Goal: Information Seeking & Learning: Learn about a topic

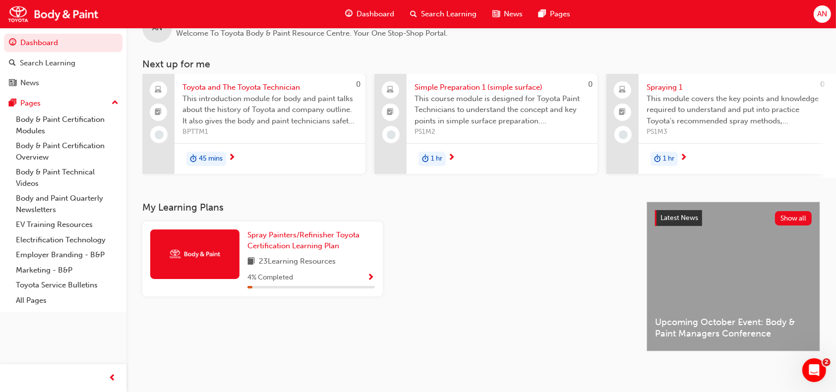
scroll to position [25, 0]
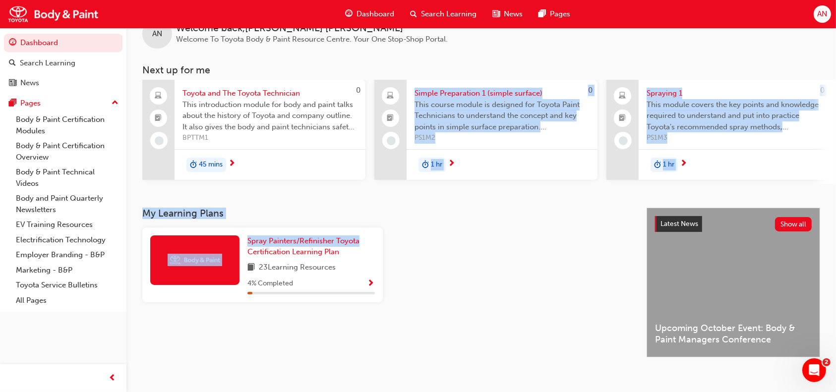
drag, startPoint x: 321, startPoint y: 181, endPoint x: 446, endPoint y: 233, distance: 134.5
click at [446, 233] on div "AN Welcome back , Andrew Nguyen Welcome To Toyota Body & Paint Resource Centre.…" at bounding box center [480, 188] width 709 height 370
click at [534, 243] on div "Spray Painters/Refinisher Toyota Certification Learning Plan 23 Learning Resour…" at bounding box center [386, 269] width 496 height 83
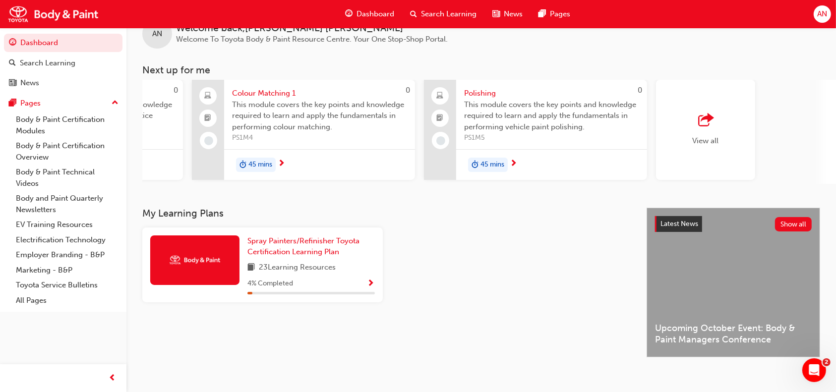
scroll to position [0, 654]
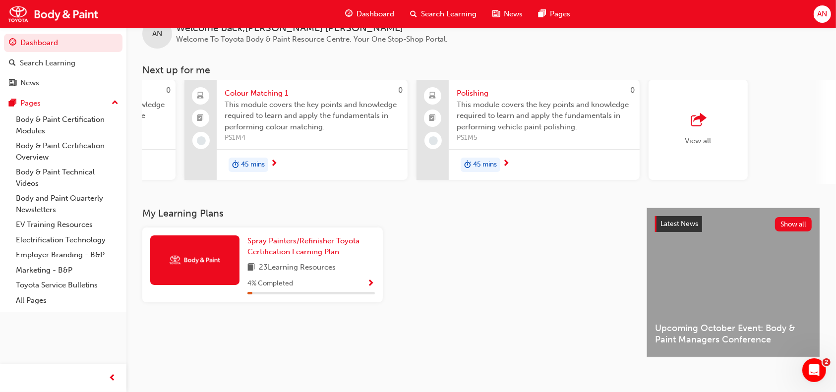
click at [709, 122] on div "button" at bounding box center [698, 121] width 26 height 14
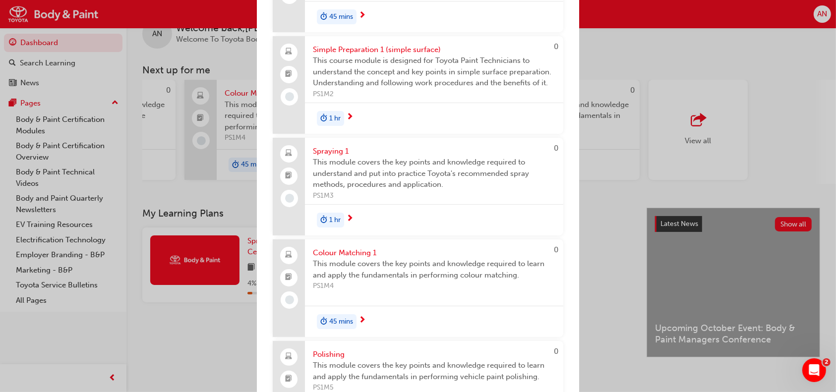
scroll to position [0, 0]
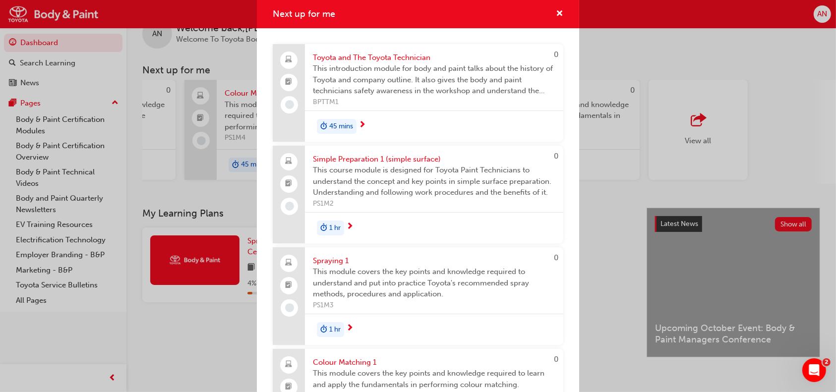
click at [334, 152] on div "Simple Preparation 1 (simple surface) This course module is designed for Toyota…" at bounding box center [434, 179] width 258 height 67
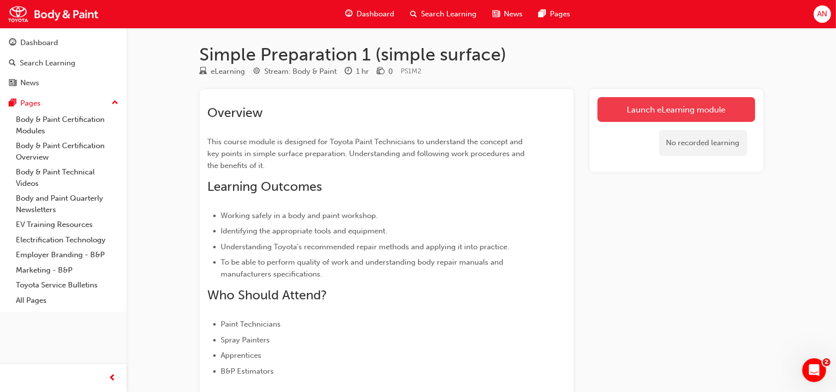
click at [673, 103] on link "Launch eLearning module" at bounding box center [676, 109] width 158 height 25
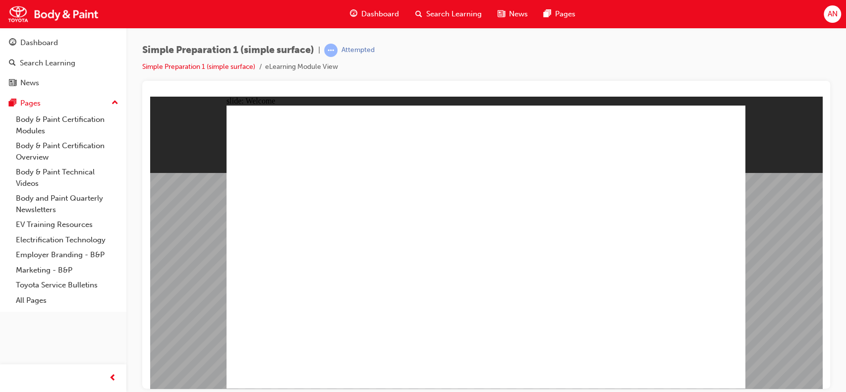
type textarea "A"
type textarea "An"
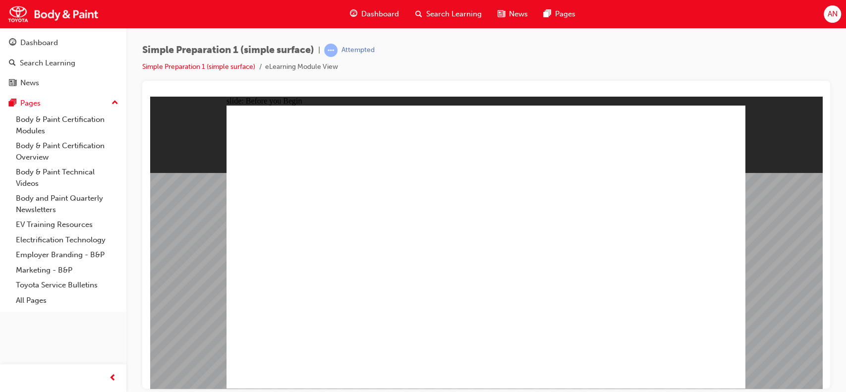
type textarea "An"
type textarea "And"
type textarea "Andr"
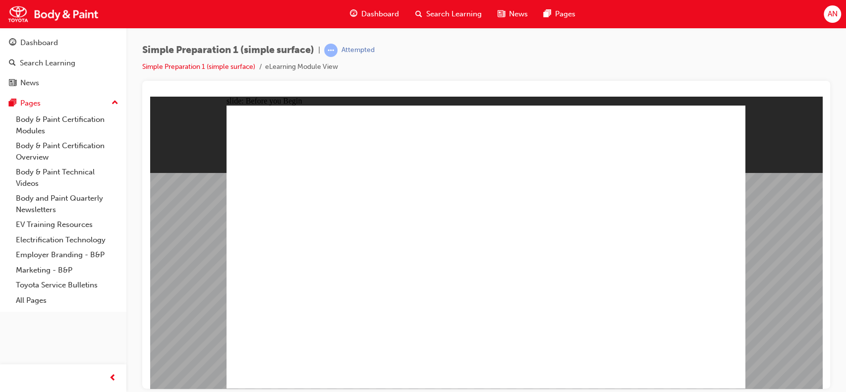
type textarea "Andre"
type textarea "[PERSON_NAME]"
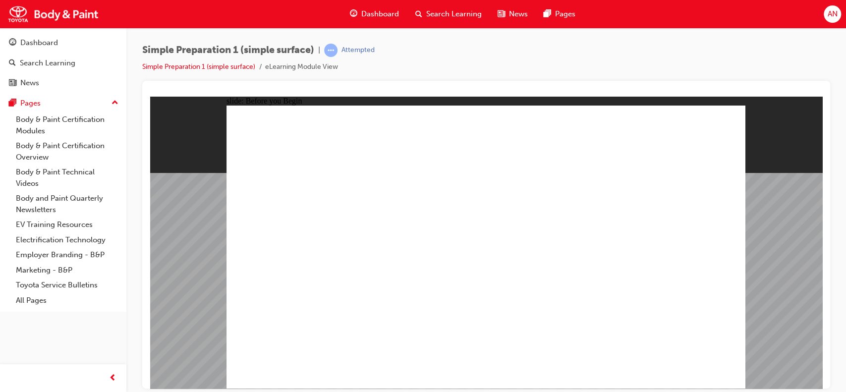
type textarea "[PERSON_NAME]"
type textarea "Andrew N"
type textarea "Andrew Ng"
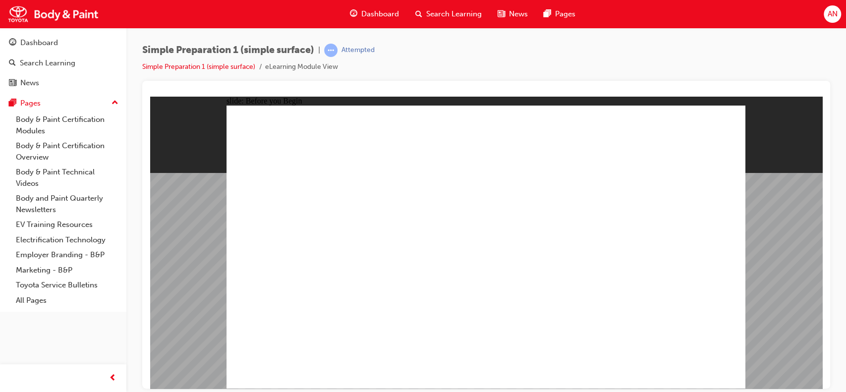
type textarea "Andrew Ngu"
type textarea "Andrew Nguy"
type textarea "Andrew Nguye"
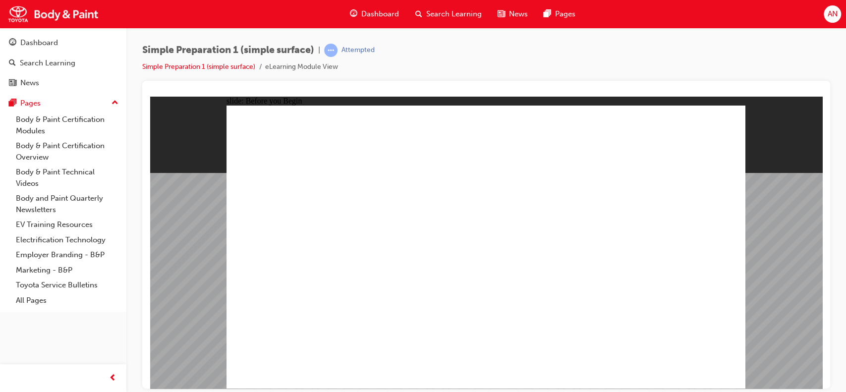
type textarea "Andrew Nguye"
type textarea "Andrew Nguyen"
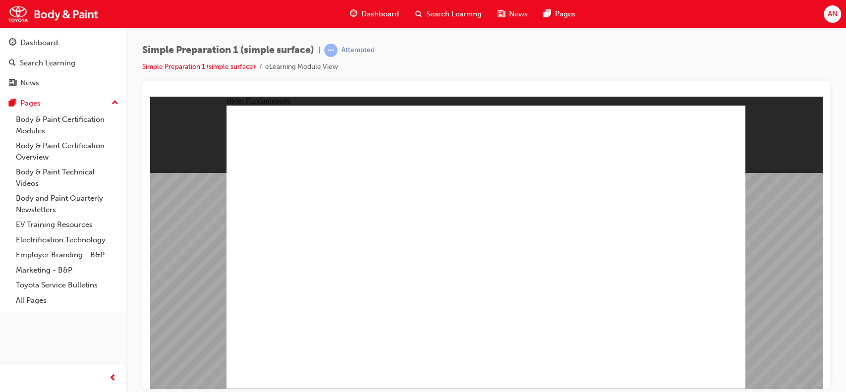
radio input "true"
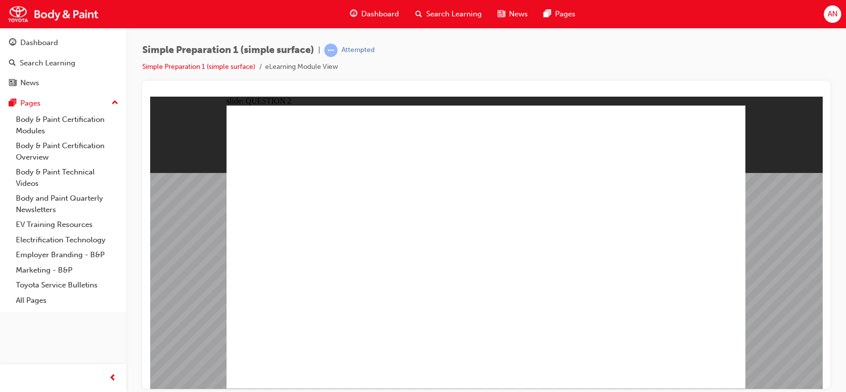
radio input "true"
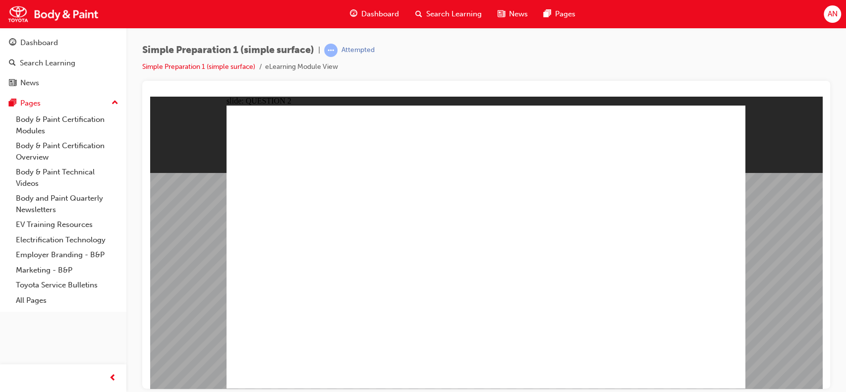
radio input "true"
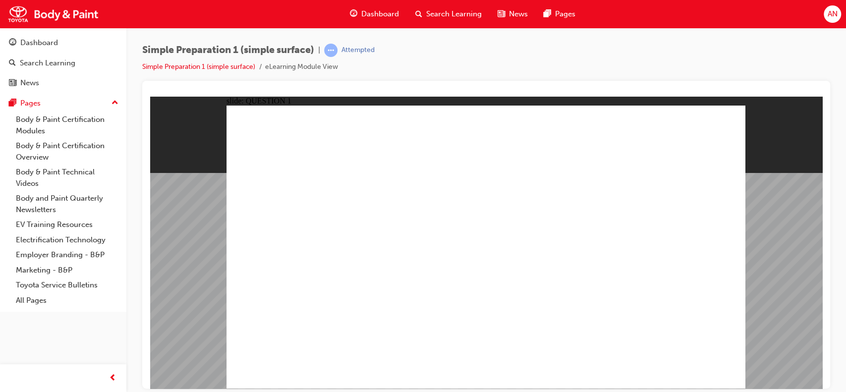
radio input "true"
click at [218, 65] on link "Simple Preparation 1 (simple surface)" at bounding box center [198, 66] width 113 height 8
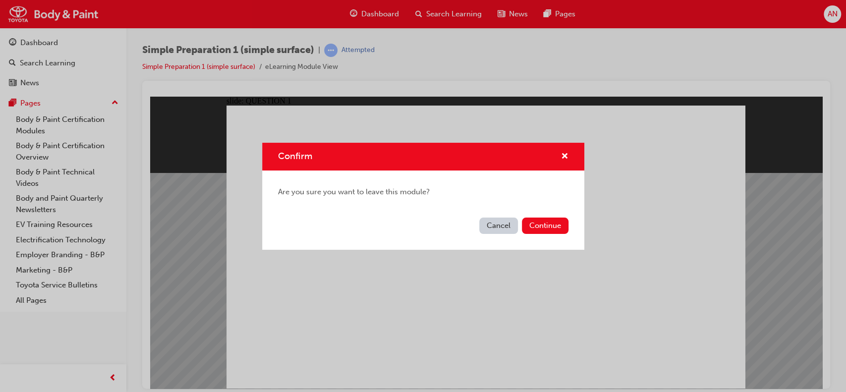
click at [502, 222] on button "Cancel" at bounding box center [498, 226] width 39 height 16
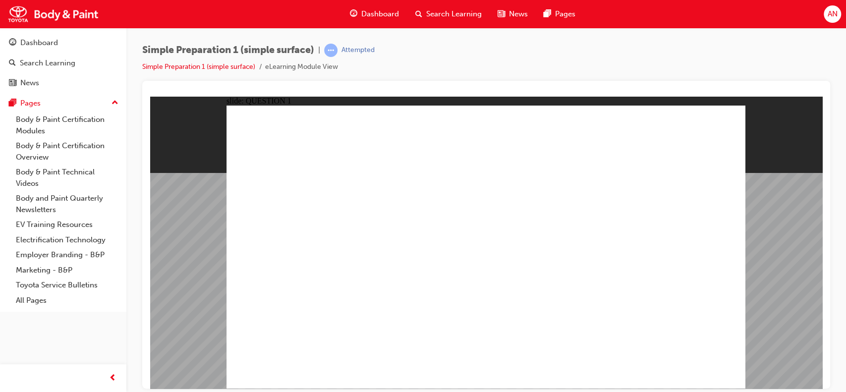
radio input "true"
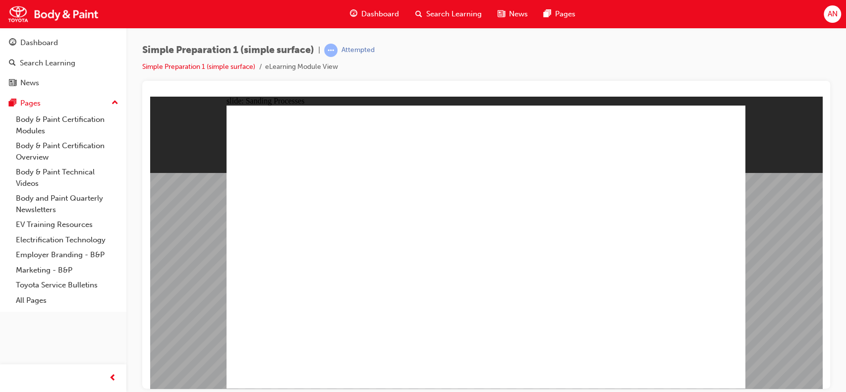
drag, startPoint x: 455, startPoint y: 262, endPoint x: 435, endPoint y: 274, distance: 23.8
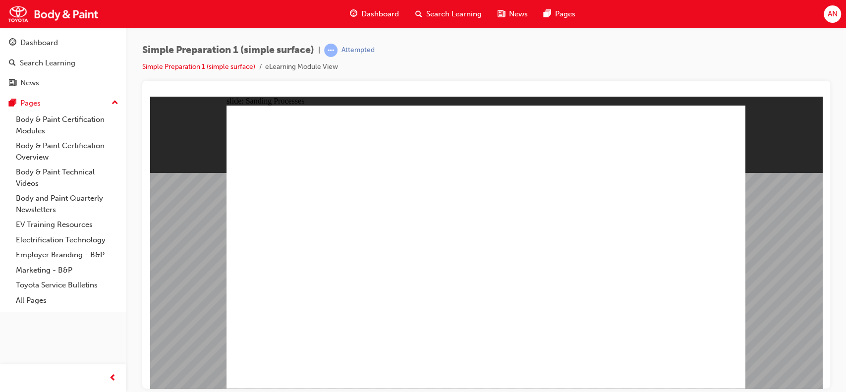
radio input "true"
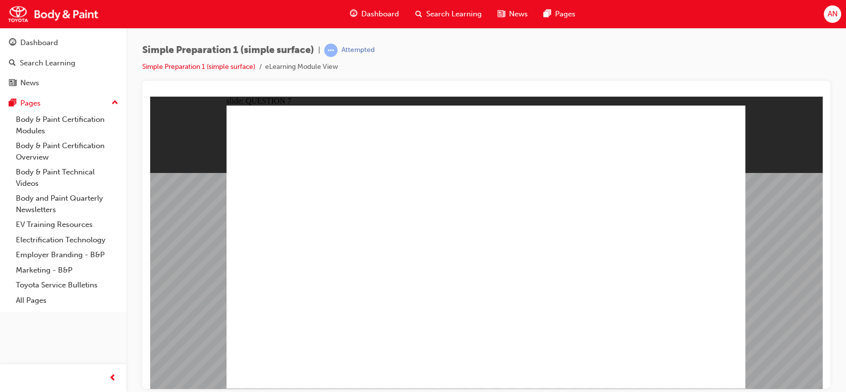
checkbox input "true"
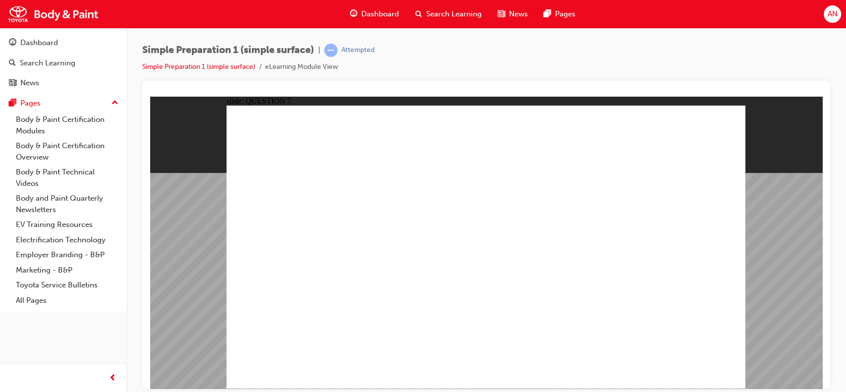
radio input "true"
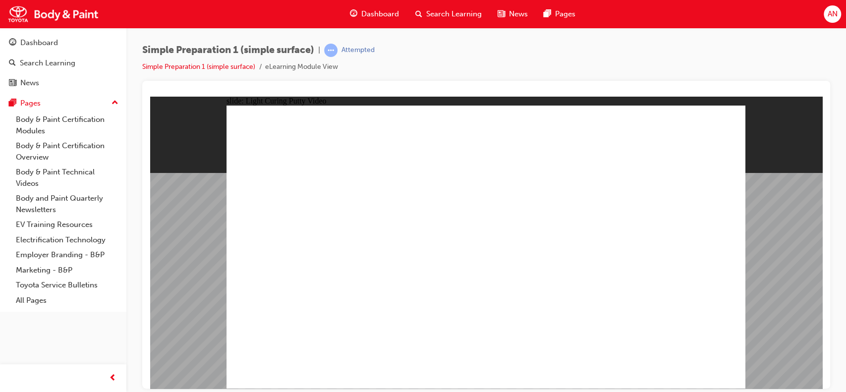
radio input "true"
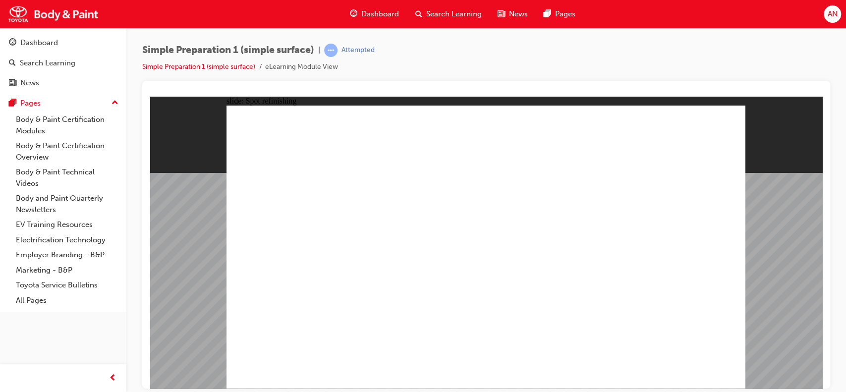
radio input "true"
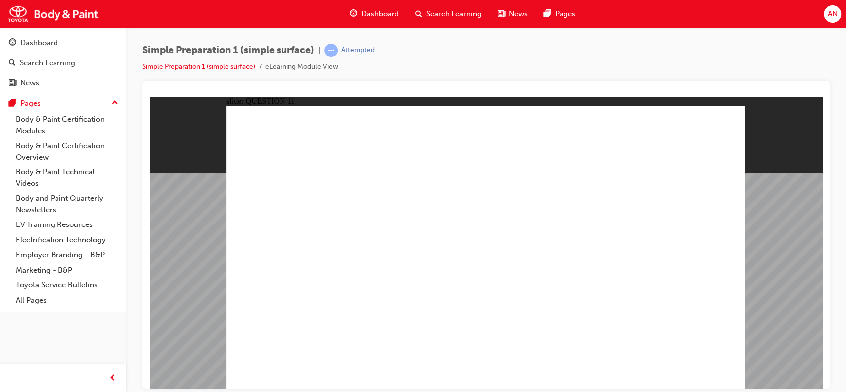
radio input "true"
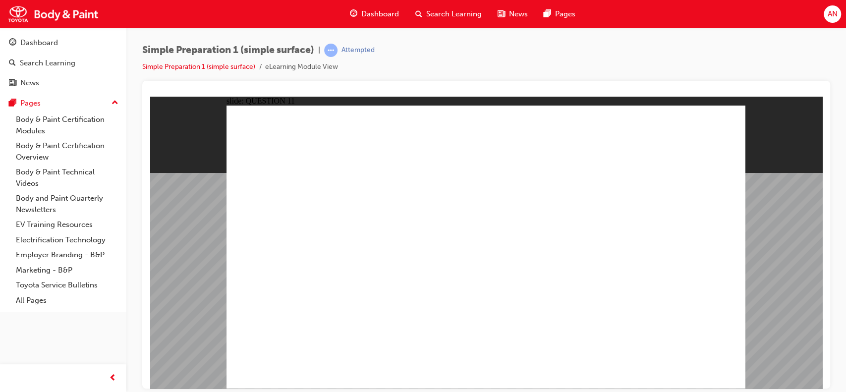
radio input "true"
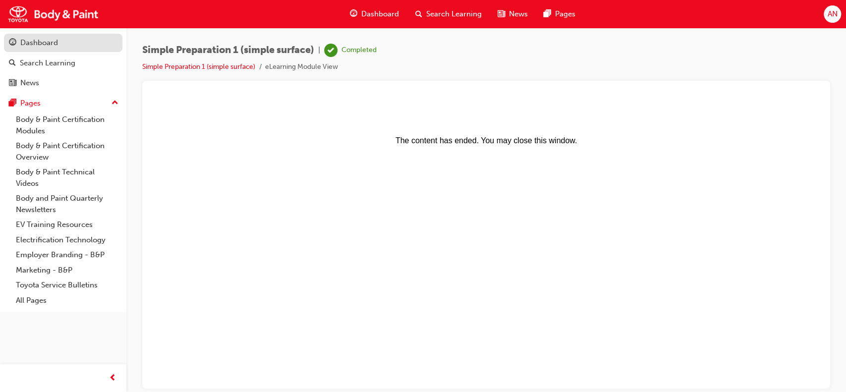
click at [52, 49] on div "Dashboard" at bounding box center [63, 43] width 109 height 12
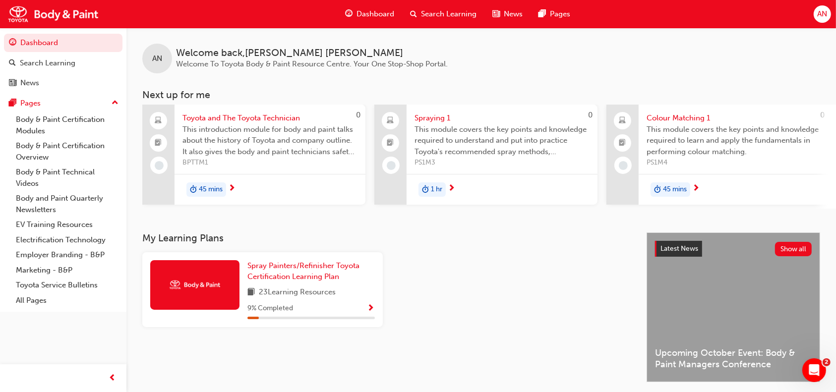
click at [455, 193] on div "1 hr" at bounding box center [502, 189] width 191 height 31
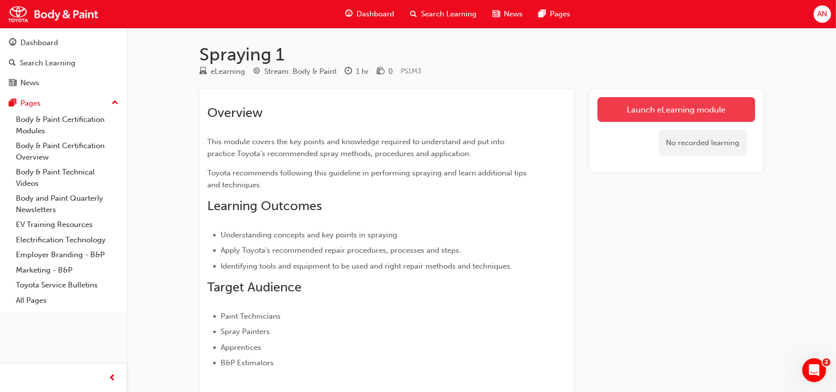
click at [708, 120] on link "Launch eLearning module" at bounding box center [676, 109] width 158 height 25
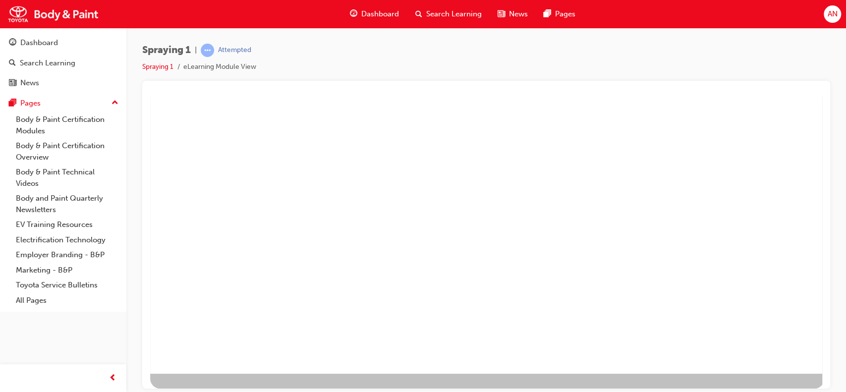
scroll to position [18, 0]
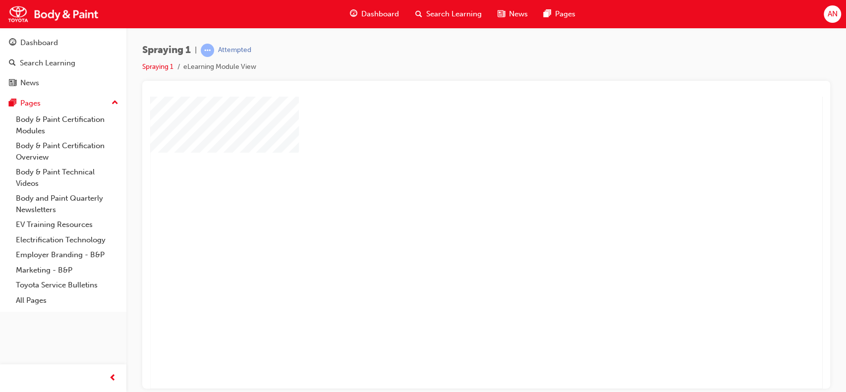
drag, startPoint x: 818, startPoint y: 142, endPoint x: 974, endPoint y: 251, distance: 189.8
click at [458, 195] on div "play" at bounding box center [458, 195] width 0 height 0
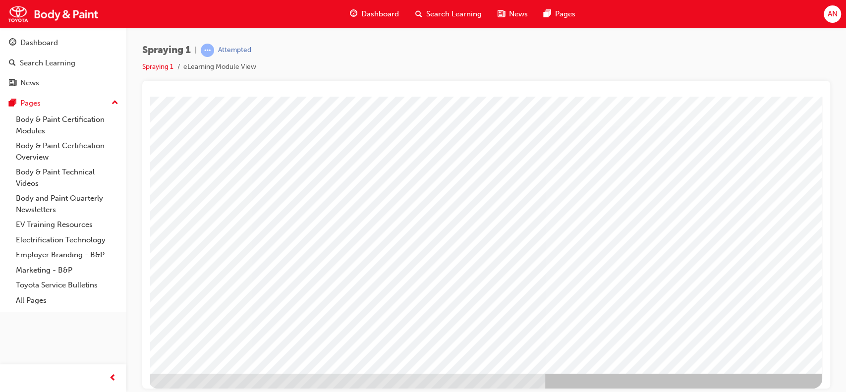
scroll to position [90, 12]
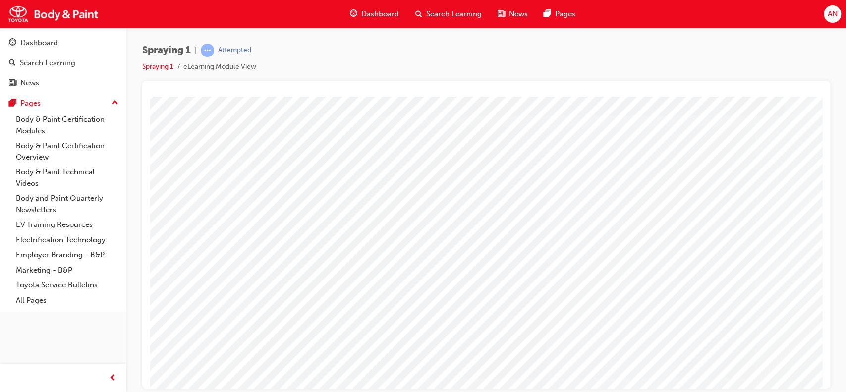
scroll to position [90, 0]
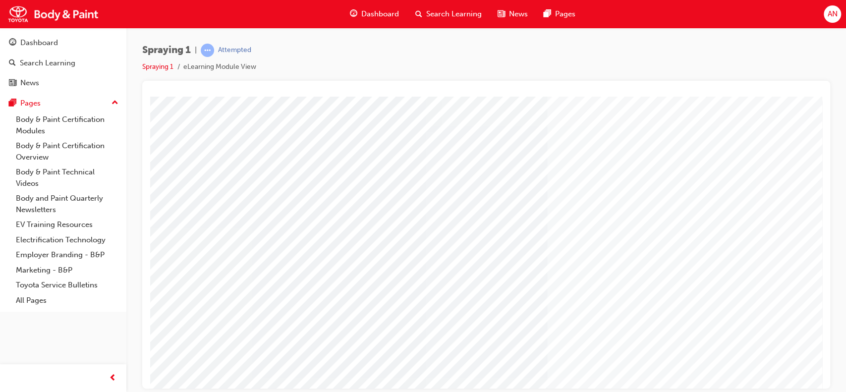
type input "Andrew Nguyen"
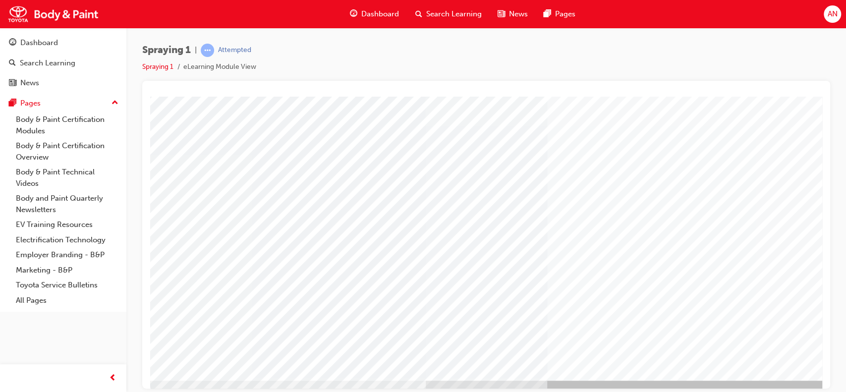
scroll to position [90, 0]
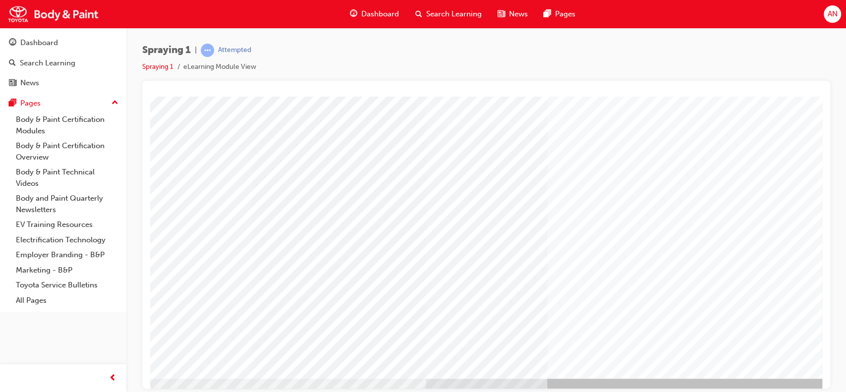
scroll to position [75, 0]
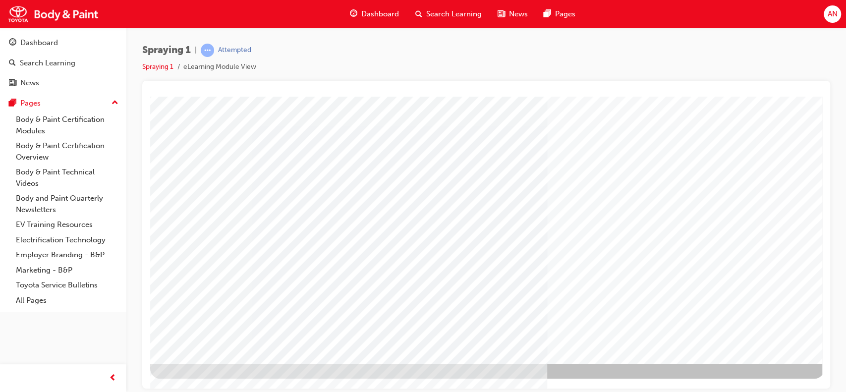
scroll to position [0, 0]
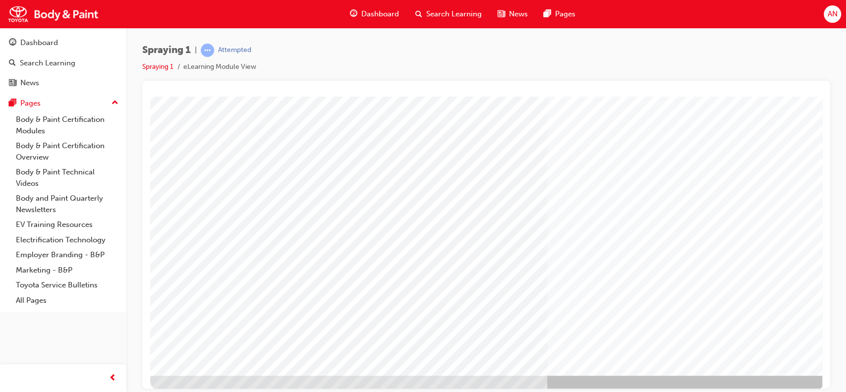
scroll to position [90, 0]
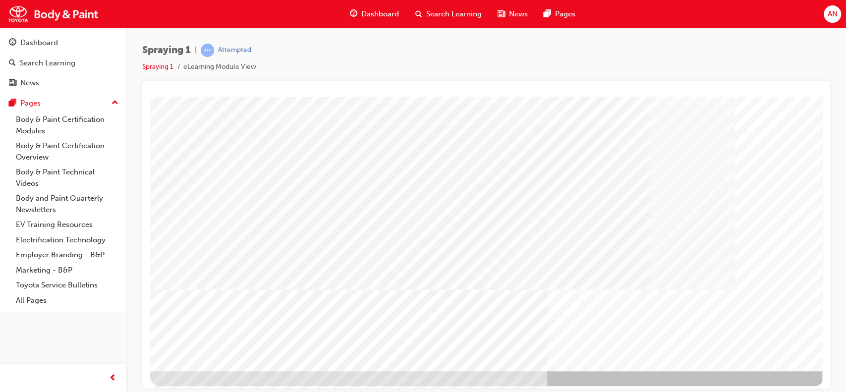
scroll to position [89, 0]
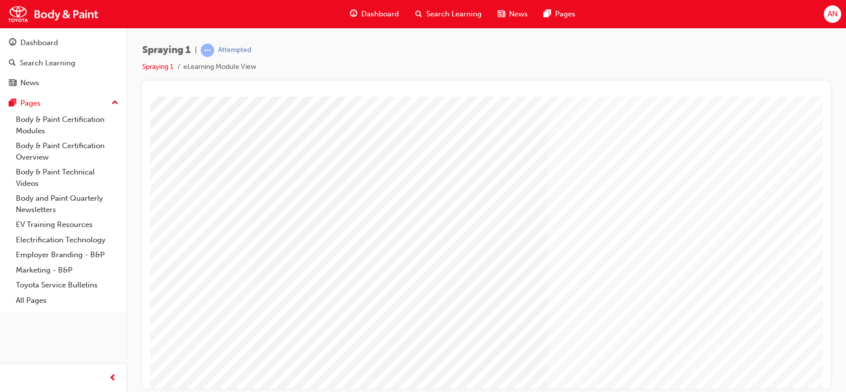
scroll to position [42, 0]
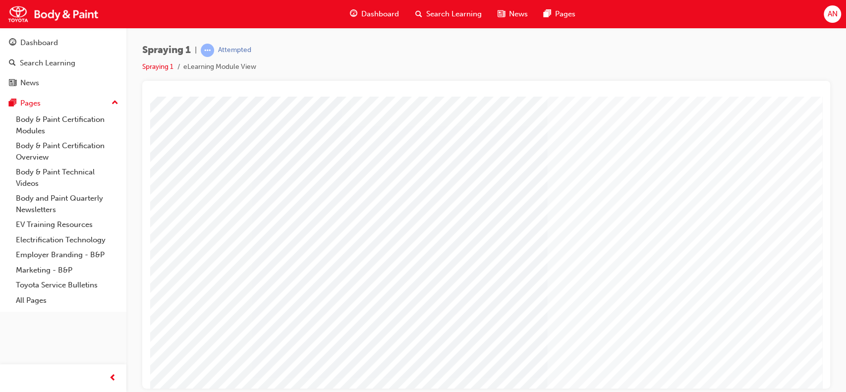
scroll to position [90, 0]
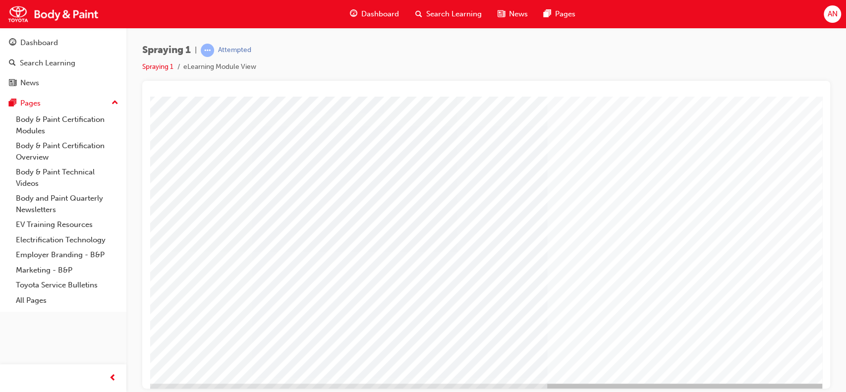
scroll to position [79, 0]
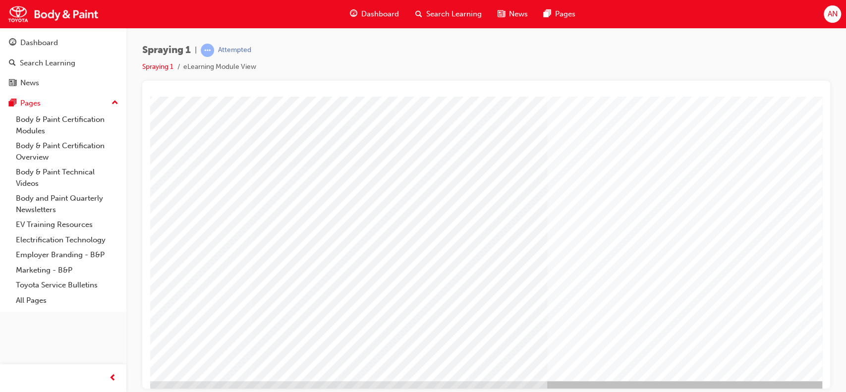
scroll to position [90, 0]
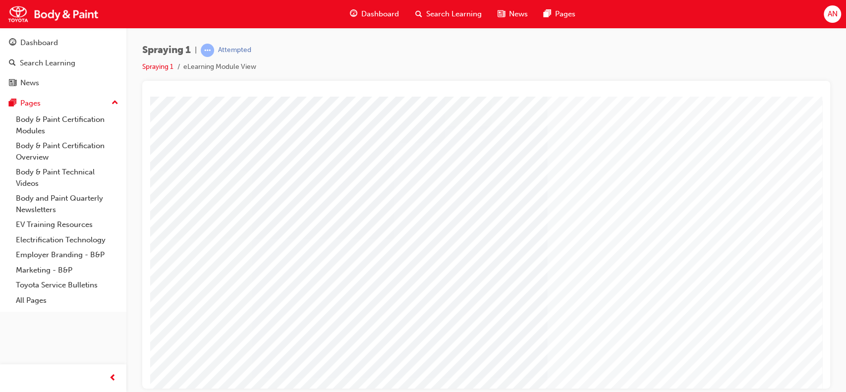
drag, startPoint x: 810, startPoint y: 167, endPoint x: 810, endPoint y: 195, distance: 28.8
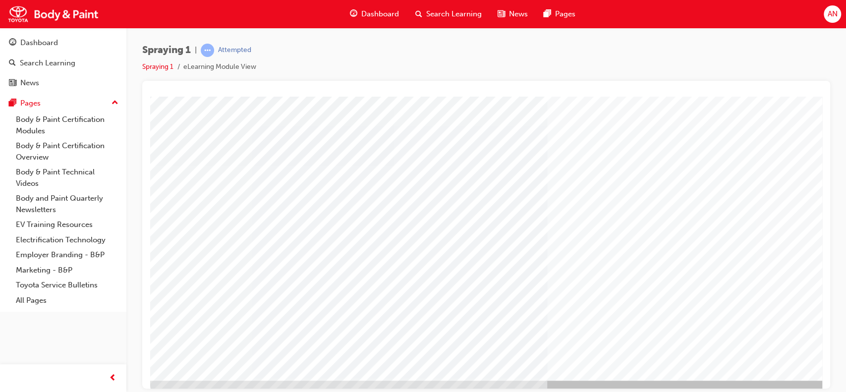
scroll to position [87, 0]
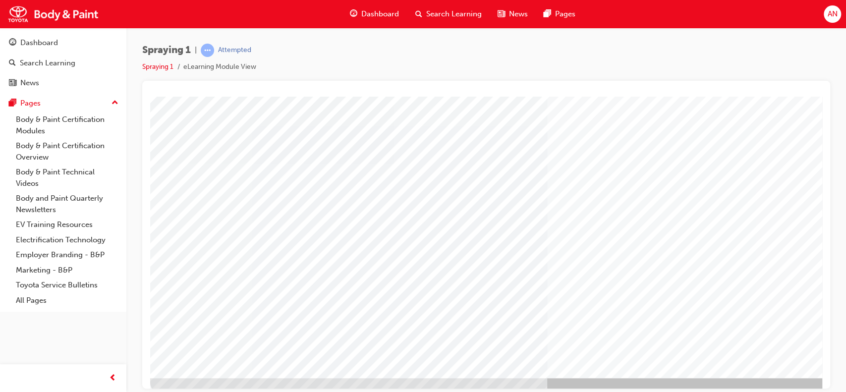
scroll to position [76, 0]
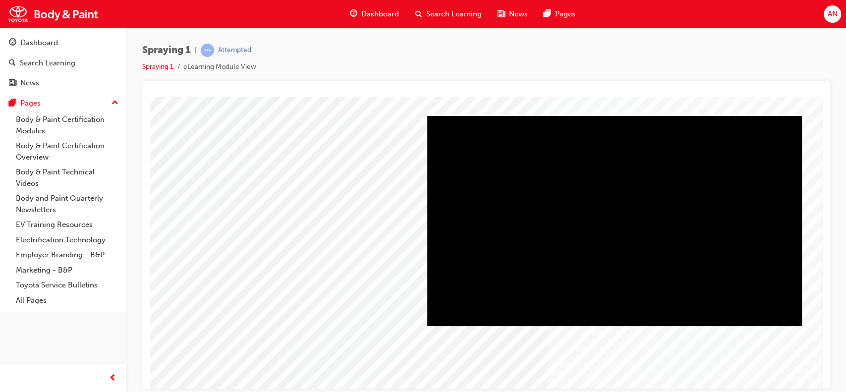
scroll to position [52, 0]
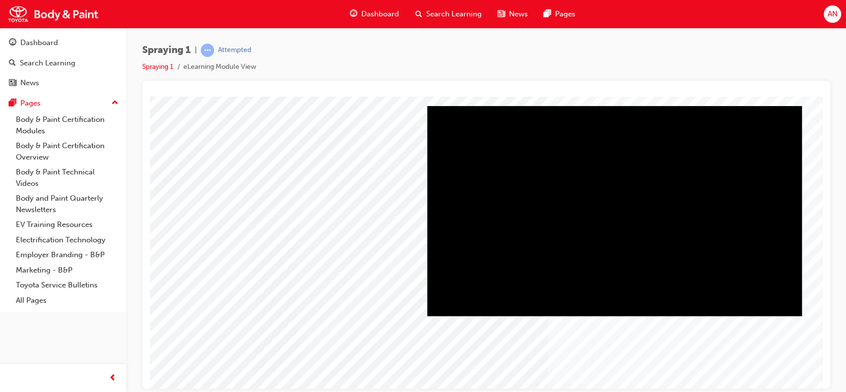
click at [607, 106] on div "Play" at bounding box center [614, 106] width 375 height 0
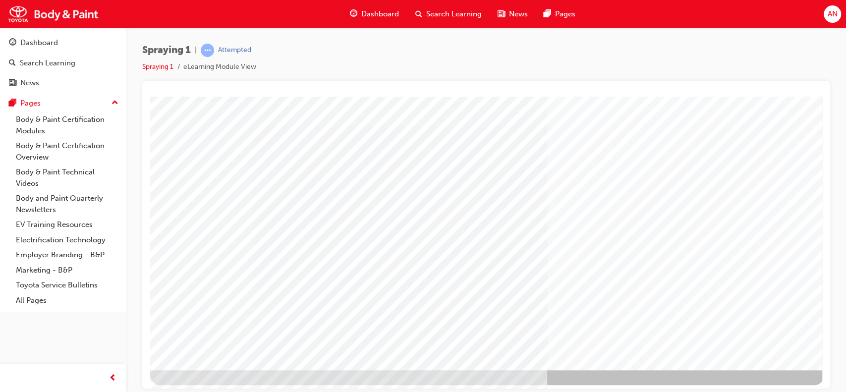
scroll to position [90, 0]
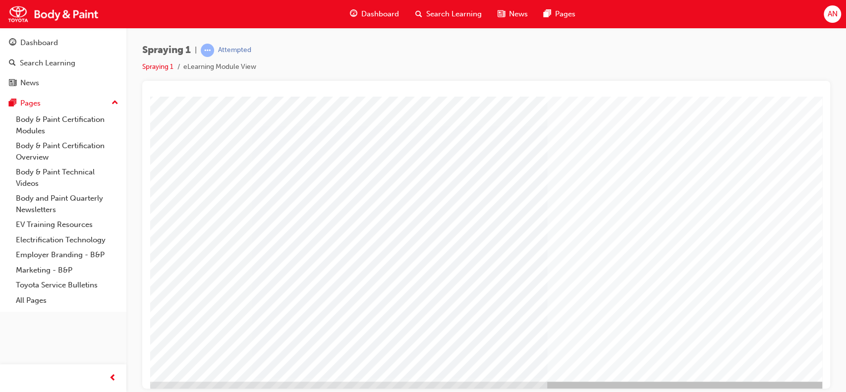
scroll to position [75, 0]
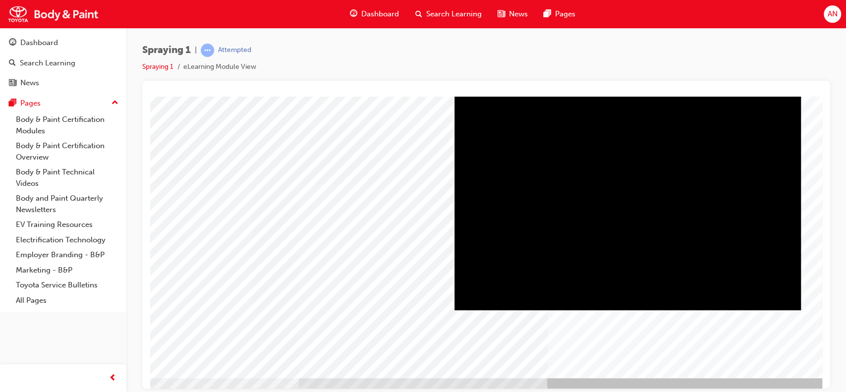
scroll to position [0, 0]
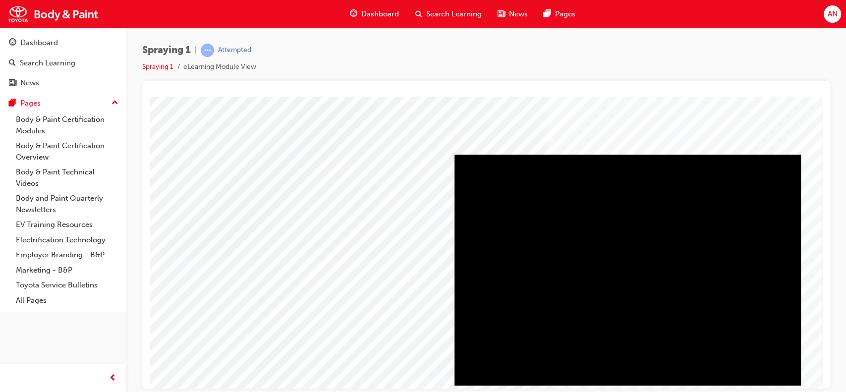
click at [630, 154] on div "Play" at bounding box center [628, 154] width 347 height 0
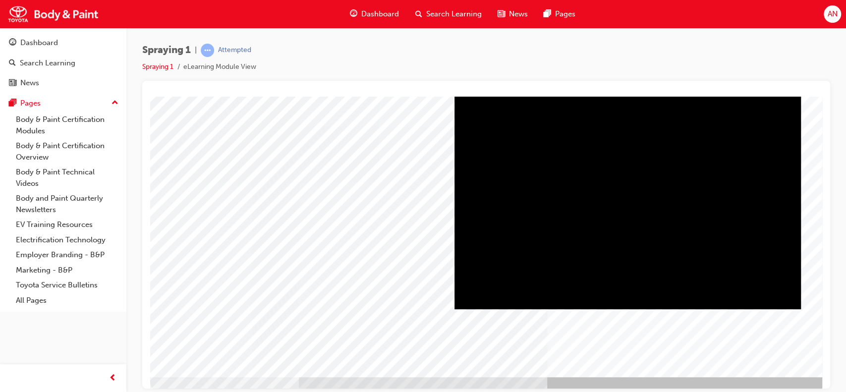
scroll to position [90, 0]
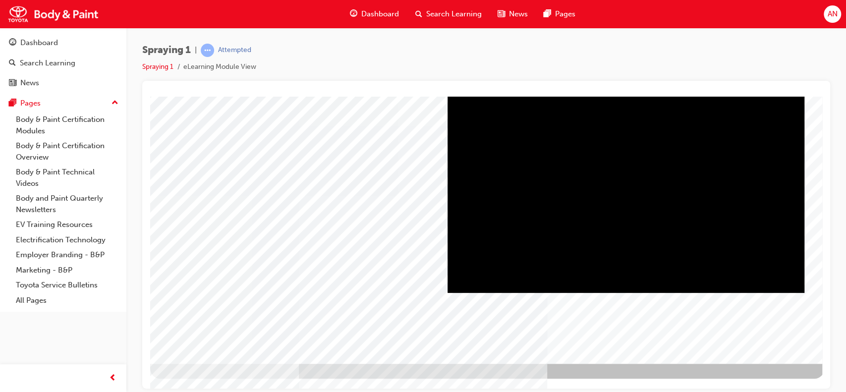
scroll to position [0, 0]
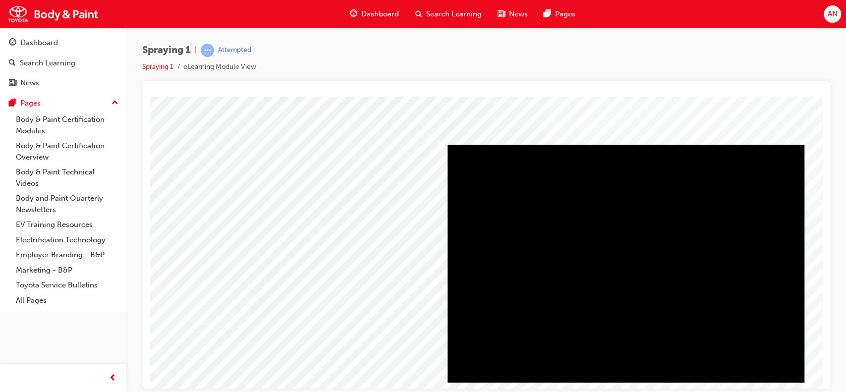
click at [627, 144] on div "Play" at bounding box center [626, 144] width 357 height 0
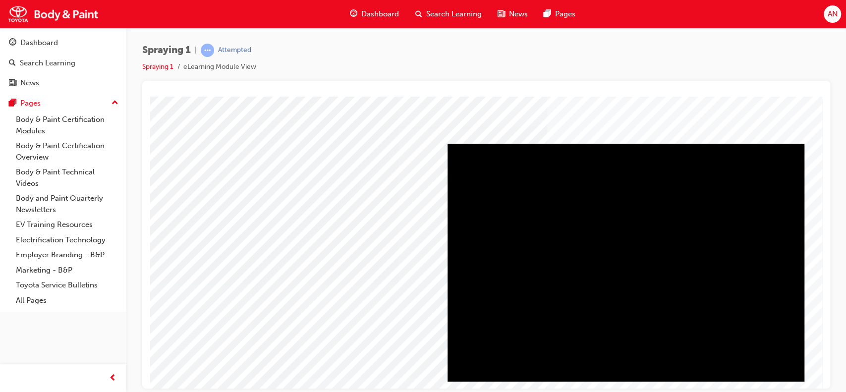
drag, startPoint x: 779, startPoint y: 368, endPoint x: 745, endPoint y: 375, distance: 34.9
click at [745, 143] on div "Video" at bounding box center [626, 143] width 357 height 0
click at [552, 64] on div "Spraying 1 | Attempted Spraying 1 eLearning Module View" at bounding box center [486, 62] width 688 height 37
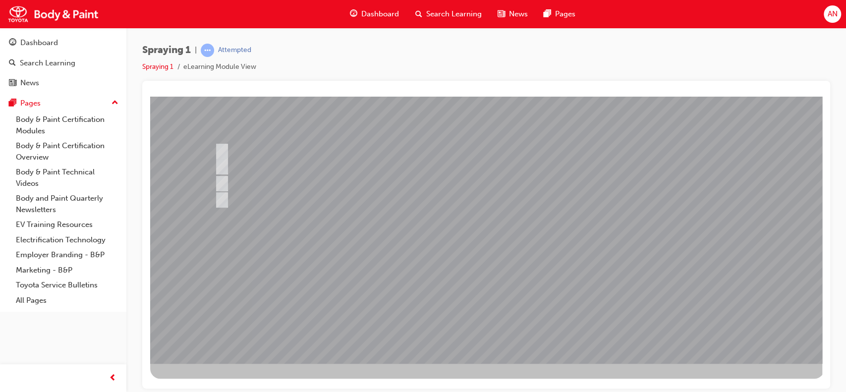
scroll to position [0, 0]
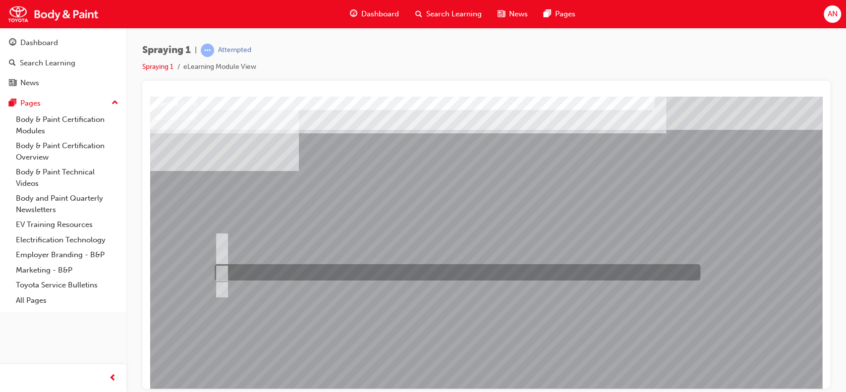
click at [225, 271] on input "Spray pattern overlapping" at bounding box center [220, 272] width 11 height 11
radio input "true"
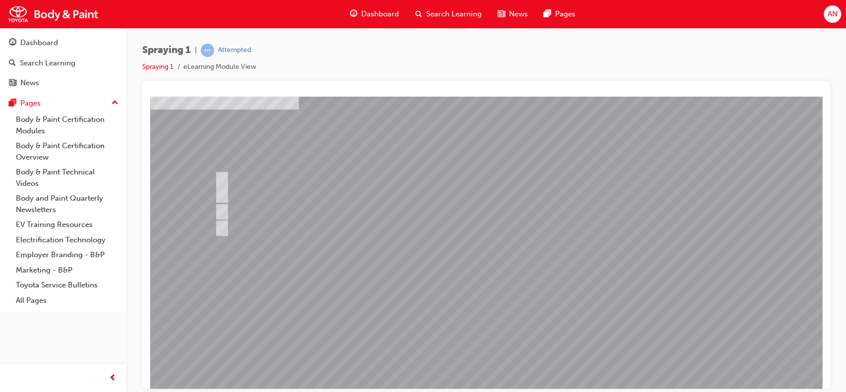
scroll to position [90, 0]
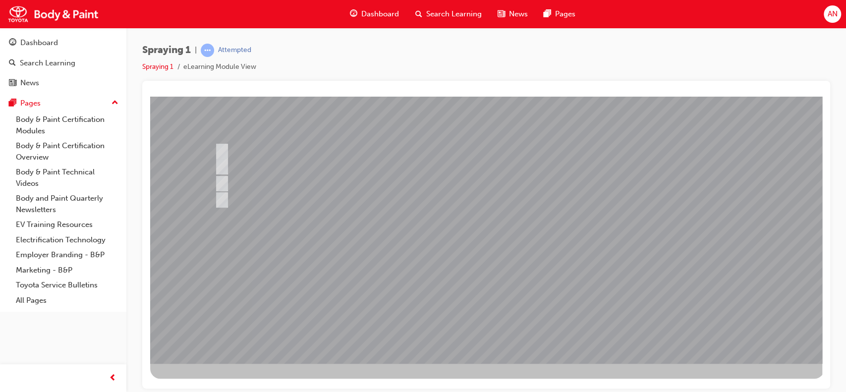
click at [490, 303] on div at bounding box center [487, 184] width 674 height 357
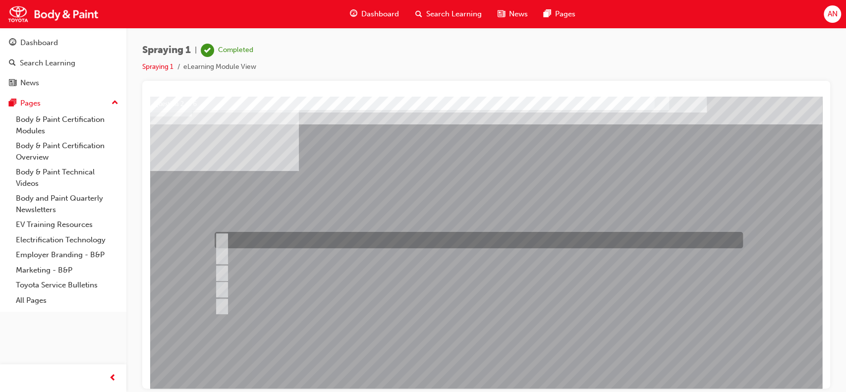
click at [222, 236] on input "Block refinishing with blending" at bounding box center [219, 240] width 11 height 11
checkbox input "true"
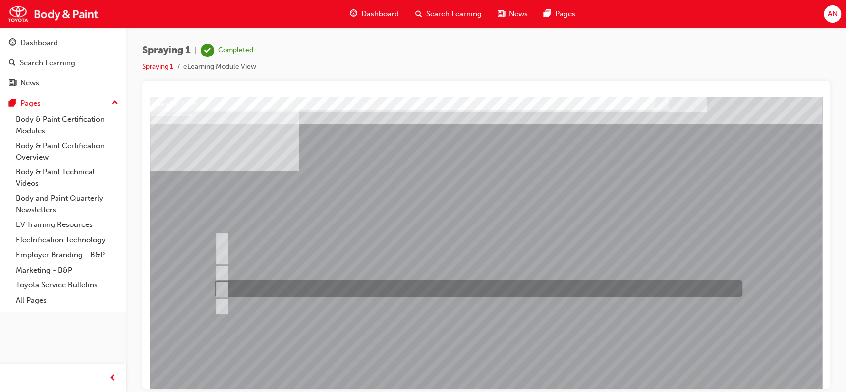
click at [220, 291] on input "Block refinishing" at bounding box center [219, 289] width 11 height 11
checkbox input "true"
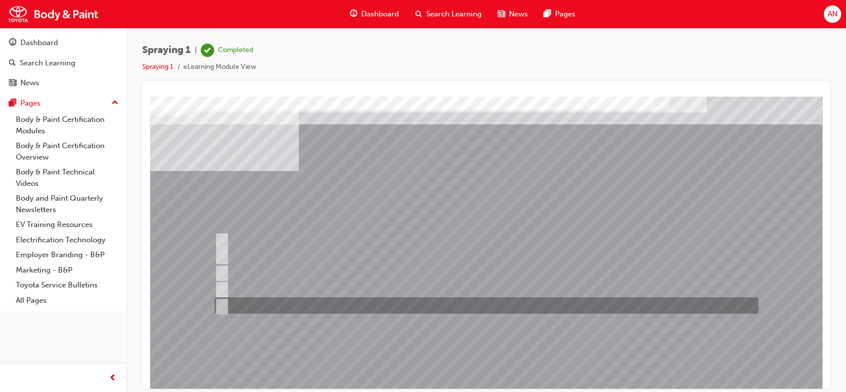
click at [220, 309] on input "Spot refinishing" at bounding box center [219, 305] width 11 height 11
checkbox input "true"
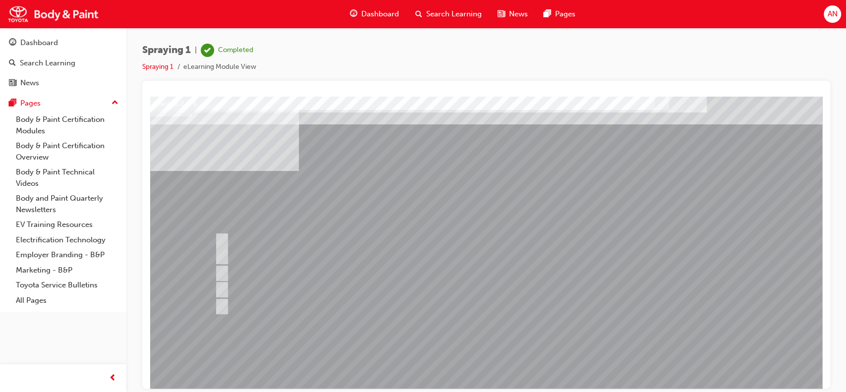
drag, startPoint x: 811, startPoint y: 189, endPoint x: 811, endPoint y: 218, distance: 29.2
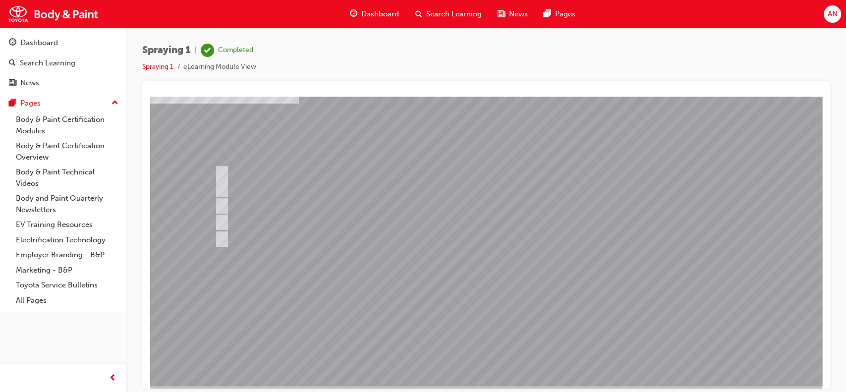
scroll to position [85, 0]
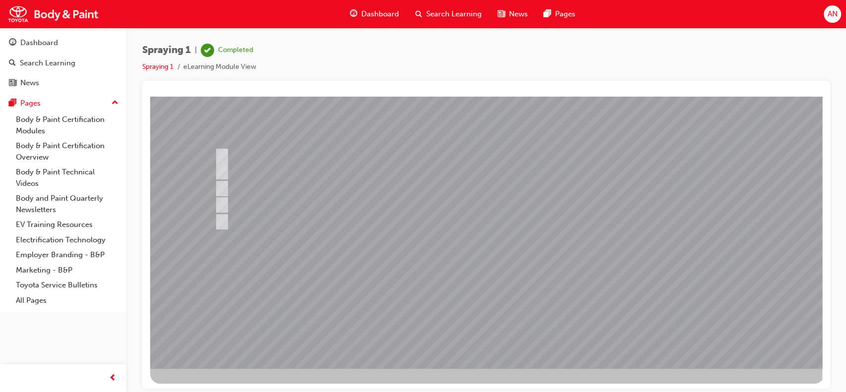
click at [493, 316] on div at bounding box center [487, 189] width 674 height 357
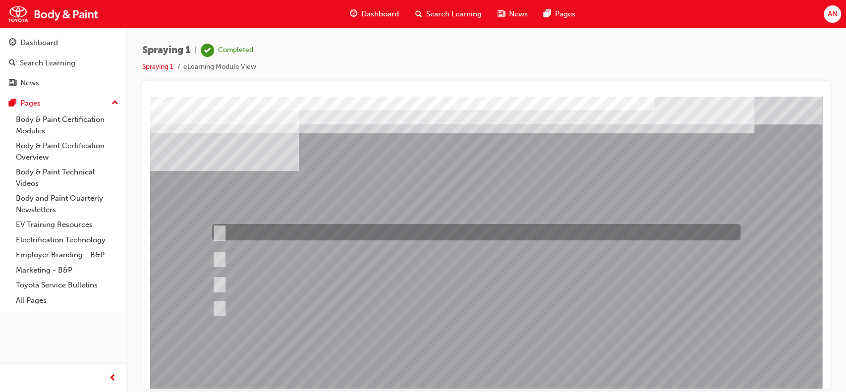
click at [258, 233] on div at bounding box center [474, 232] width 528 height 16
radio input "true"
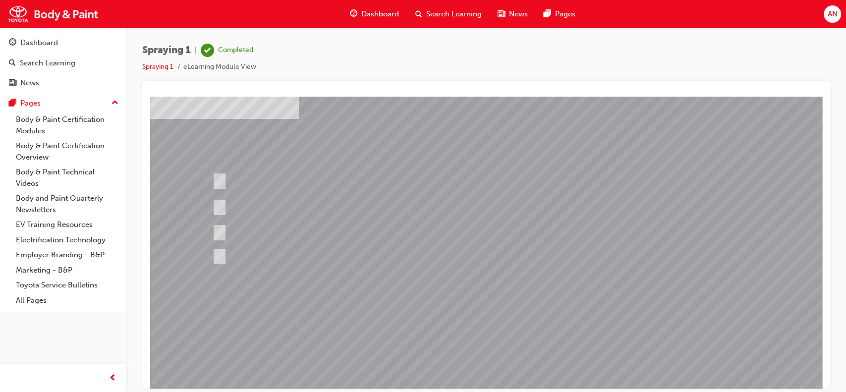
scroll to position [57, 0]
click at [480, 347] on div at bounding box center [487, 218] width 674 height 357
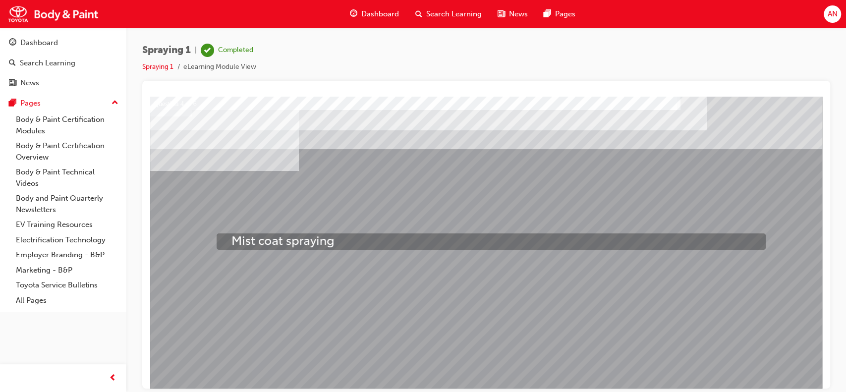
click at [261, 112] on div at bounding box center [414, 103] width 549 height 16
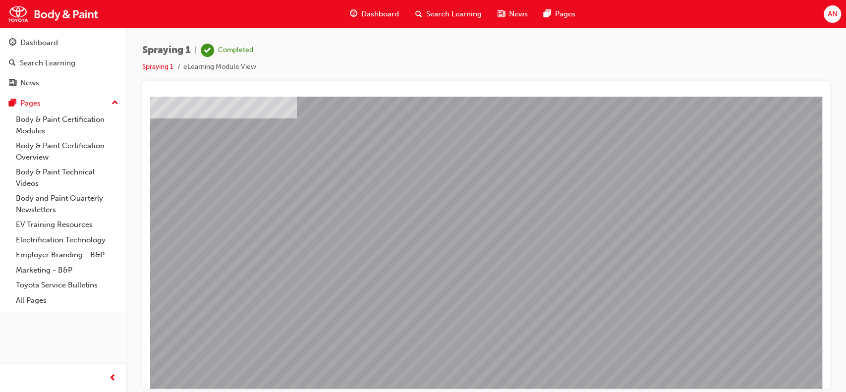
scroll to position [56, 3]
drag, startPoint x: 235, startPoint y: 184, endPoint x: 228, endPoint y: 154, distance: 31.1
click at [228, 154] on div "Question 4 of 6" at bounding box center [485, 219] width 674 height 357
click at [478, 345] on div at bounding box center [485, 219] width 674 height 357
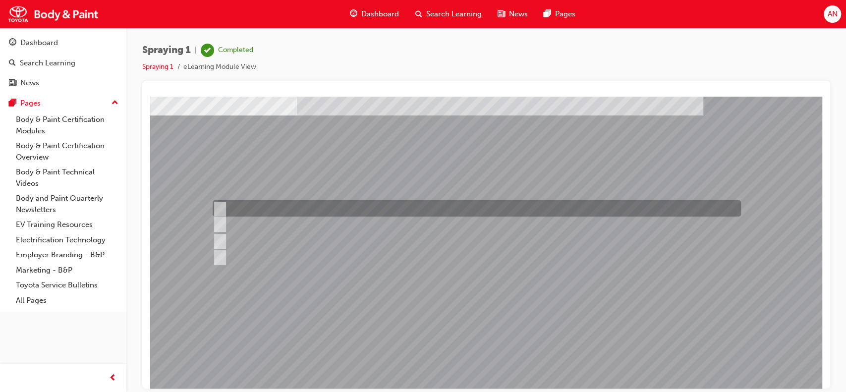
scroll to position [0, 0]
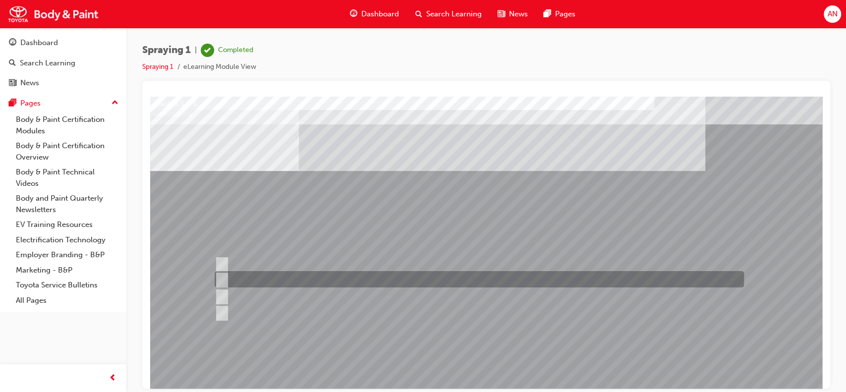
click at [269, 279] on div at bounding box center [476, 279] width 529 height 16
checkbox input "true"
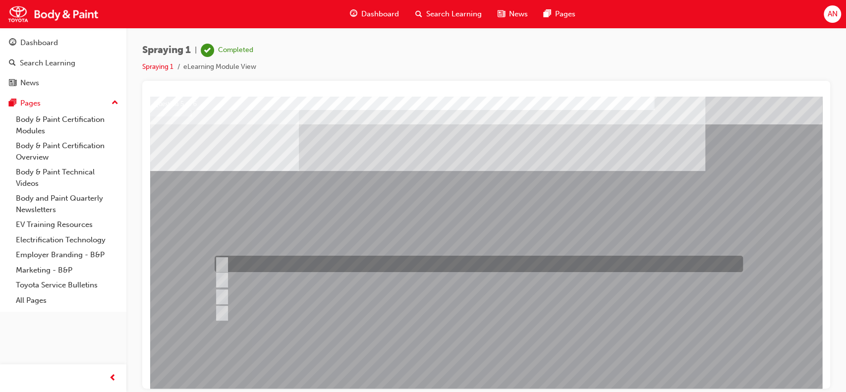
click at [263, 269] on div at bounding box center [476, 264] width 528 height 16
checkbox input "true"
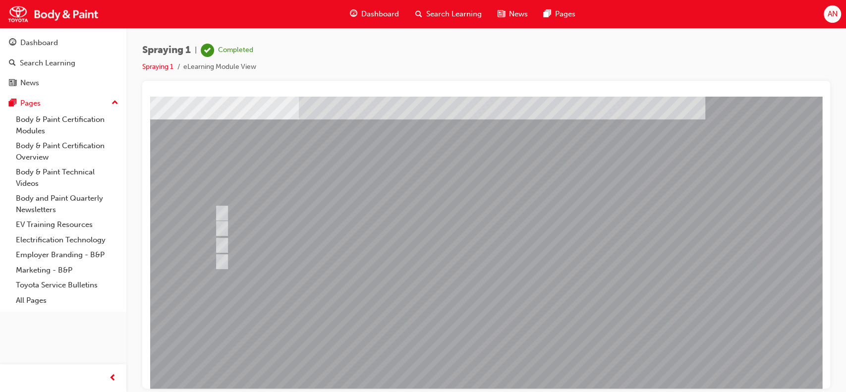
scroll to position [54, 0]
click at [481, 343] on div at bounding box center [487, 221] width 674 height 357
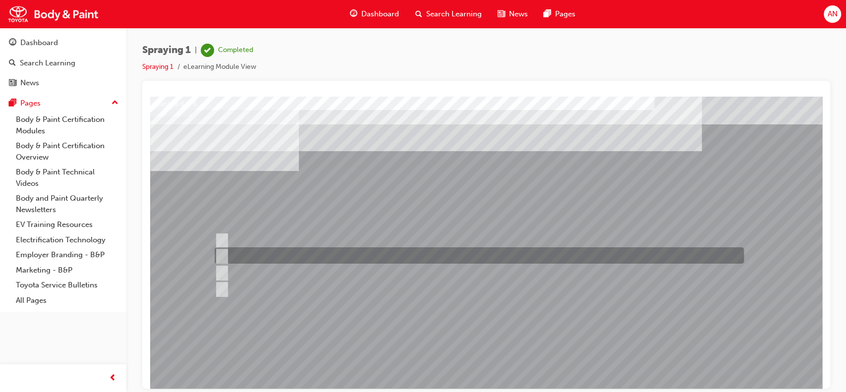
scroll to position [0, 0]
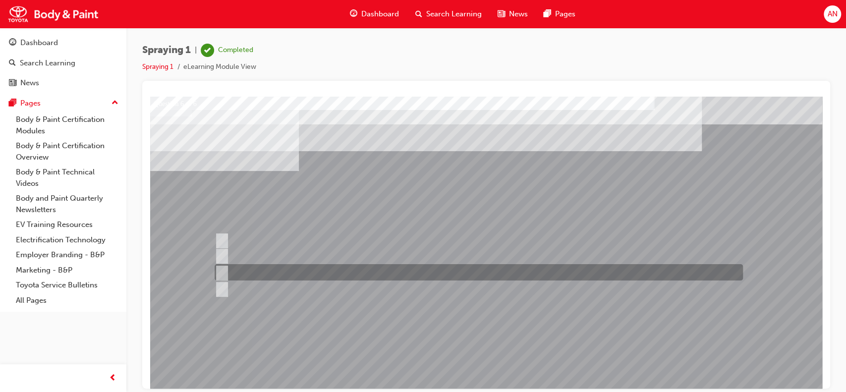
click at [298, 270] on div at bounding box center [476, 272] width 528 height 16
radio input "true"
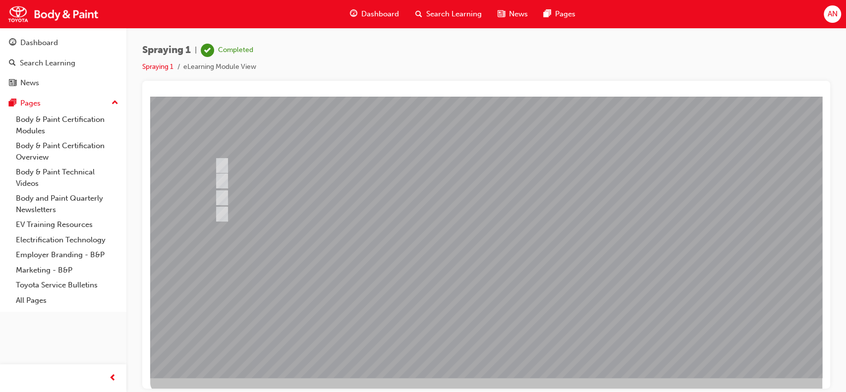
scroll to position [76, 0]
click at [488, 311] on div at bounding box center [487, 198] width 674 height 357
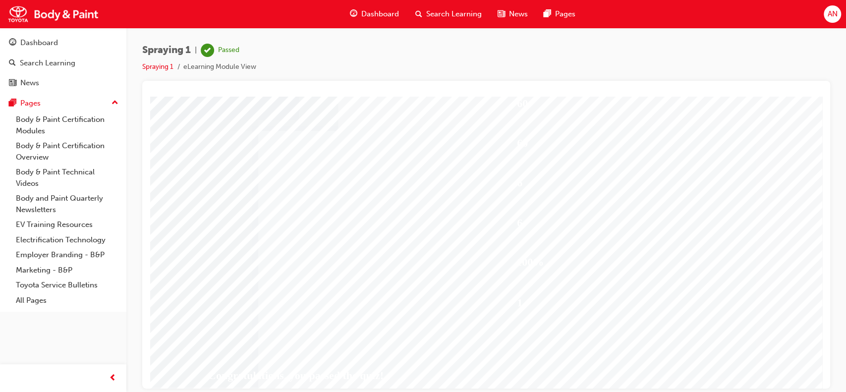
scroll to position [89, 0]
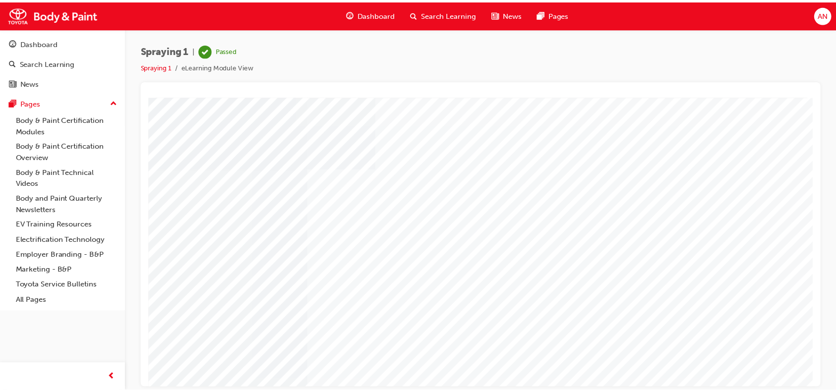
scroll to position [0, 0]
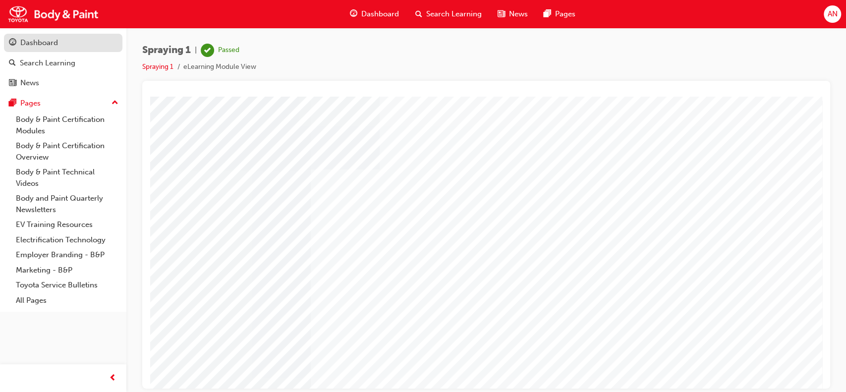
click at [51, 37] on div "Dashboard" at bounding box center [63, 43] width 109 height 12
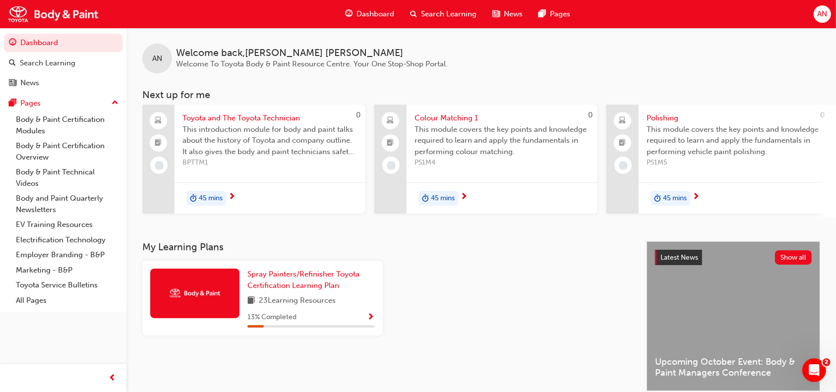
drag, startPoint x: 247, startPoint y: 216, endPoint x: 330, endPoint y: 234, distance: 85.3
click at [330, 234] on div "AN Welcome back , Andrew Nguyen Welcome To Toyota Body & Paint Resource Centre.…" at bounding box center [480, 135] width 709 height 214
click at [456, 194] on div "45 mins" at bounding box center [438, 198] width 40 height 15
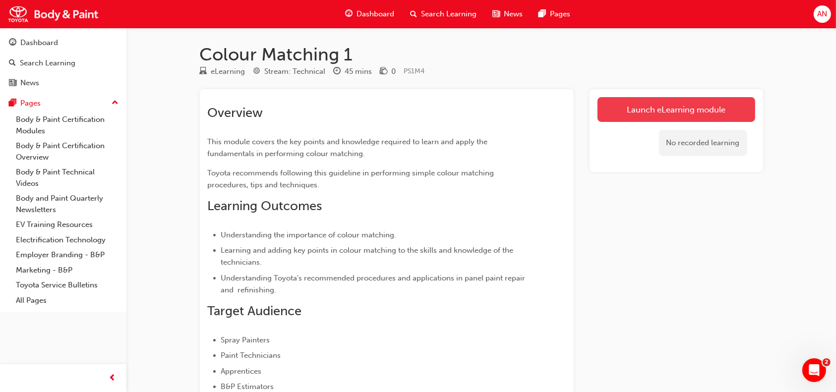
click at [653, 102] on link "Launch eLearning module" at bounding box center [676, 109] width 158 height 25
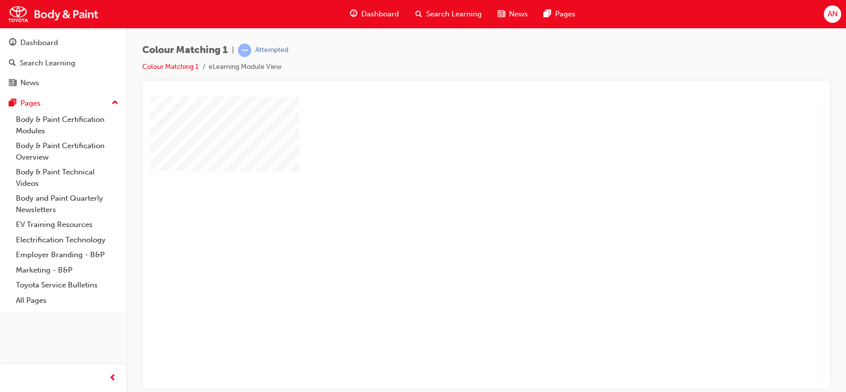
click at [458, 214] on div "play" at bounding box center [458, 214] width 0 height 0
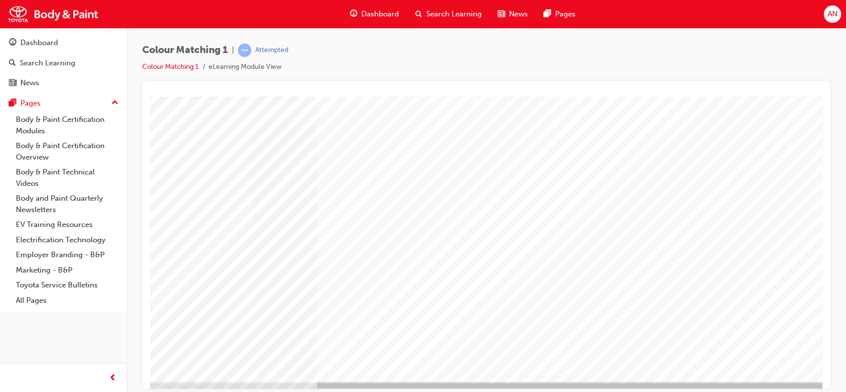
scroll to position [90, 0]
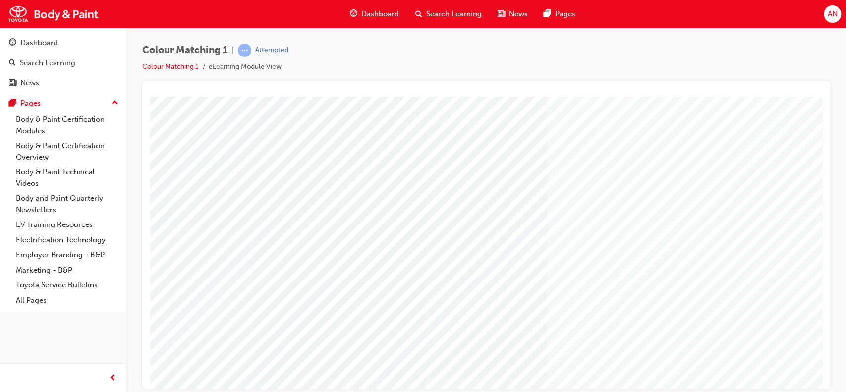
type input "Andrew Nguyen"
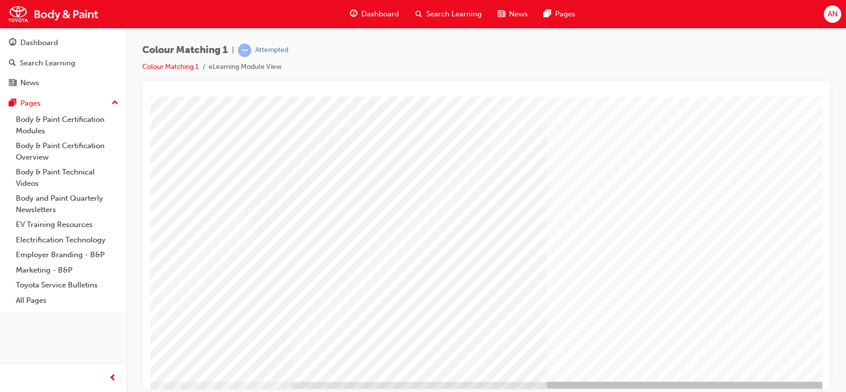
scroll to position [71, 0]
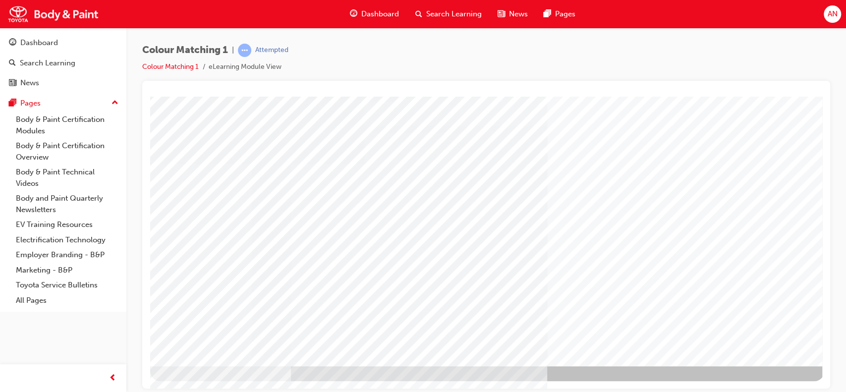
scroll to position [90, 0]
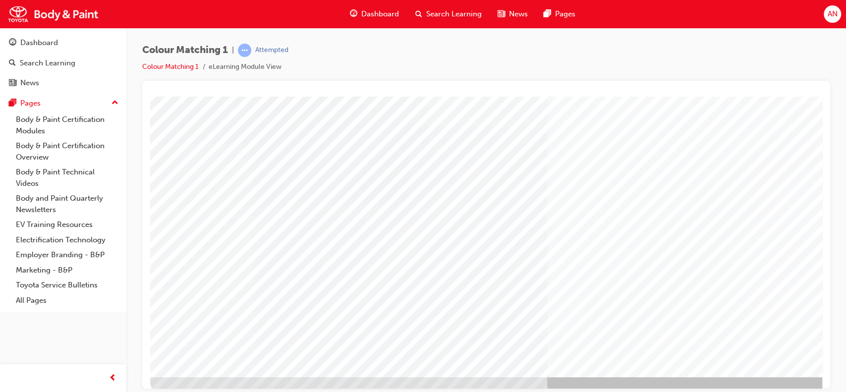
scroll to position [88, 0]
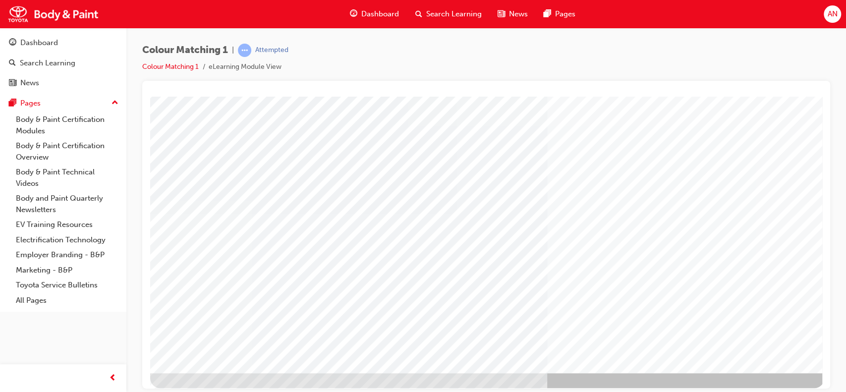
scroll to position [81, 0]
drag, startPoint x: 816, startPoint y: 230, endPoint x: 975, endPoint y: 363, distance: 207.6
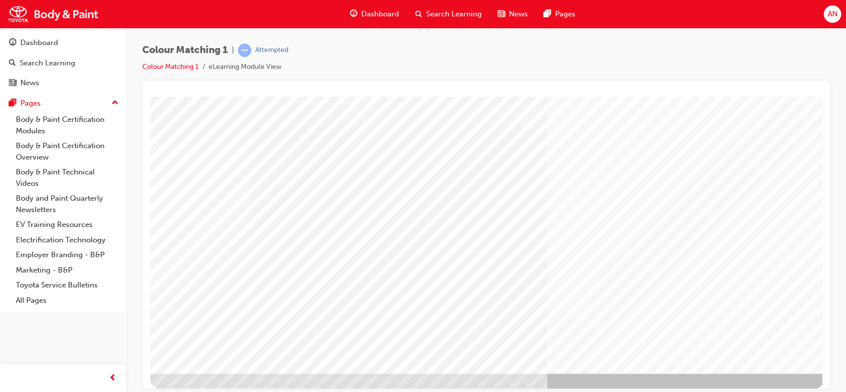
scroll to position [90, 0]
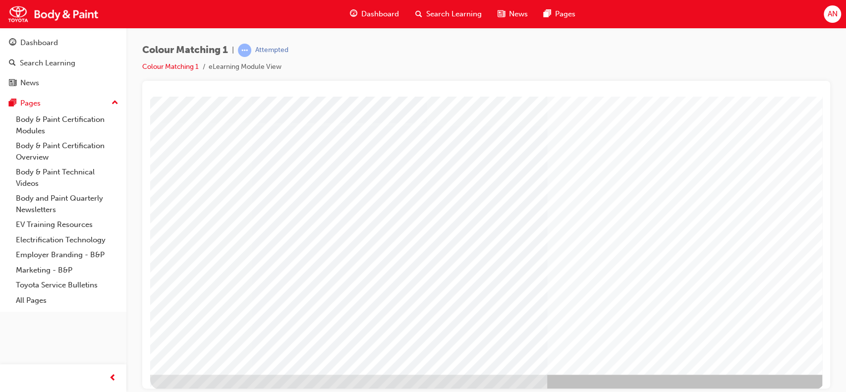
scroll to position [81, 0]
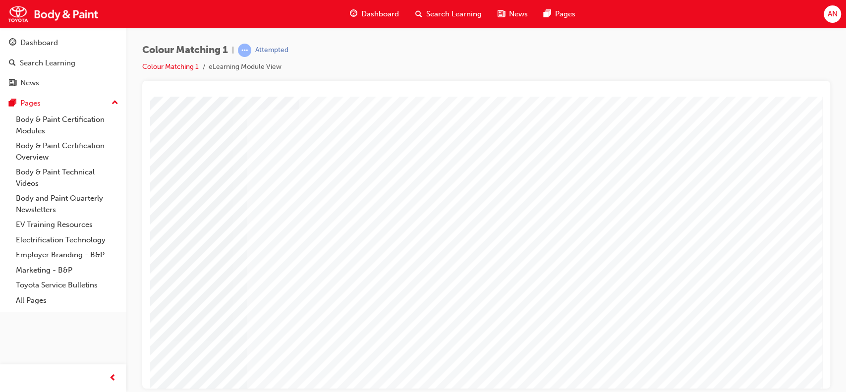
scroll to position [90, 0]
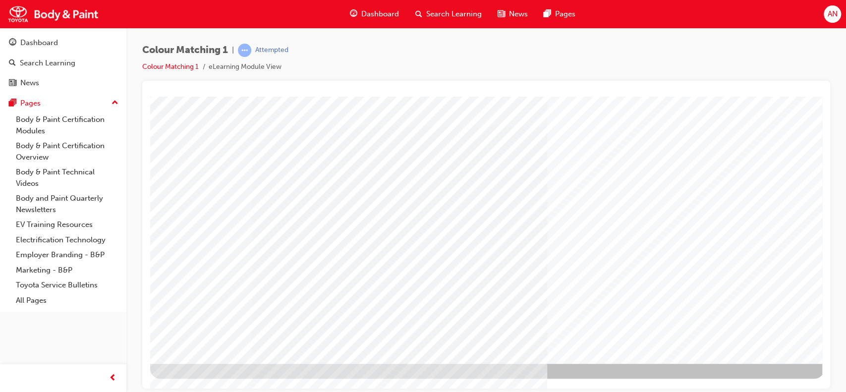
scroll to position [0, 0]
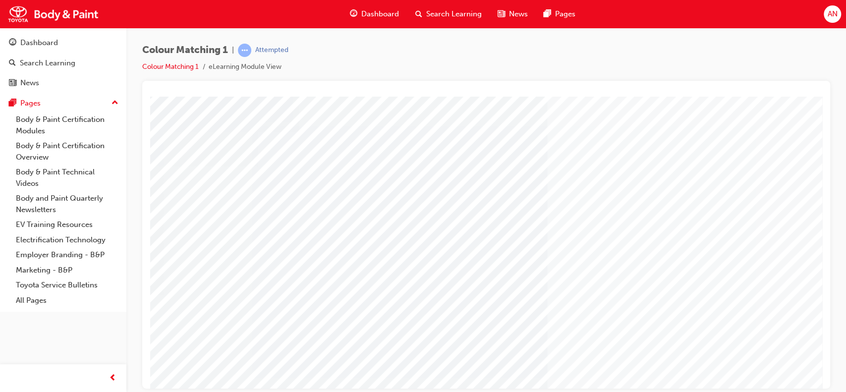
scroll to position [48, 0]
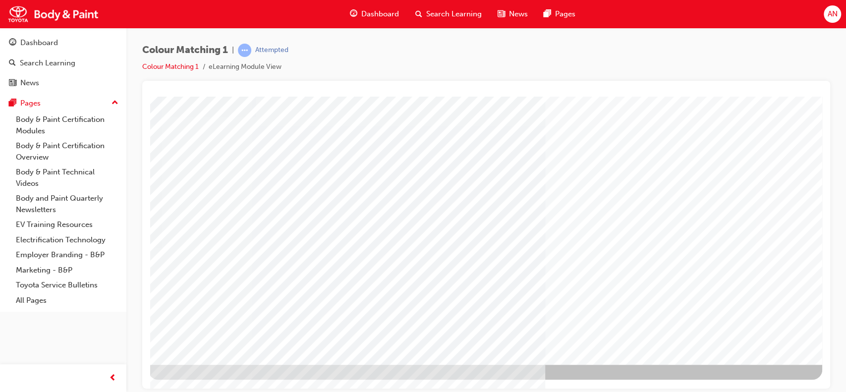
scroll to position [90, 12]
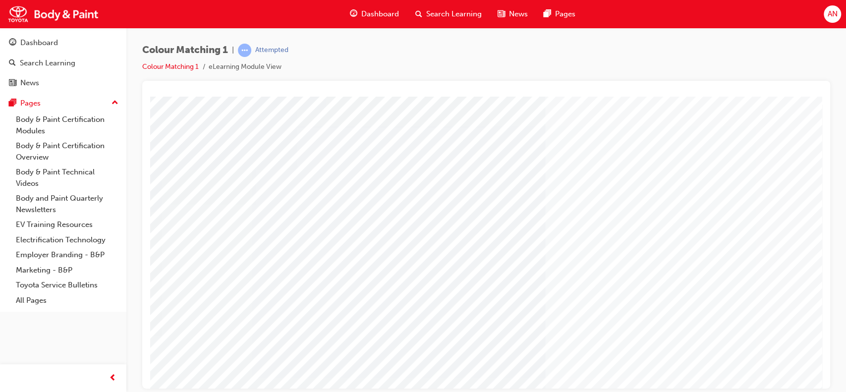
scroll to position [0, 12]
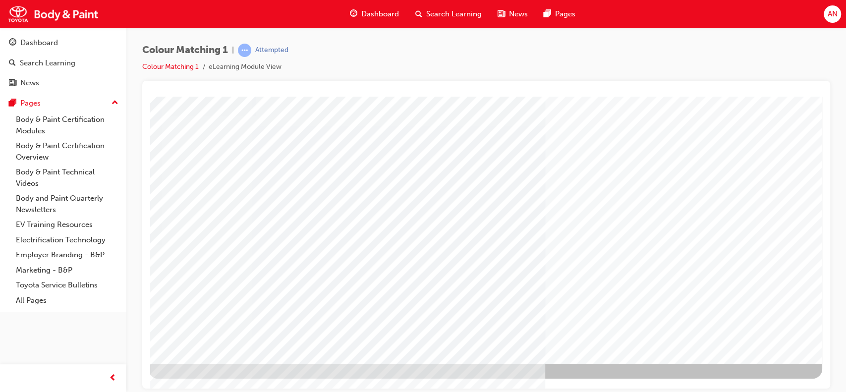
drag, startPoint x: 781, startPoint y: 389, endPoint x: 631, endPoint y: 291, distance: 179.2
click at [781, 389] on div "Colour Matching 1 | Attempted Colour Matching 1 eLearning Module View" at bounding box center [423, 196] width 846 height 392
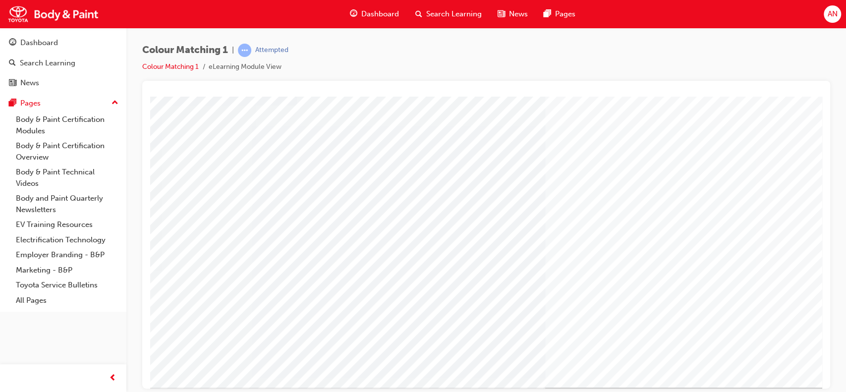
scroll to position [64, 12]
drag, startPoint x: 185, startPoint y: 119, endPoint x: 174, endPoint y: 177, distance: 58.6
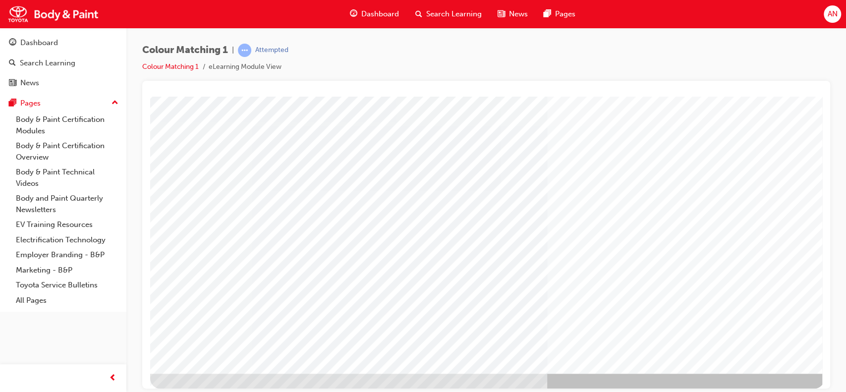
scroll to position [90, 0]
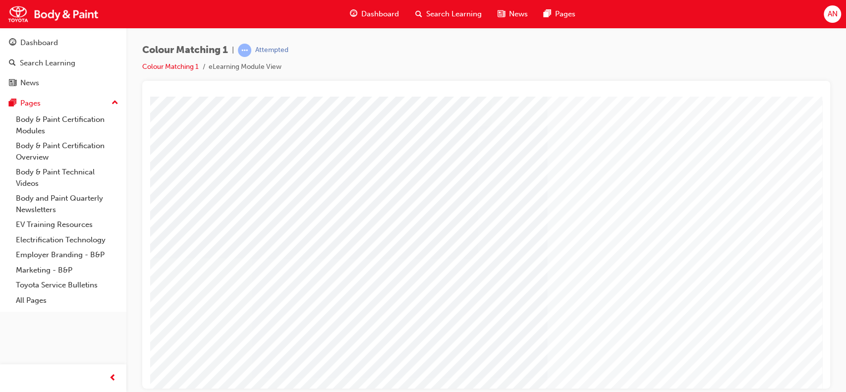
drag, startPoint x: 812, startPoint y: 153, endPoint x: 810, endPoint y: 173, distance: 19.9
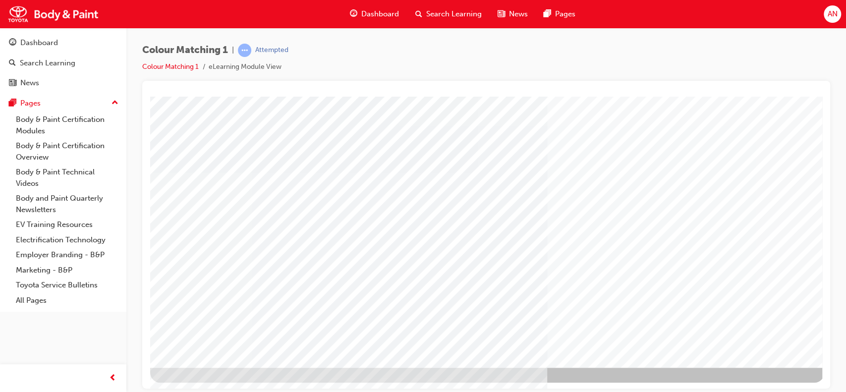
scroll to position [90, 0]
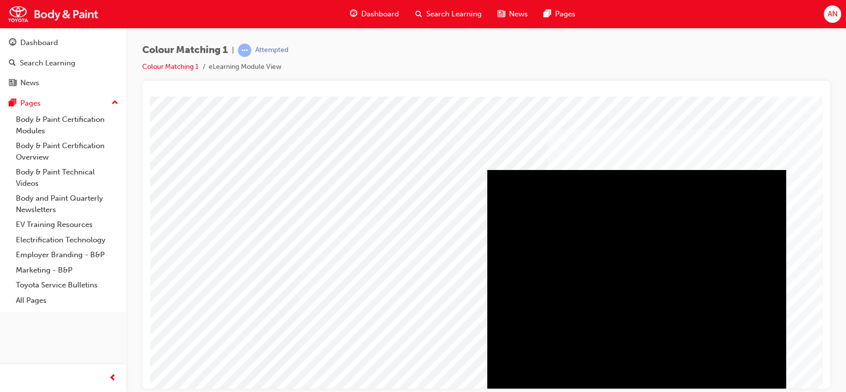
click at [623, 170] on div "Play" at bounding box center [636, 170] width 299 height 0
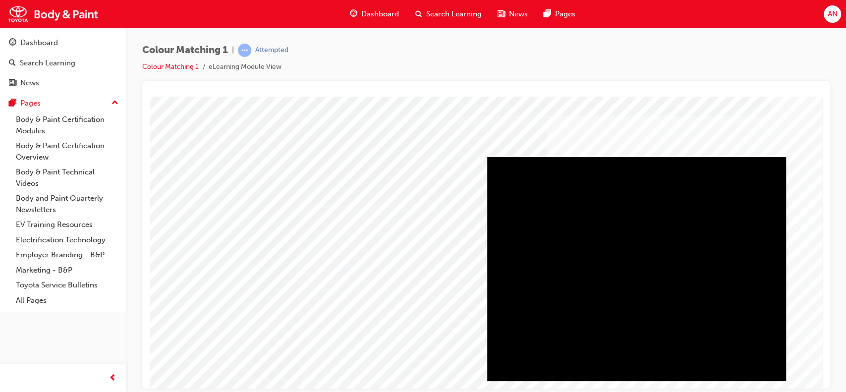
scroll to position [90, 0]
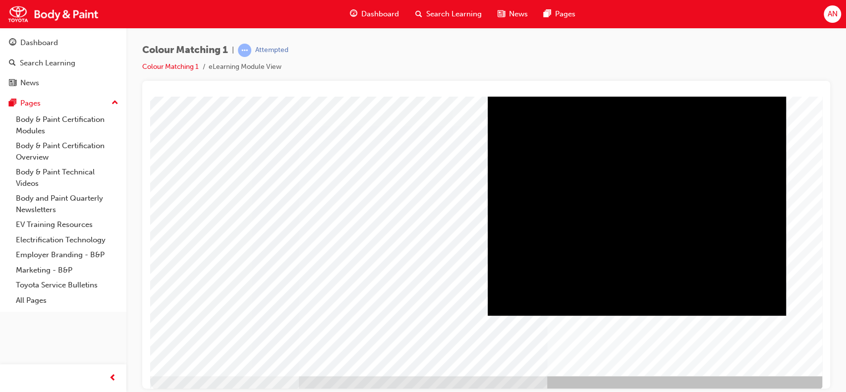
scroll to position [82, 0]
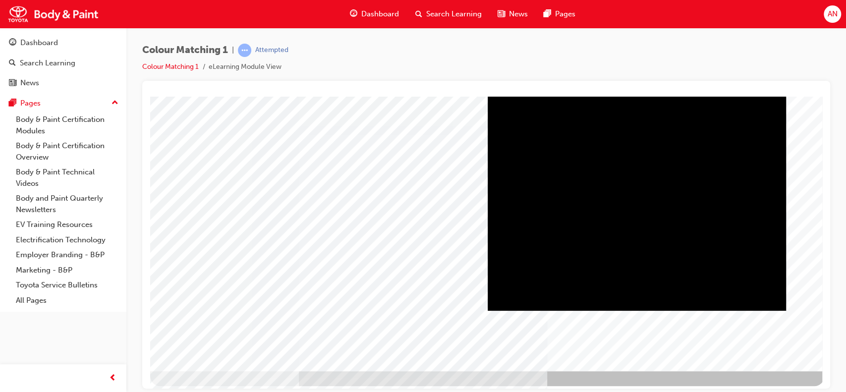
click at [642, 87] on div "Play" at bounding box center [637, 87] width 298 height 0
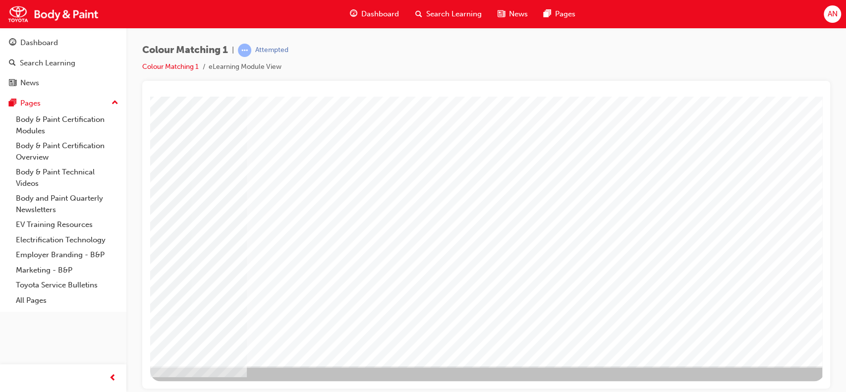
scroll to position [90, 0]
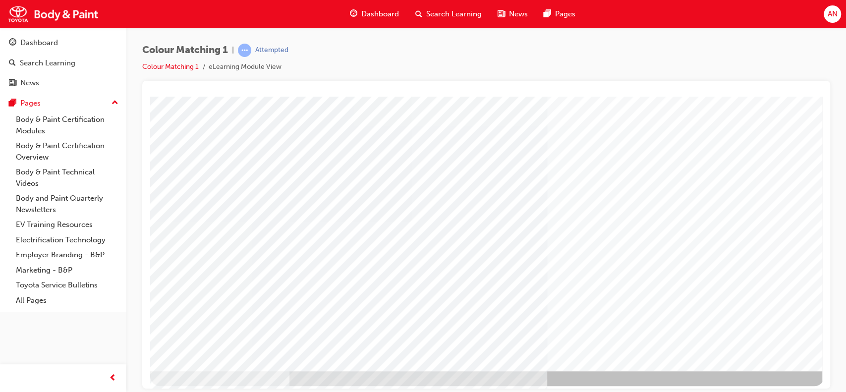
scroll to position [83, 0]
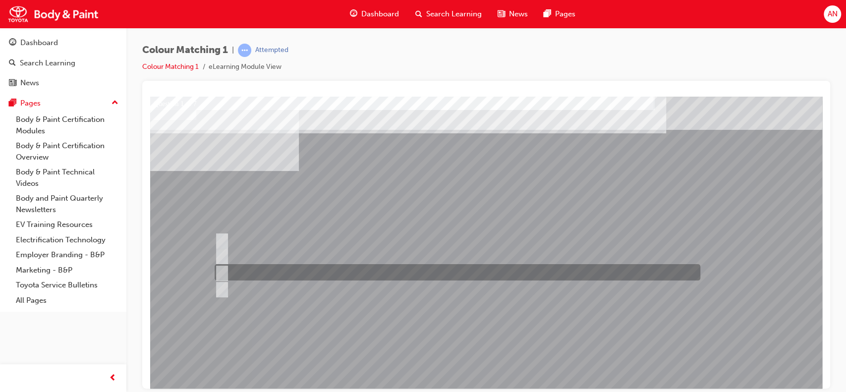
click at [275, 274] on div at bounding box center [455, 272] width 486 height 16
radio input "true"
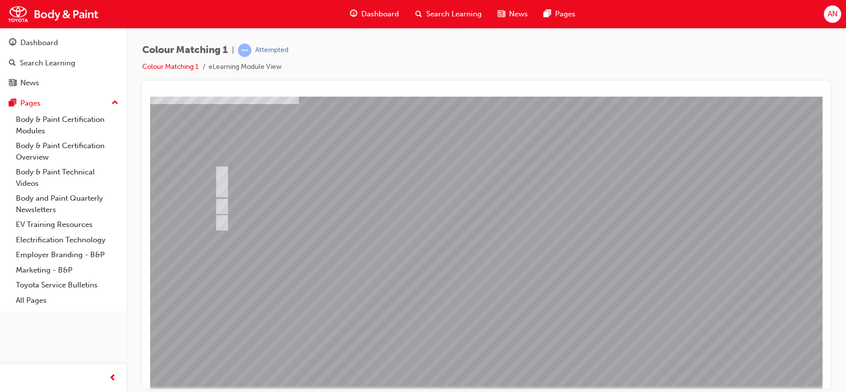
scroll to position [69, 0]
click at [484, 324] on div at bounding box center [487, 205] width 674 height 357
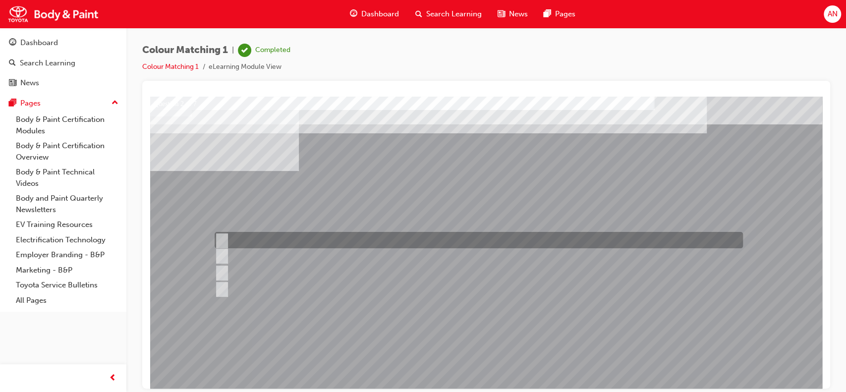
click at [295, 239] on div at bounding box center [476, 240] width 528 height 16
radio input "true"
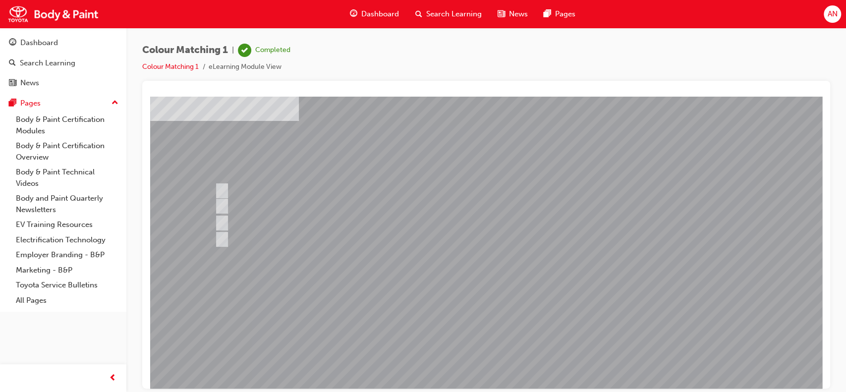
scroll to position [52, 0]
click at [471, 346] on div at bounding box center [487, 223] width 674 height 357
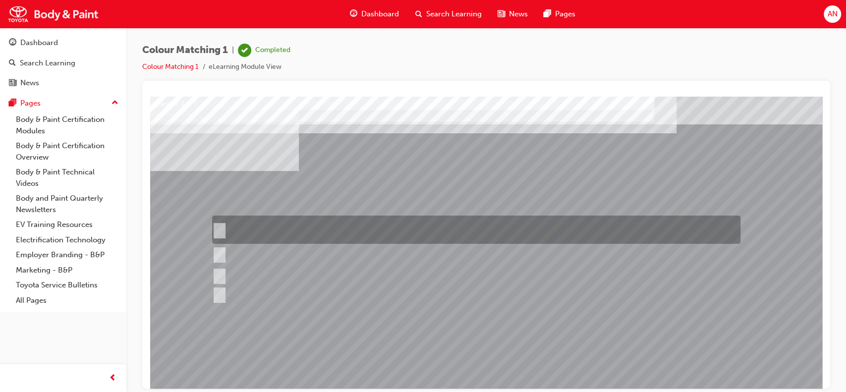
click at [284, 225] on div at bounding box center [474, 230] width 528 height 28
radio input "true"
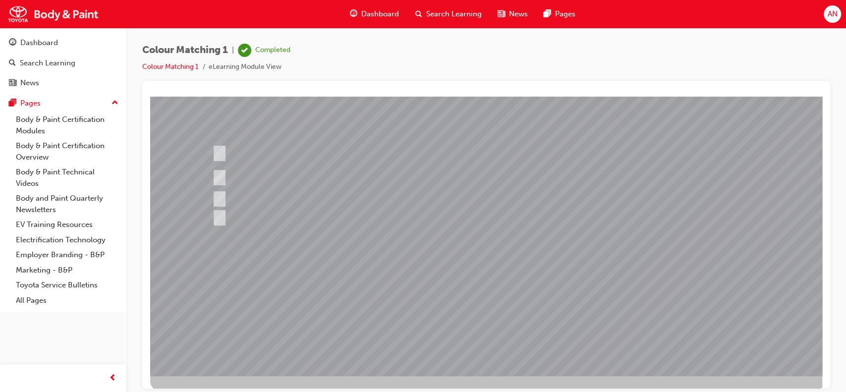
scroll to position [84, 0]
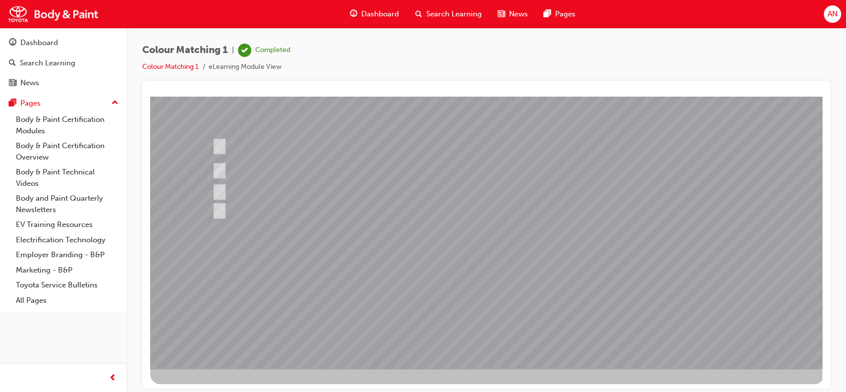
click at [492, 309] on div at bounding box center [487, 190] width 674 height 357
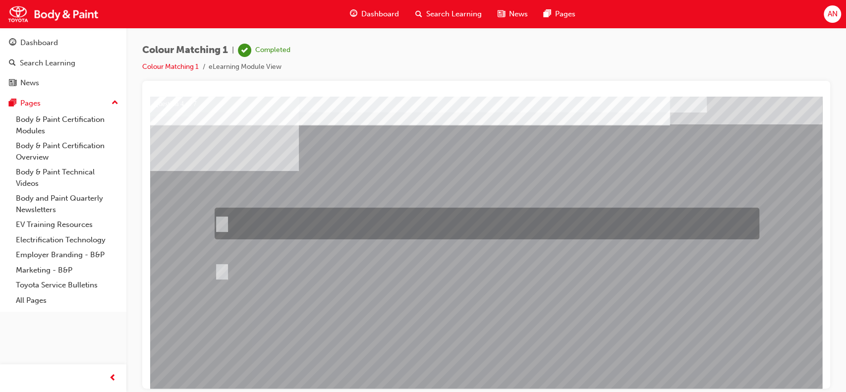
click at [430, 217] on div at bounding box center [484, 224] width 545 height 32
radio input "true"
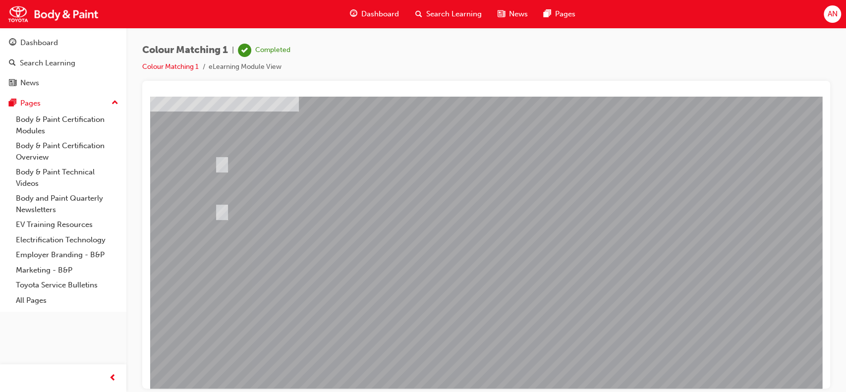
scroll to position [67, 0]
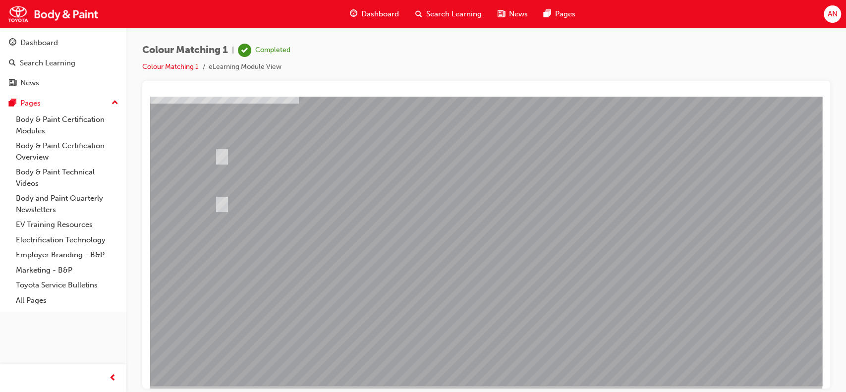
click at [484, 333] on div at bounding box center [487, 207] width 674 height 357
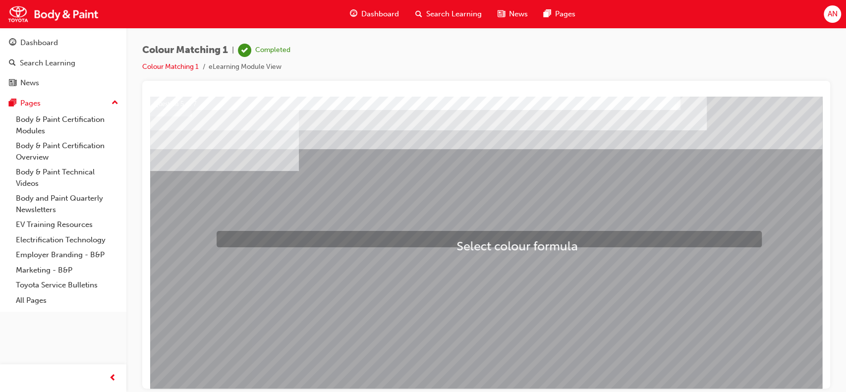
drag, startPoint x: 346, startPoint y: 295, endPoint x: 457, endPoint y: 240, distance: 123.5
click at [457, 240] on div "Question 5 of 7" at bounding box center [487, 274] width 674 height 357
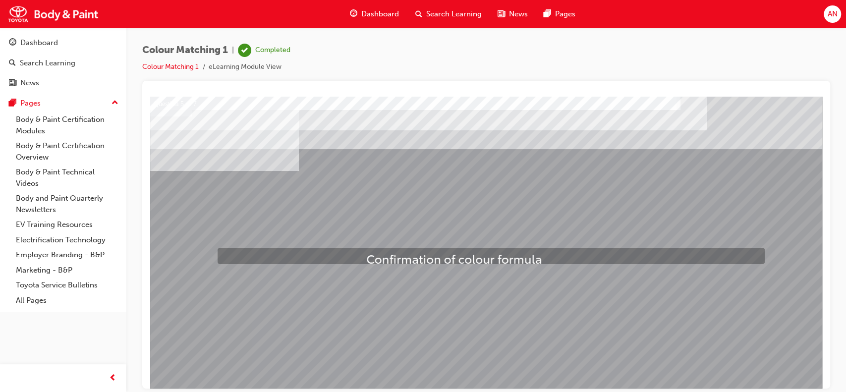
drag, startPoint x: 335, startPoint y: 290, endPoint x: 366, endPoint y: 253, distance: 48.1
click at [366, 253] on div "Question 5 of 7" at bounding box center [487, 274] width 674 height 357
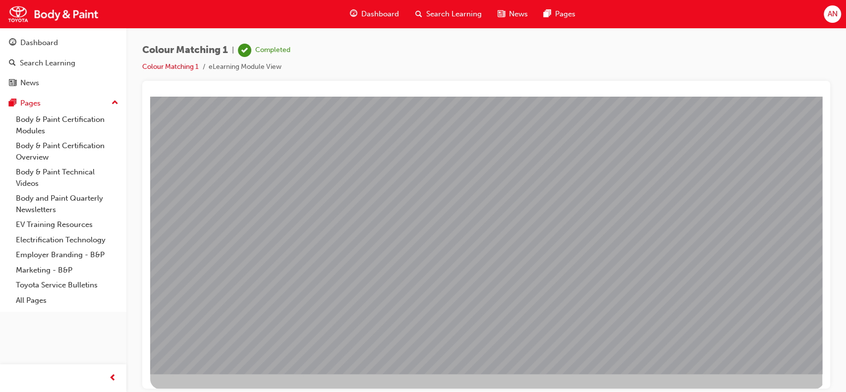
scroll to position [79, 0]
click at [473, 324] on div at bounding box center [487, 195] width 674 height 357
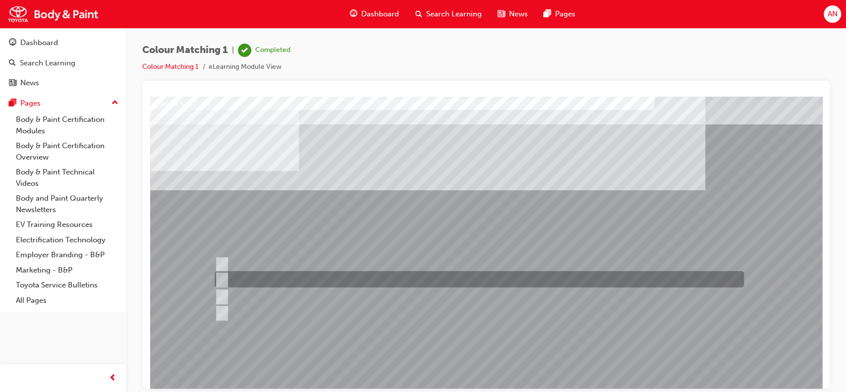
click at [339, 281] on div at bounding box center [476, 279] width 529 height 16
radio input "true"
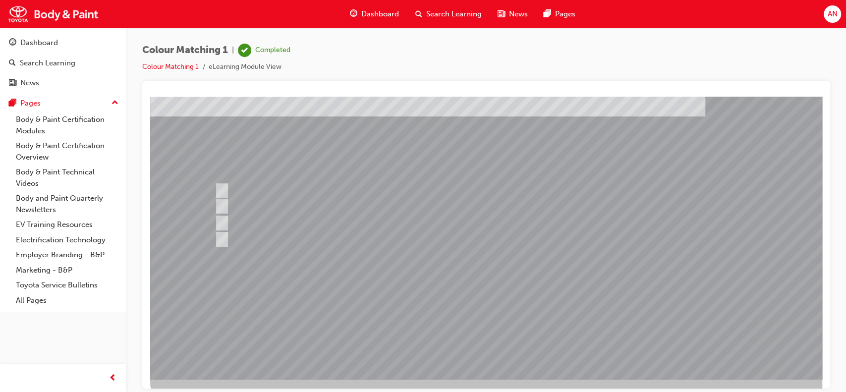
scroll to position [74, 0]
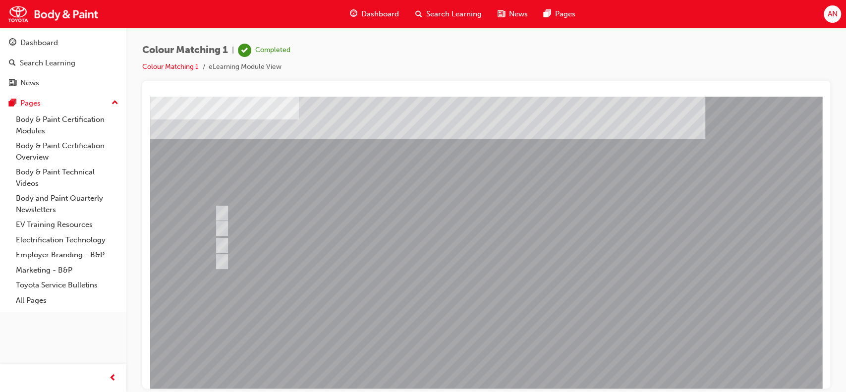
scroll to position [44, 0]
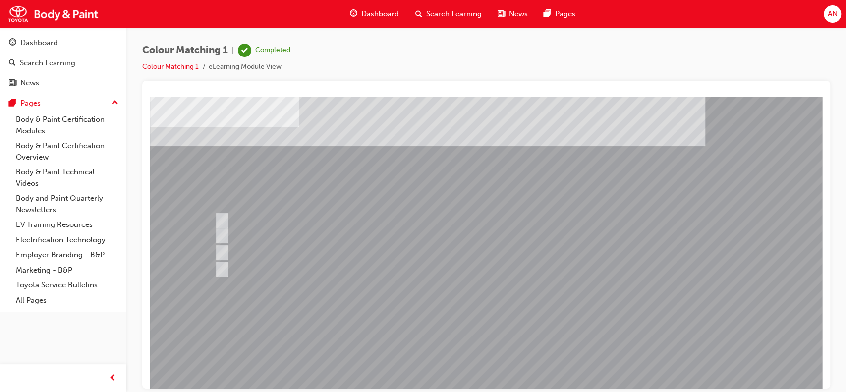
click at [270, 216] on div at bounding box center [487, 230] width 674 height 357
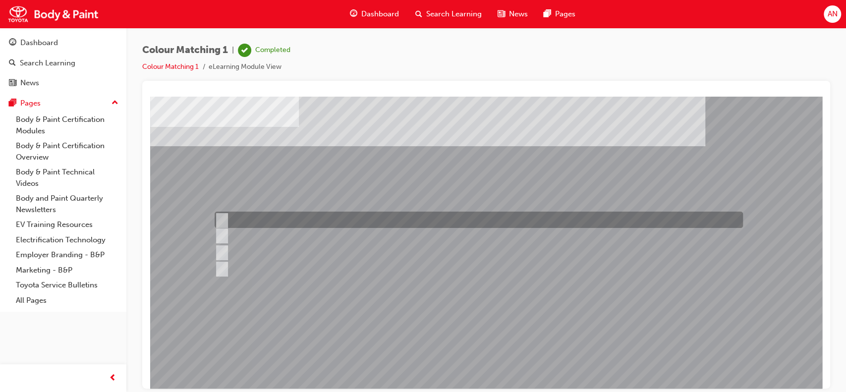
click at [222, 215] on input "Rising colour" at bounding box center [220, 220] width 11 height 11
radio input "true"
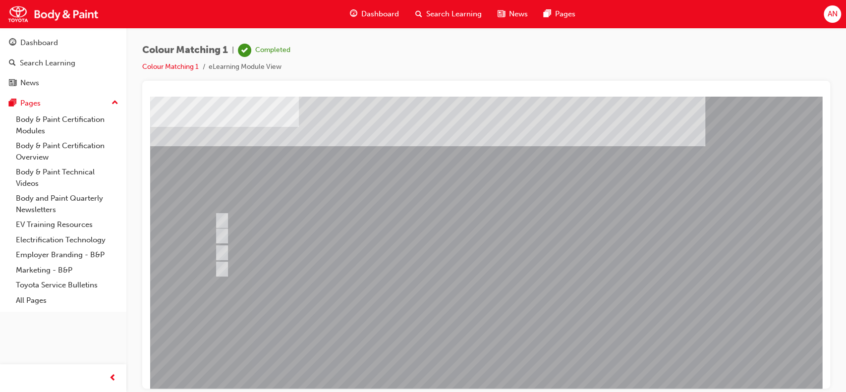
click at [494, 356] on div at bounding box center [487, 230] width 674 height 357
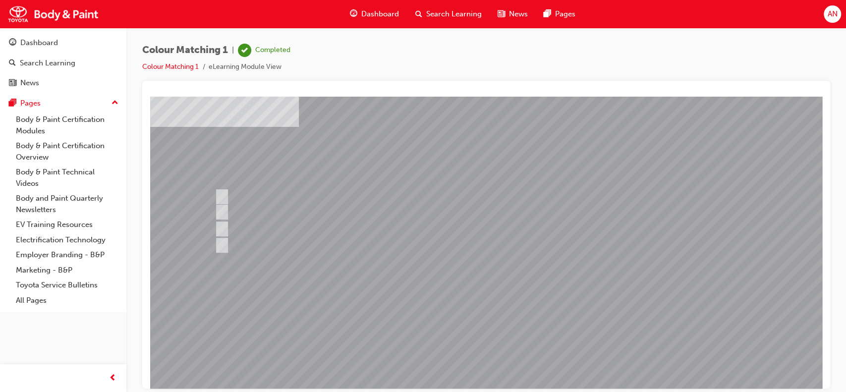
scroll to position [0, 0]
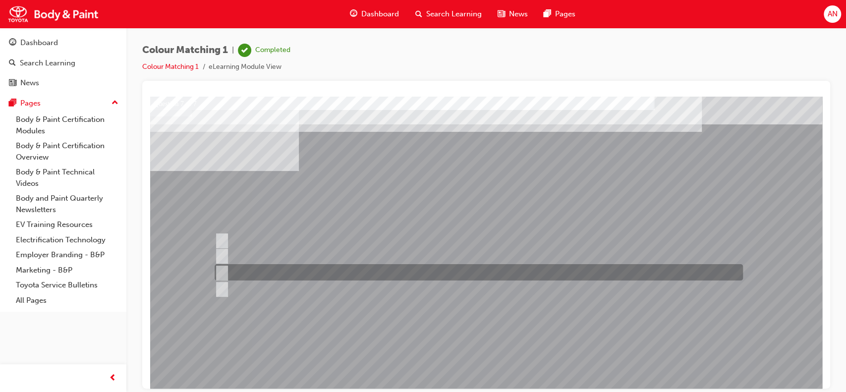
click at [222, 270] on input "Light sources" at bounding box center [220, 272] width 11 height 11
radio input "true"
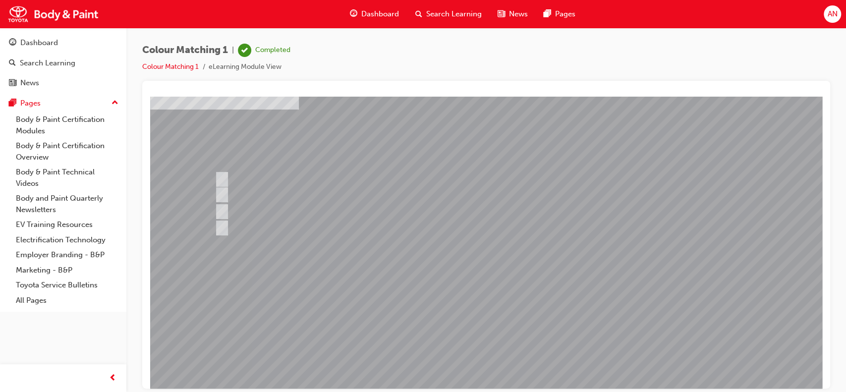
scroll to position [63, 0]
click at [481, 329] on div at bounding box center [487, 211] width 674 height 357
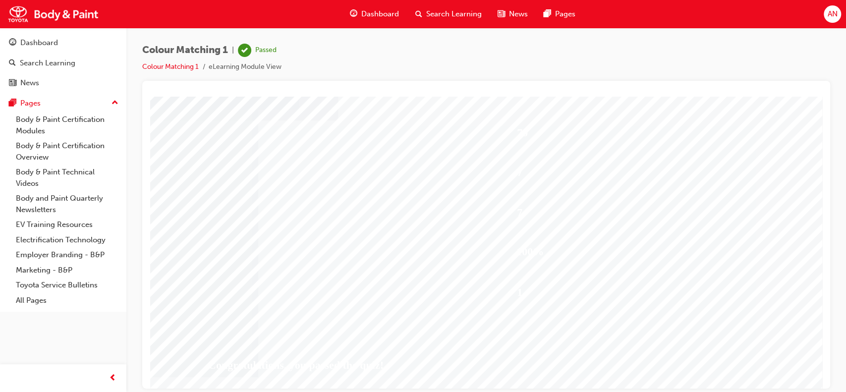
scroll to position [90, 0]
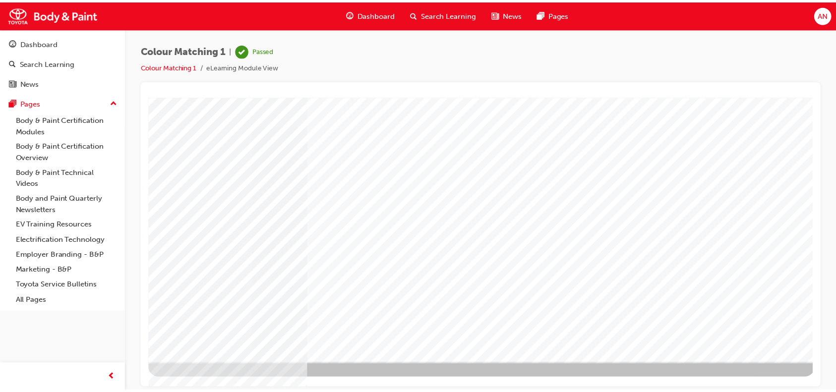
scroll to position [0, 0]
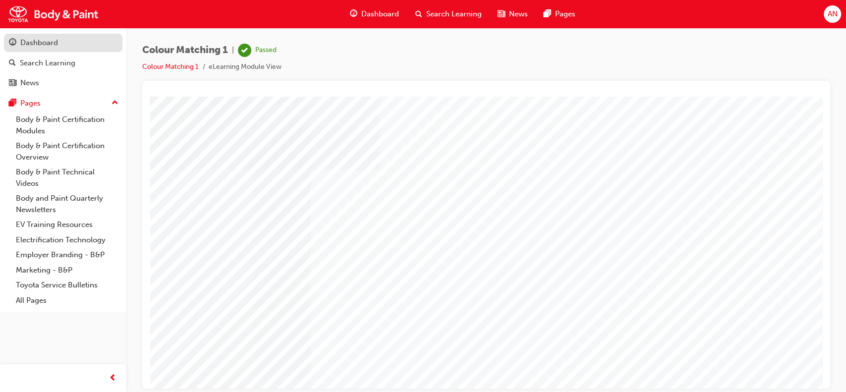
click at [46, 48] on div "Dashboard" at bounding box center [39, 42] width 38 height 11
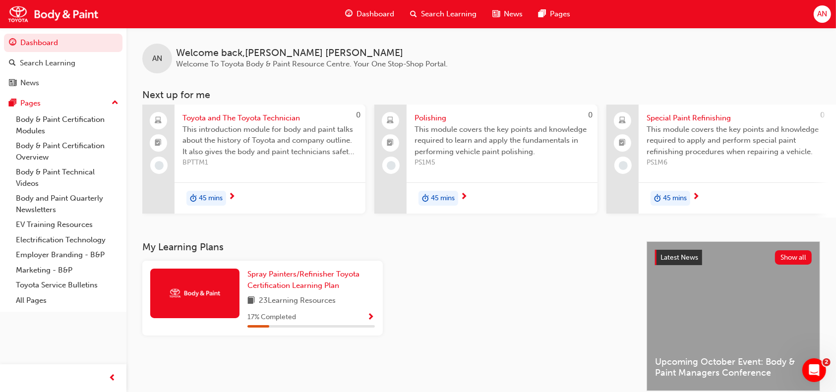
drag, startPoint x: 462, startPoint y: 222, endPoint x: 552, endPoint y: 216, distance: 90.4
click at [552, 216] on div "AN Welcome back , Andrew Nguyen Welcome To Toyota Body & Paint Resource Centre.…" at bounding box center [480, 135] width 709 height 214
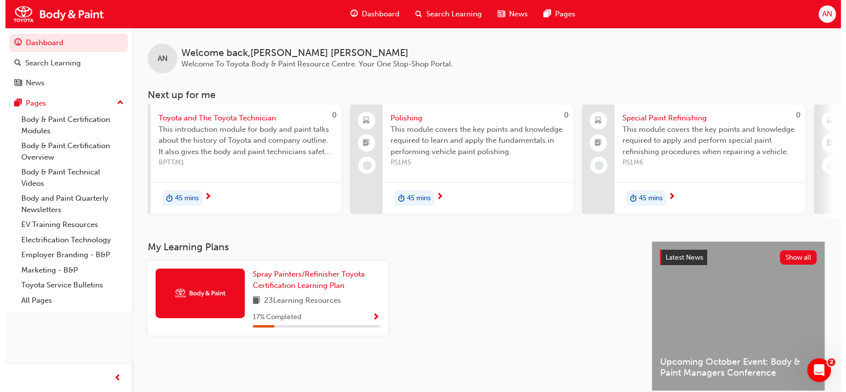
scroll to position [0, 24]
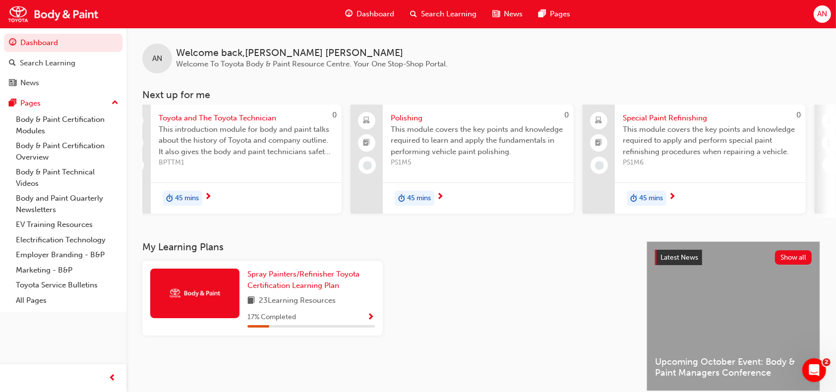
click at [416, 144] on span "This module covers the key points and knowledge required to learn and apply the…" at bounding box center [478, 141] width 175 height 34
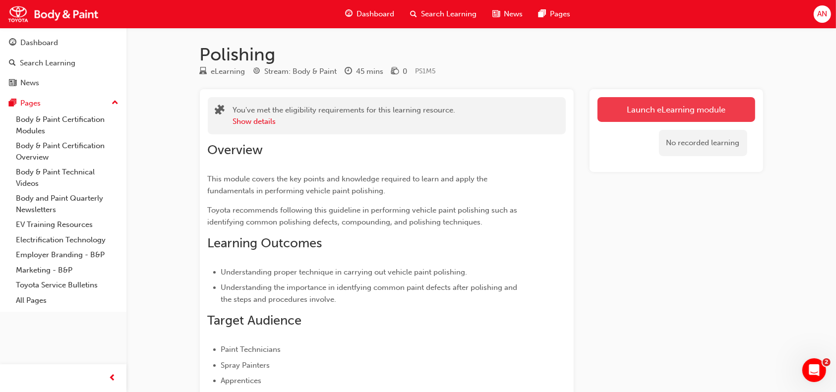
click at [674, 104] on link "Launch eLearning module" at bounding box center [676, 109] width 158 height 25
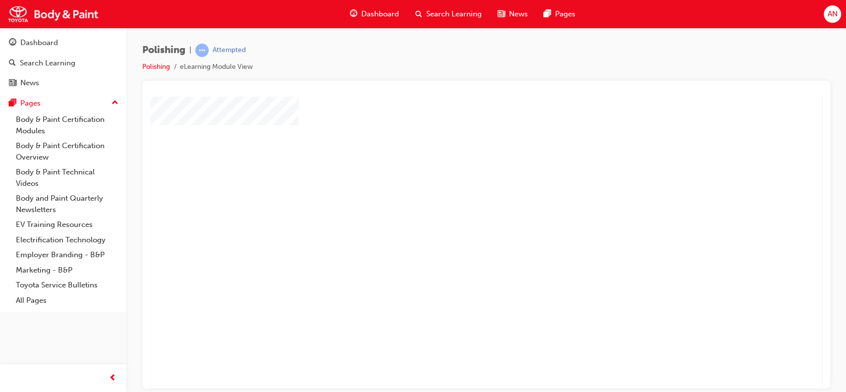
scroll to position [90, 0]
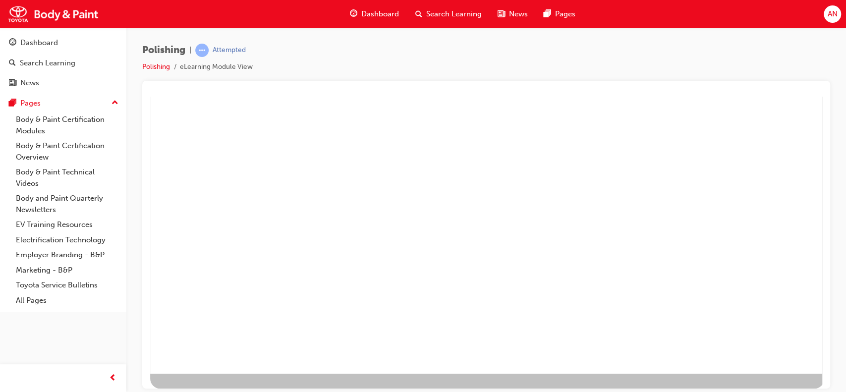
click at [458, 134] on div "play" at bounding box center [458, 134] width 0 height 0
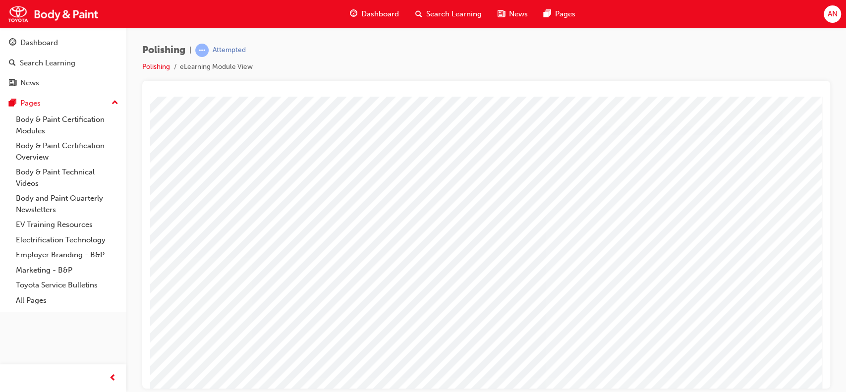
scroll to position [90, 12]
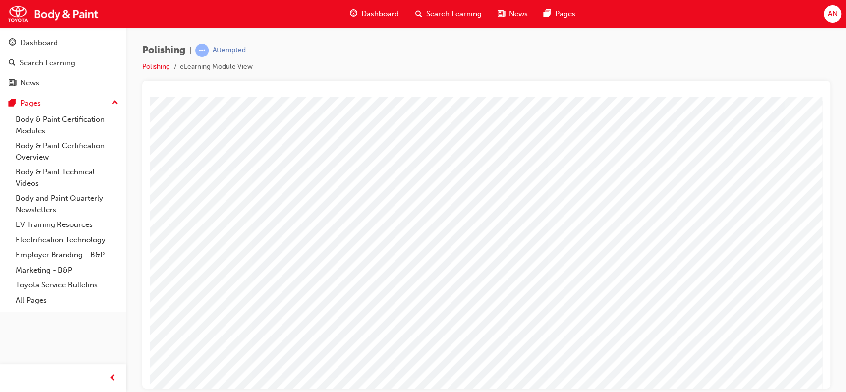
scroll to position [90, 0]
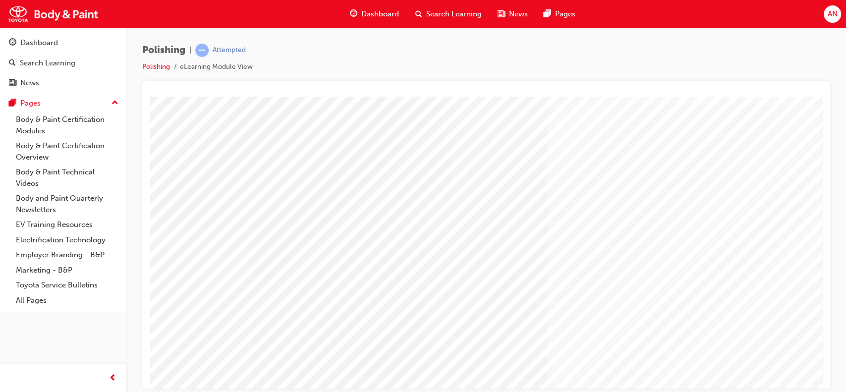
type input "Andrew Nguyen"
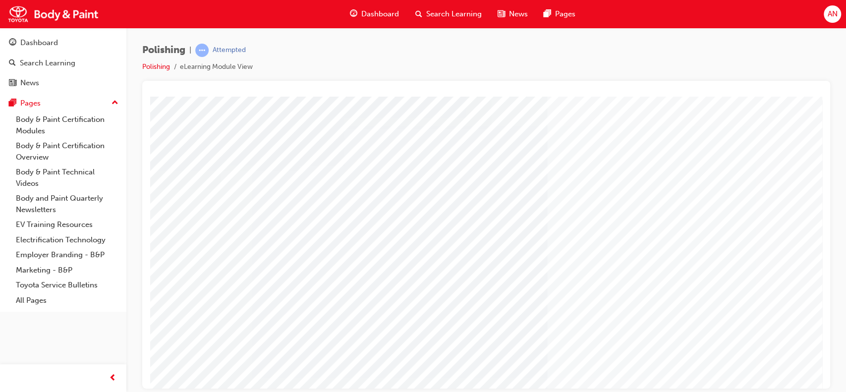
scroll to position [0, 0]
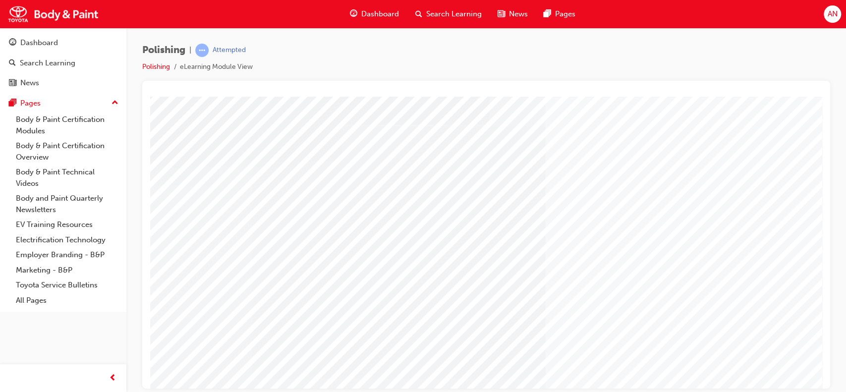
scroll to position [0, 12]
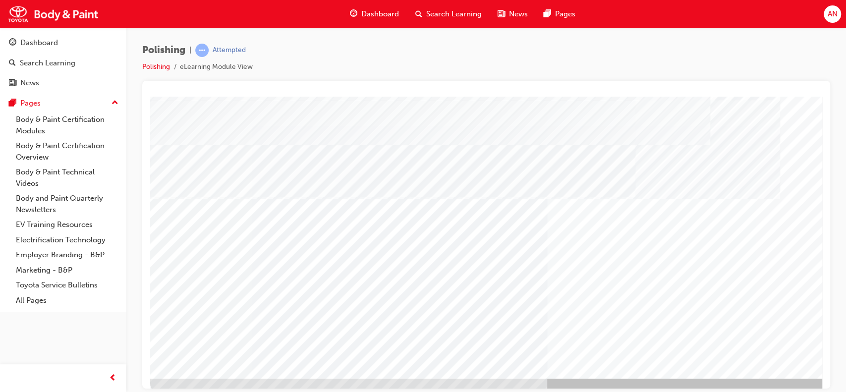
scroll to position [82, 0]
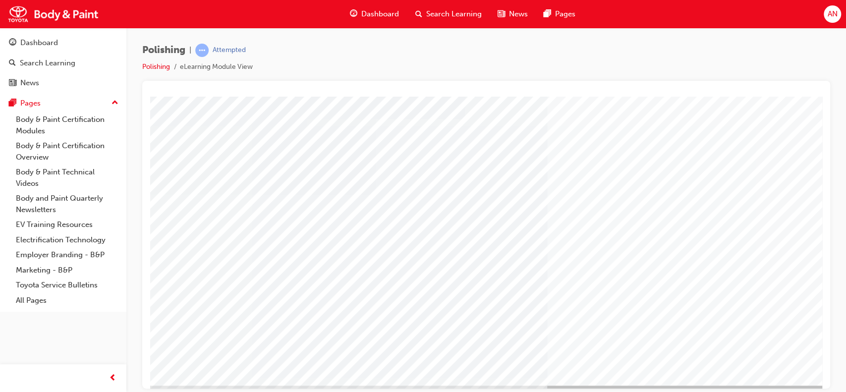
scroll to position [71, 0]
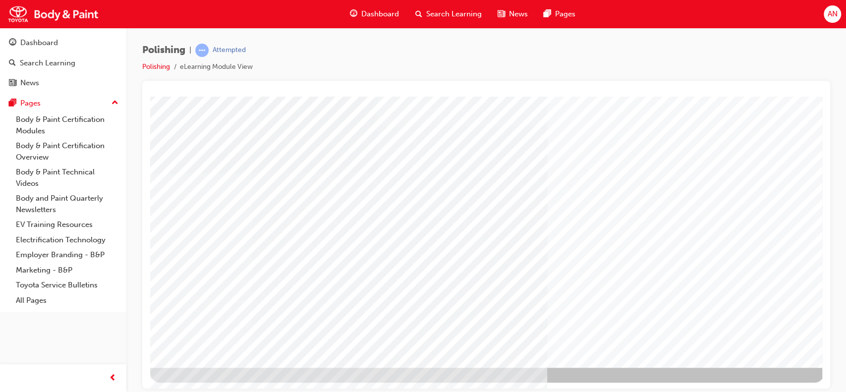
scroll to position [90, 0]
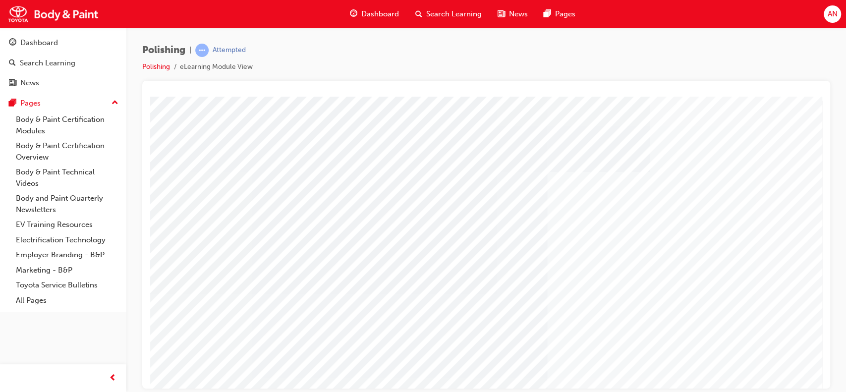
drag, startPoint x: 812, startPoint y: 225, endPoint x: 810, endPoint y: 265, distance: 40.2
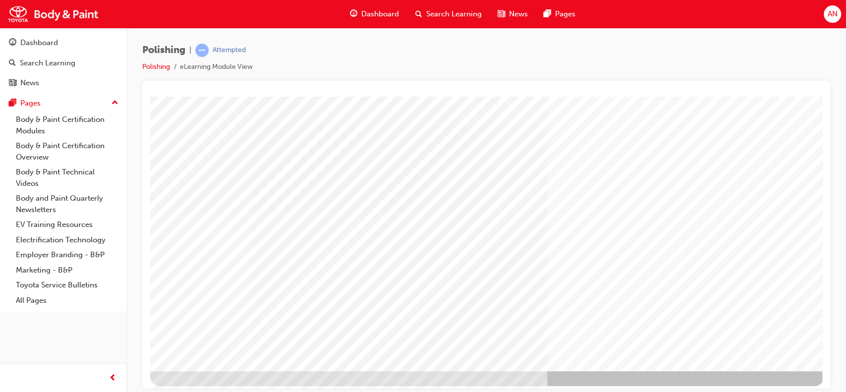
scroll to position [90, 0]
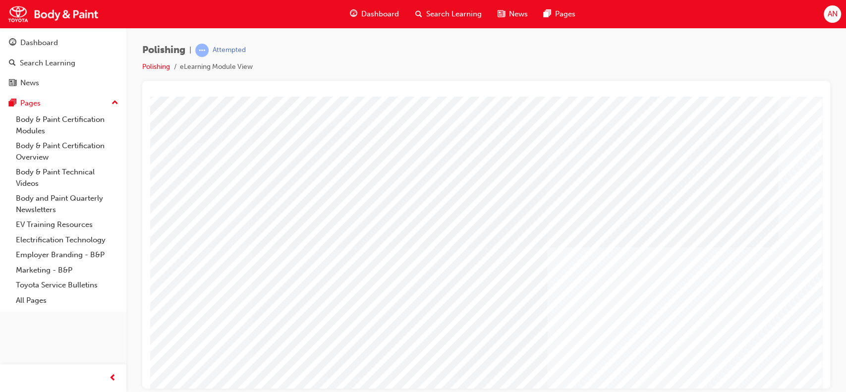
scroll to position [57, 0]
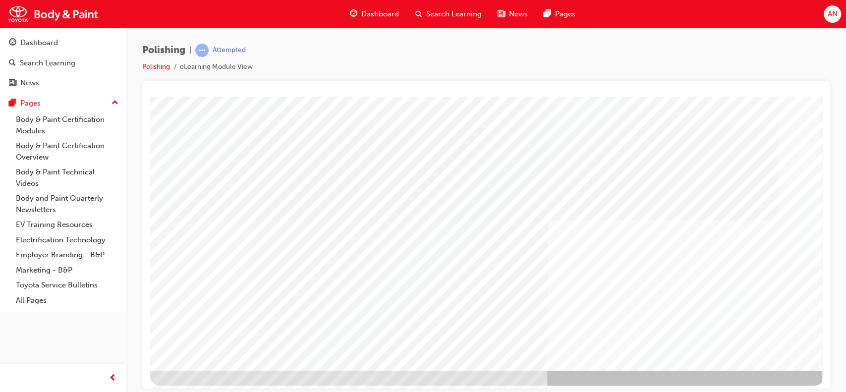
scroll to position [90, 0]
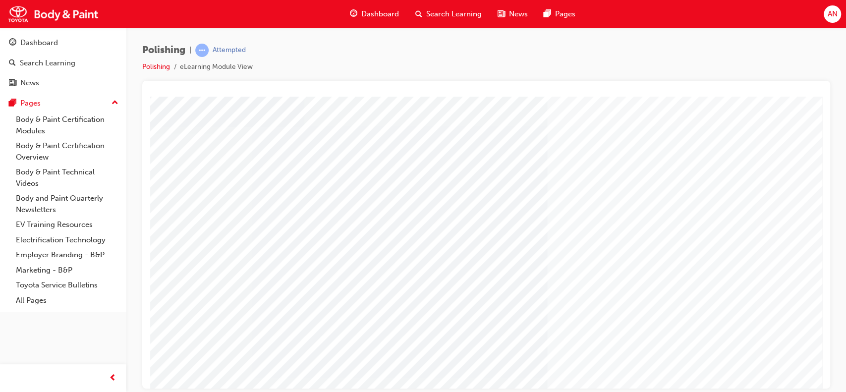
scroll to position [64, 0]
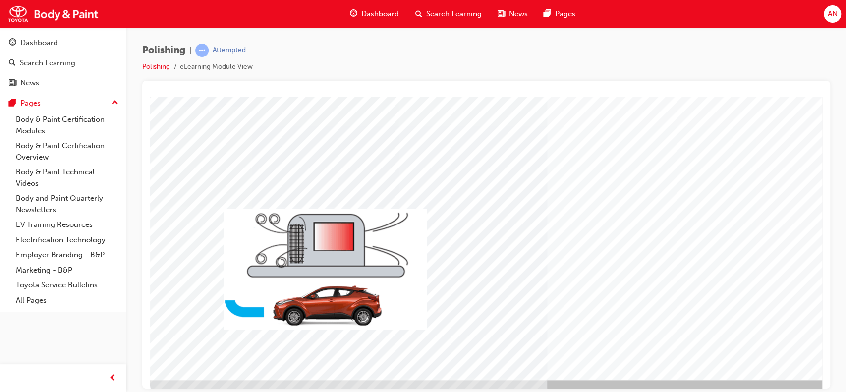
scroll to position [74, 0]
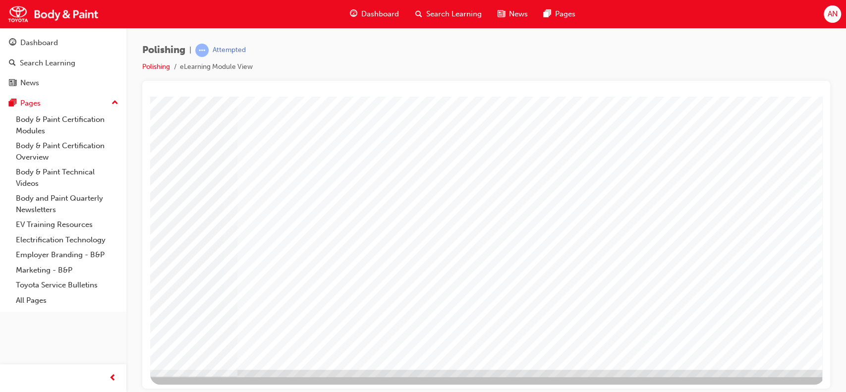
scroll to position [86, 0]
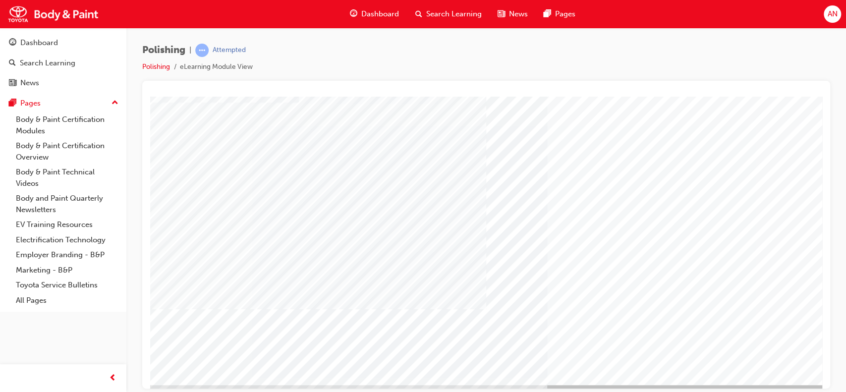
scroll to position [73, 0]
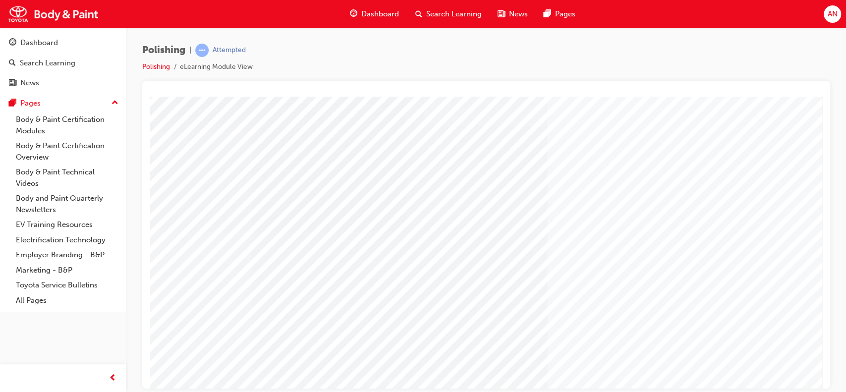
scroll to position [57, 0]
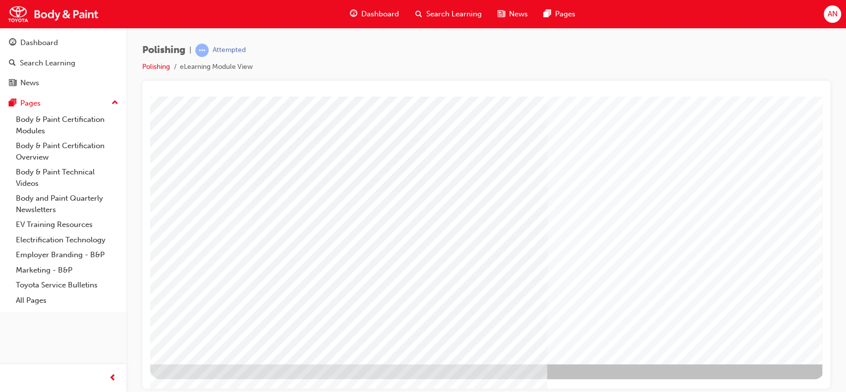
scroll to position [90, 0]
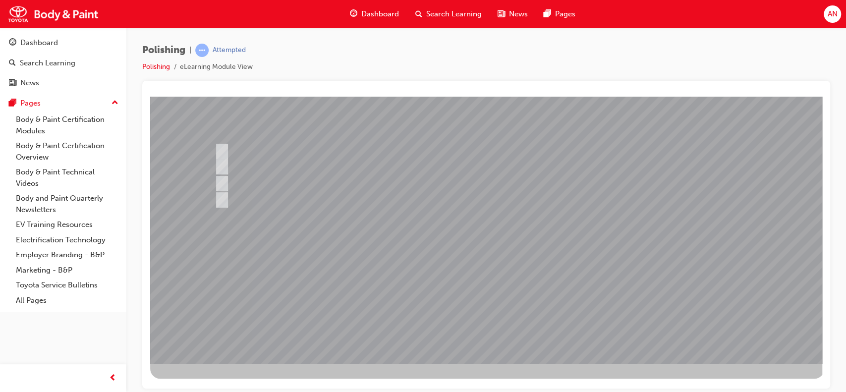
scroll to position [0, 0]
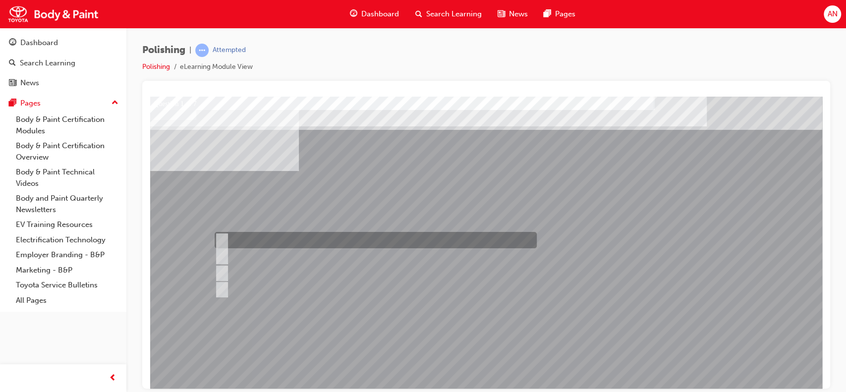
click at [223, 239] on input "Hot air method" at bounding box center [219, 240] width 11 height 11
checkbox input "true"
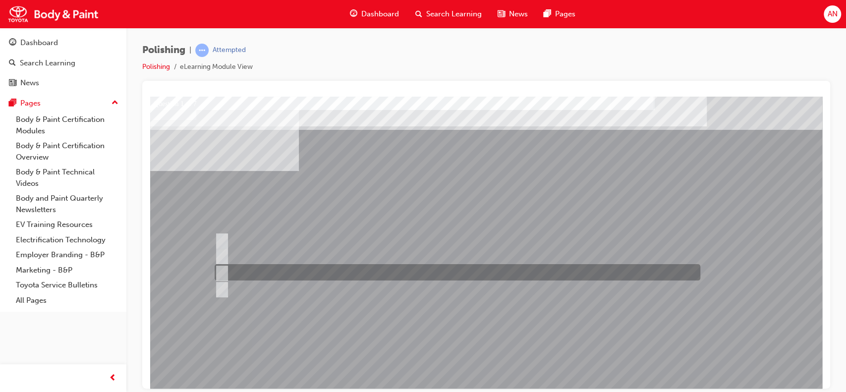
click at [221, 273] on input "Infrared method" at bounding box center [219, 272] width 11 height 11
checkbox input "true"
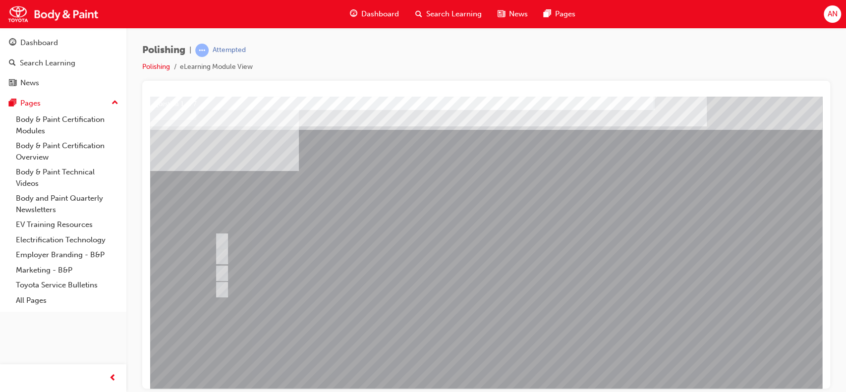
scroll to position [90, 0]
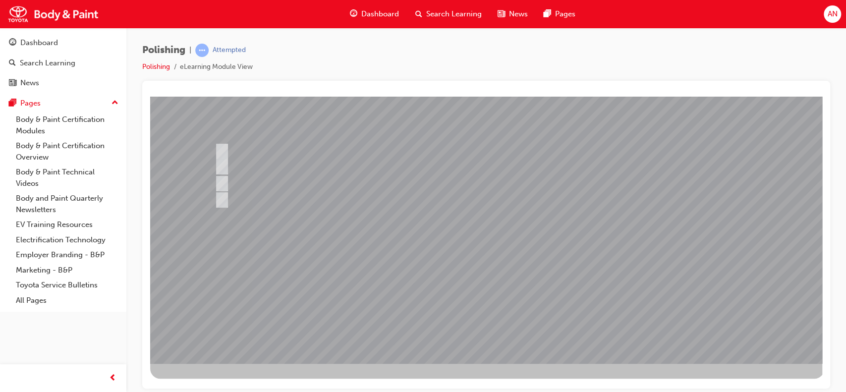
click at [490, 312] on div at bounding box center [487, 184] width 674 height 357
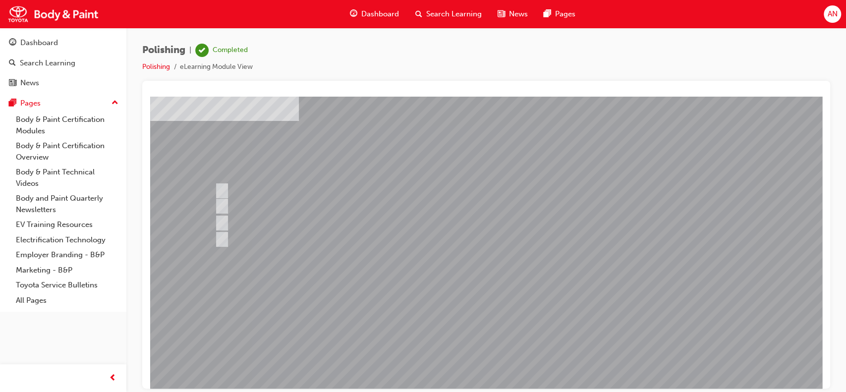
scroll to position [53, 0]
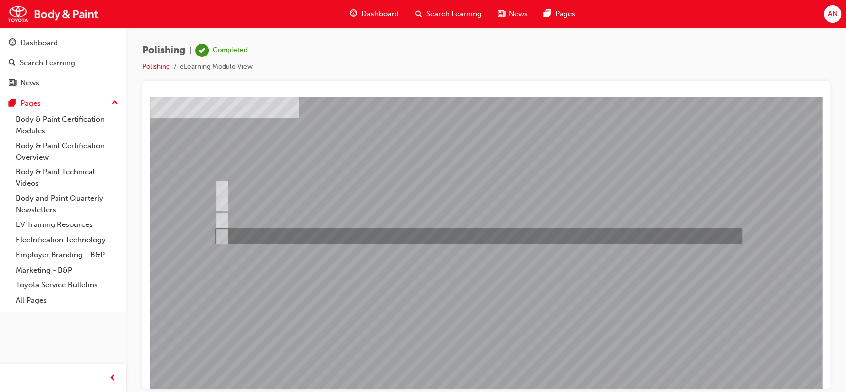
click at [218, 234] on input "Type of polishing compounds being used" at bounding box center [219, 236] width 11 height 11
checkbox input "true"
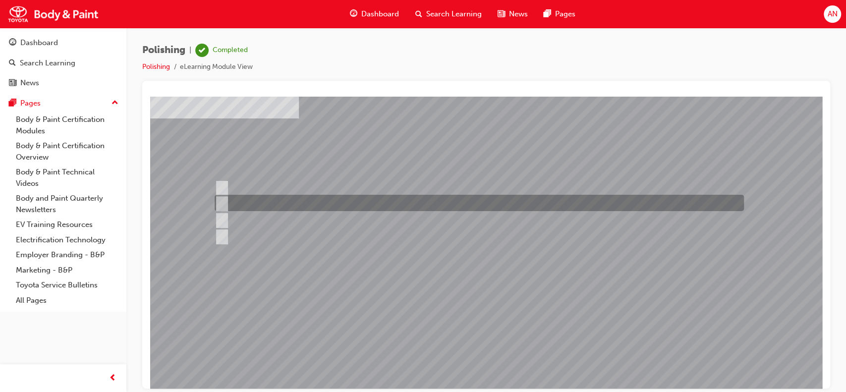
click at [221, 203] on input "Work Environment" at bounding box center [219, 203] width 11 height 11
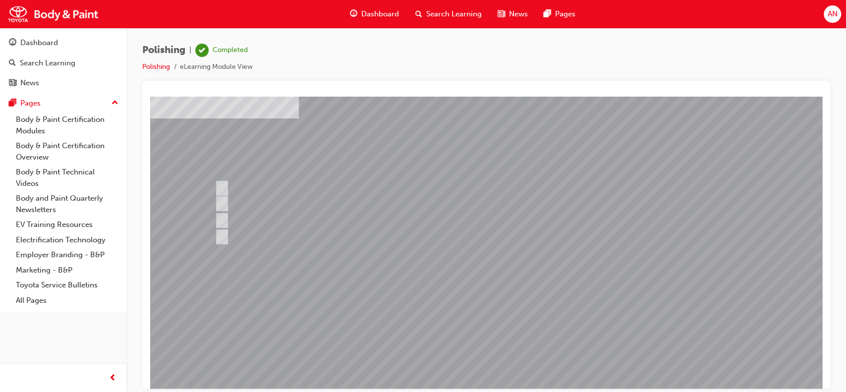
click at [222, 203] on div at bounding box center [487, 222] width 674 height 357
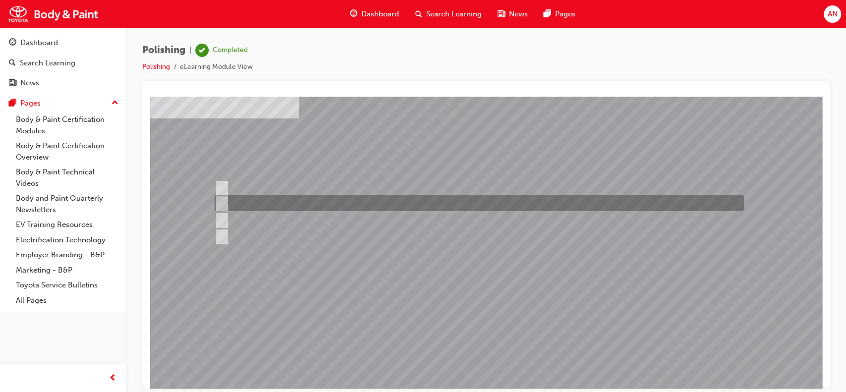
click at [218, 202] on input "Work Environment" at bounding box center [219, 203] width 11 height 11
checkbox input "false"
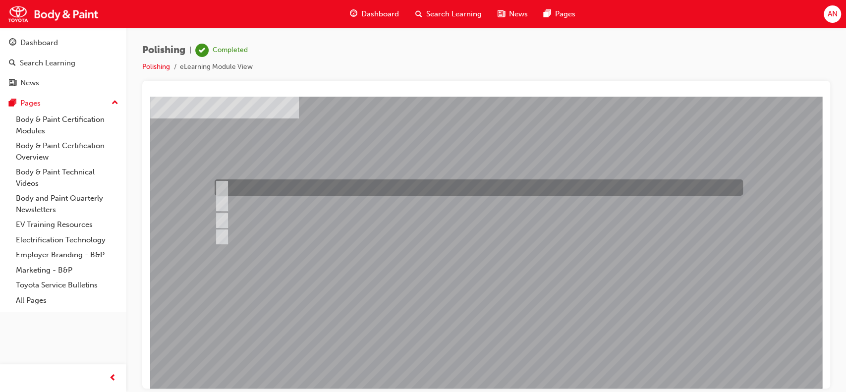
click at [218, 187] on input "Quality" at bounding box center [219, 187] width 11 height 11
checkbox input "true"
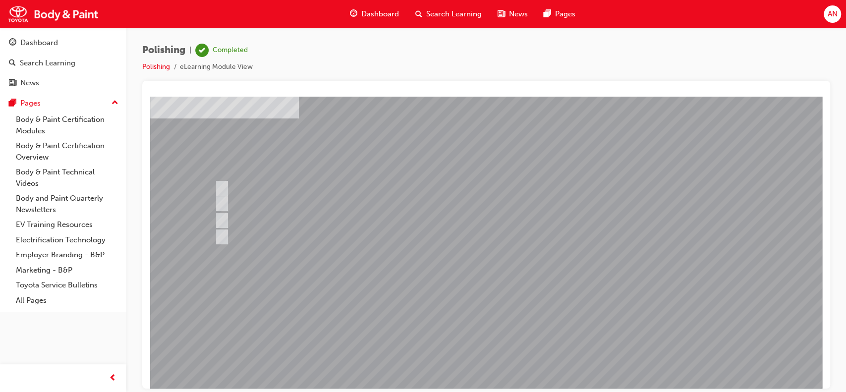
click at [481, 343] on div at bounding box center [487, 222] width 674 height 357
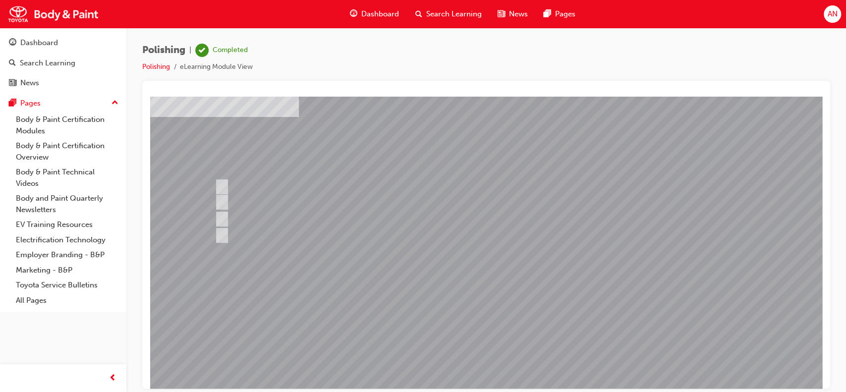
scroll to position [57, 0]
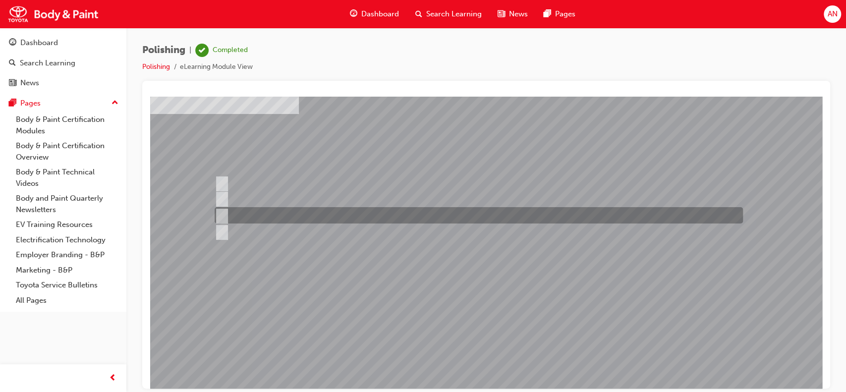
click at [222, 215] on input "You are wearing the right PPE and your area and surrounding is safe to work." at bounding box center [220, 215] width 11 height 11
radio input "true"
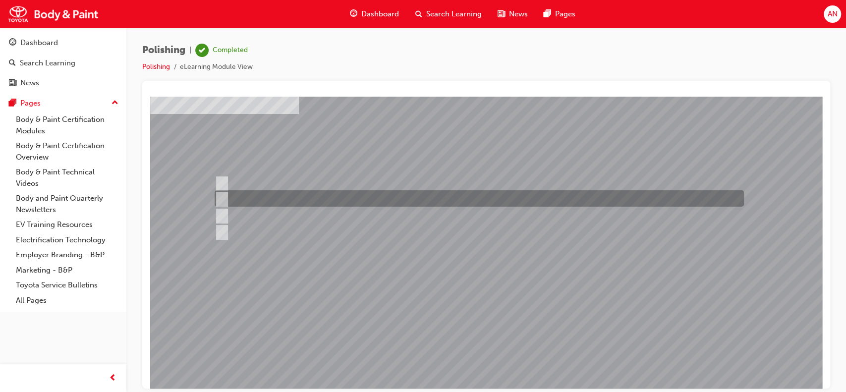
click at [222, 198] on input "You are using the right tools." at bounding box center [220, 198] width 11 height 11
radio input "true"
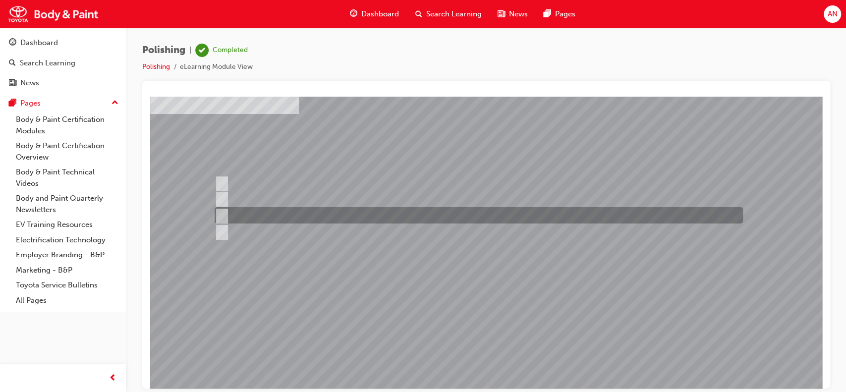
click at [225, 213] on input "You are wearing the right PPE and your area and surrounding is safe to work." at bounding box center [220, 215] width 11 height 11
radio input "true"
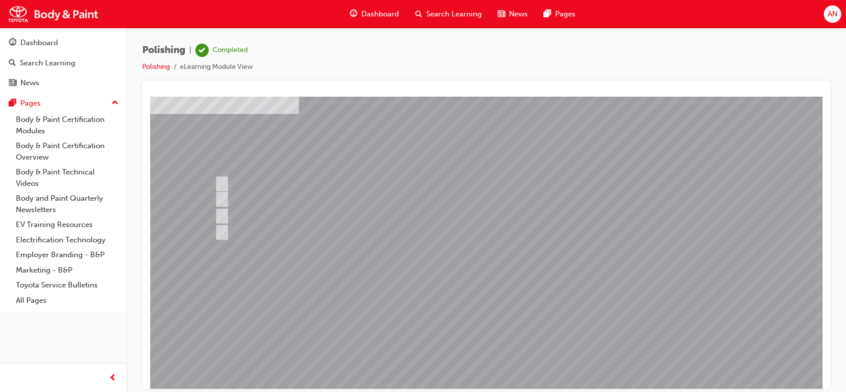
click at [483, 332] on div at bounding box center [487, 217] width 674 height 357
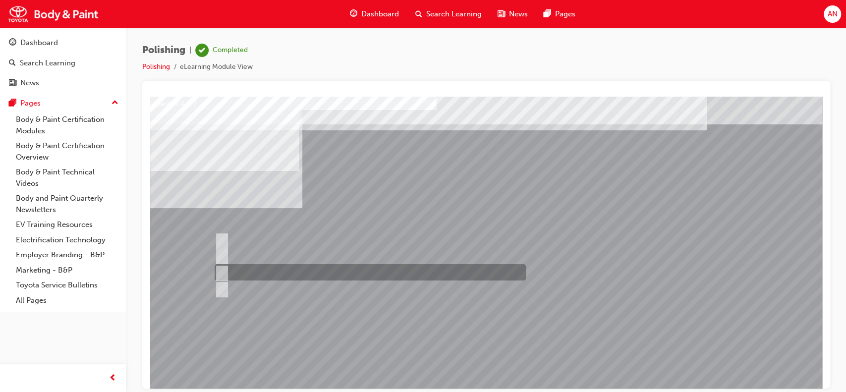
click at [223, 273] on input "#1500 - #3000" at bounding box center [220, 272] width 11 height 11
radio input "true"
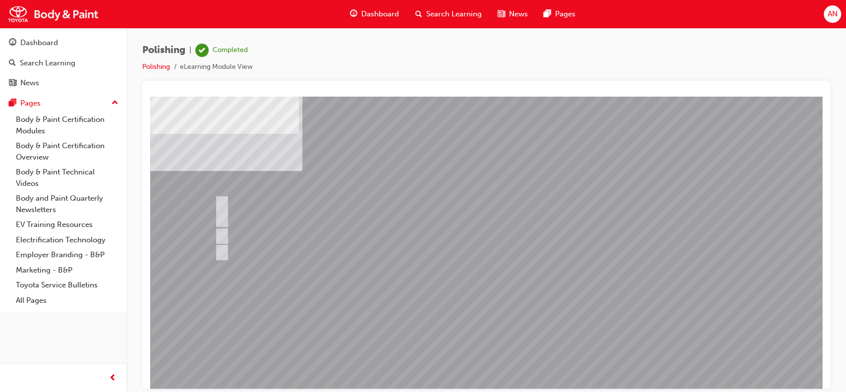
scroll to position [52, 0]
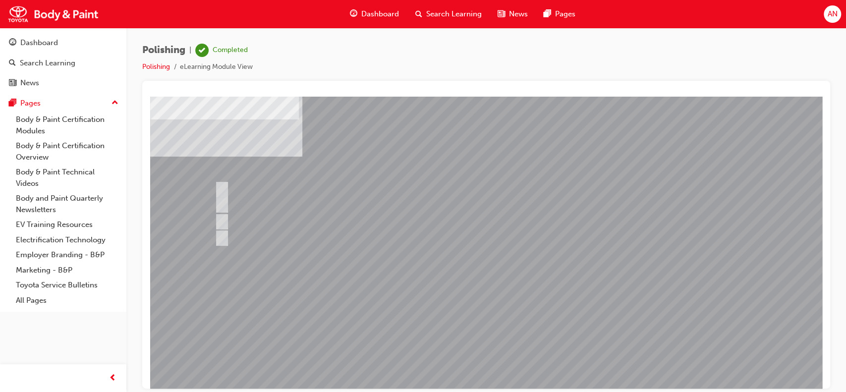
click at [475, 340] on div at bounding box center [487, 223] width 674 height 357
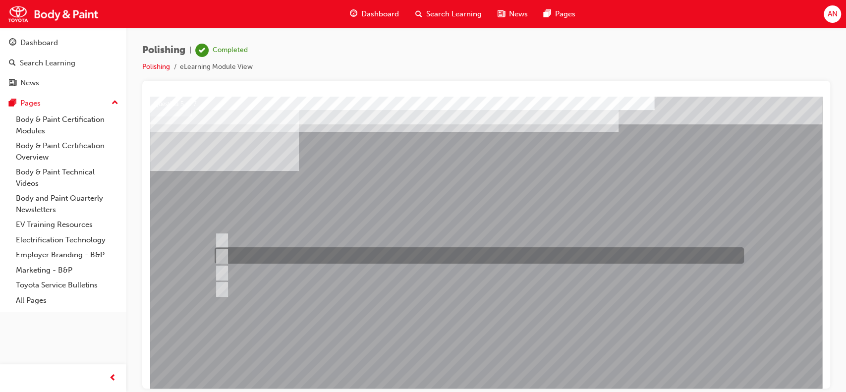
click at [222, 255] on input "Any direction as long as your polishing machine is set to the right RPM." at bounding box center [220, 255] width 11 height 11
radio input "true"
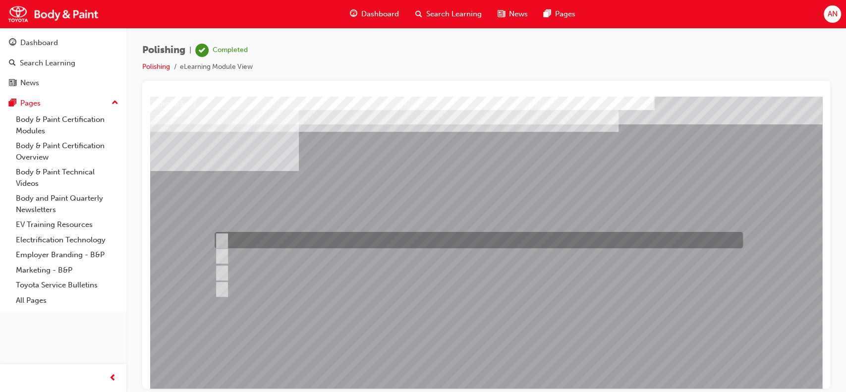
click at [322, 234] on div at bounding box center [476, 240] width 528 height 16
radio input "true"
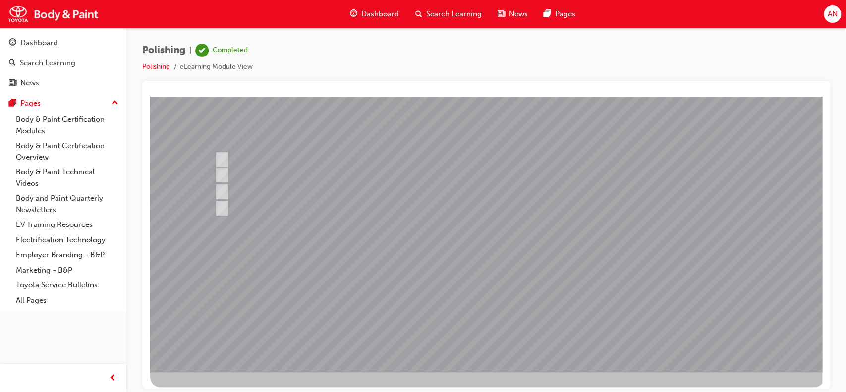
scroll to position [83, 0]
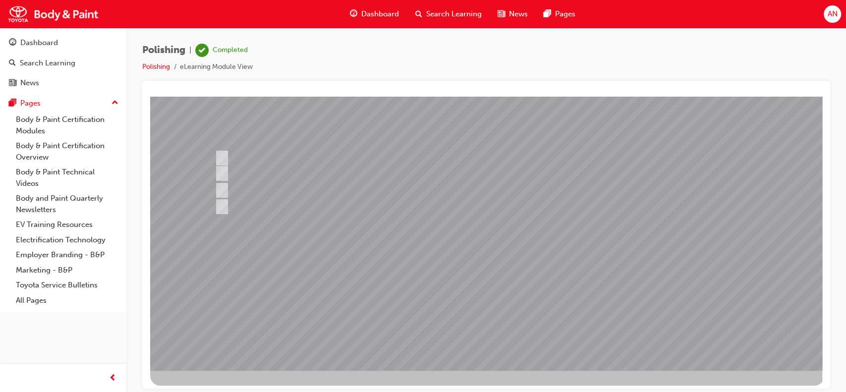
click at [473, 309] on div at bounding box center [487, 191] width 674 height 357
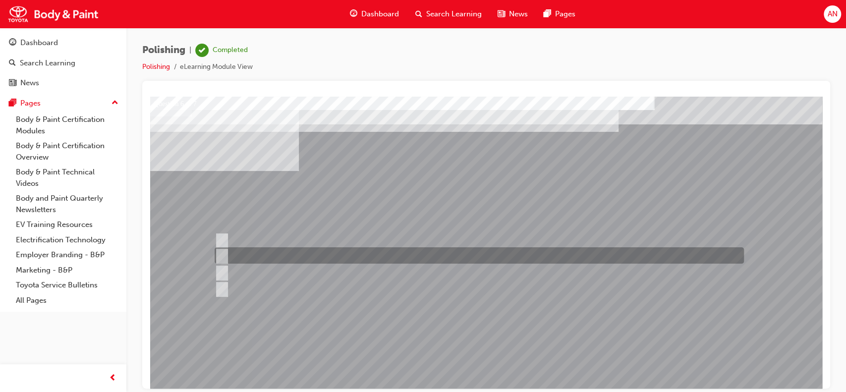
click at [311, 257] on div at bounding box center [476, 255] width 529 height 16
radio input "true"
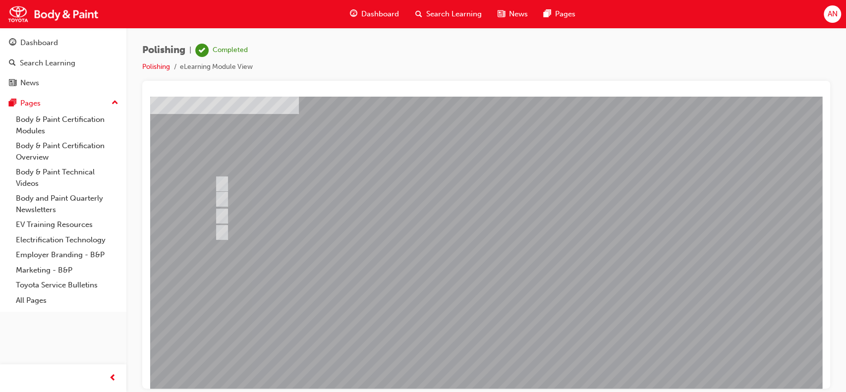
scroll to position [58, 0]
click at [225, 215] on div at bounding box center [487, 216] width 674 height 357
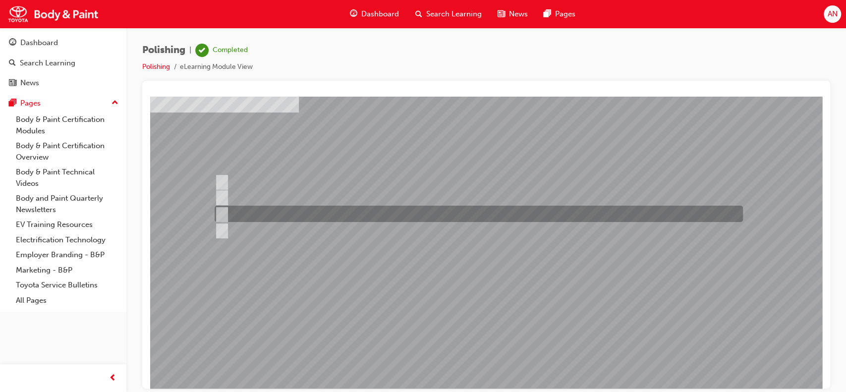
click at [221, 210] on input "Final finishing" at bounding box center [220, 214] width 11 height 11
radio input "true"
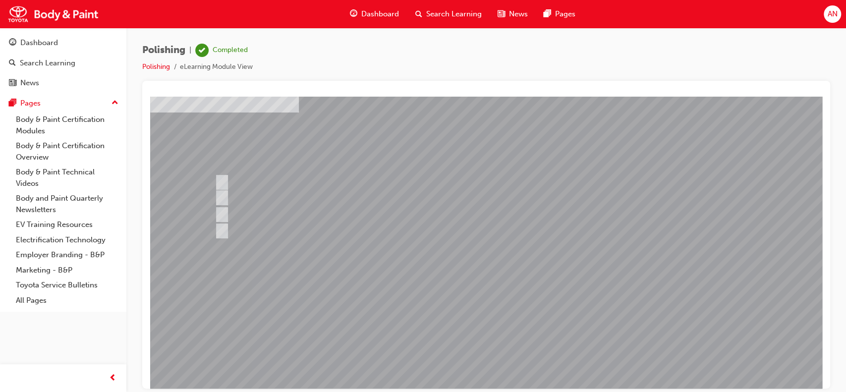
click at [487, 335] on div at bounding box center [487, 216] width 674 height 357
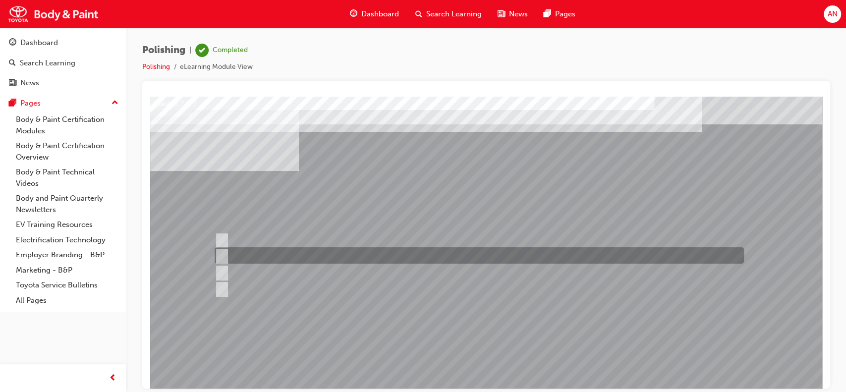
click at [323, 254] on div at bounding box center [476, 255] width 529 height 16
radio input "true"
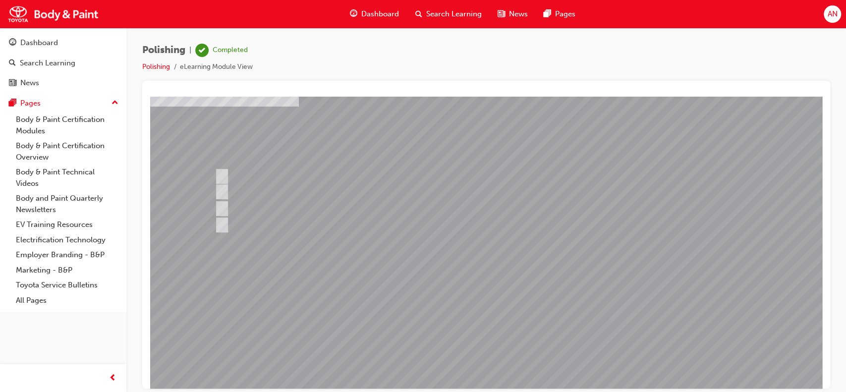
scroll to position [66, 0]
click at [483, 329] on div at bounding box center [487, 208] width 674 height 357
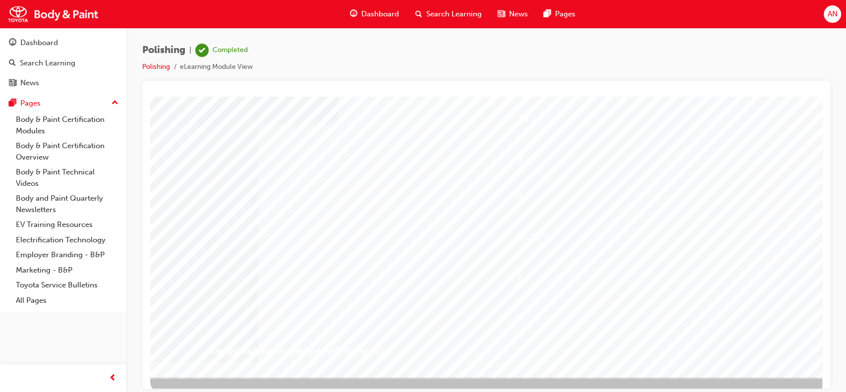
scroll to position [77, 0]
drag, startPoint x: 810, startPoint y: 297, endPoint x: 806, endPoint y: 224, distance: 73.5
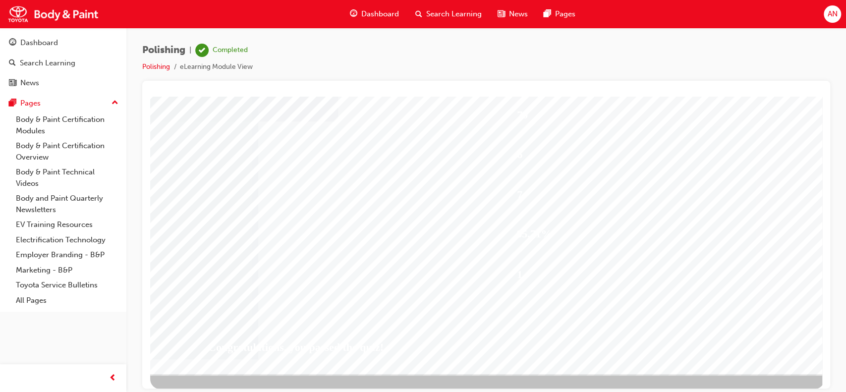
scroll to position [90, 0]
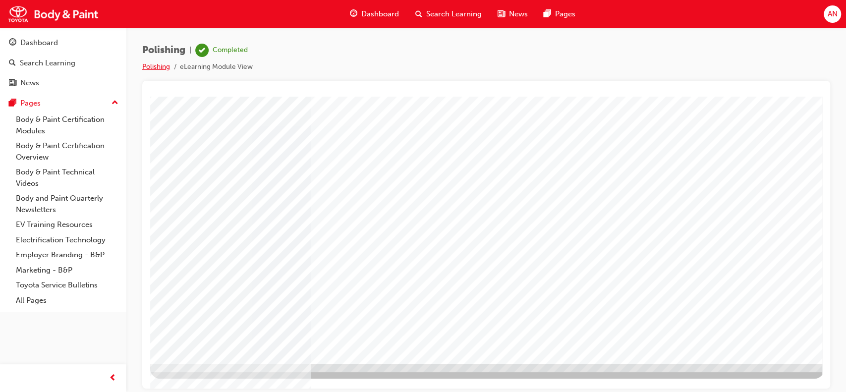
click at [158, 64] on link "Polishing" at bounding box center [156, 66] width 28 height 8
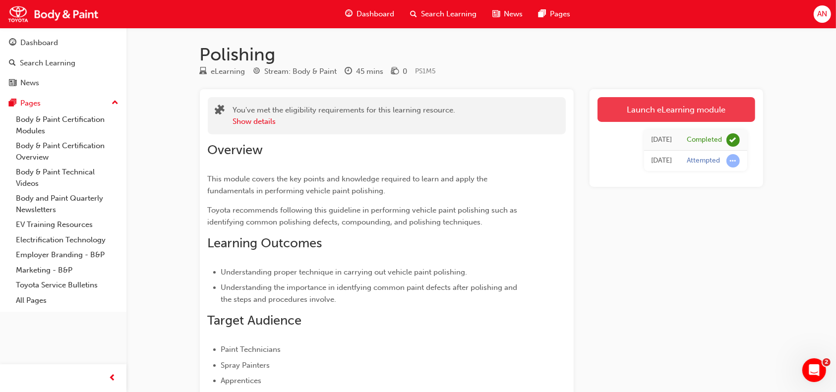
click at [711, 117] on link "Launch eLearning module" at bounding box center [676, 109] width 158 height 25
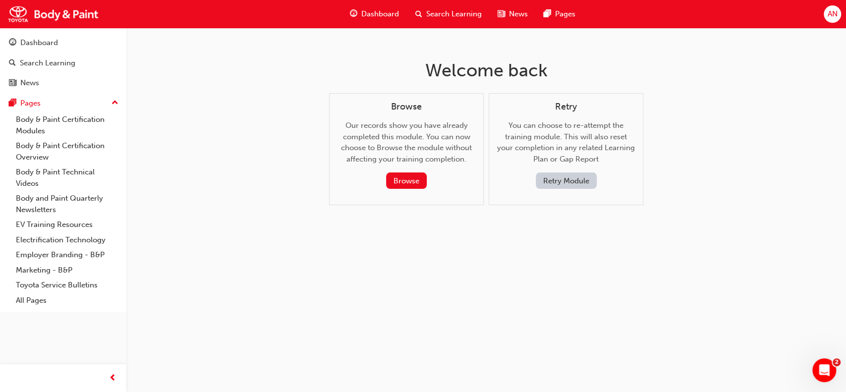
click at [566, 178] on button "Retry Module" at bounding box center [566, 181] width 61 height 16
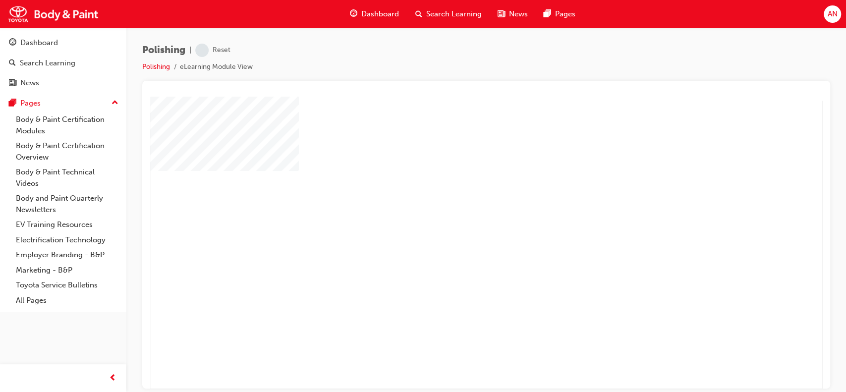
click at [458, 214] on div "play" at bounding box center [458, 214] width 0 height 0
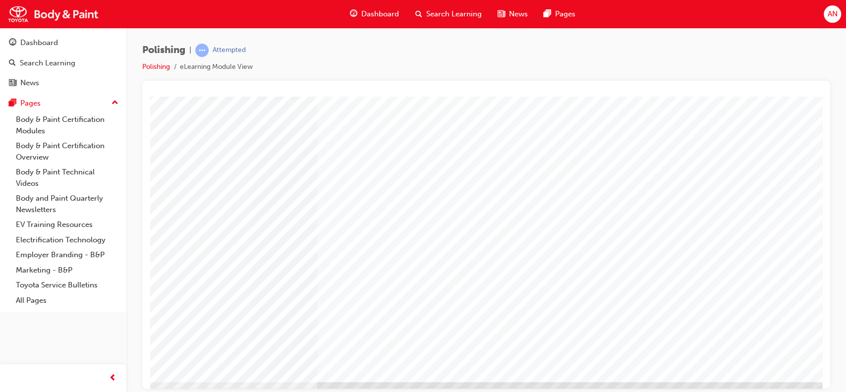
scroll to position [90, 0]
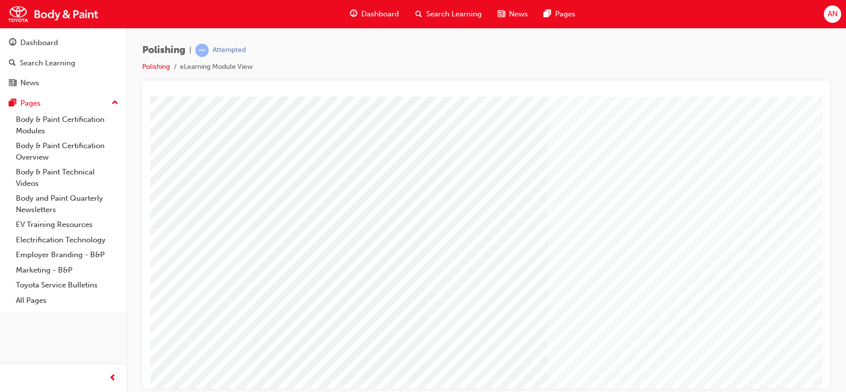
type input "Andrew Nguyen"
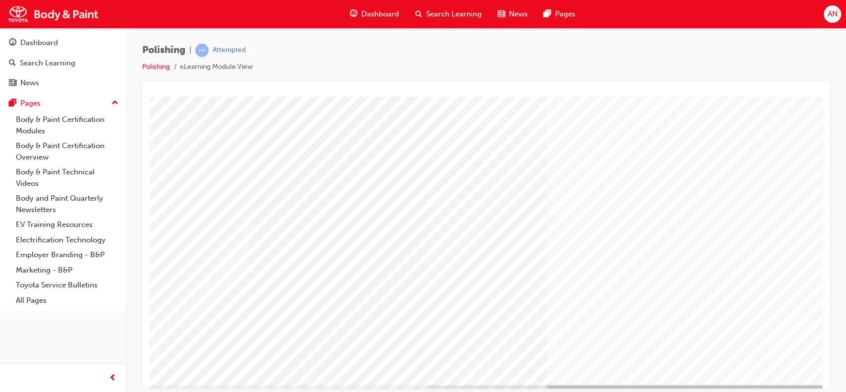
scroll to position [73, 0]
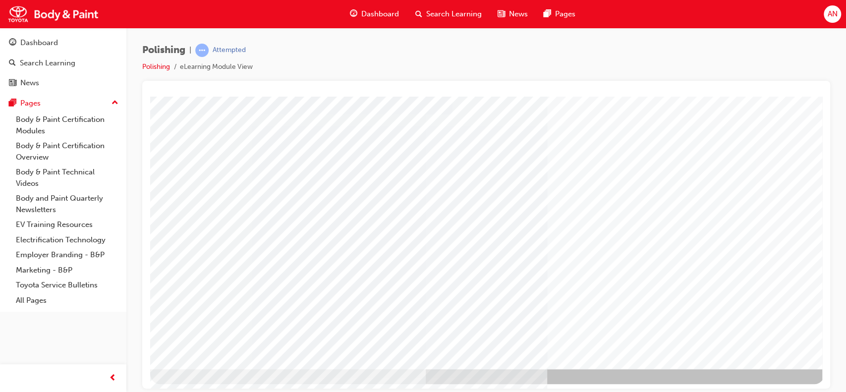
scroll to position [90, 0]
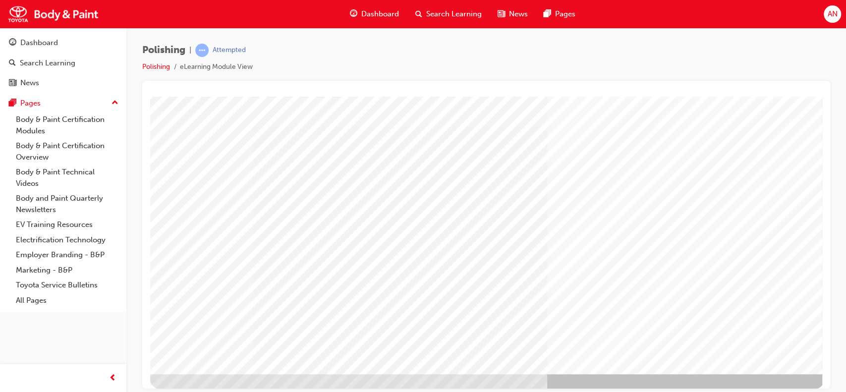
scroll to position [90, 0]
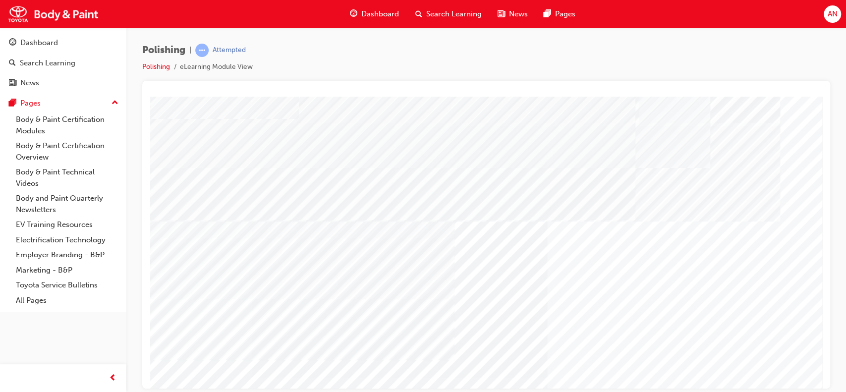
scroll to position [54, 0]
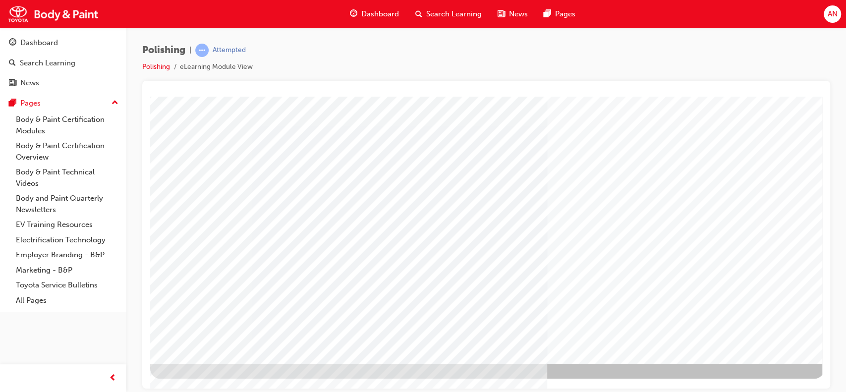
scroll to position [0, 0]
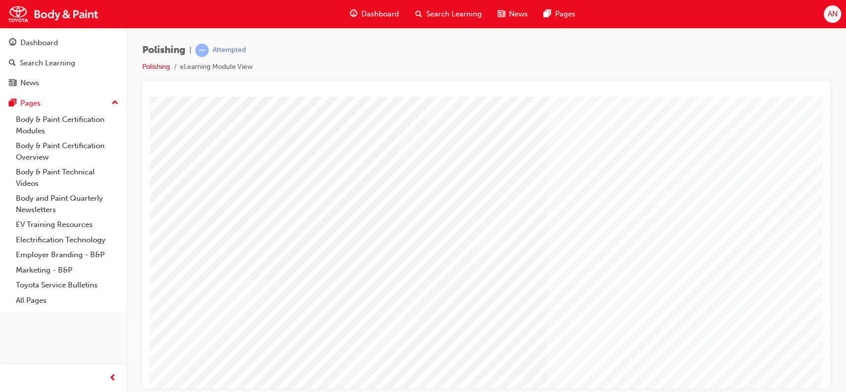
scroll to position [90, 0]
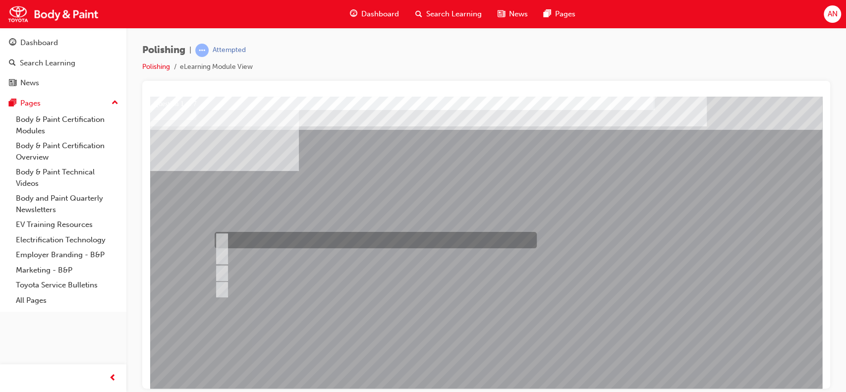
click at [225, 234] on div at bounding box center [373, 240] width 322 height 16
checkbox input "true"
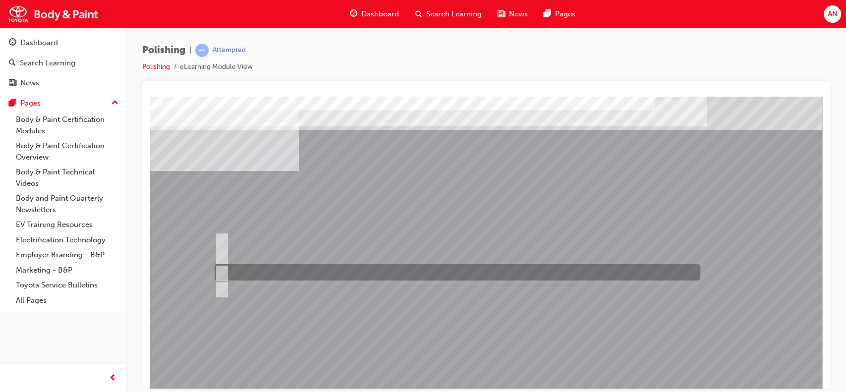
click at [223, 271] on input "Infrared method" at bounding box center [219, 272] width 11 height 11
checkbox input "true"
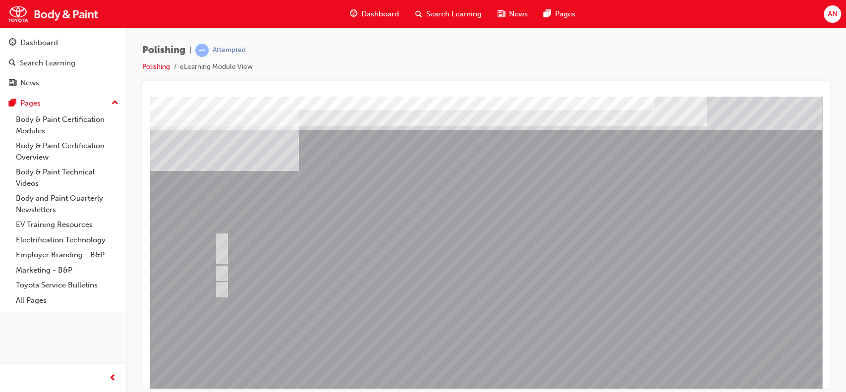
scroll to position [90, 0]
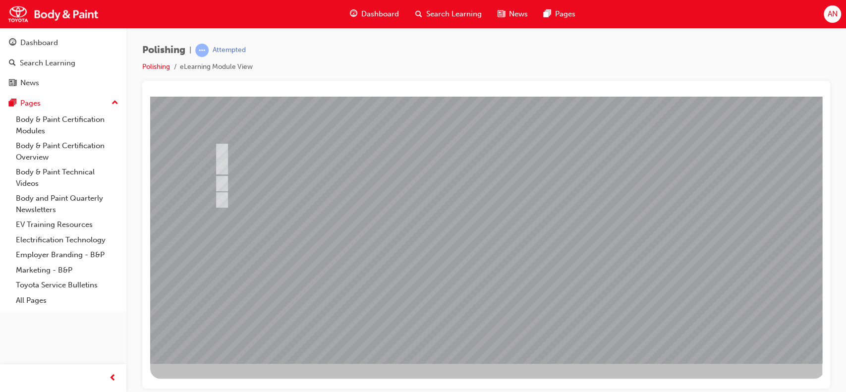
click at [493, 299] on div at bounding box center [487, 184] width 674 height 357
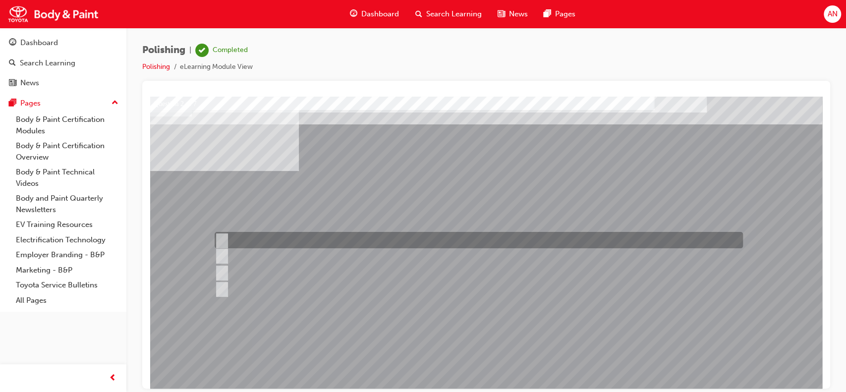
click at [224, 237] on input "Quality" at bounding box center [219, 240] width 11 height 11
checkbox input "true"
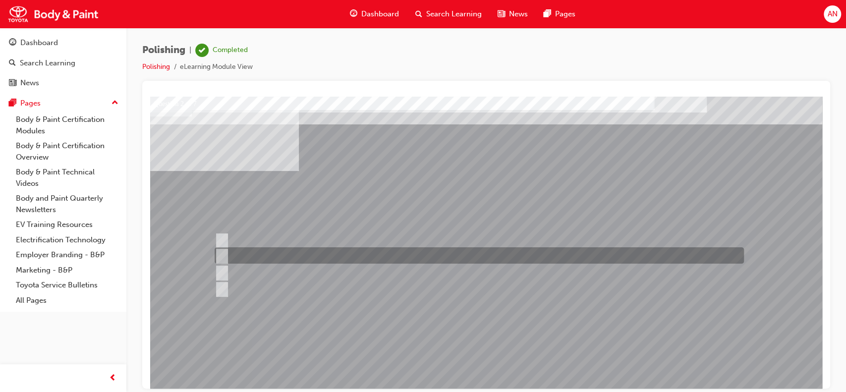
click at [223, 259] on input "Work Environment" at bounding box center [219, 255] width 11 height 11
checkbox input "true"
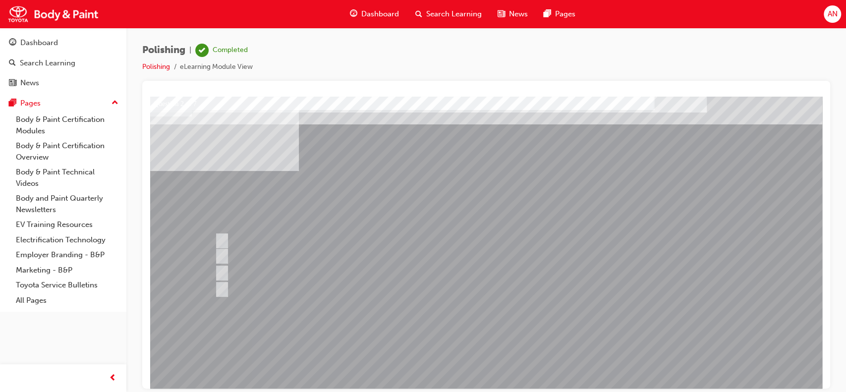
scroll to position [90, 0]
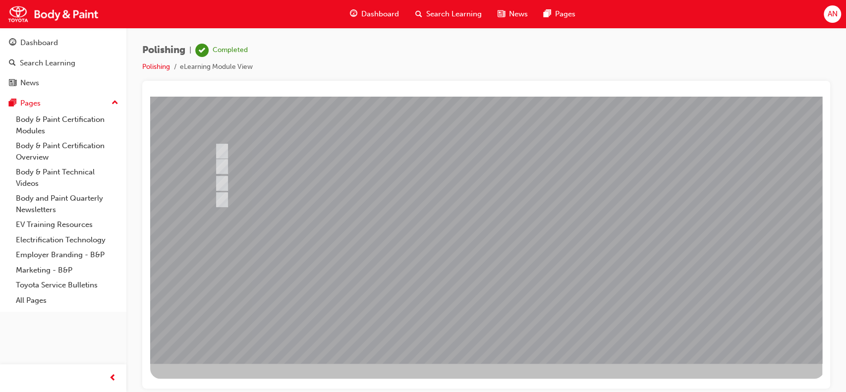
click at [496, 298] on div at bounding box center [487, 184] width 674 height 357
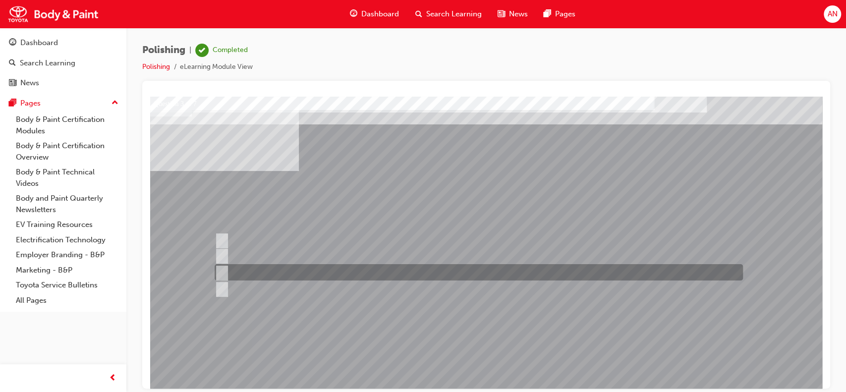
click at [342, 271] on div at bounding box center [476, 272] width 528 height 16
radio input "true"
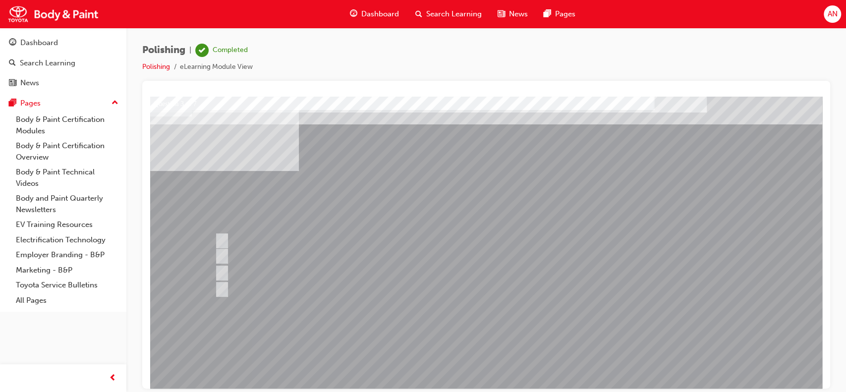
scroll to position [90, 0]
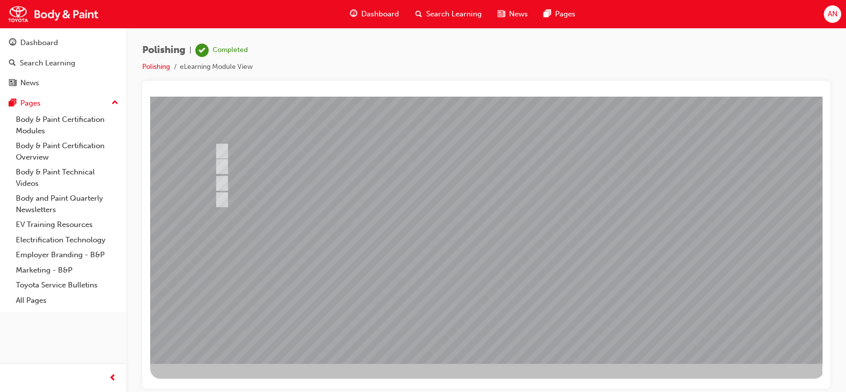
click at [478, 310] on div at bounding box center [487, 184] width 674 height 357
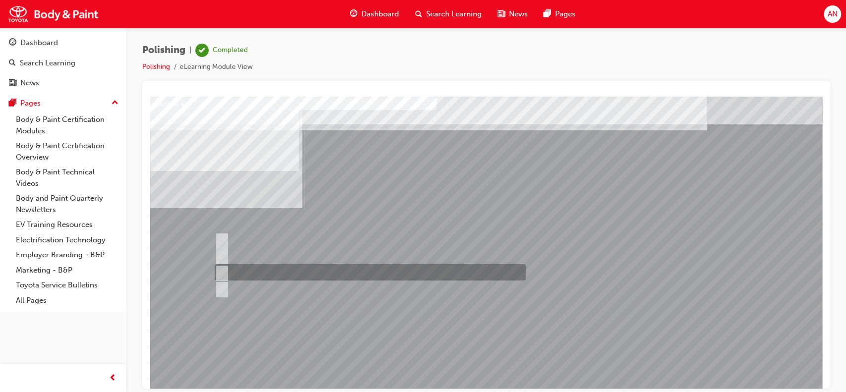
click at [278, 266] on div at bounding box center [367, 272] width 311 height 16
radio input "true"
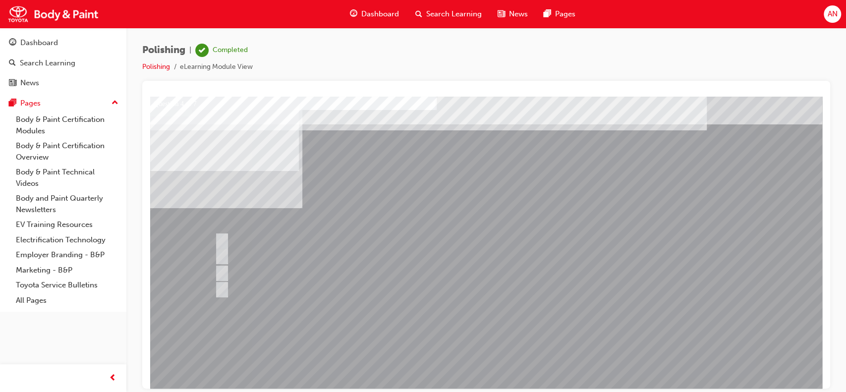
scroll to position [90, 0]
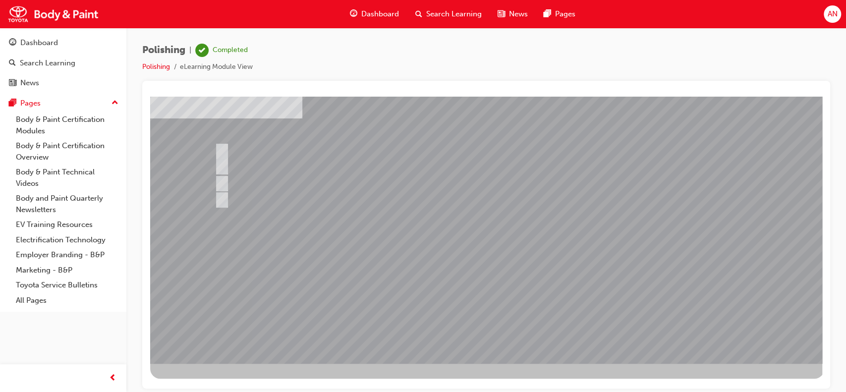
click at [490, 308] on div at bounding box center [487, 184] width 674 height 357
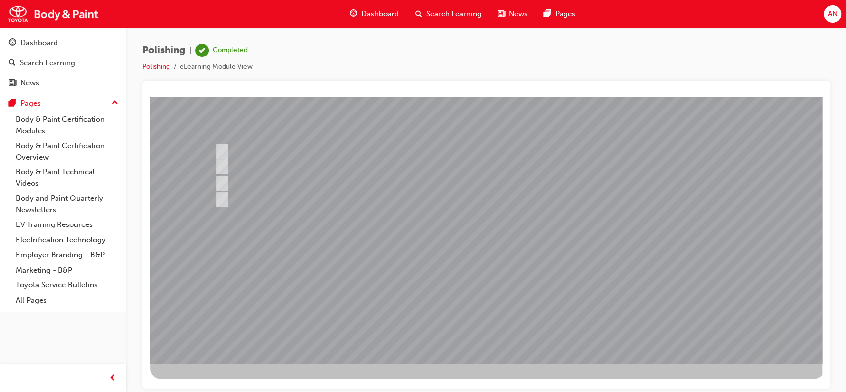
scroll to position [0, 0]
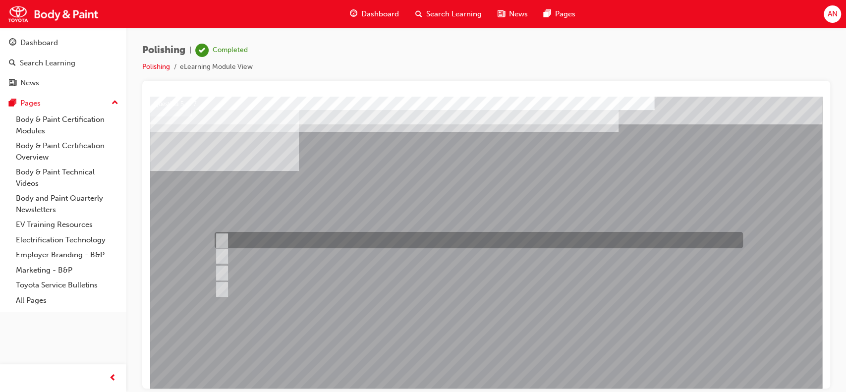
click at [328, 238] on div at bounding box center [476, 240] width 528 height 16
radio input "true"
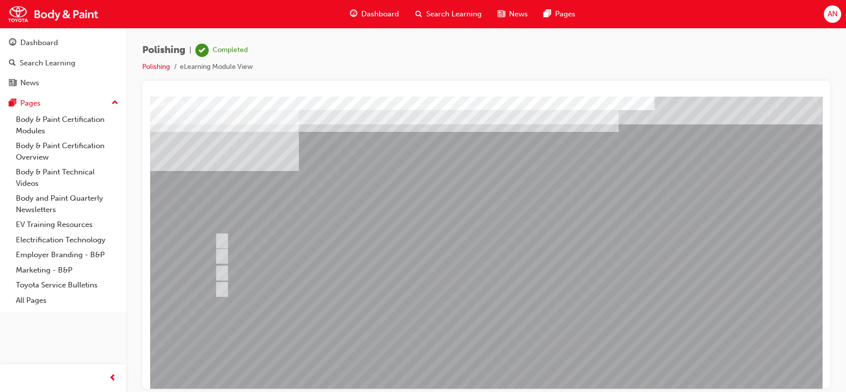
scroll to position [90, 0]
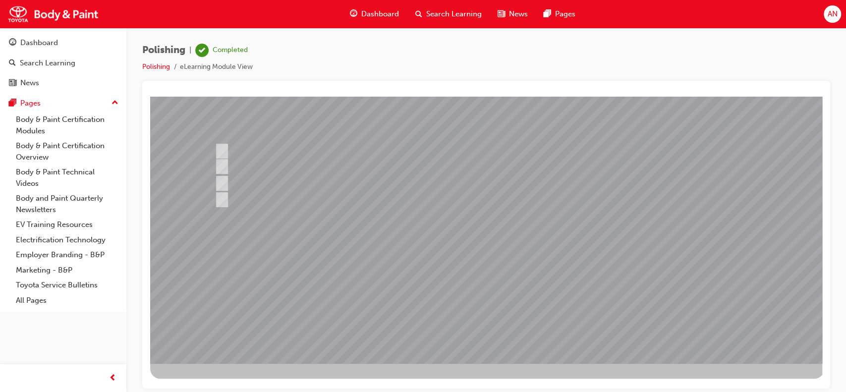
click at [482, 313] on div at bounding box center [487, 184] width 674 height 357
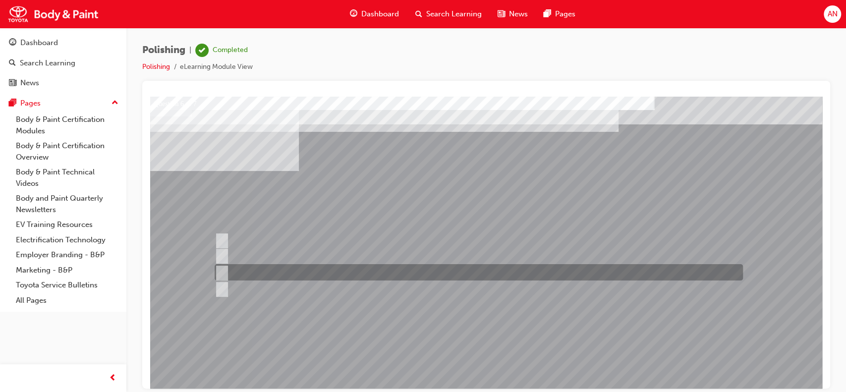
click at [300, 264] on div at bounding box center [476, 272] width 528 height 16
radio input "true"
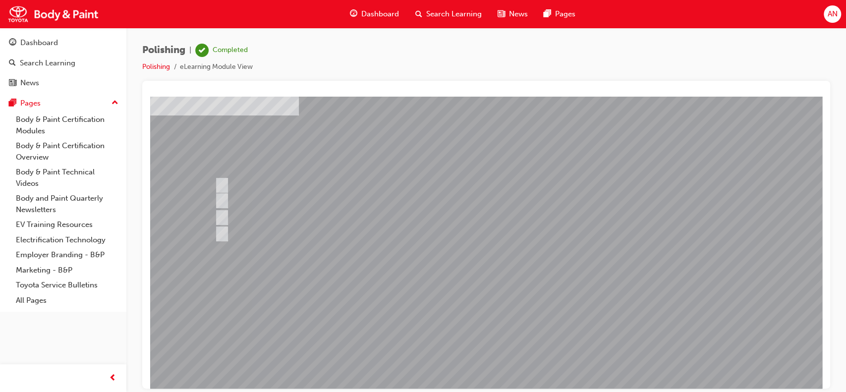
scroll to position [61, 0]
click at [473, 328] on div at bounding box center [487, 213] width 674 height 357
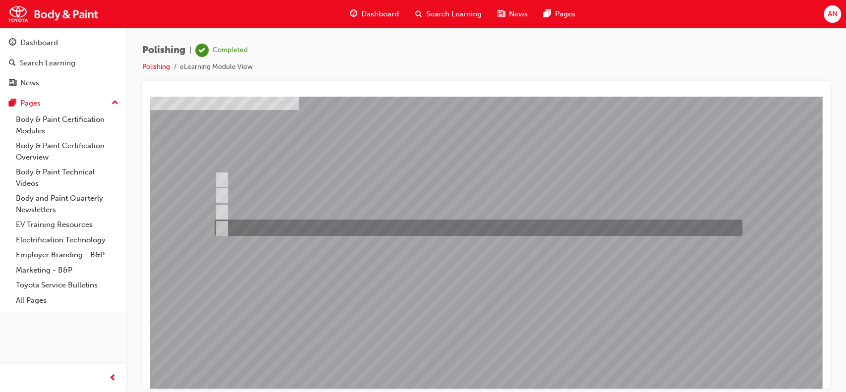
scroll to position [0, 0]
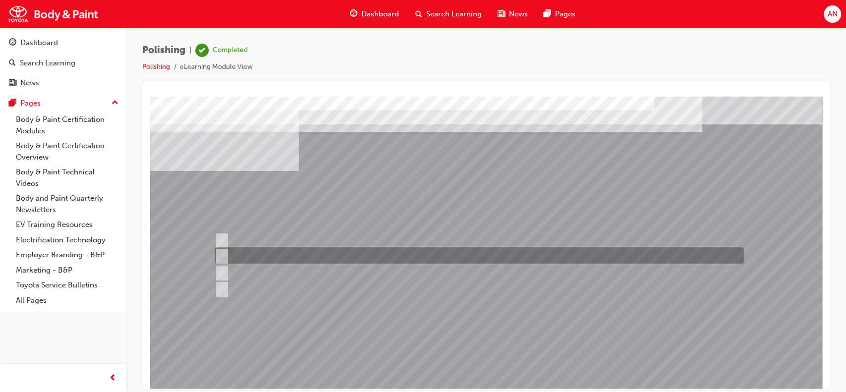
click at [290, 254] on div at bounding box center [476, 255] width 529 height 16
radio input "true"
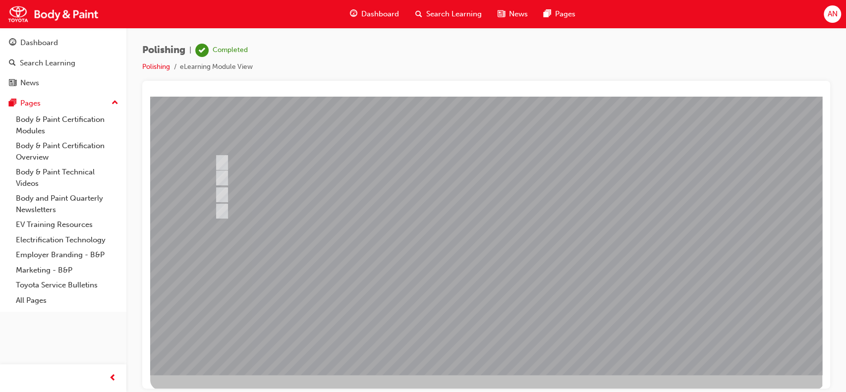
scroll to position [90, 0]
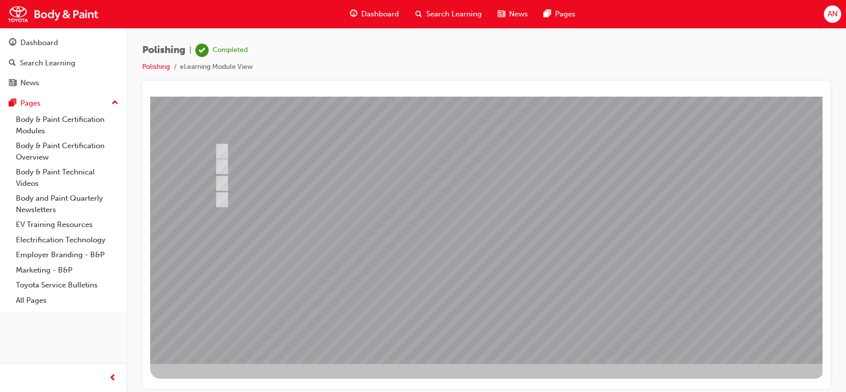
click at [484, 297] on div at bounding box center [487, 184] width 674 height 357
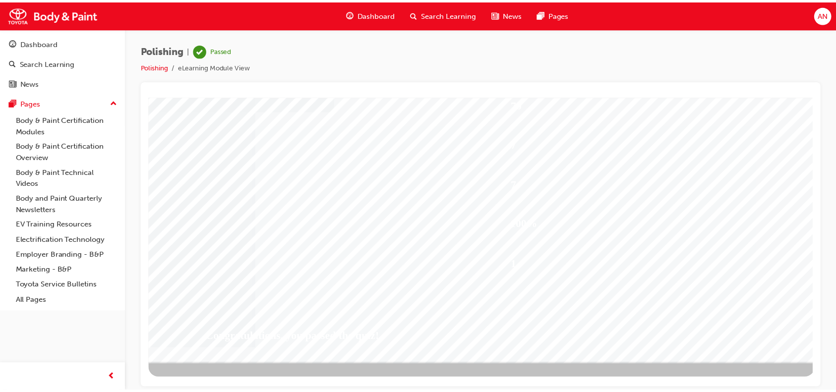
scroll to position [0, 0]
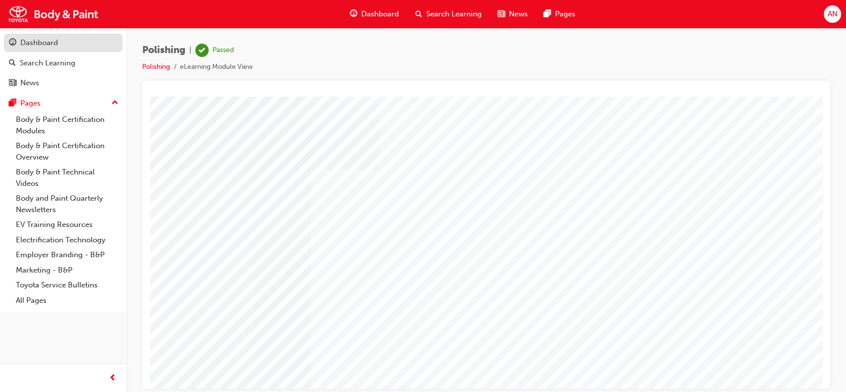
click at [47, 45] on div "Dashboard" at bounding box center [39, 42] width 38 height 11
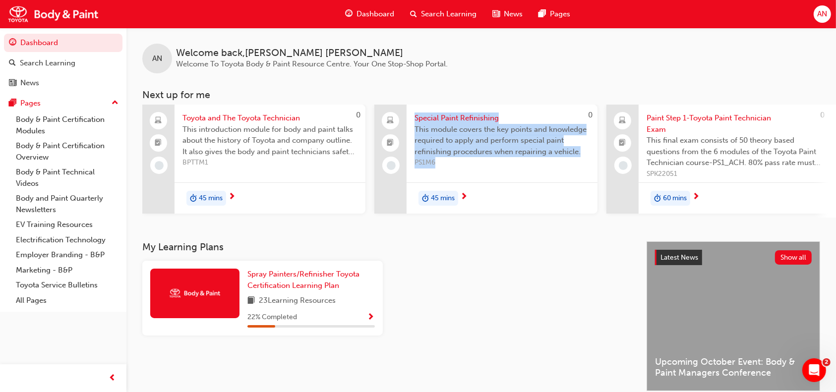
drag, startPoint x: 369, startPoint y: 214, endPoint x: 424, endPoint y: 222, distance: 55.1
click at [424, 222] on div "AN Welcome back , Andrew Nguyen Welcome To Toyota Body & Paint Resource Centre.…" at bounding box center [480, 135] width 709 height 214
click at [455, 173] on div "Special Paint Refinishing This module covers the key points and knowledge requi…" at bounding box center [502, 159] width 191 height 109
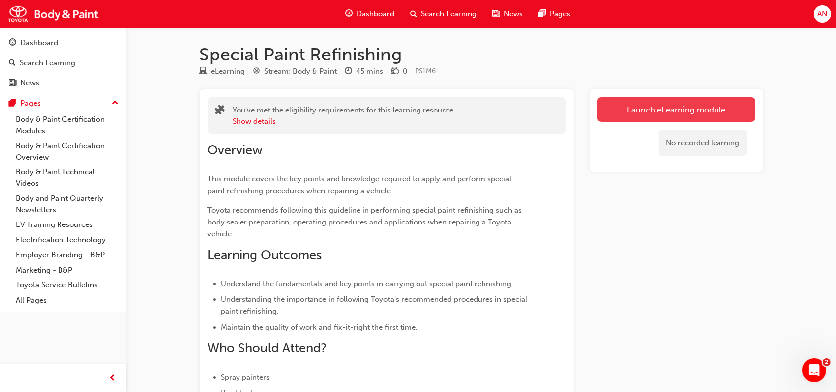
click at [636, 116] on link "Launch eLearning module" at bounding box center [676, 109] width 158 height 25
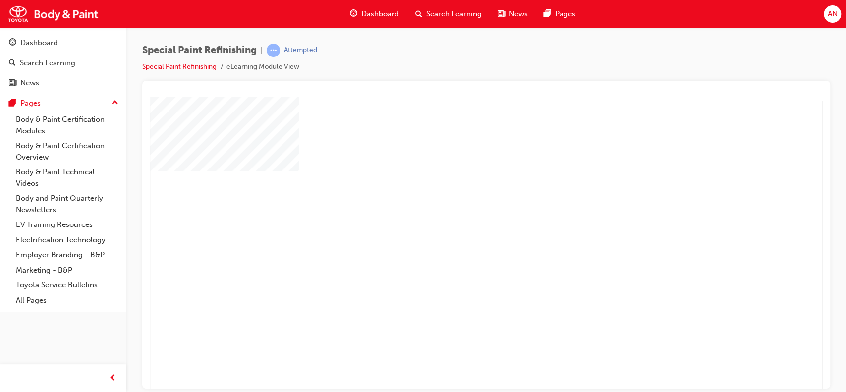
click at [458, 214] on div "play" at bounding box center [458, 214] width 0 height 0
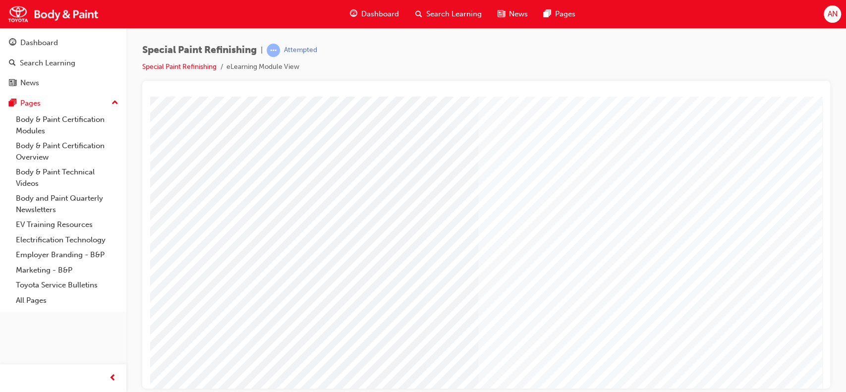
type input "Andrew Nguyen"
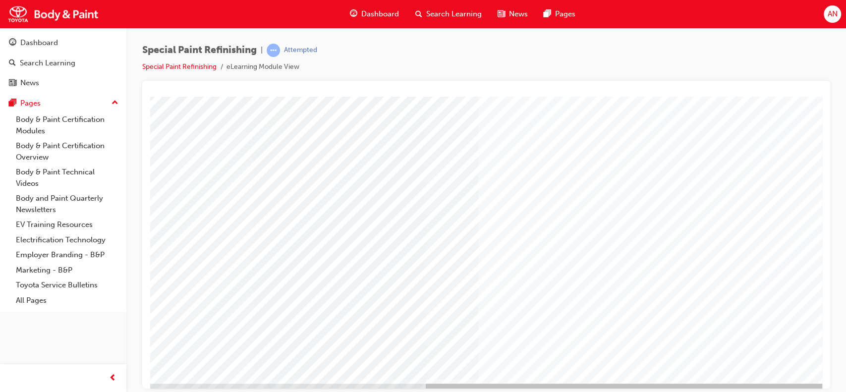
scroll to position [90, 0]
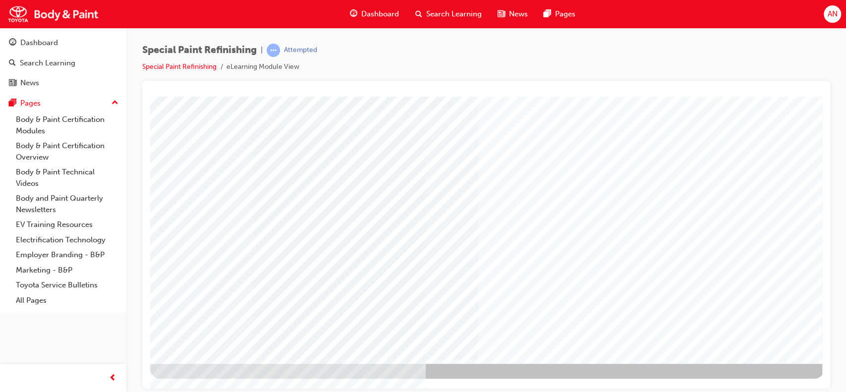
drag, startPoint x: 814, startPoint y: 289, endPoint x: 975, endPoint y: 452, distance: 229.3
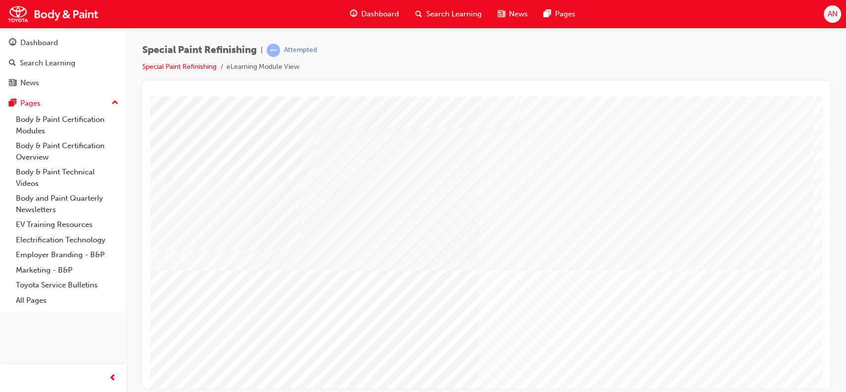
scroll to position [1, 0]
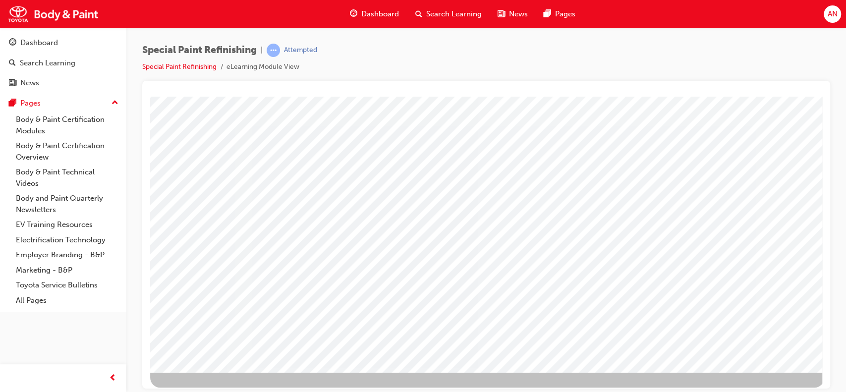
scroll to position [90, 0]
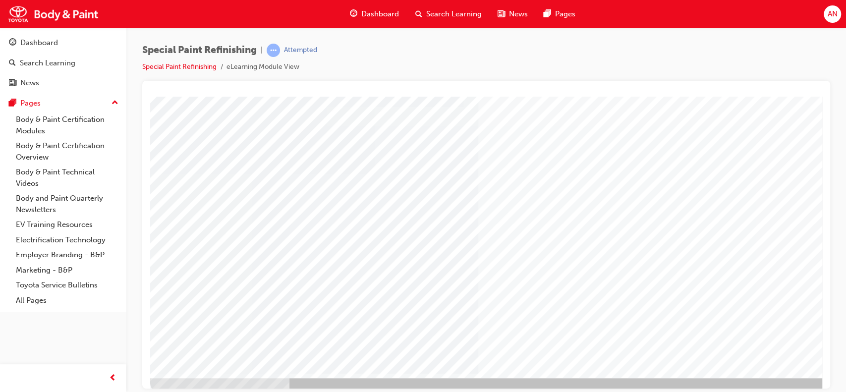
scroll to position [77, 0]
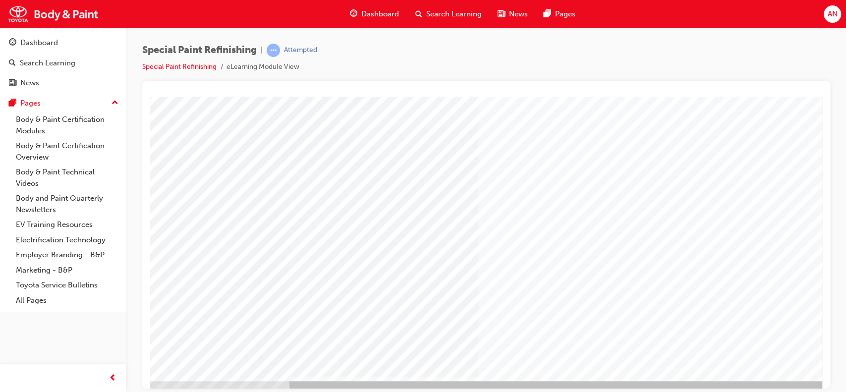
scroll to position [74, 0]
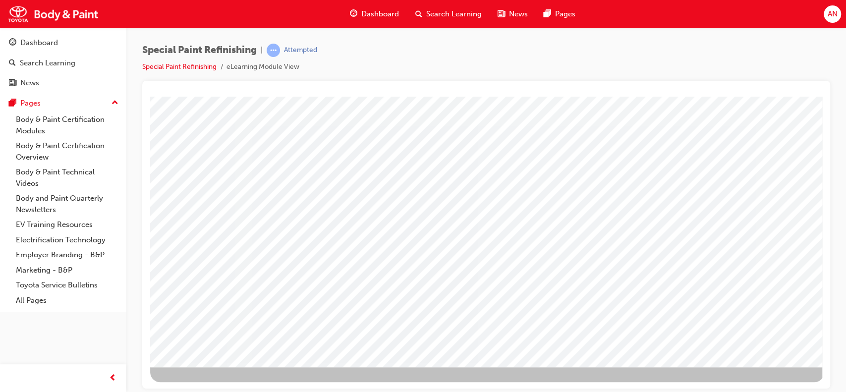
scroll to position [90, 0]
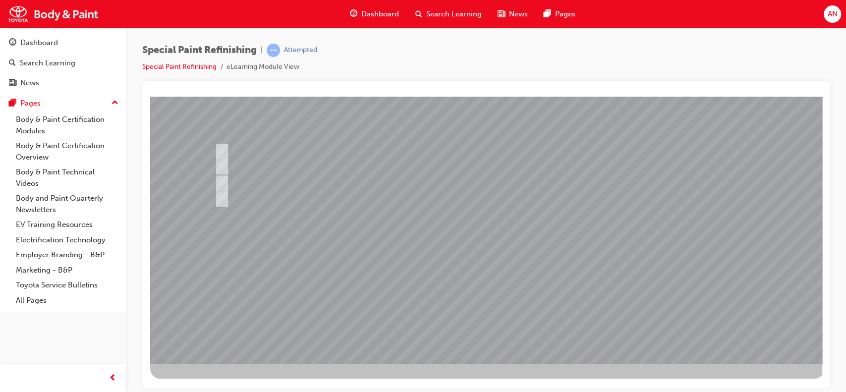
scroll to position [0, 0]
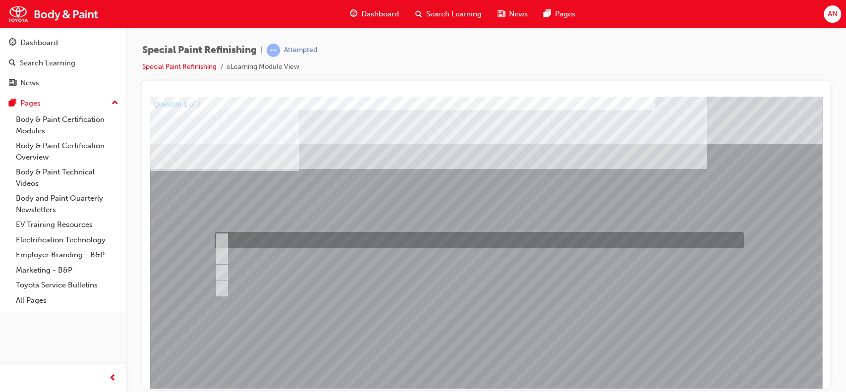
click at [333, 242] on div at bounding box center [476, 240] width 529 height 16
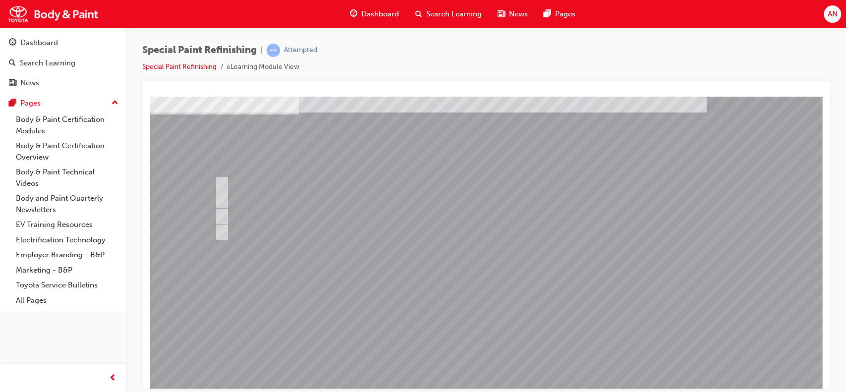
scroll to position [58, 0]
click at [306, 214] on div at bounding box center [487, 217] width 674 height 357
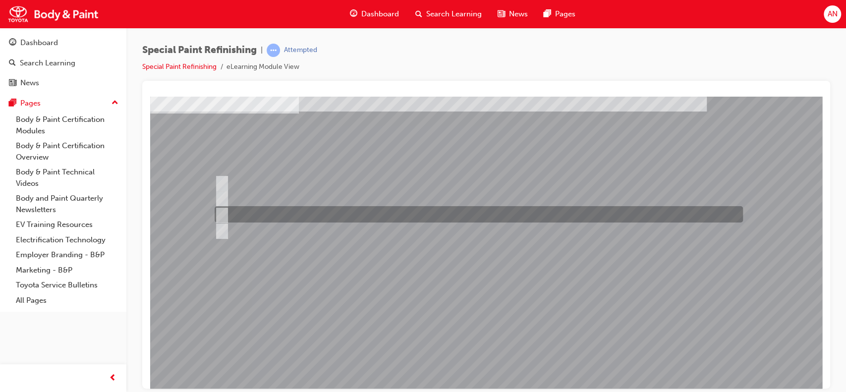
click at [226, 212] on div at bounding box center [476, 214] width 528 height 16
radio input "false"
radio input "true"
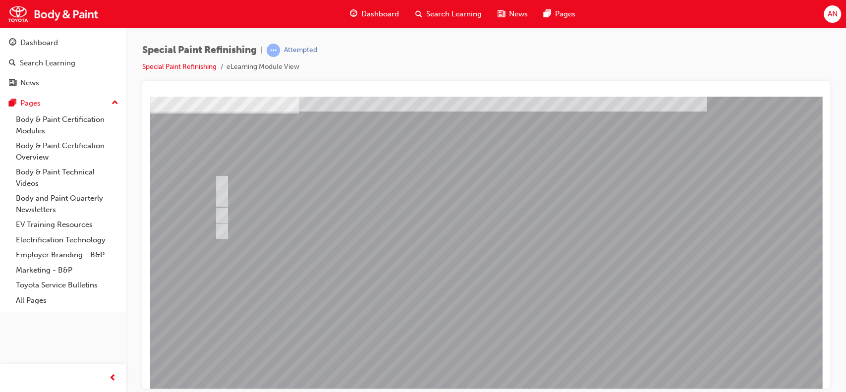
click at [464, 330] on div at bounding box center [487, 217] width 674 height 357
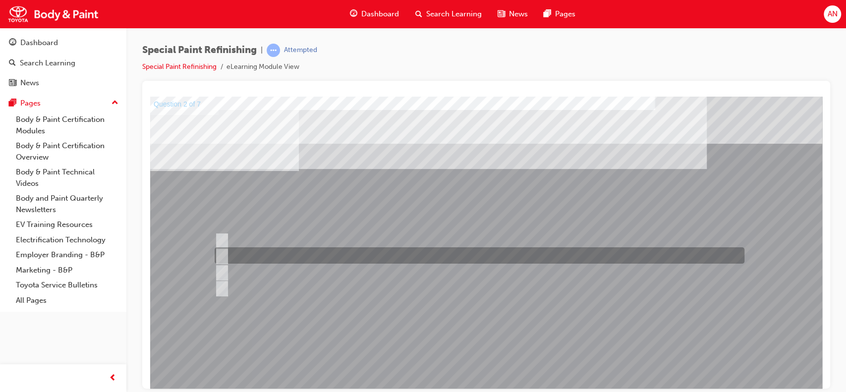
click at [221, 256] on input "b) Prevents rust from occurring in the vehicle’s interior." at bounding box center [219, 255] width 11 height 11
checkbox input "true"
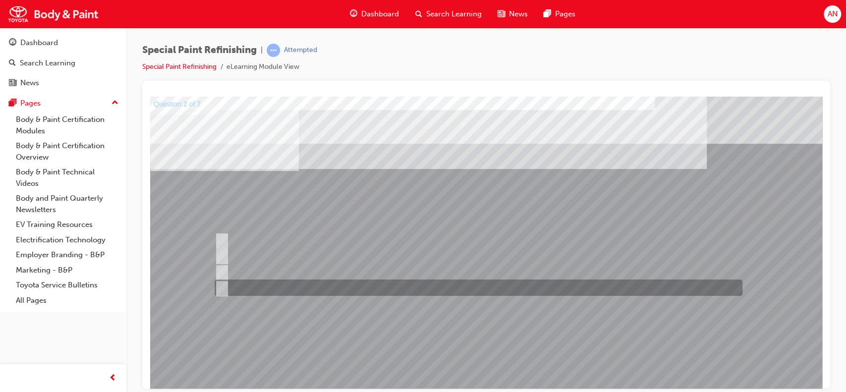
click at [223, 293] on input "d) Prevents water and dust from entering the gaps, such as hemmed areas." at bounding box center [219, 288] width 11 height 11
checkbox input "true"
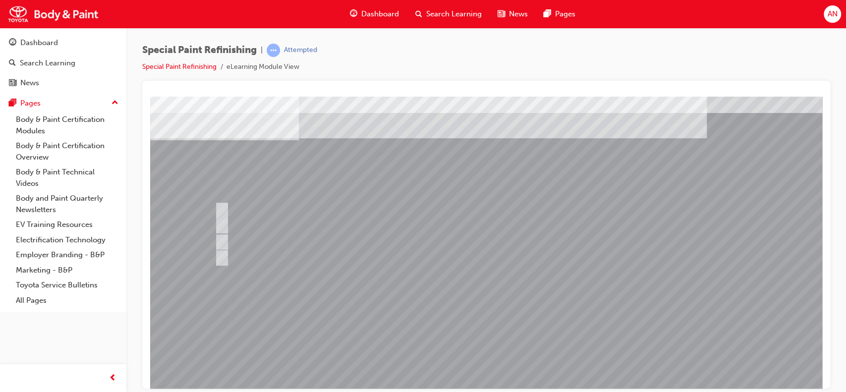
scroll to position [32, 0]
click at [481, 352] on div at bounding box center [487, 242] width 674 height 357
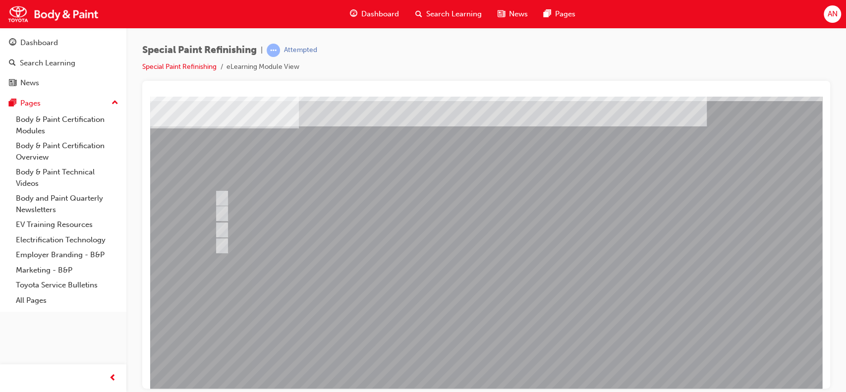
scroll to position [43, 0]
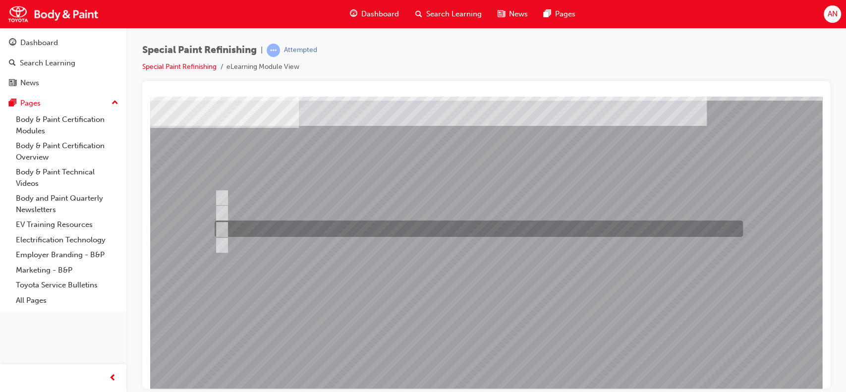
click at [355, 235] on div at bounding box center [476, 229] width 528 height 16
radio input "true"
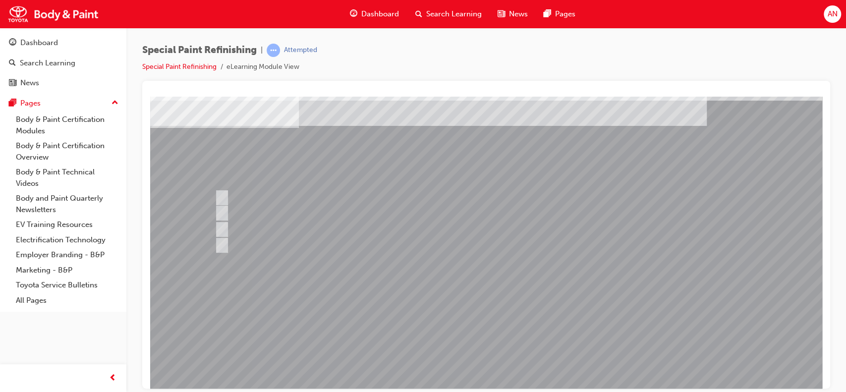
click at [481, 341] on div at bounding box center [487, 231] width 674 height 357
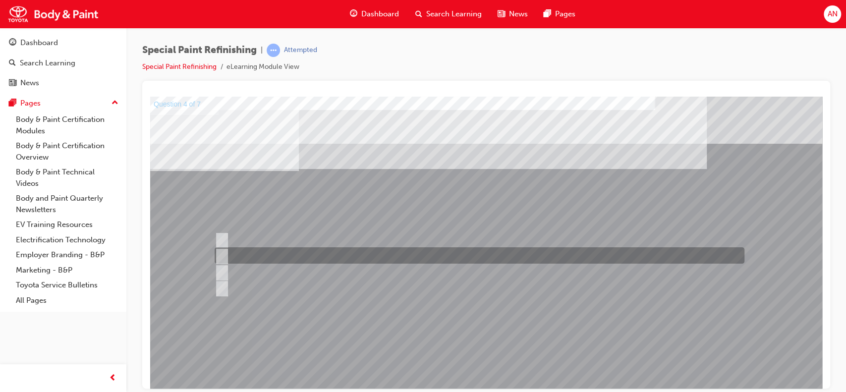
click at [293, 259] on div at bounding box center [477, 255] width 530 height 16
radio input "true"
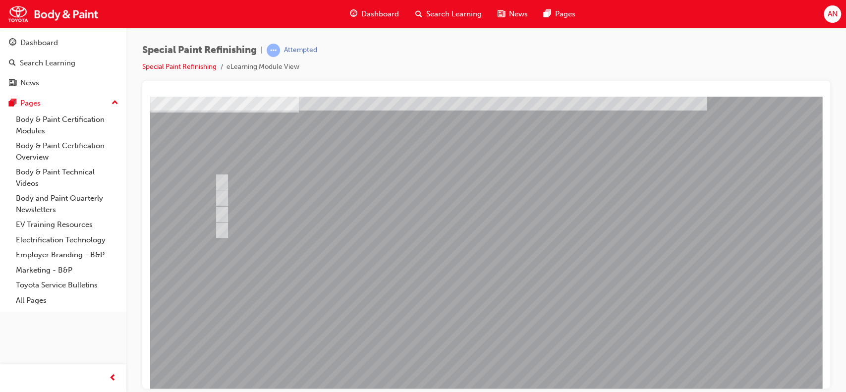
scroll to position [67, 0]
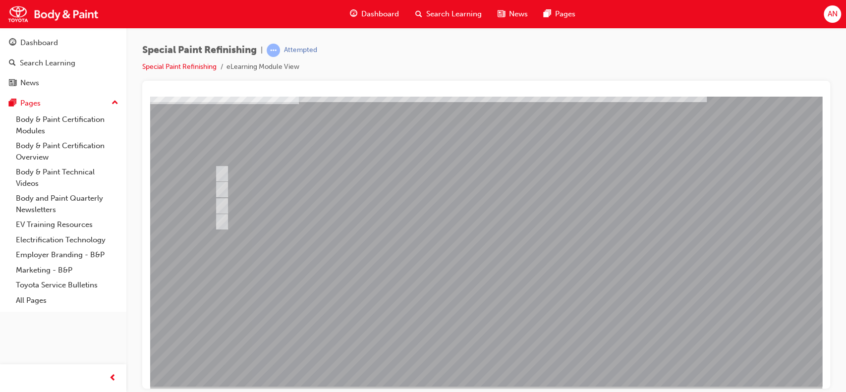
click at [229, 223] on div at bounding box center [487, 207] width 674 height 357
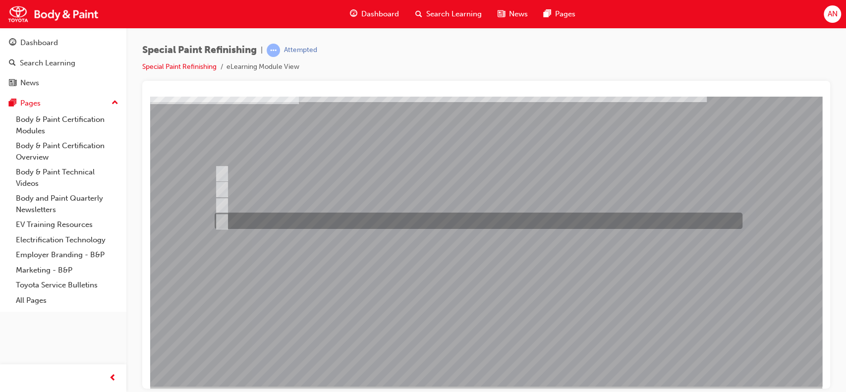
click at [223, 216] on input "d) Shape" at bounding box center [220, 221] width 11 height 11
radio input "true"
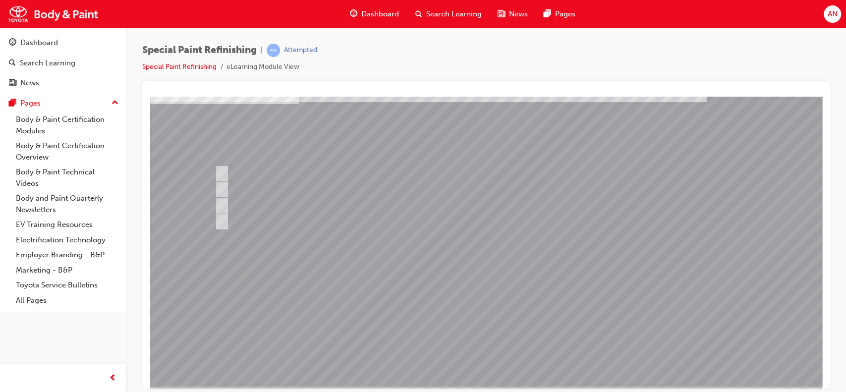
click at [467, 313] on div at bounding box center [487, 207] width 674 height 357
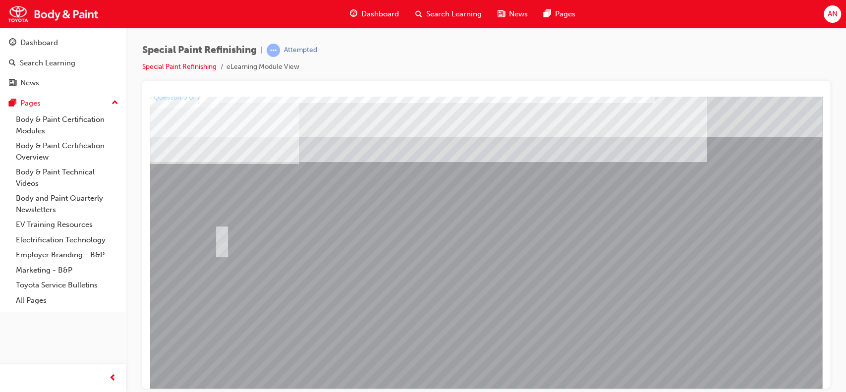
scroll to position [0, 0]
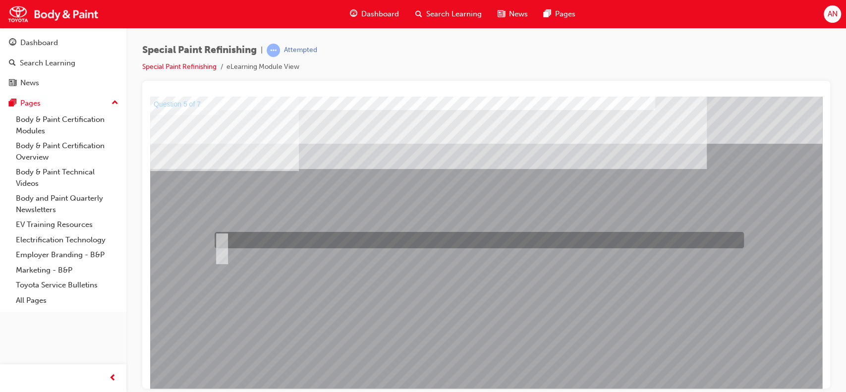
click at [225, 241] on input "True" at bounding box center [220, 240] width 11 height 11
radio input "true"
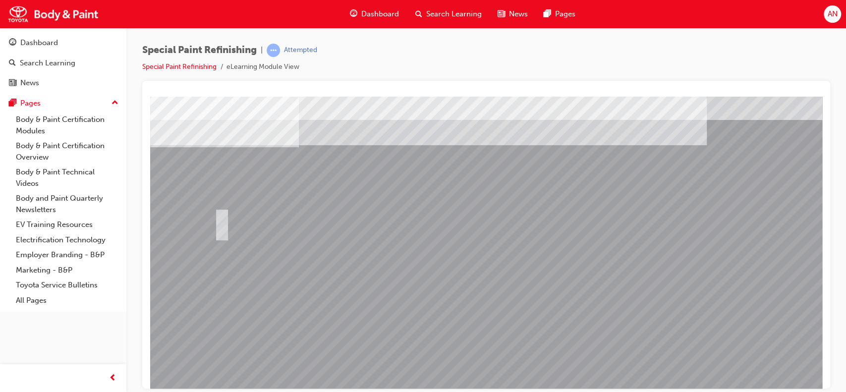
scroll to position [28, 0]
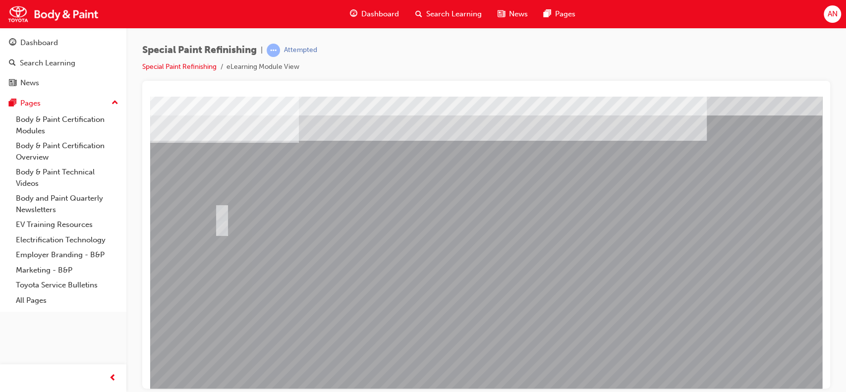
click at [498, 357] on div at bounding box center [487, 246] width 674 height 357
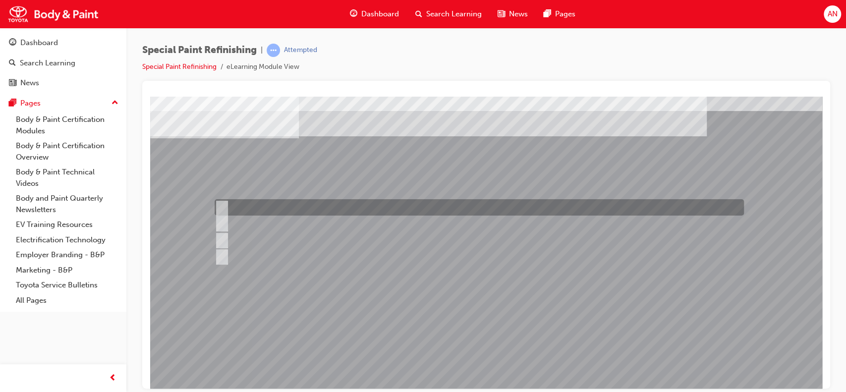
click at [293, 210] on div at bounding box center [476, 207] width 529 height 16
radio input "true"
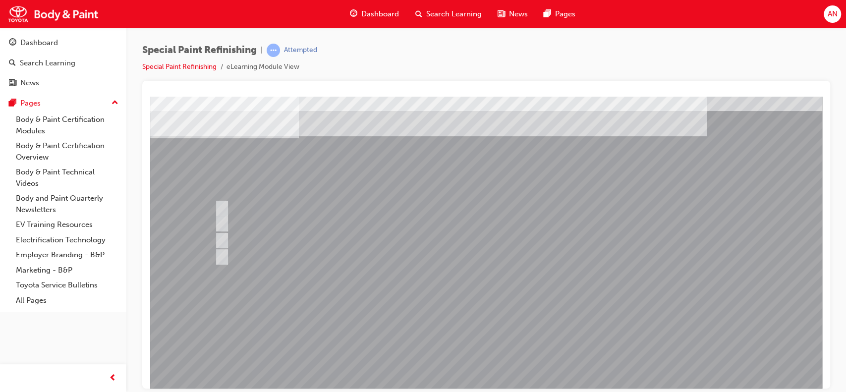
click at [496, 348] on div at bounding box center [487, 241] width 674 height 357
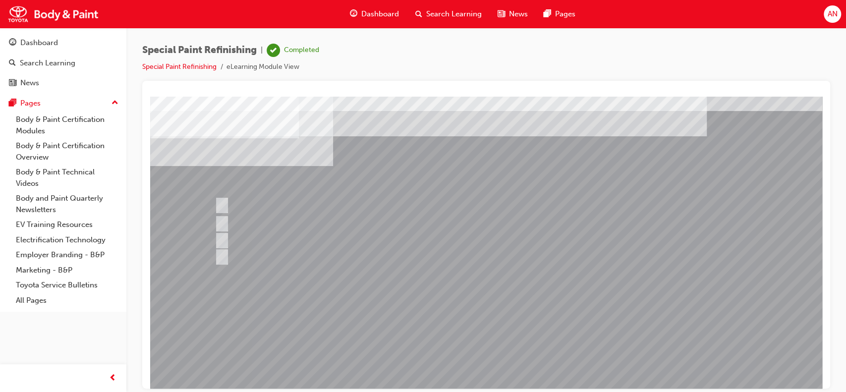
scroll to position [0, 0]
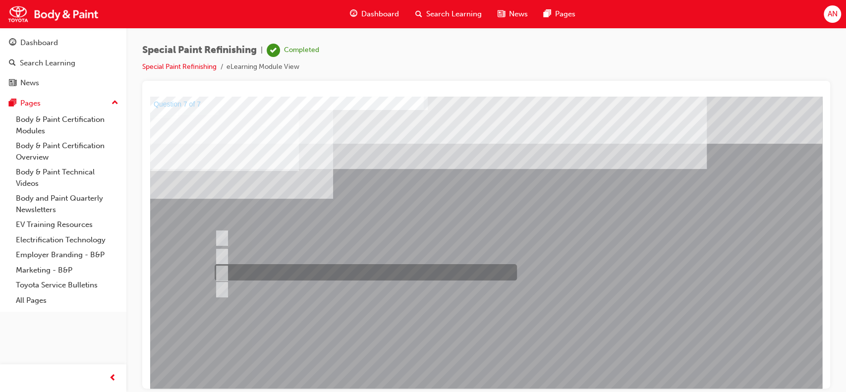
click at [223, 269] on input "c) Contact surfaces and hemmed area." at bounding box center [220, 272] width 11 height 11
radio input "true"
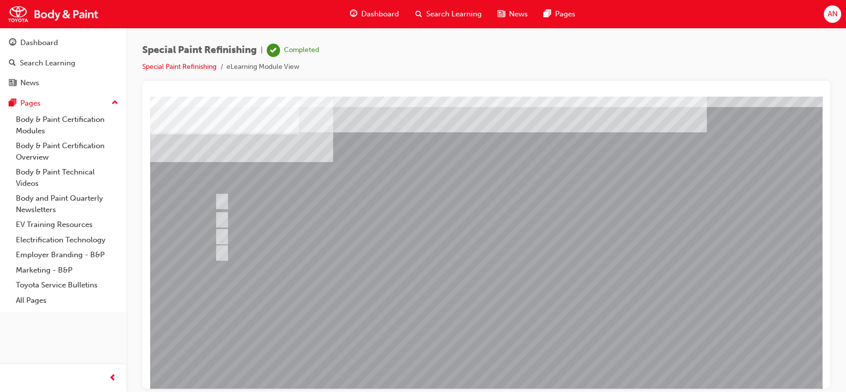
scroll to position [90, 0]
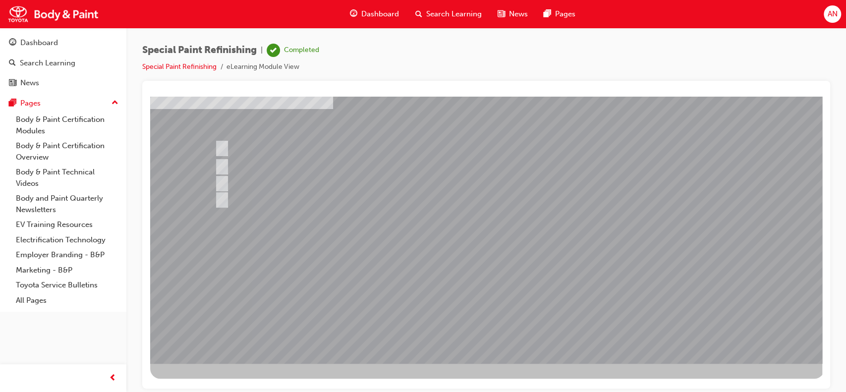
click at [502, 290] on div at bounding box center [487, 184] width 674 height 357
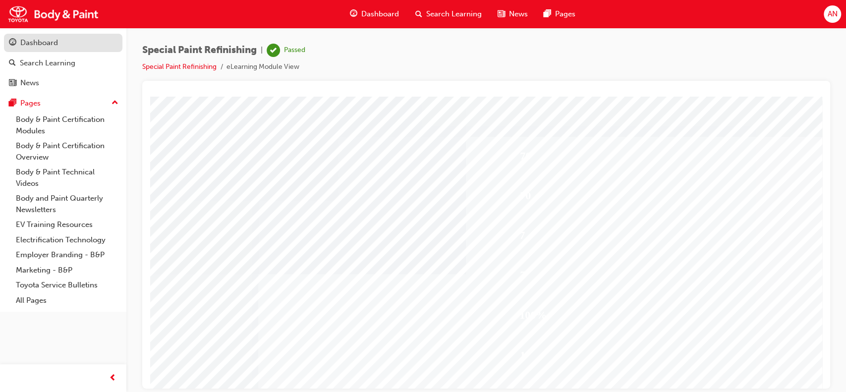
click at [62, 44] on div "Dashboard" at bounding box center [63, 43] width 109 height 12
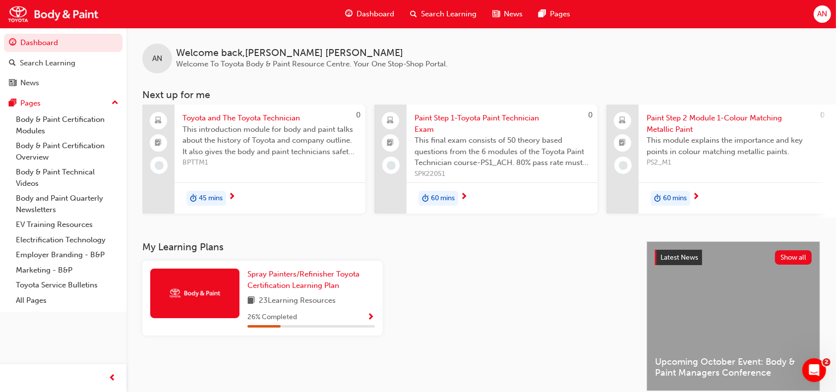
click at [476, 125] on span "Paint Step 1-Toyota Paint Technician Exam" at bounding box center [501, 124] width 175 height 22
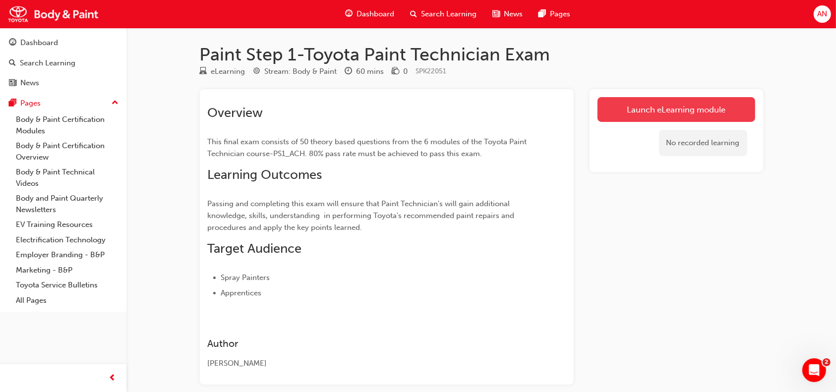
click at [682, 112] on link "Launch eLearning module" at bounding box center [676, 109] width 158 height 25
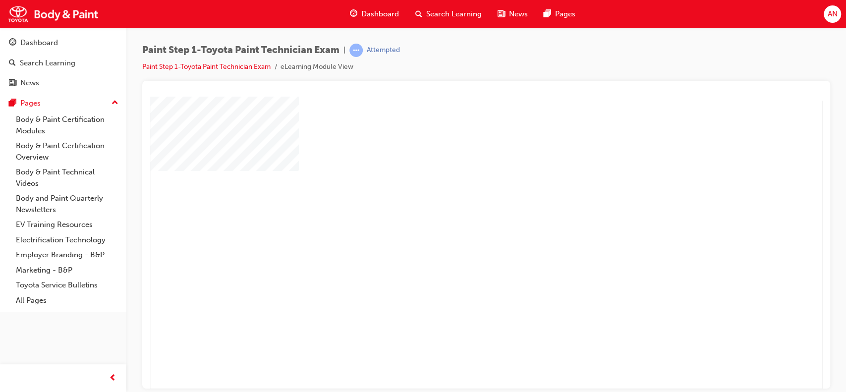
click at [458, 214] on div "play" at bounding box center [458, 214] width 0 height 0
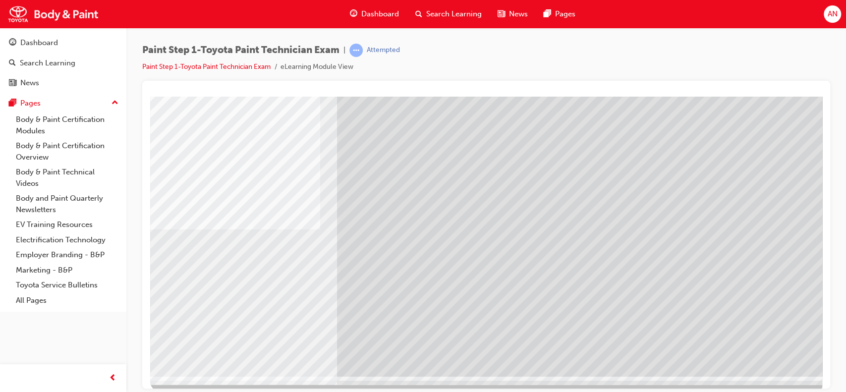
scroll to position [90, 0]
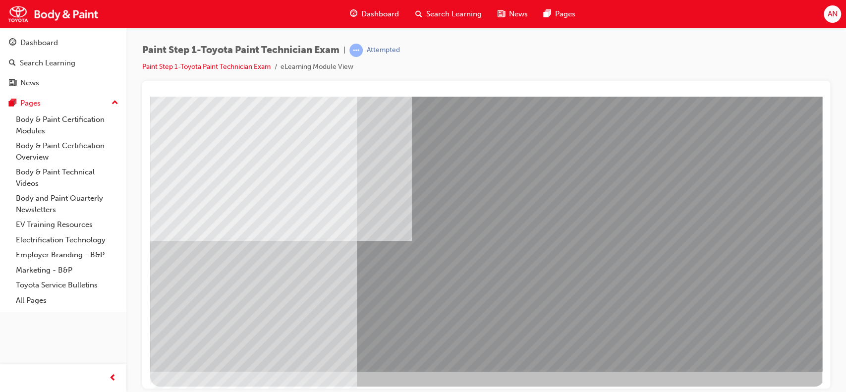
scroll to position [87, 0]
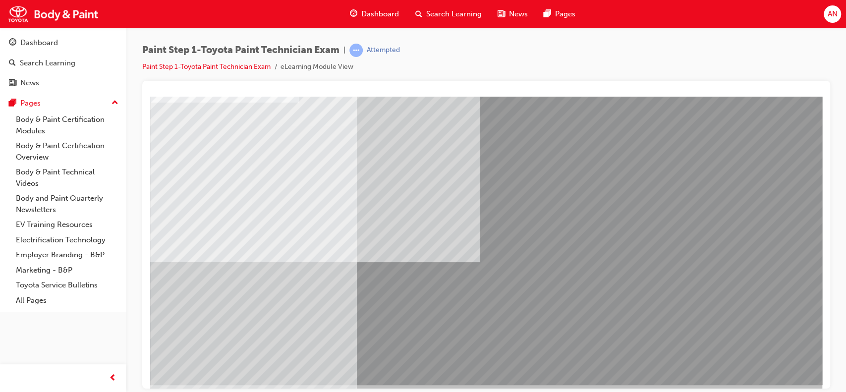
scroll to position [90, 0]
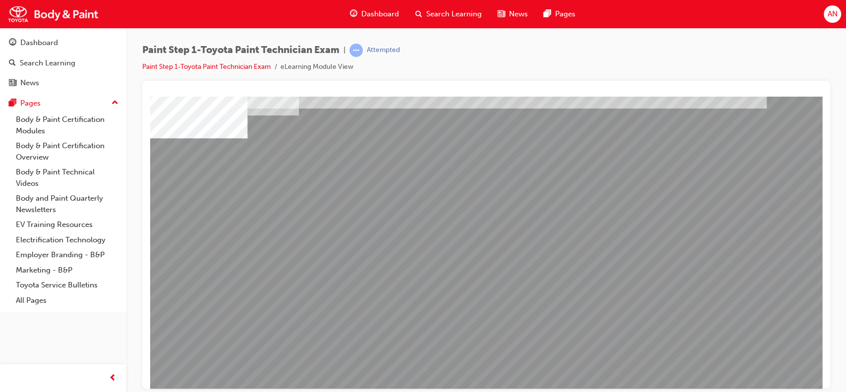
scroll to position [63, 0]
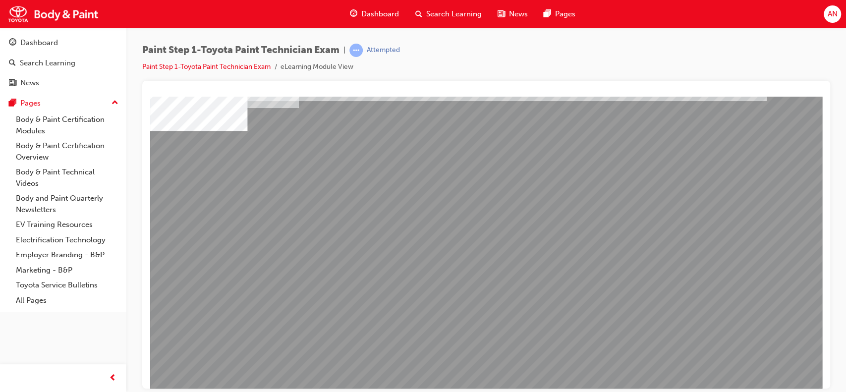
drag, startPoint x: 294, startPoint y: 287, endPoint x: 289, endPoint y: 209, distance: 78.6
click at [289, 209] on div at bounding box center [487, 211] width 674 height 357
drag, startPoint x: 695, startPoint y: 317, endPoint x: 590, endPoint y: 294, distance: 107.4
click at [590, 294] on div at bounding box center [487, 211] width 674 height 357
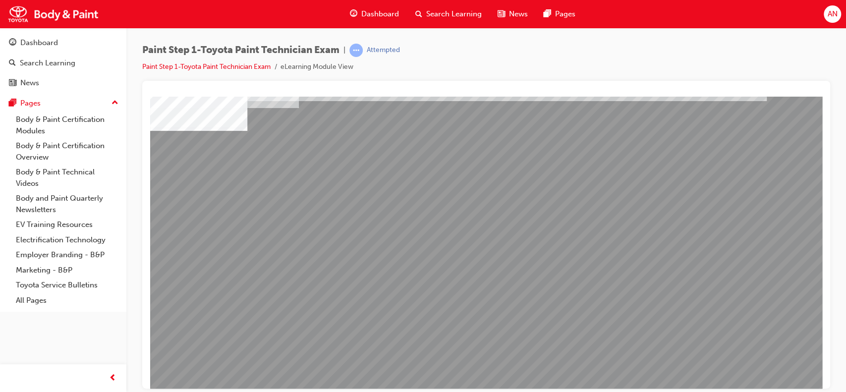
drag, startPoint x: 590, startPoint y: 294, endPoint x: 591, endPoint y: 204, distance: 90.2
click at [591, 204] on div at bounding box center [487, 211] width 674 height 357
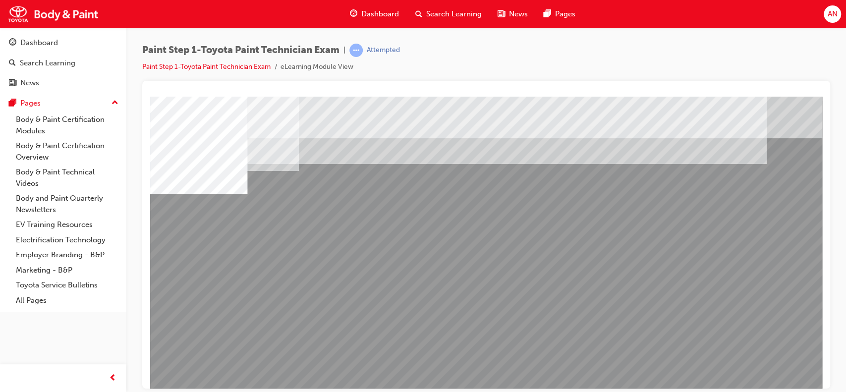
scroll to position [90, 0]
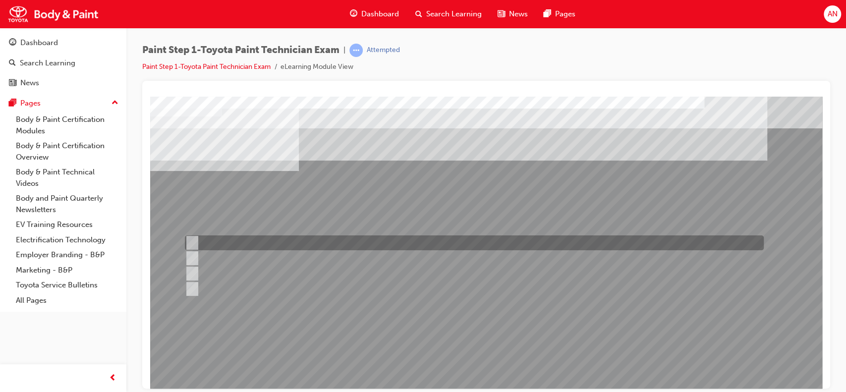
click at [252, 240] on div at bounding box center [471, 242] width 579 height 15
radio input "true"
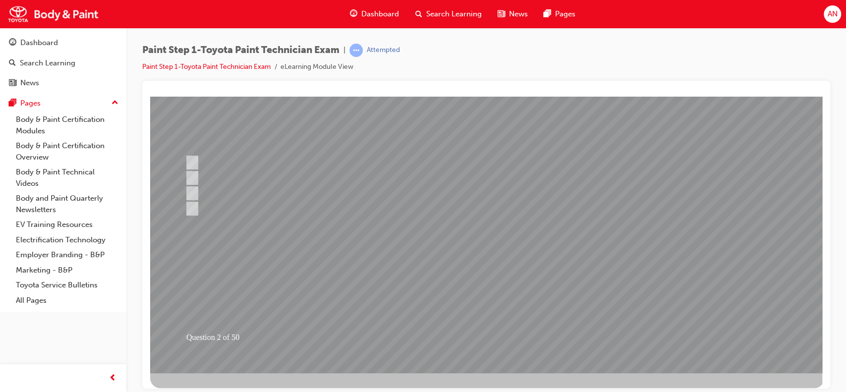
scroll to position [90, 0]
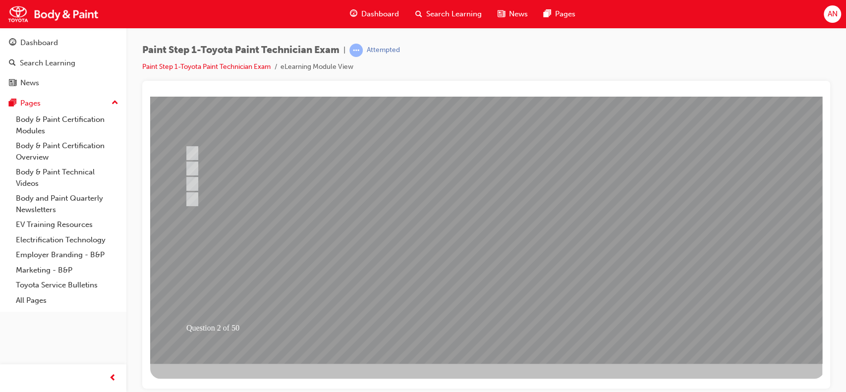
click at [492, 321] on div at bounding box center [487, 184] width 674 height 357
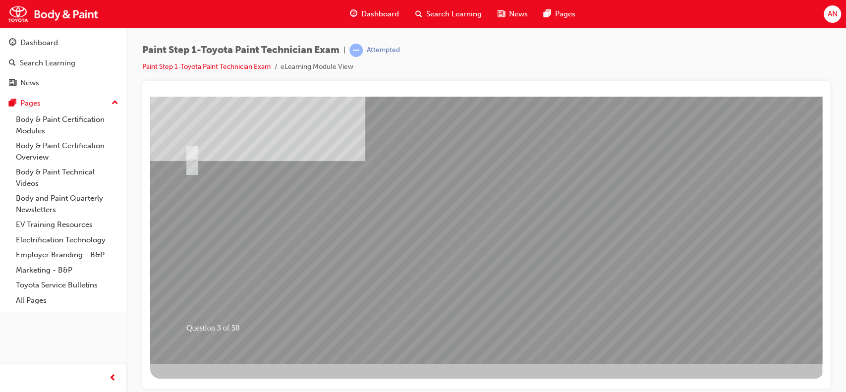
scroll to position [0, 0]
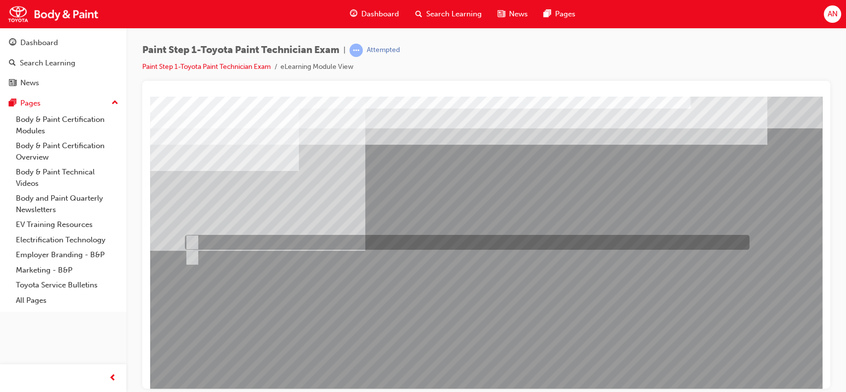
click at [287, 243] on div at bounding box center [464, 242] width 565 height 15
radio input "true"
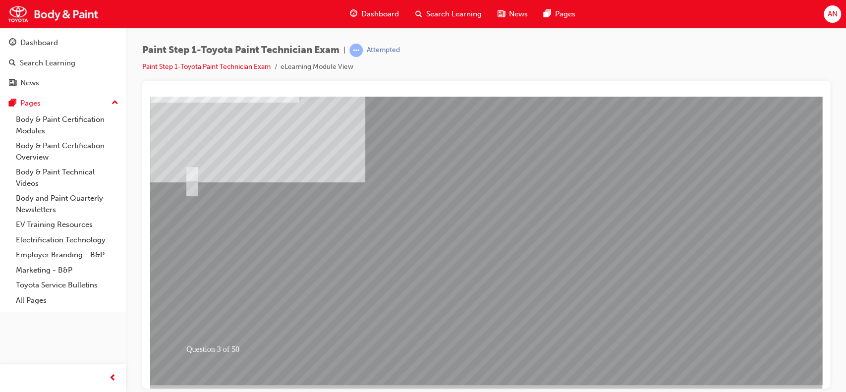
scroll to position [90, 0]
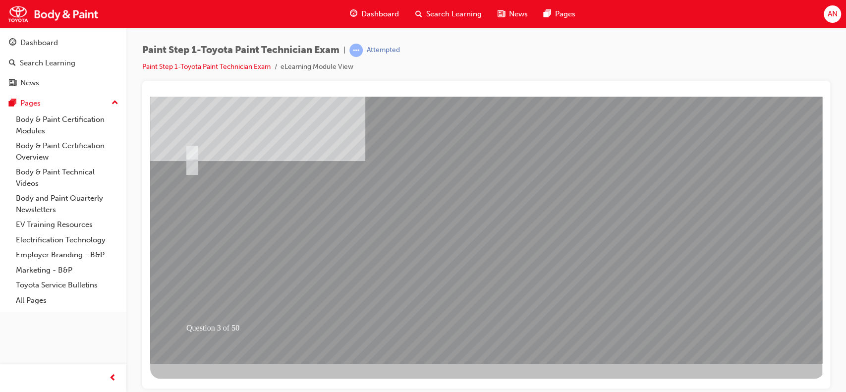
click at [491, 330] on div at bounding box center [487, 184] width 674 height 357
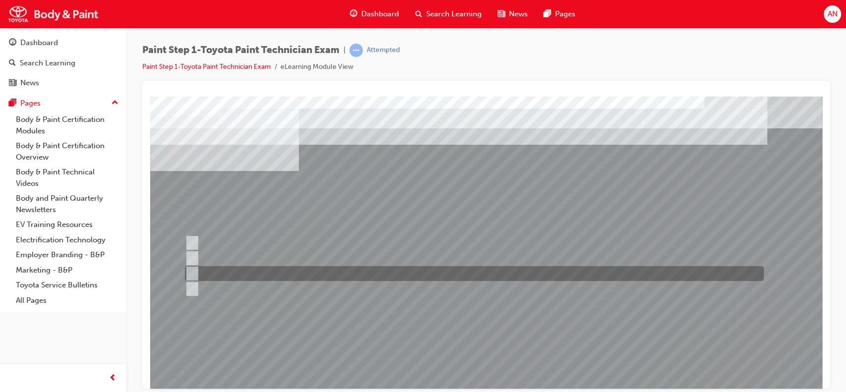
click at [277, 267] on div at bounding box center [471, 273] width 579 height 15
radio input "true"
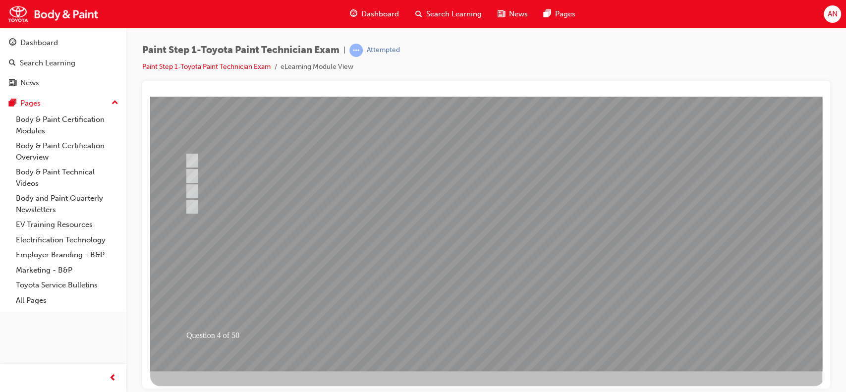
scroll to position [90, 0]
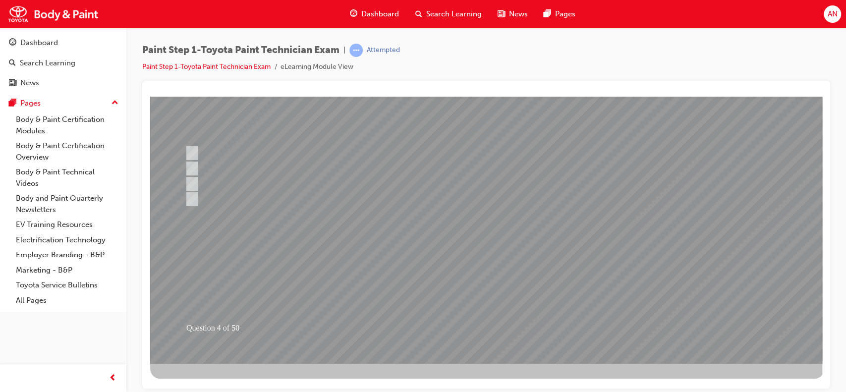
click at [492, 332] on div at bounding box center [487, 184] width 674 height 357
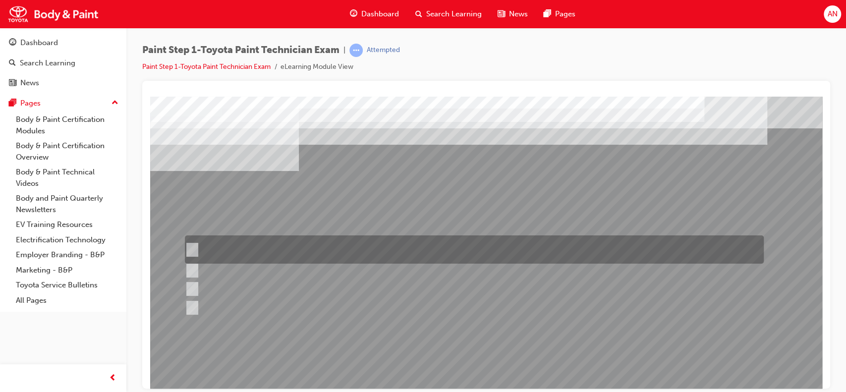
click at [384, 246] on div at bounding box center [471, 249] width 579 height 28
radio input "true"
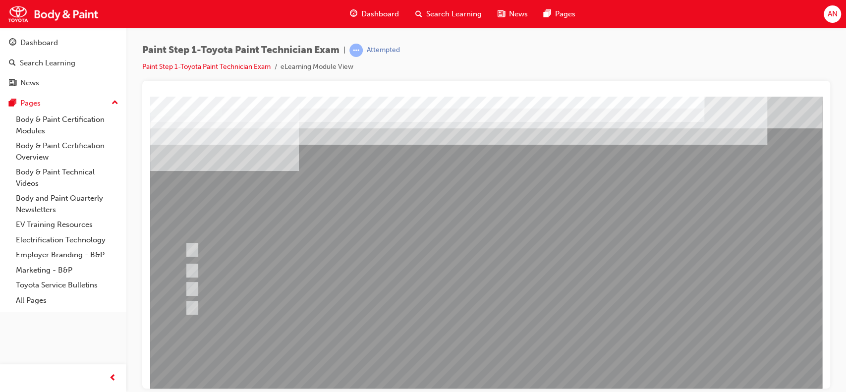
scroll to position [90, 0]
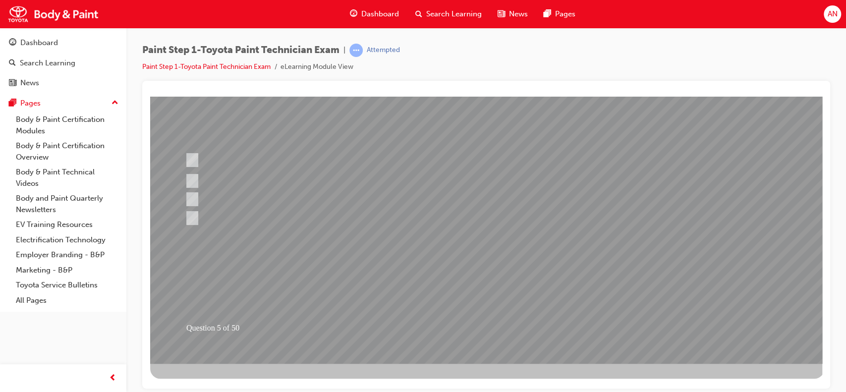
click at [479, 327] on div at bounding box center [487, 184] width 674 height 357
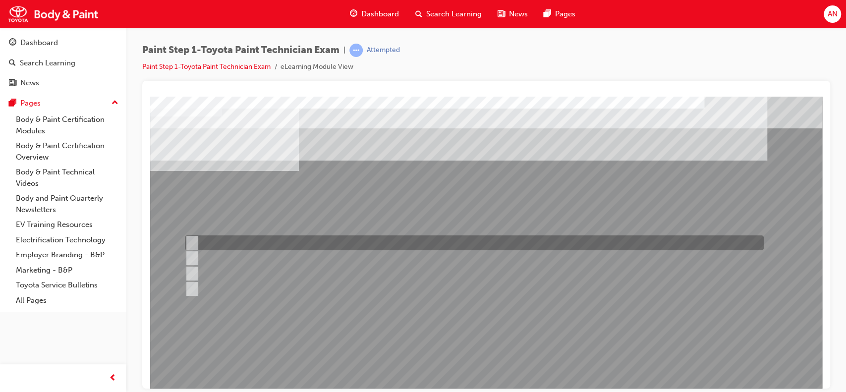
click at [254, 245] on div at bounding box center [471, 242] width 579 height 15
radio input "true"
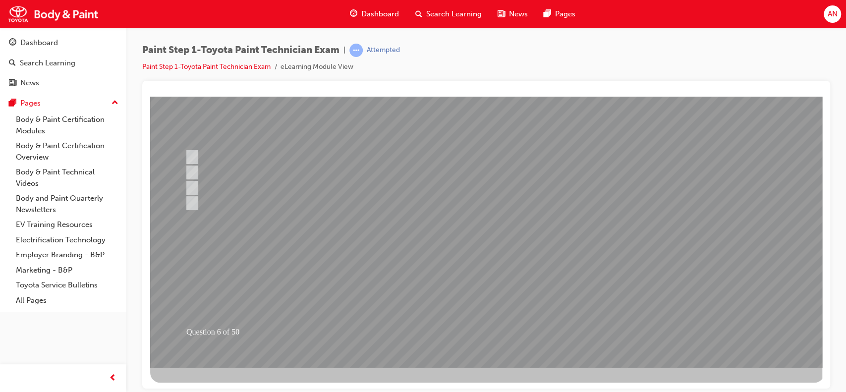
scroll to position [87, 0]
click at [494, 322] on div at bounding box center [487, 187] width 674 height 357
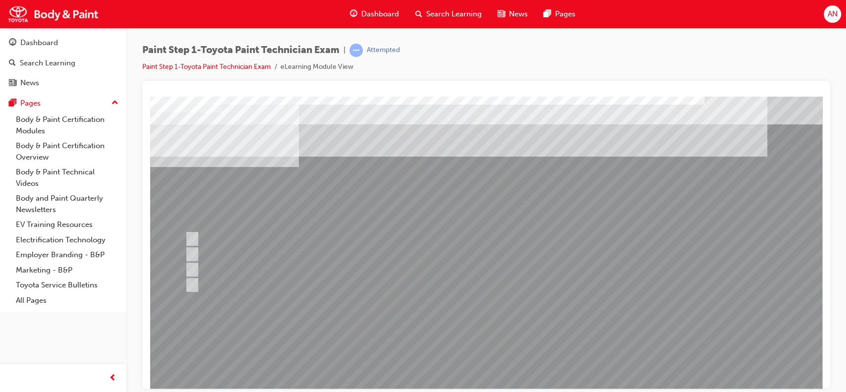
scroll to position [0, 0]
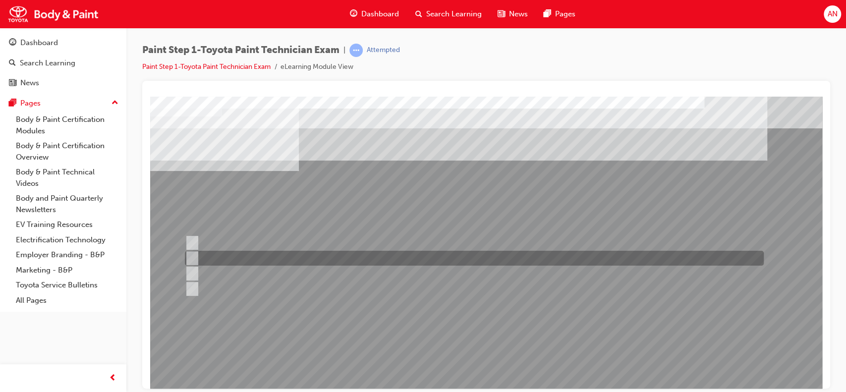
click at [413, 259] on div at bounding box center [471, 258] width 579 height 15
radio input "true"
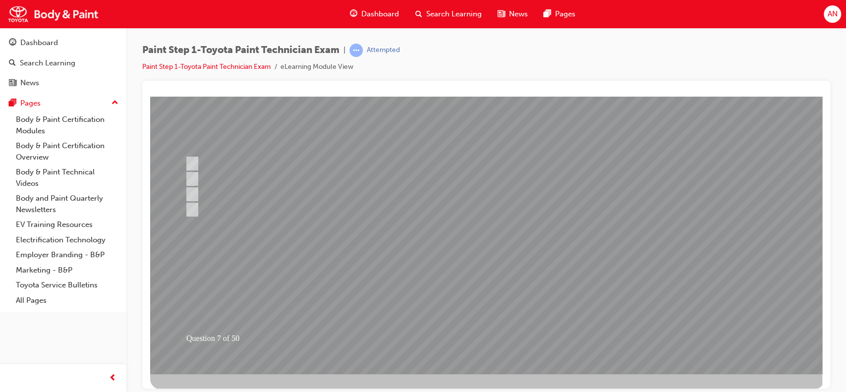
scroll to position [90, 0]
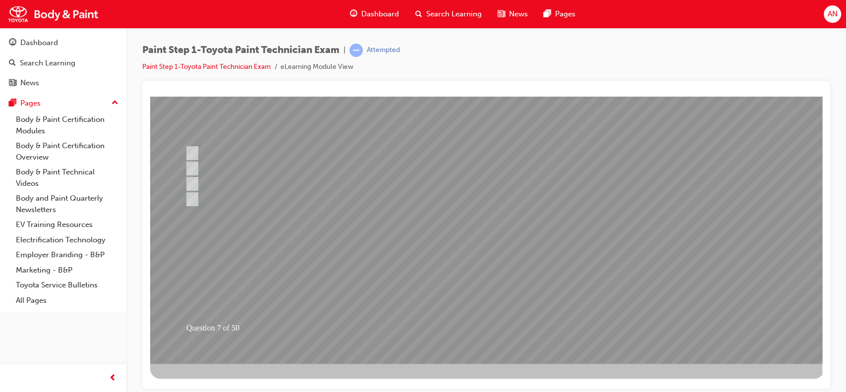
click at [486, 322] on div at bounding box center [487, 184] width 674 height 357
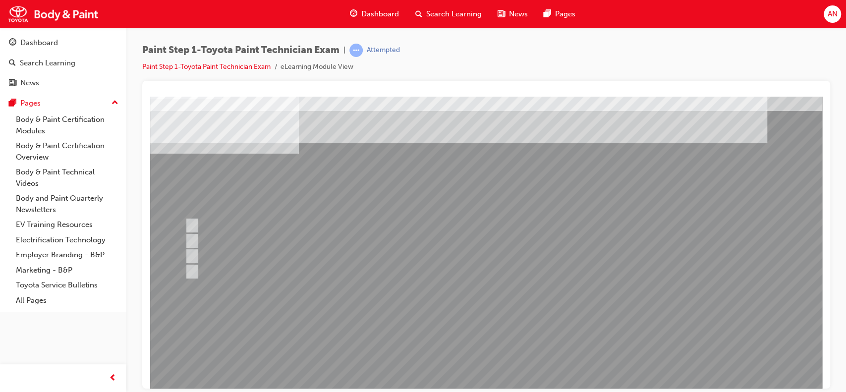
scroll to position [20, 0]
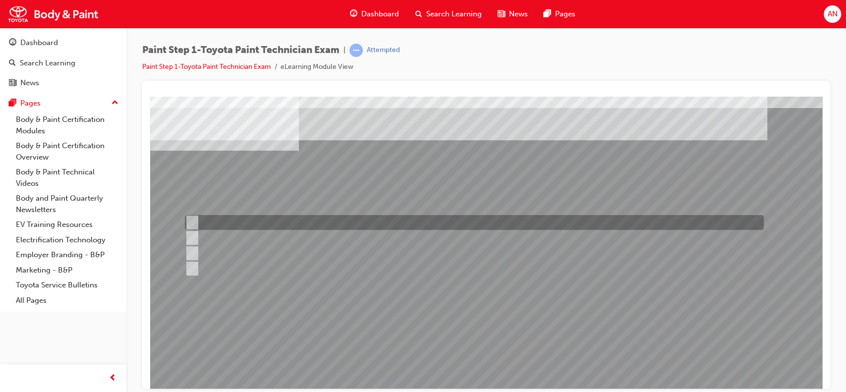
click at [224, 225] on div at bounding box center [471, 222] width 579 height 15
radio input "true"
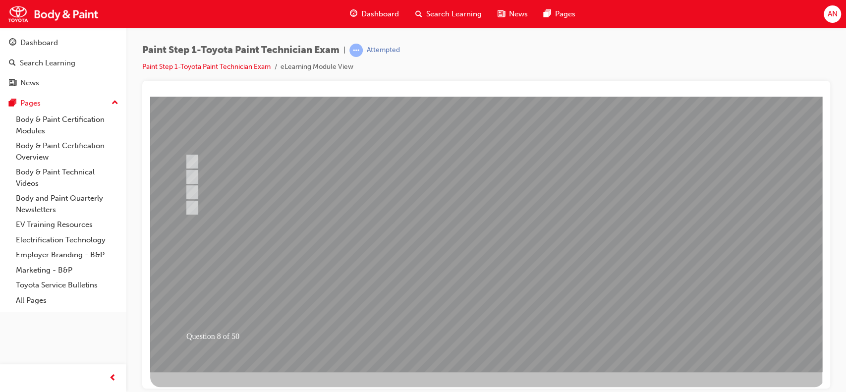
scroll to position [90, 0]
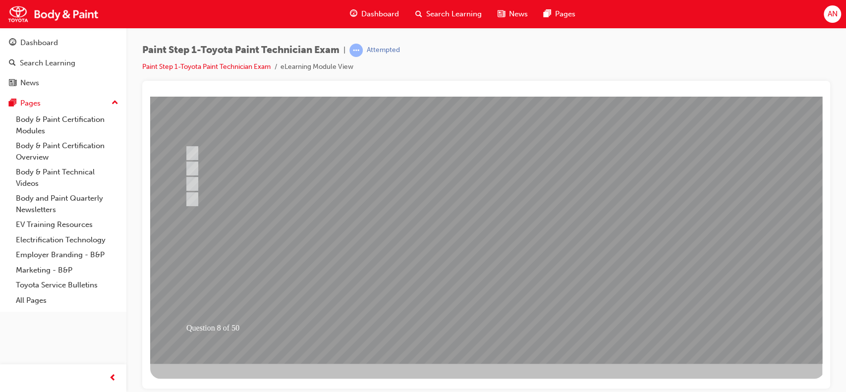
click at [492, 325] on div at bounding box center [487, 184] width 674 height 357
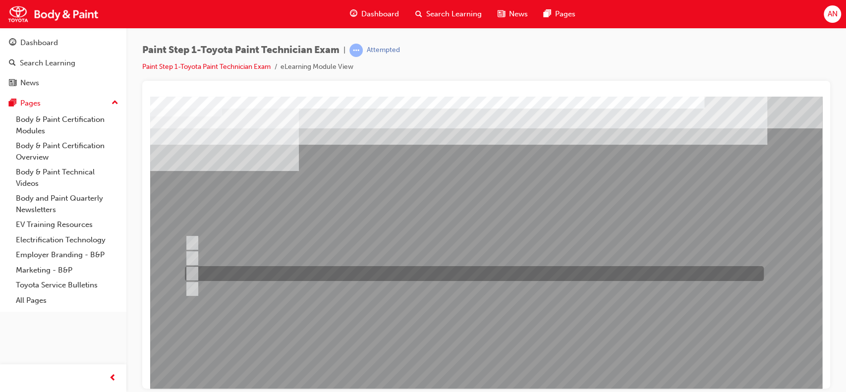
click at [319, 272] on div at bounding box center [471, 273] width 579 height 15
radio input "true"
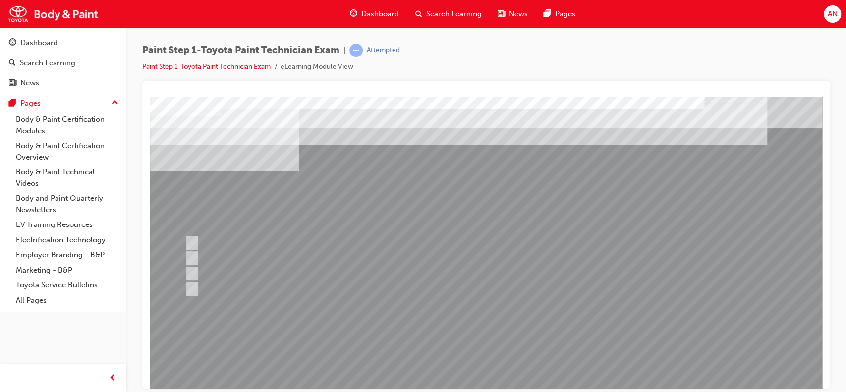
scroll to position [90, 0]
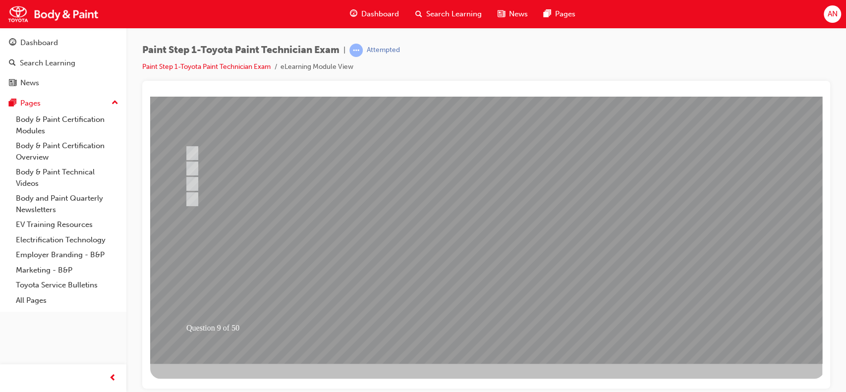
click at [480, 332] on div at bounding box center [487, 184] width 674 height 357
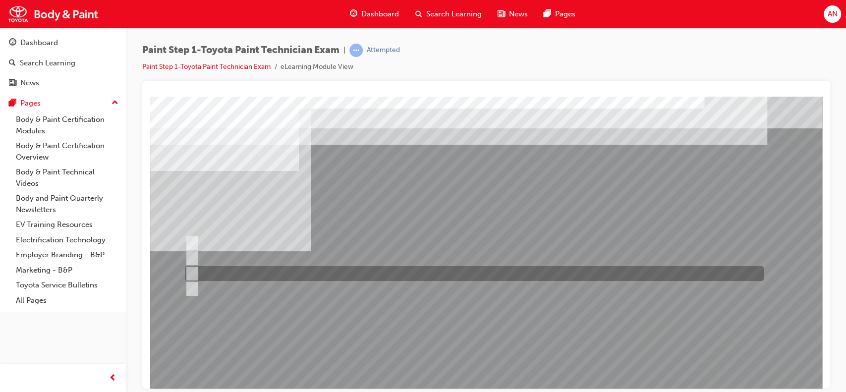
click at [226, 267] on div at bounding box center [471, 273] width 579 height 15
radio input "true"
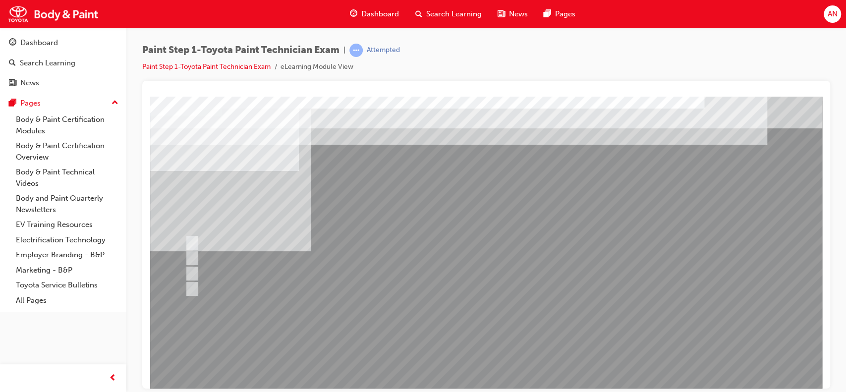
scroll to position [90, 0]
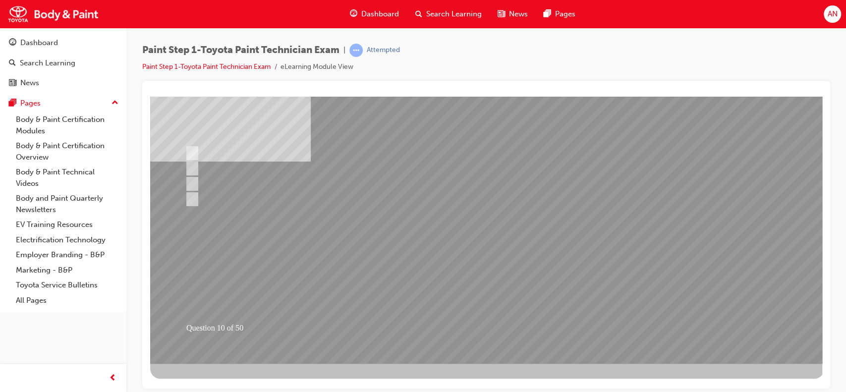
click at [497, 322] on div at bounding box center [487, 184] width 674 height 357
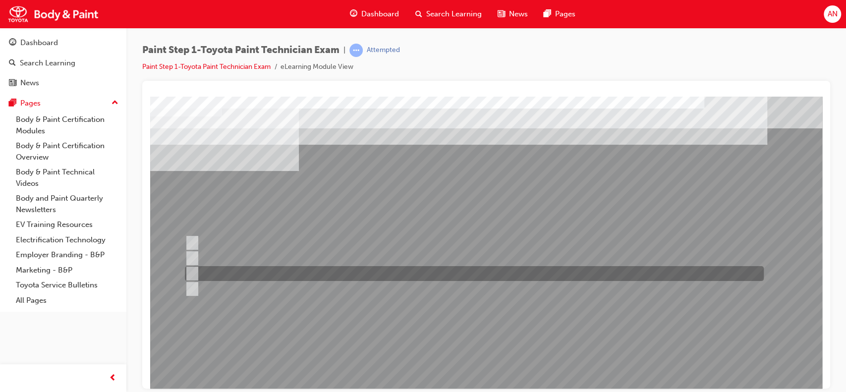
click at [246, 271] on div at bounding box center [471, 273] width 579 height 15
radio input "true"
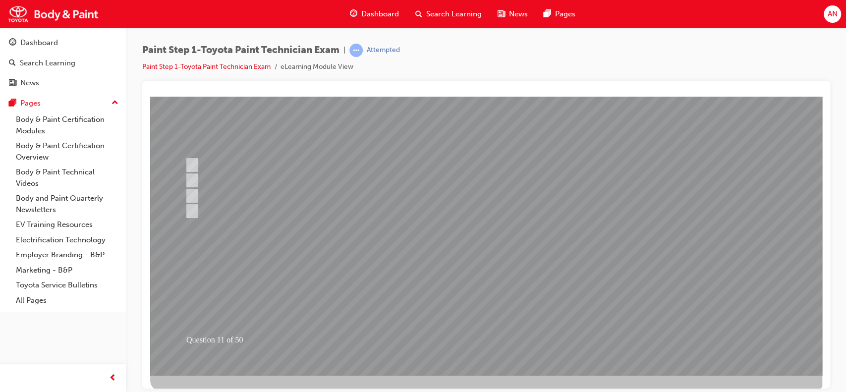
scroll to position [82, 0]
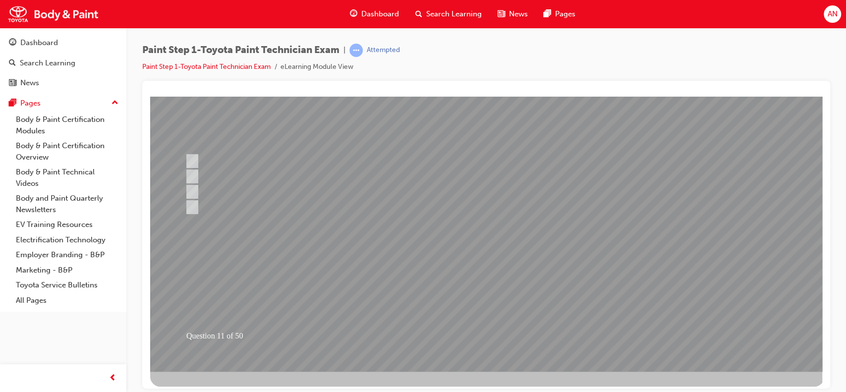
click at [473, 333] on div at bounding box center [487, 192] width 674 height 357
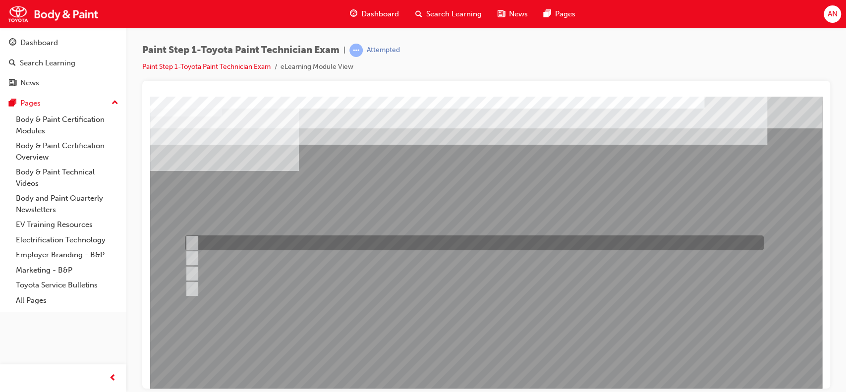
click at [260, 242] on div at bounding box center [471, 242] width 579 height 15
radio input "true"
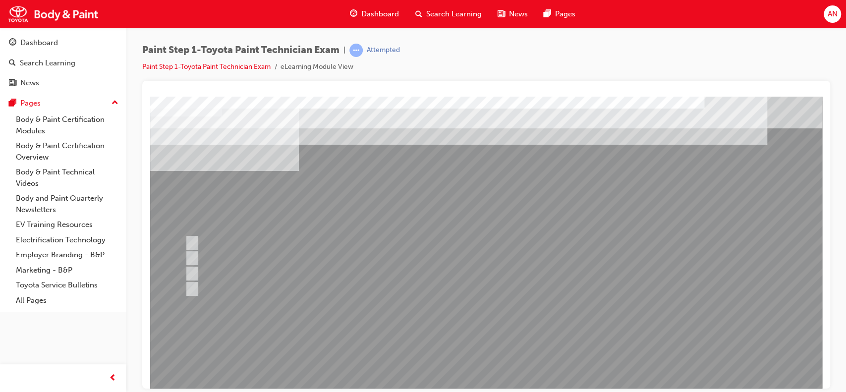
scroll to position [81, 0]
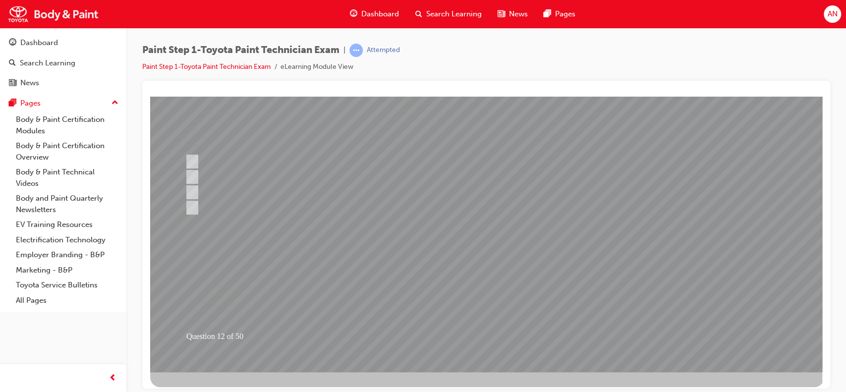
click at [495, 329] on div at bounding box center [487, 193] width 674 height 357
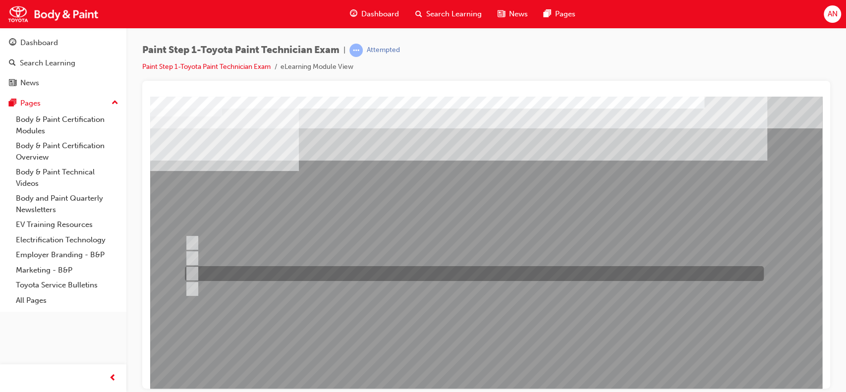
click at [253, 271] on div at bounding box center [471, 273] width 579 height 15
radio input "true"
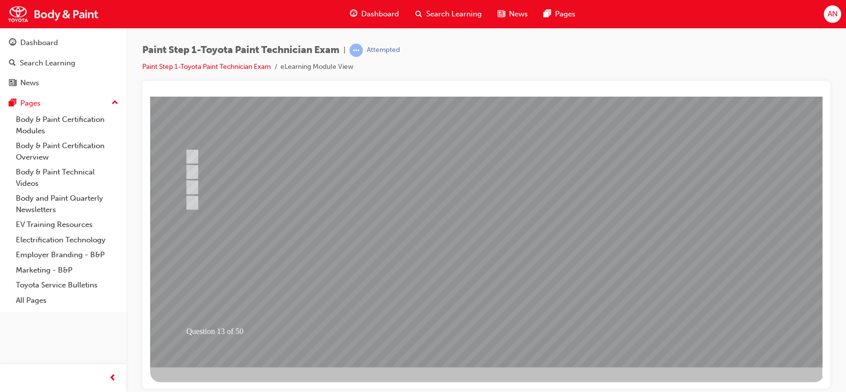
scroll to position [90, 0]
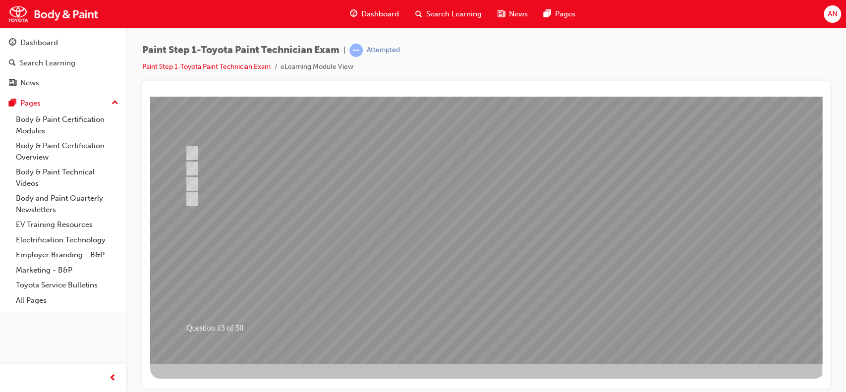
click at [508, 326] on div at bounding box center [487, 184] width 674 height 357
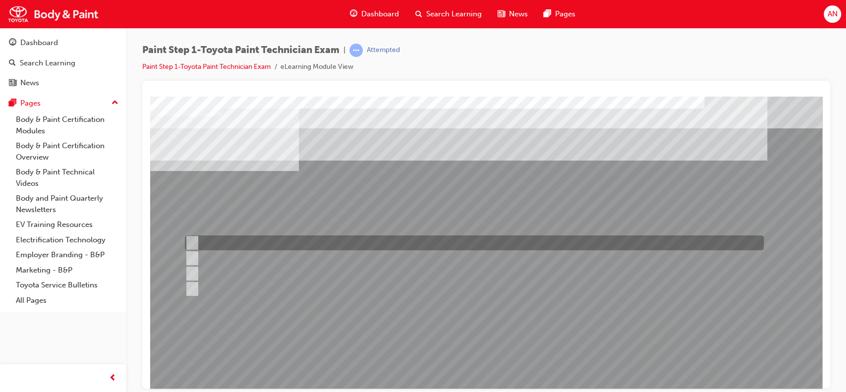
click at [371, 243] on div at bounding box center [471, 242] width 579 height 15
radio input "true"
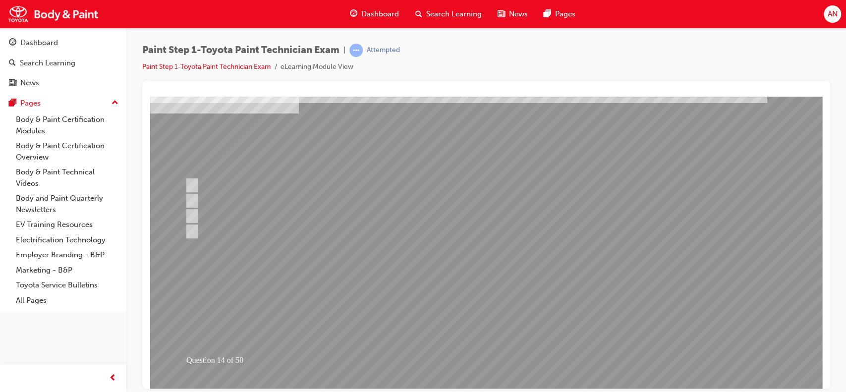
scroll to position [90, 0]
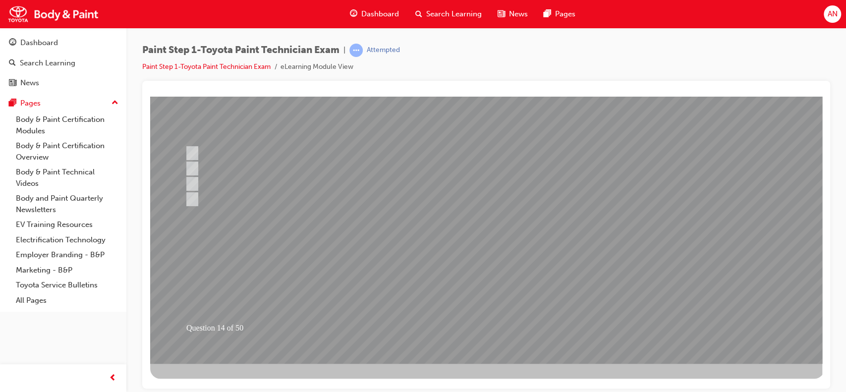
click at [476, 329] on div at bounding box center [487, 184] width 674 height 357
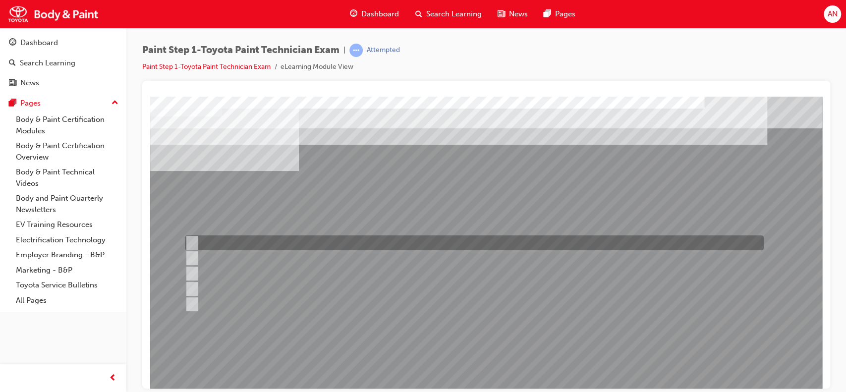
click at [192, 241] on input "Block refinishing with blending" at bounding box center [189, 242] width 11 height 11
checkbox input "true"
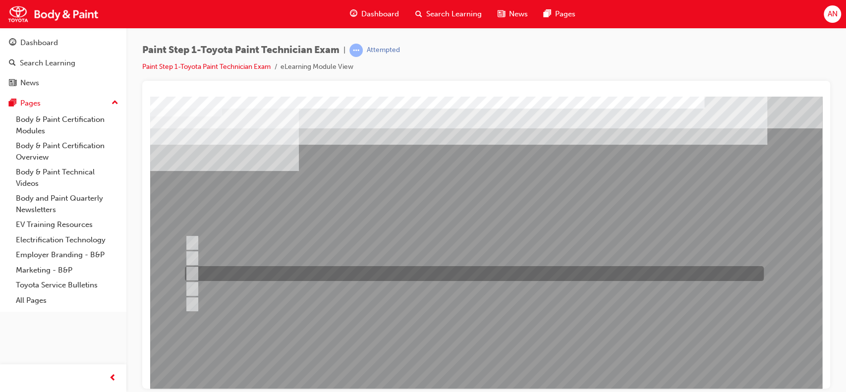
click at [193, 275] on input "Colour coat refinishing" at bounding box center [189, 273] width 11 height 11
click at [192, 274] on input "Colour coat refinishing" at bounding box center [189, 273] width 11 height 11
checkbox input "false"
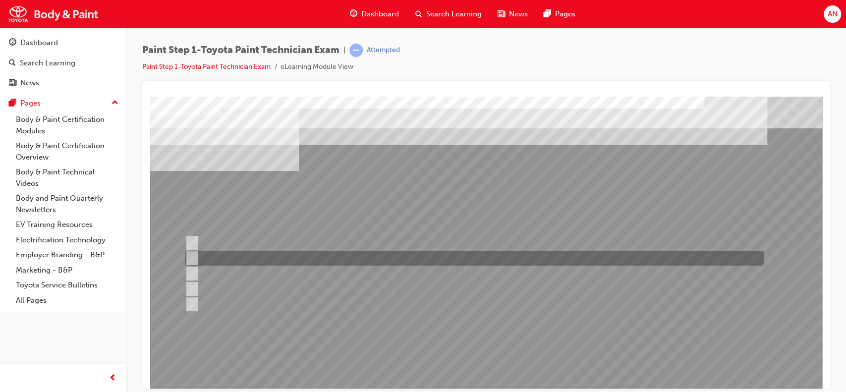
click at [193, 255] on input "Touch up finishing" at bounding box center [189, 258] width 11 height 11
click at [191, 258] on input "Touch up finishing" at bounding box center [189, 258] width 11 height 11
checkbox input "false"
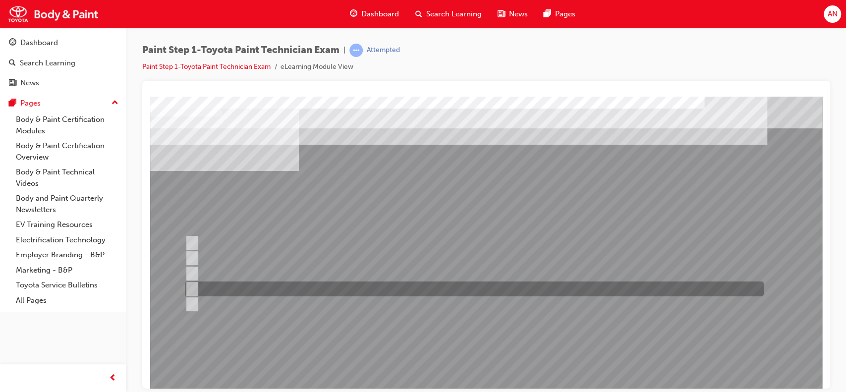
click at [191, 289] on input "Block refinishing" at bounding box center [189, 289] width 11 height 11
checkbox input "true"
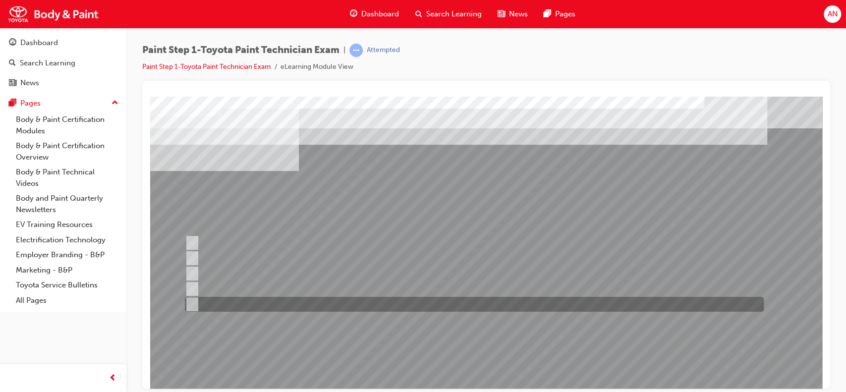
click at [189, 304] on input "Spot refinishing" at bounding box center [189, 304] width 11 height 11
checkbox input "true"
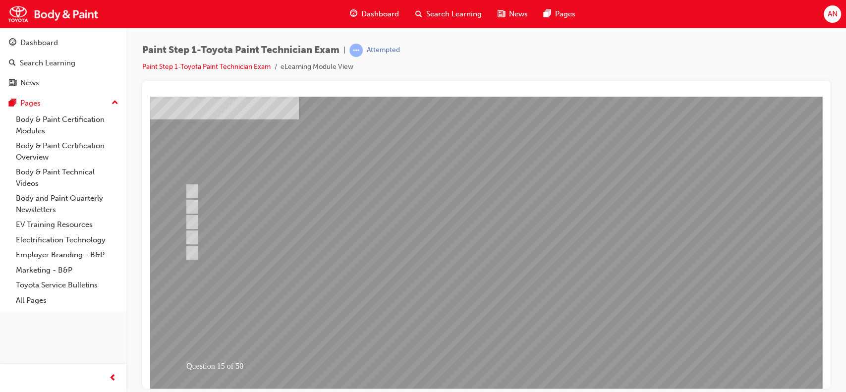
scroll to position [65, 0]
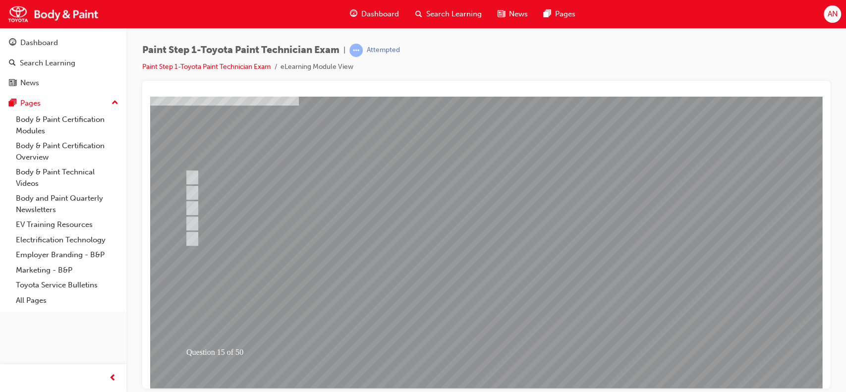
click at [470, 344] on div at bounding box center [487, 209] width 674 height 357
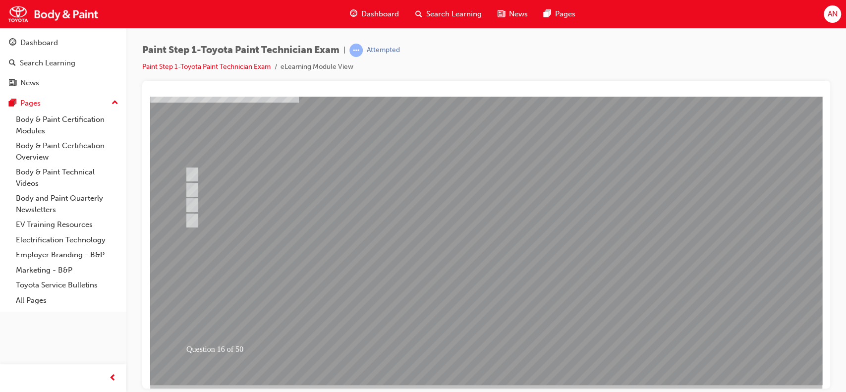
scroll to position [69, 0]
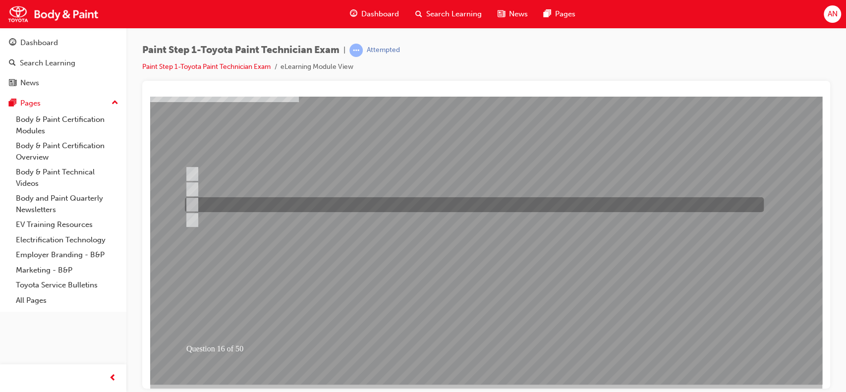
click at [313, 202] on div at bounding box center [471, 204] width 579 height 15
radio input "true"
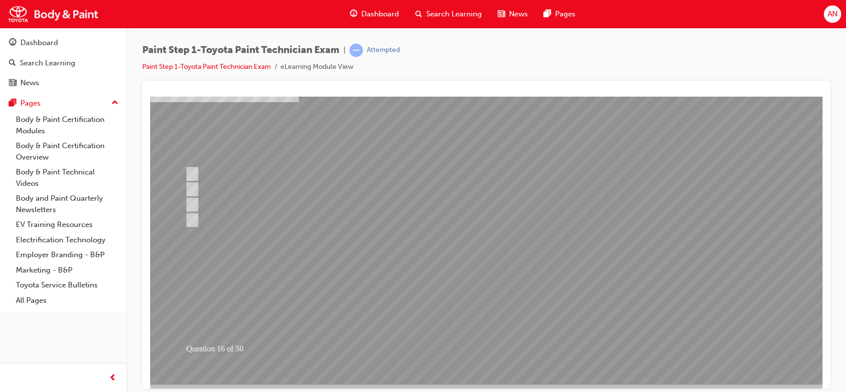
click at [483, 350] on div at bounding box center [487, 205] width 674 height 357
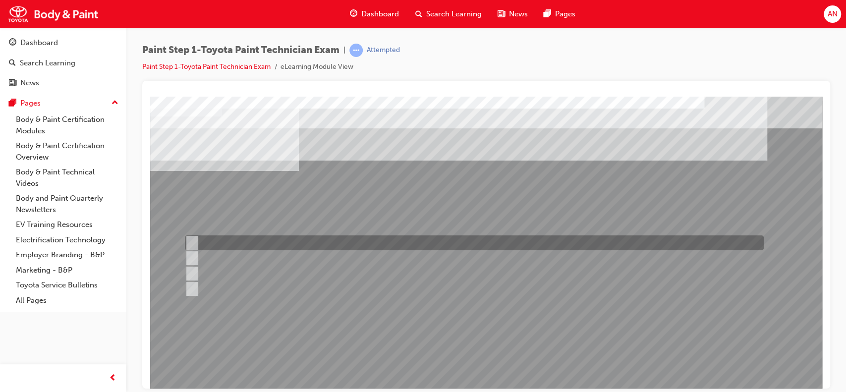
click at [222, 240] on div at bounding box center [471, 242] width 579 height 15
checkbox input "true"
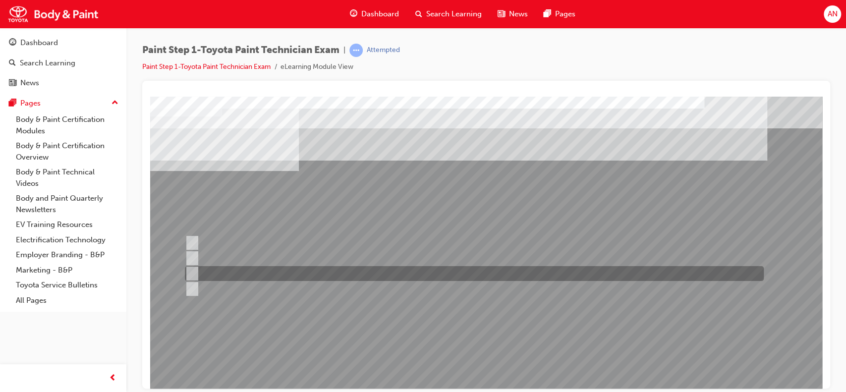
click at [211, 273] on div at bounding box center [471, 273] width 579 height 15
checkbox input "true"
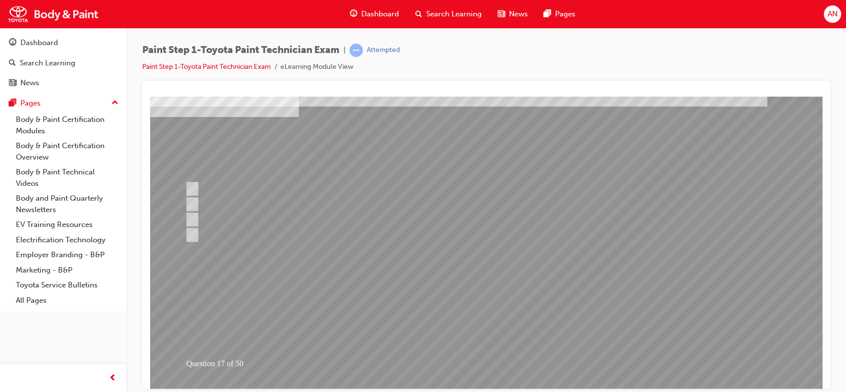
scroll to position [70, 0]
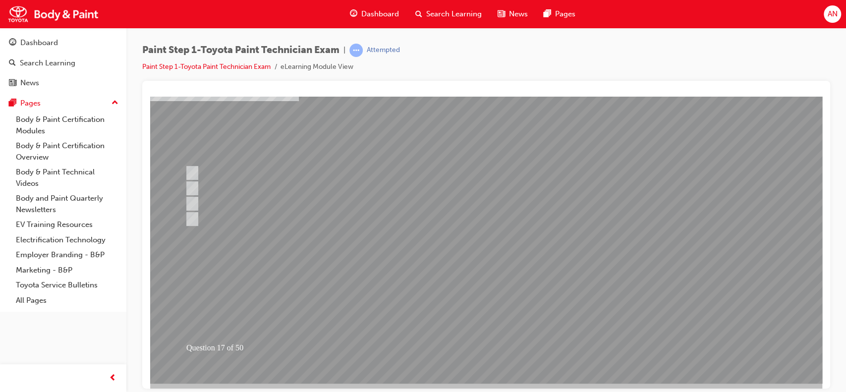
click at [484, 342] on div at bounding box center [487, 204] width 674 height 357
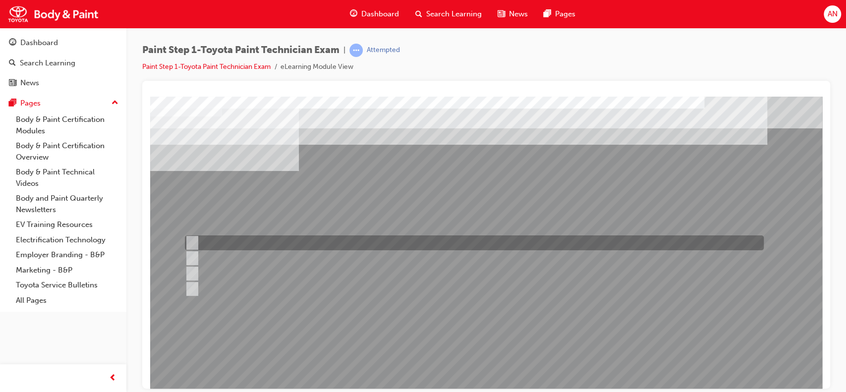
click at [210, 243] on div at bounding box center [471, 242] width 579 height 15
radio input "true"
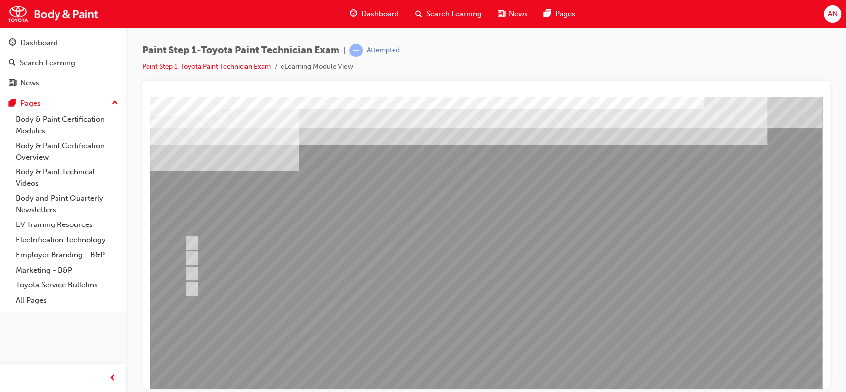
scroll to position [90, 0]
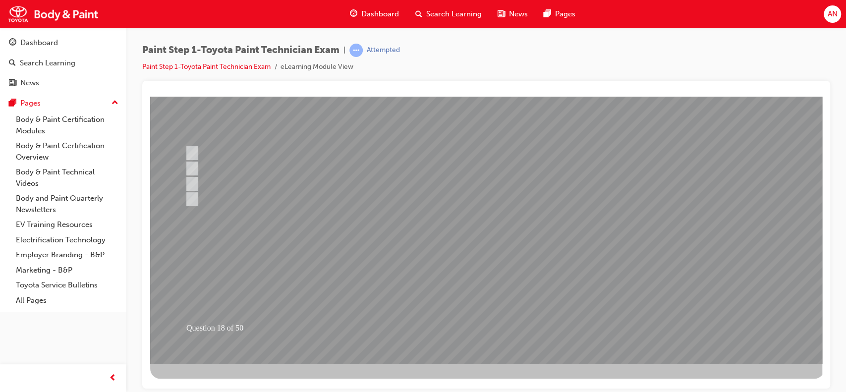
click at [481, 328] on div at bounding box center [487, 184] width 674 height 357
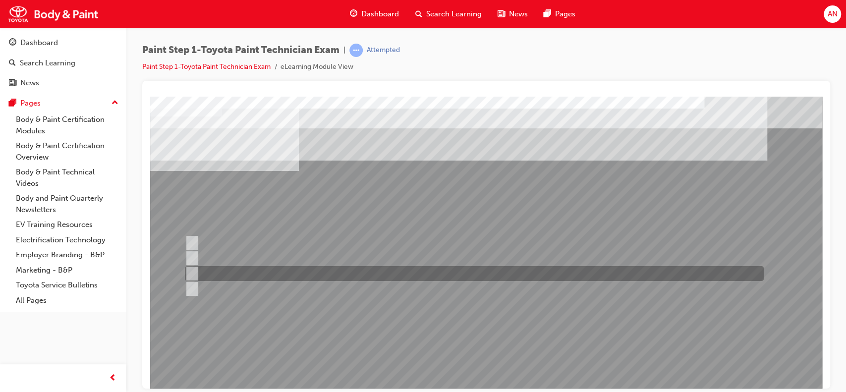
click at [269, 274] on div at bounding box center [471, 273] width 579 height 15
radio input "true"
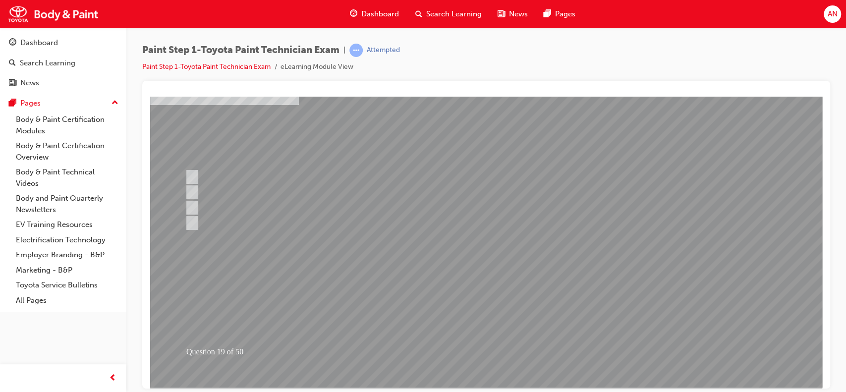
scroll to position [68, 0]
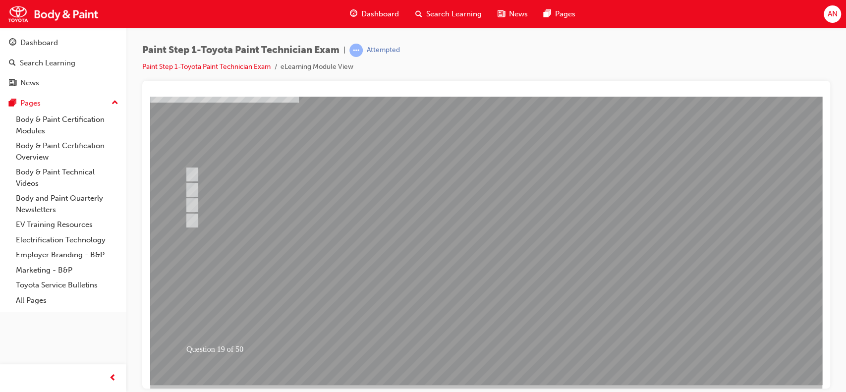
click at [474, 355] on div at bounding box center [487, 206] width 674 height 357
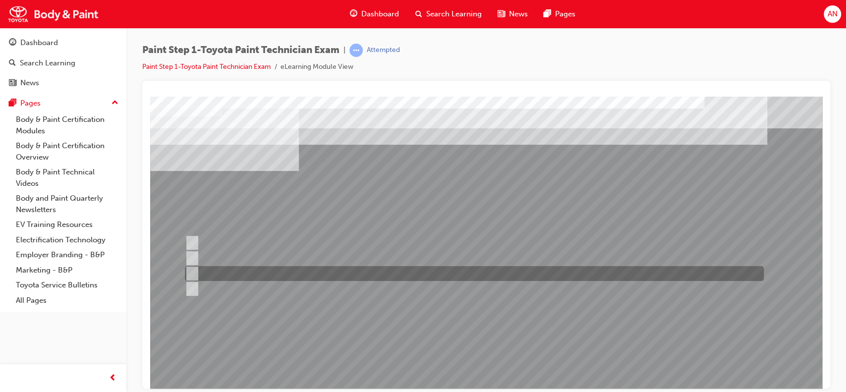
click at [244, 274] on div at bounding box center [471, 273] width 579 height 15
radio input "true"
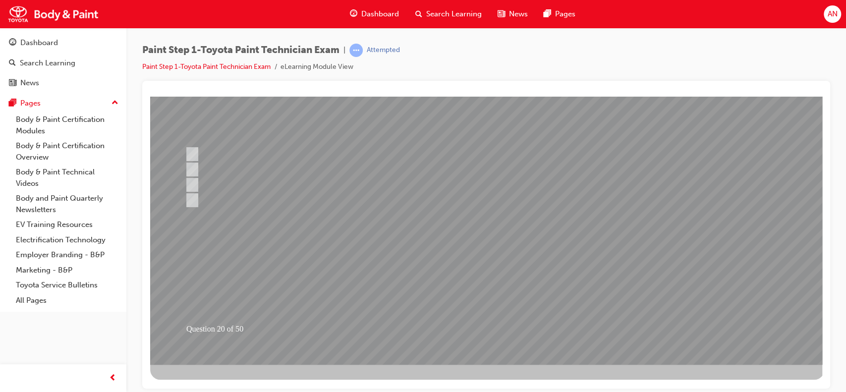
scroll to position [90, 0]
click at [486, 324] on div at bounding box center [487, 184] width 674 height 357
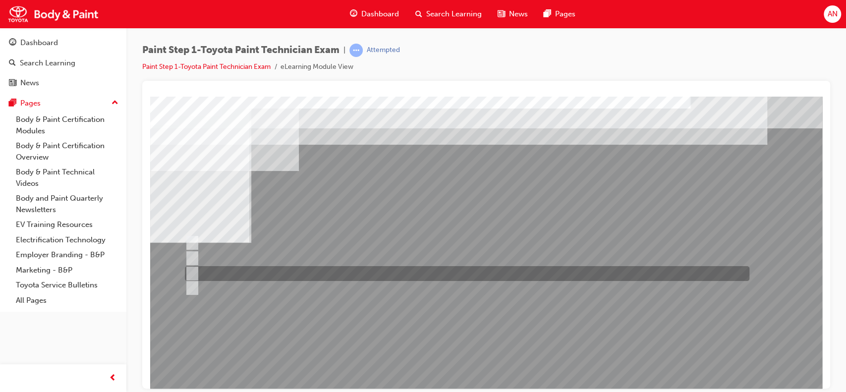
click at [392, 271] on div at bounding box center [464, 273] width 565 height 15
radio input "true"
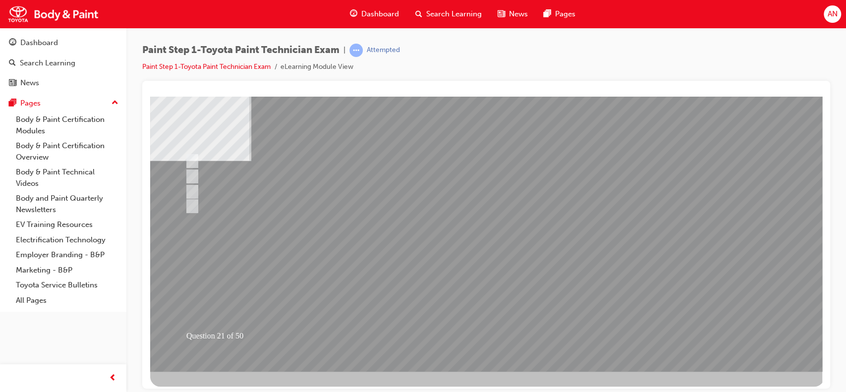
scroll to position [90, 0]
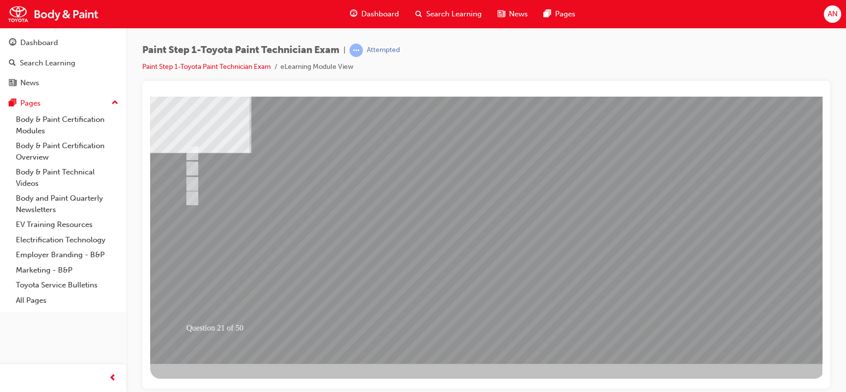
click at [498, 315] on div at bounding box center [487, 184] width 674 height 357
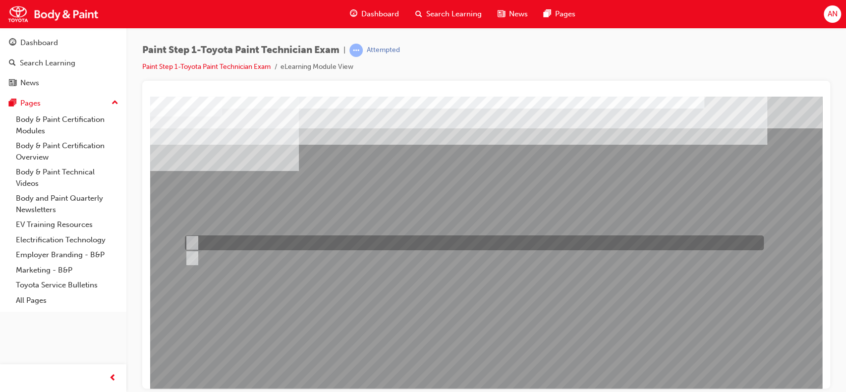
click at [193, 245] on input "True" at bounding box center [190, 242] width 11 height 11
radio input "true"
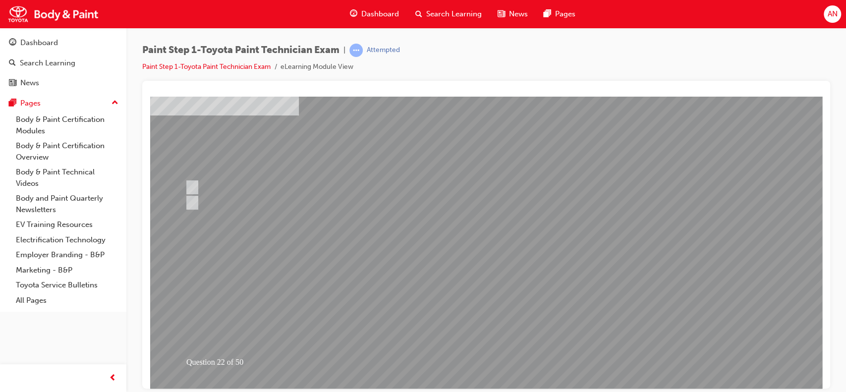
scroll to position [60, 0]
click at [487, 357] on div at bounding box center [487, 214] width 674 height 357
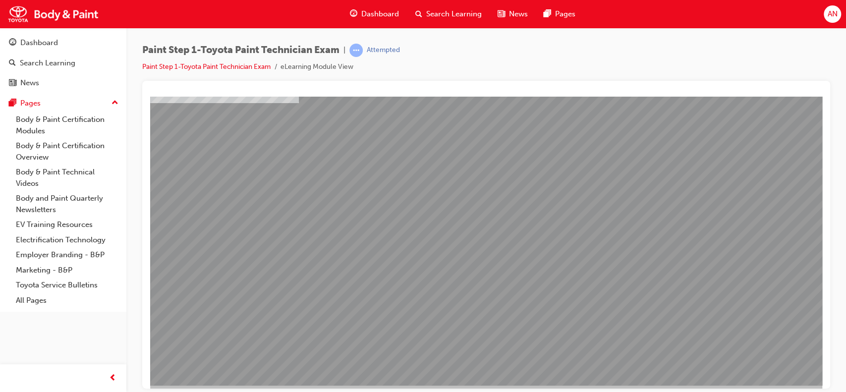
scroll to position [74, 0]
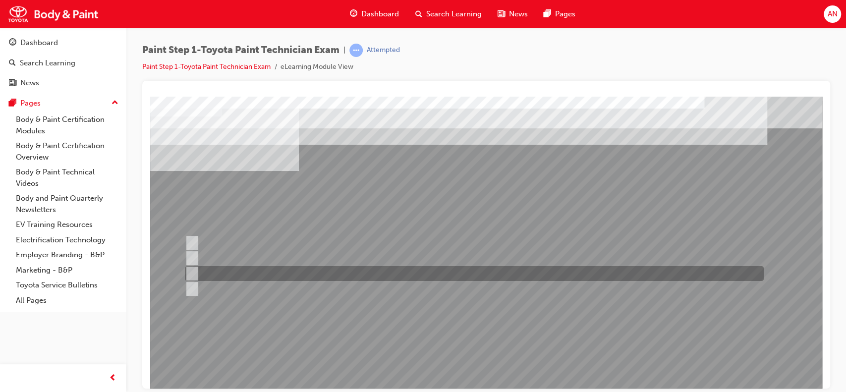
click at [190, 276] on input "Angle" at bounding box center [189, 273] width 11 height 11
checkbox input "true"
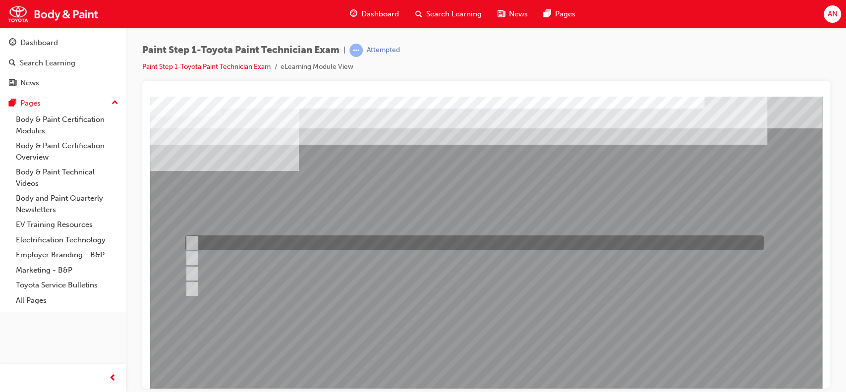
click at [198, 239] on div at bounding box center [471, 242] width 579 height 15
checkbox input "true"
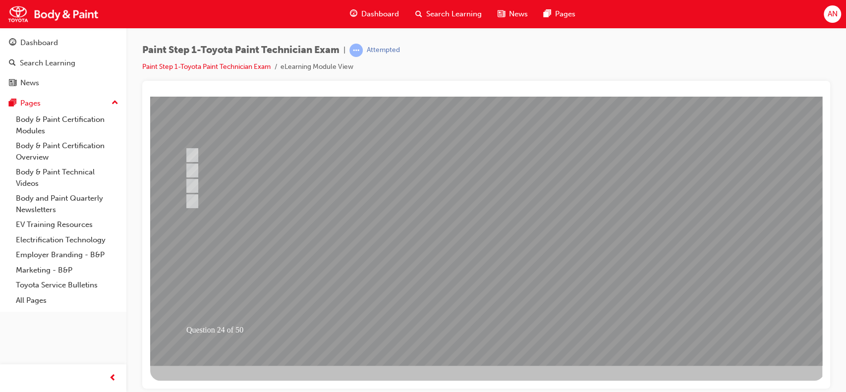
scroll to position [90, 0]
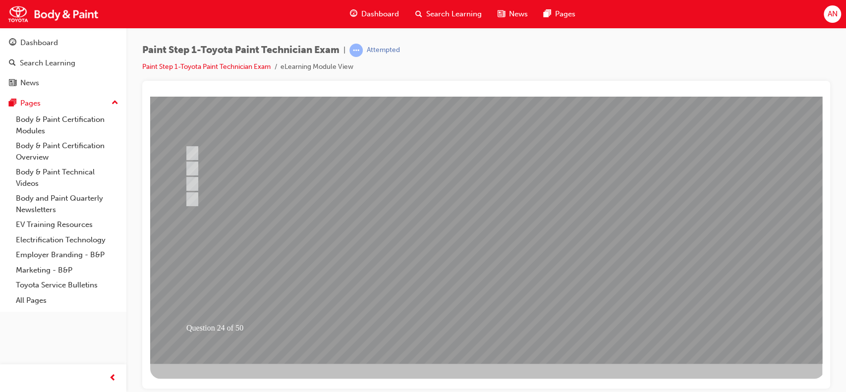
click at [505, 319] on div at bounding box center [487, 184] width 674 height 357
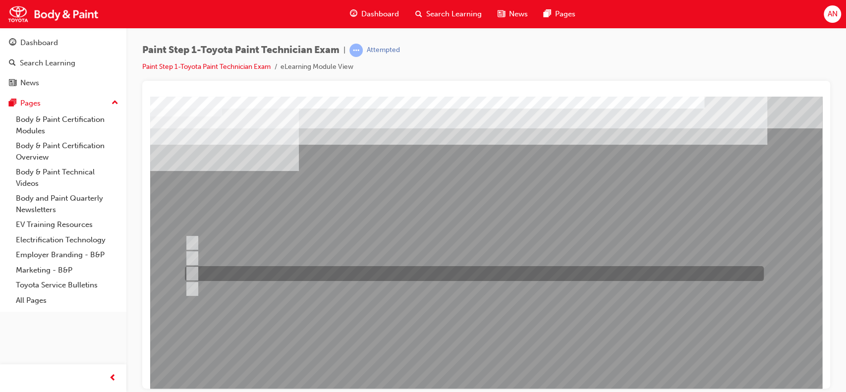
click at [225, 273] on div at bounding box center [471, 273] width 579 height 15
radio input "true"
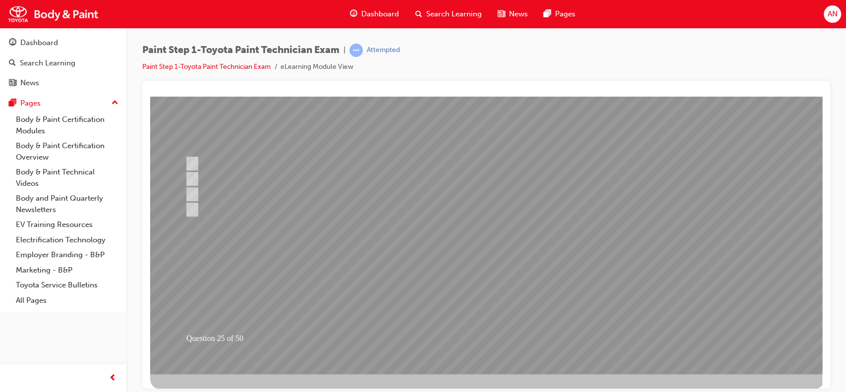
scroll to position [81, 0]
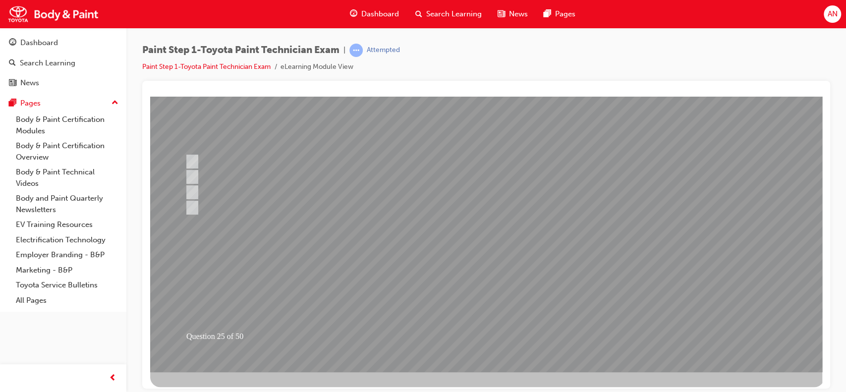
click at [508, 331] on div at bounding box center [487, 193] width 674 height 357
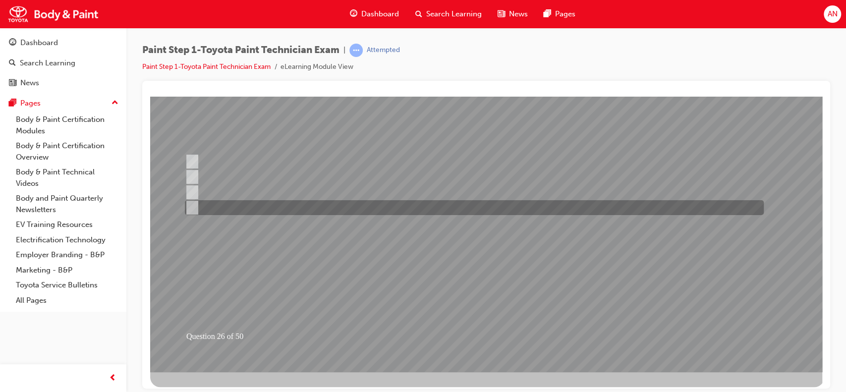
scroll to position [0, 0]
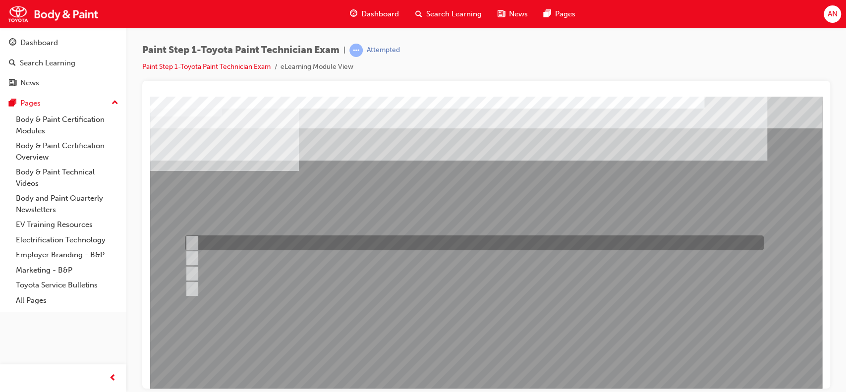
click at [298, 238] on div at bounding box center [471, 242] width 579 height 15
radio input "true"
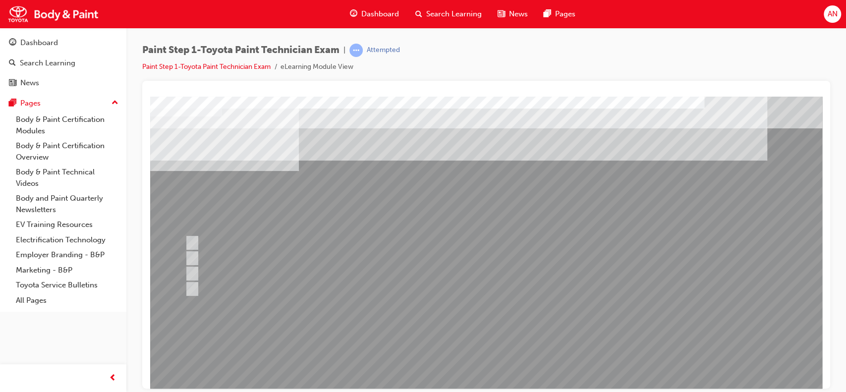
scroll to position [90, 0]
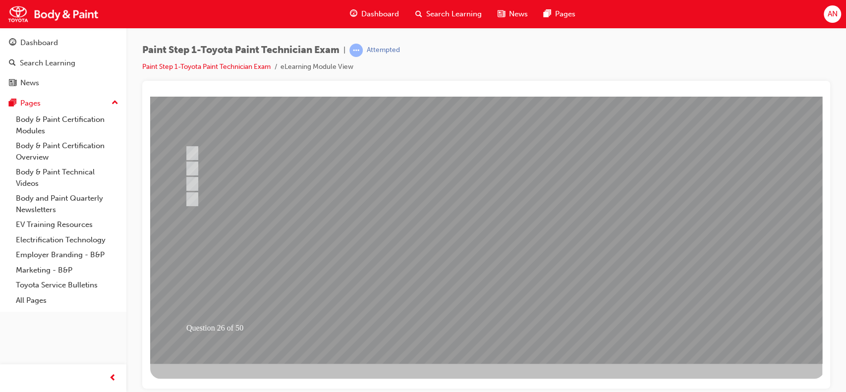
click at [485, 326] on div at bounding box center [487, 184] width 674 height 357
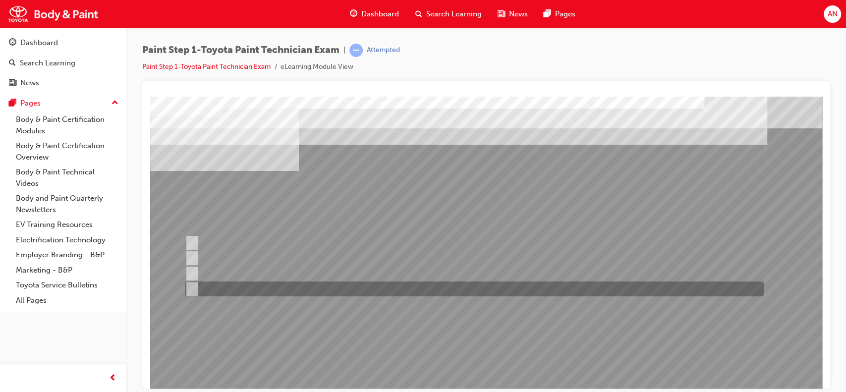
click at [266, 288] on div at bounding box center [471, 289] width 579 height 15
radio input "true"
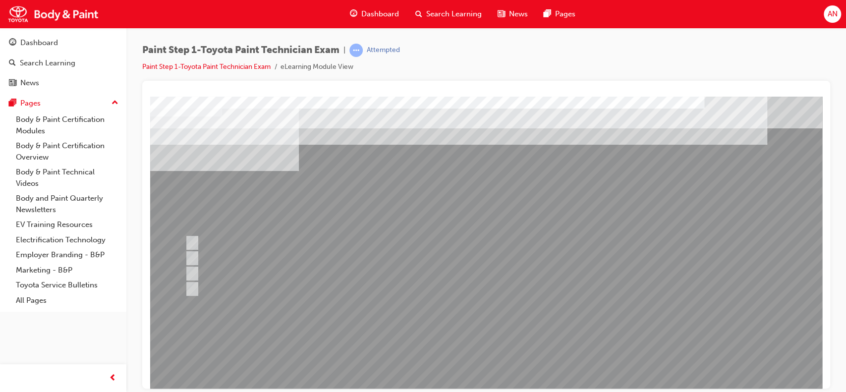
scroll to position [90, 0]
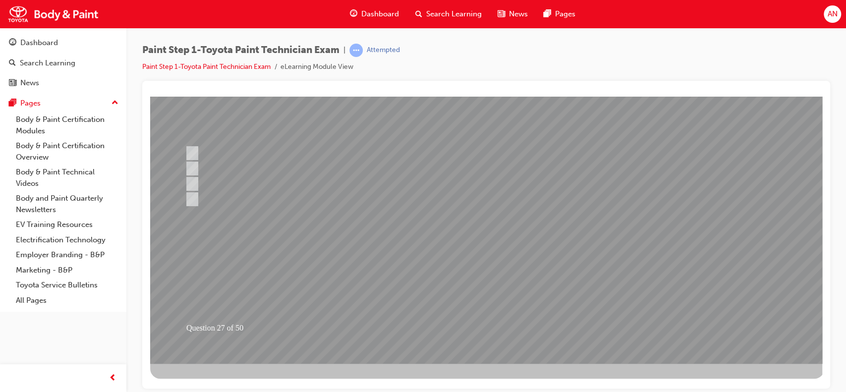
click at [507, 319] on div at bounding box center [487, 184] width 674 height 357
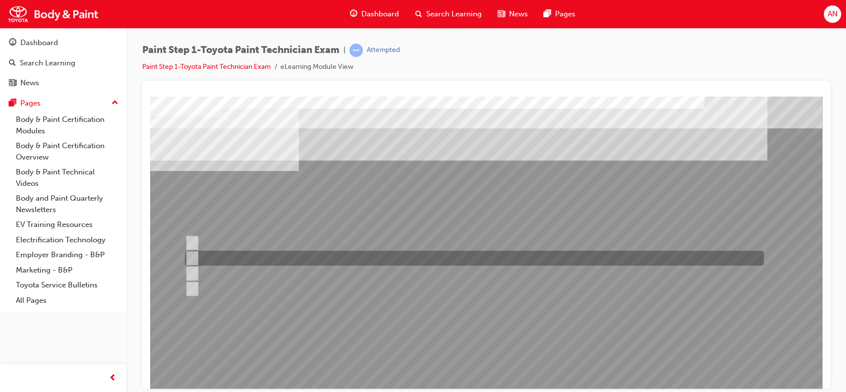
click at [223, 255] on div at bounding box center [471, 258] width 579 height 15
radio input "true"
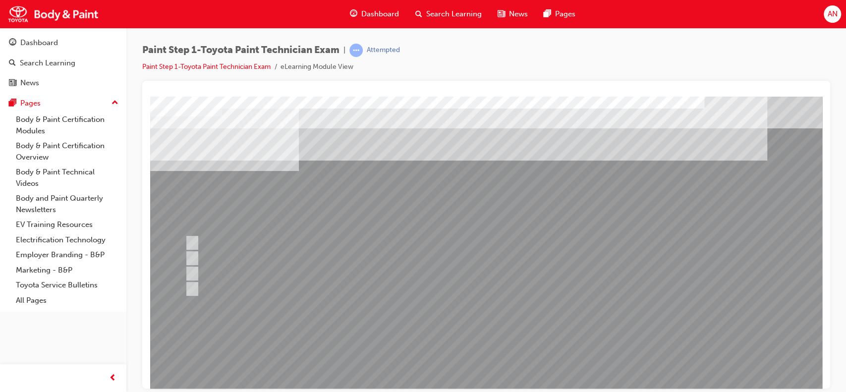
scroll to position [90, 0]
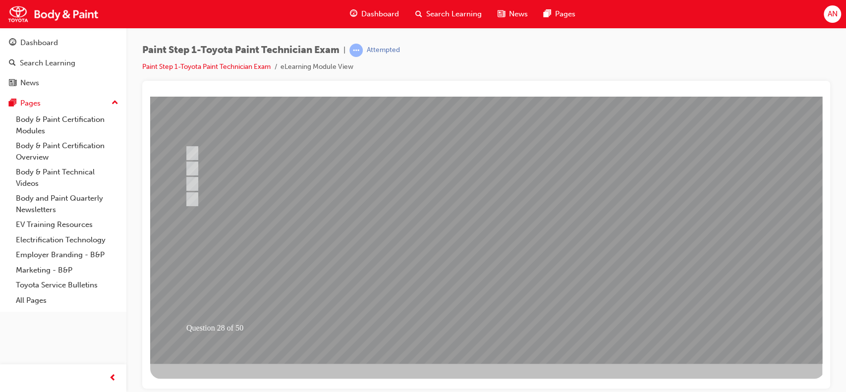
click at [508, 333] on div at bounding box center [487, 184] width 674 height 357
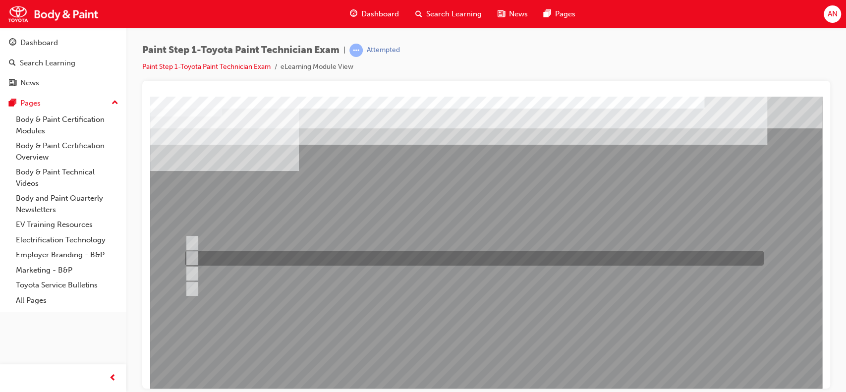
click at [194, 260] on input "Reverse masking" at bounding box center [190, 258] width 11 height 11
radio input "true"
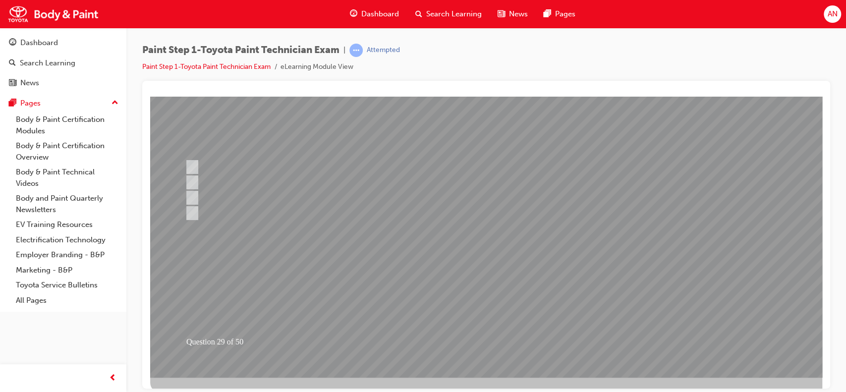
scroll to position [90, 0]
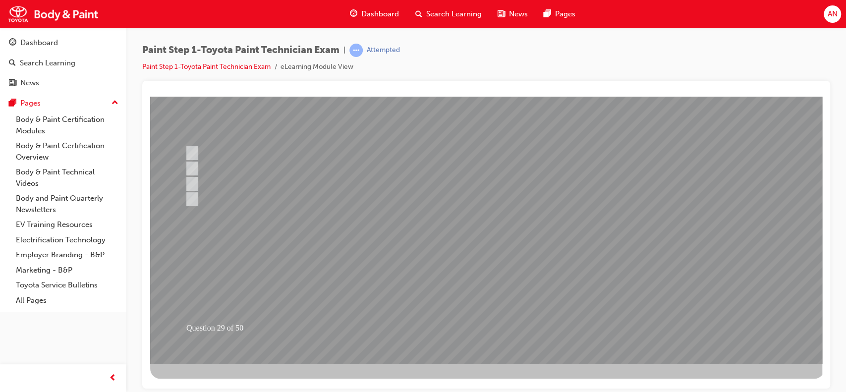
click at [505, 326] on div at bounding box center [487, 184] width 674 height 357
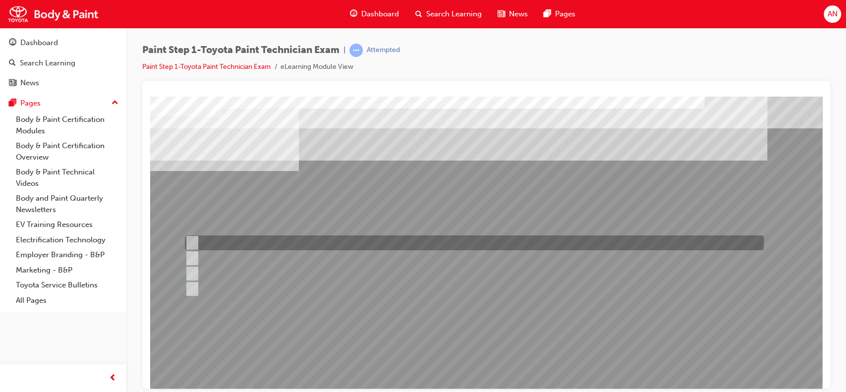
click at [229, 237] on div at bounding box center [471, 242] width 579 height 15
checkbox input "true"
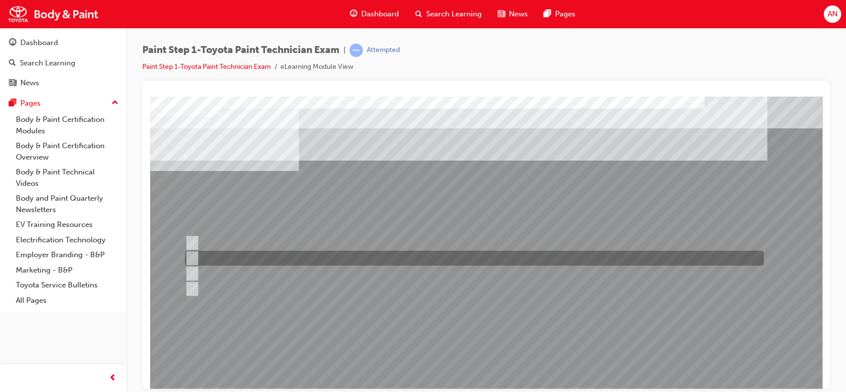
click at [227, 254] on div at bounding box center [471, 258] width 579 height 15
checkbox input "true"
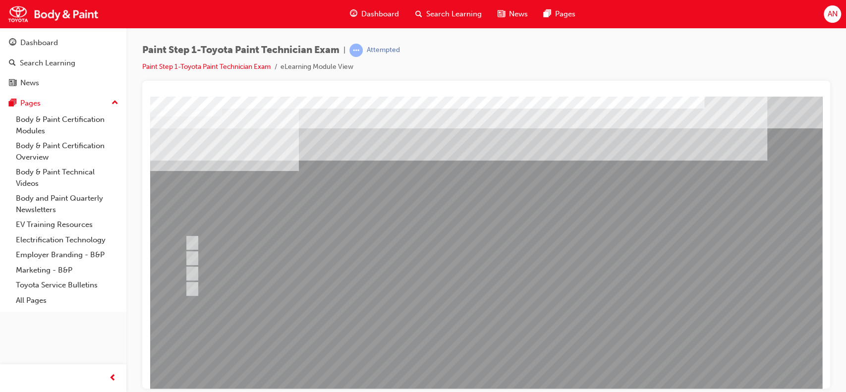
scroll to position [90, 0]
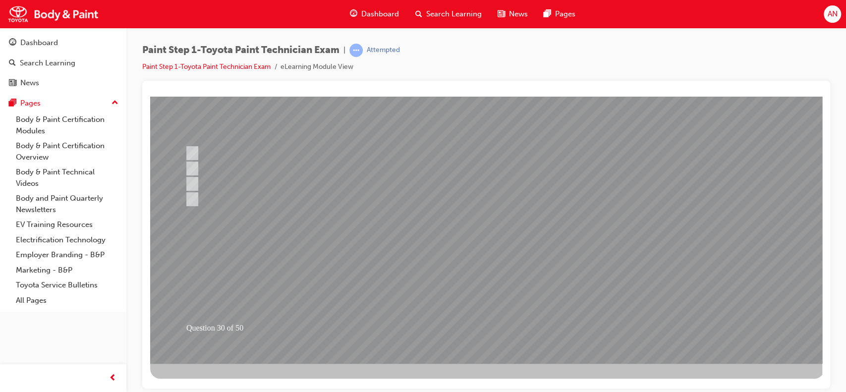
click at [509, 318] on div at bounding box center [487, 184] width 674 height 357
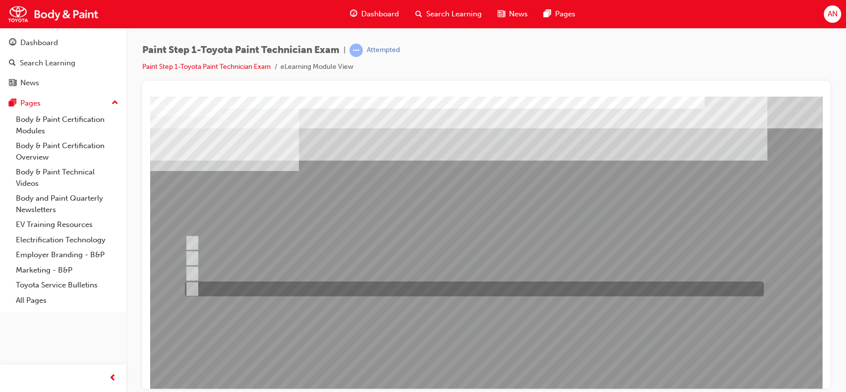
click at [214, 288] on div at bounding box center [471, 289] width 579 height 15
radio input "true"
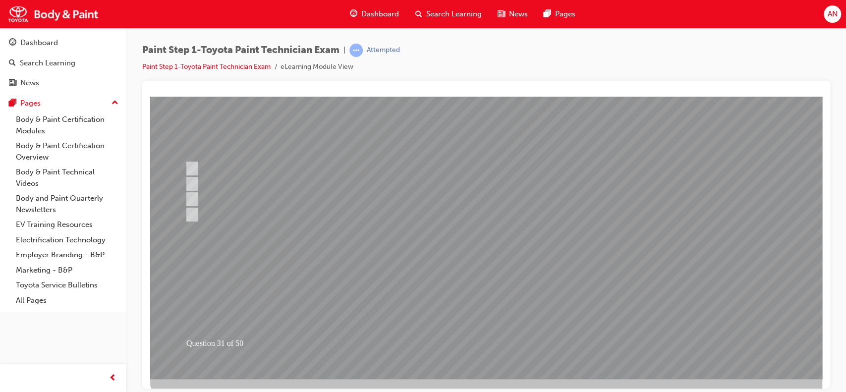
scroll to position [90, 0]
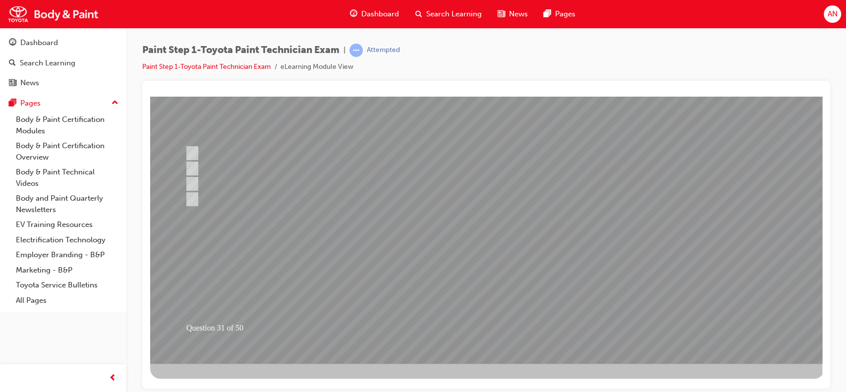
click at [505, 325] on div at bounding box center [487, 184] width 674 height 357
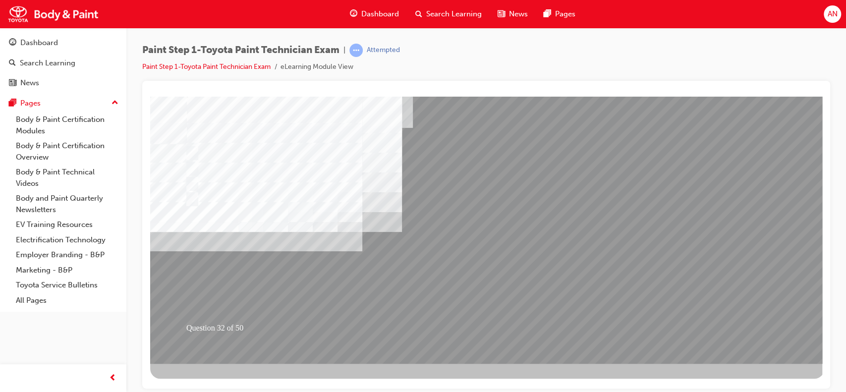
scroll to position [0, 0]
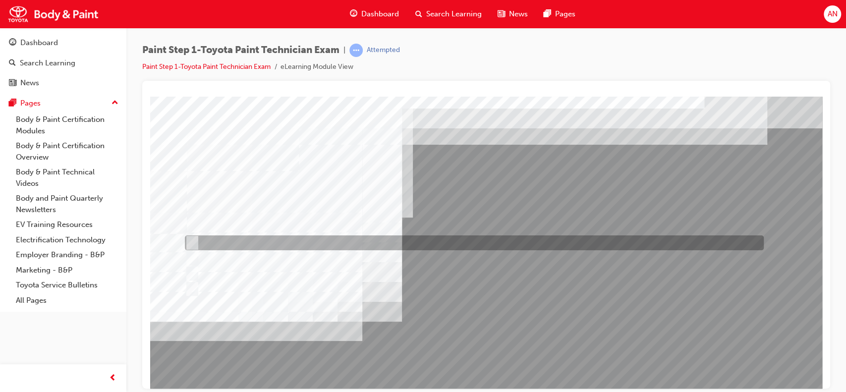
click at [232, 246] on div at bounding box center [471, 242] width 579 height 15
checkbox input "true"
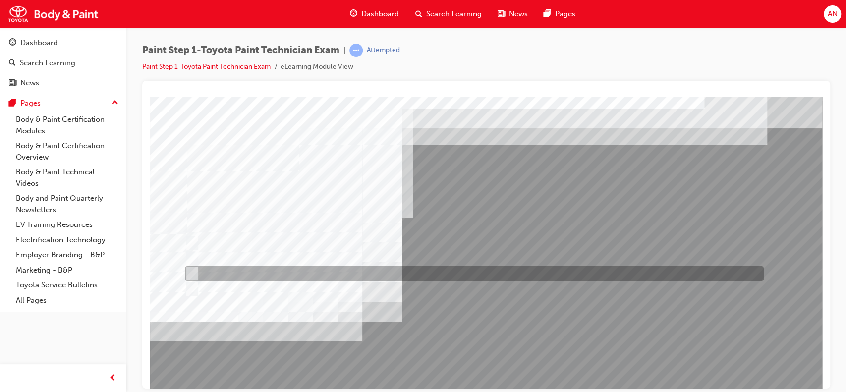
click at [227, 276] on div at bounding box center [471, 273] width 579 height 15
checkbox input "true"
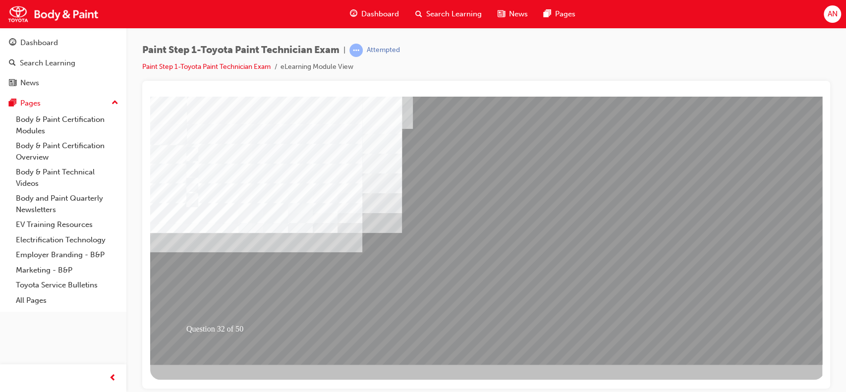
scroll to position [90, 0]
click at [506, 333] on div at bounding box center [487, 184] width 674 height 357
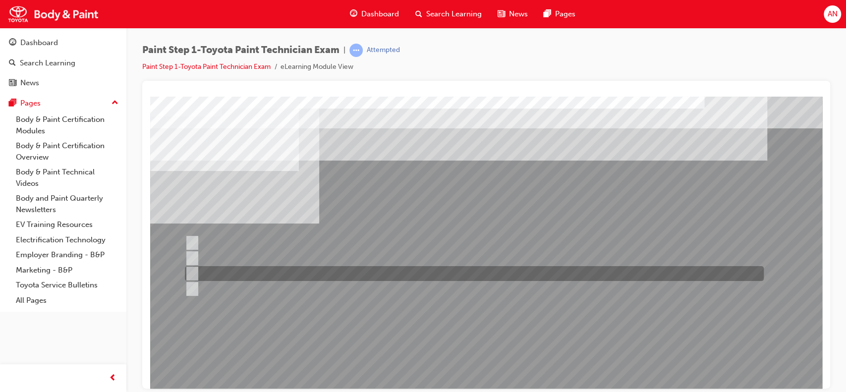
click at [334, 280] on div at bounding box center [471, 273] width 579 height 15
radio input "true"
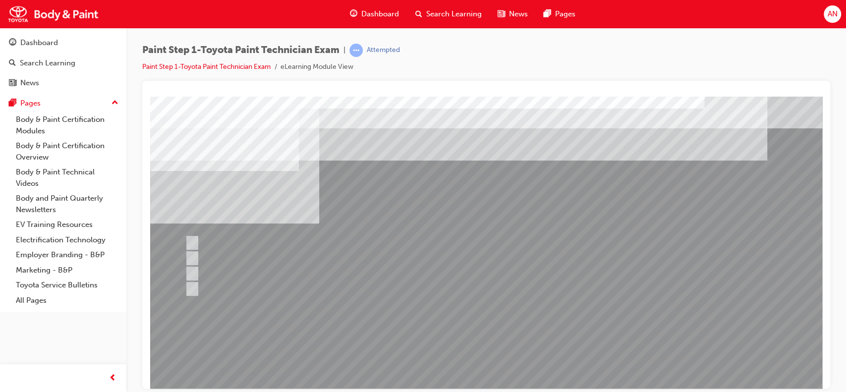
scroll to position [90, 0]
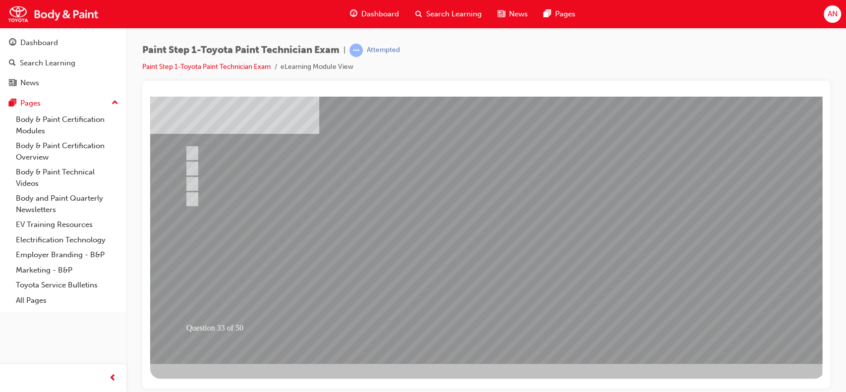
click at [492, 319] on div at bounding box center [487, 184] width 674 height 357
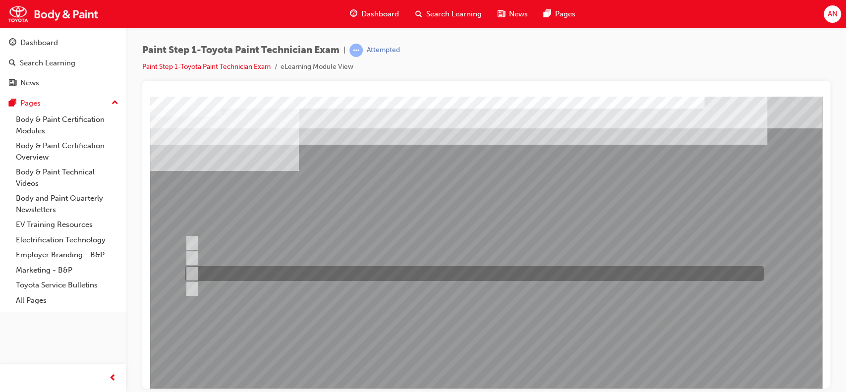
click at [232, 277] on div at bounding box center [471, 273] width 579 height 15
radio input "true"
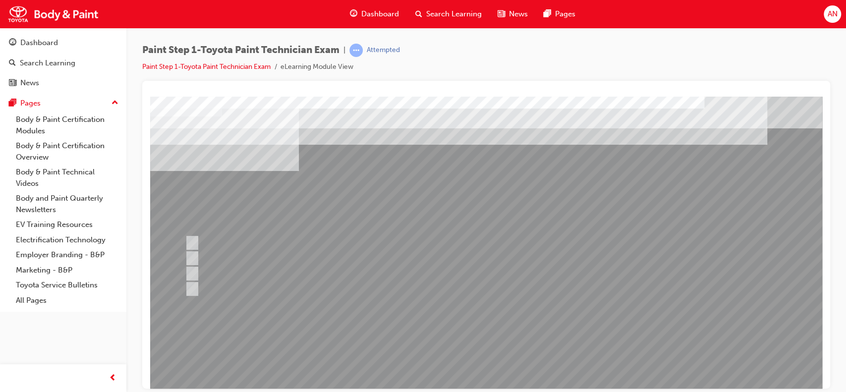
scroll to position [90, 0]
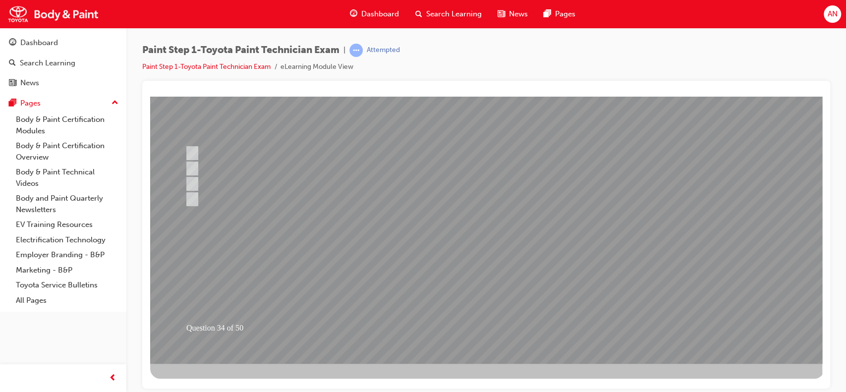
click at [507, 317] on div at bounding box center [487, 184] width 674 height 357
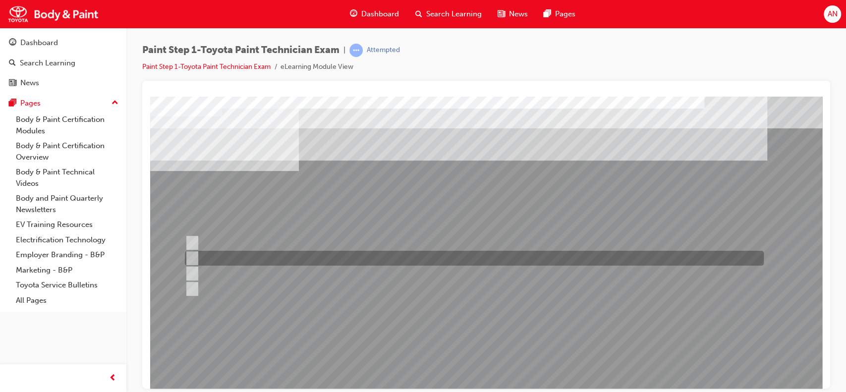
click at [263, 255] on div at bounding box center [471, 258] width 579 height 15
checkbox input "true"
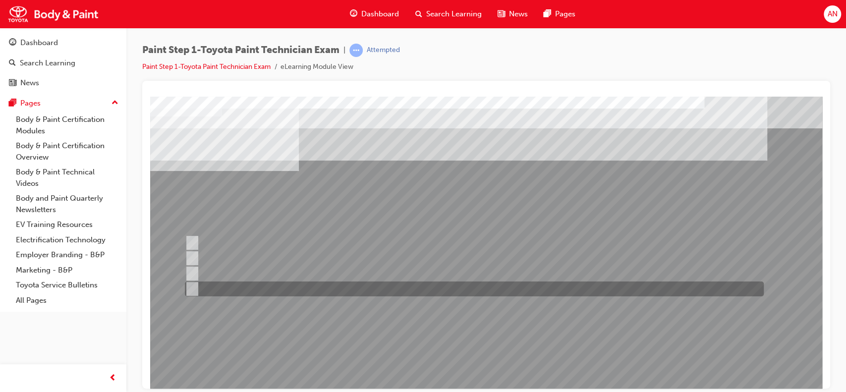
click at [244, 292] on div at bounding box center [471, 289] width 579 height 15
checkbox input "true"
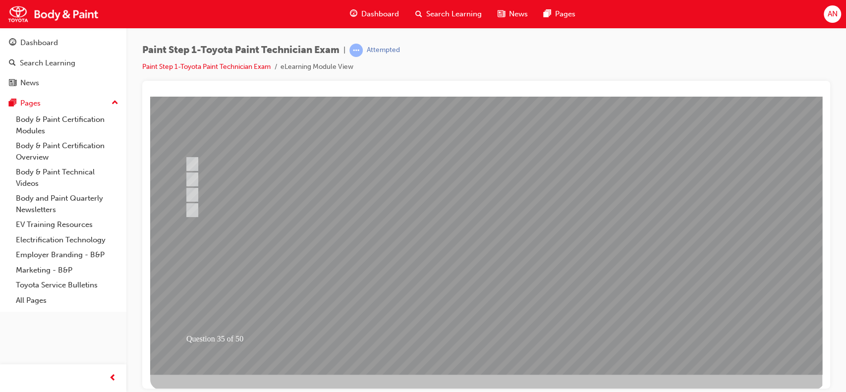
scroll to position [90, 0]
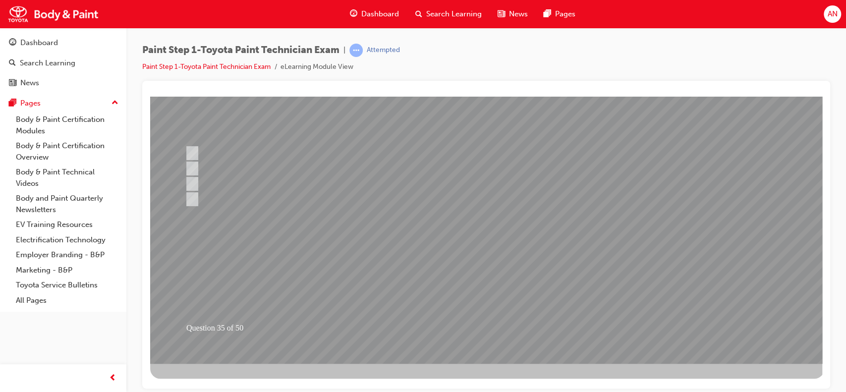
click at [459, 324] on div at bounding box center [487, 184] width 674 height 357
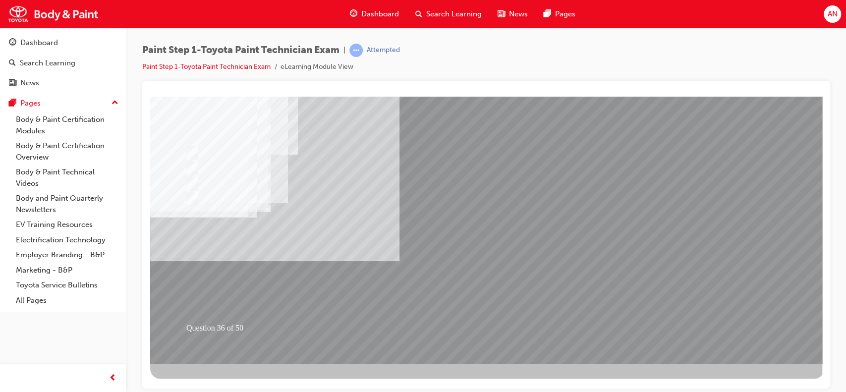
scroll to position [0, 0]
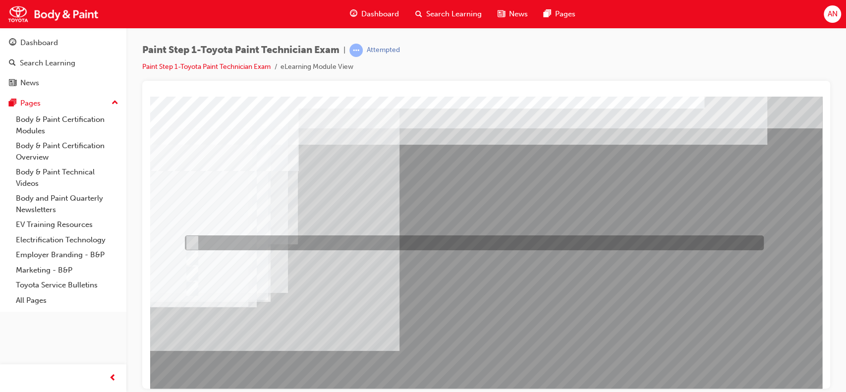
click at [192, 246] on input "10mm" at bounding box center [190, 242] width 11 height 11
radio input "true"
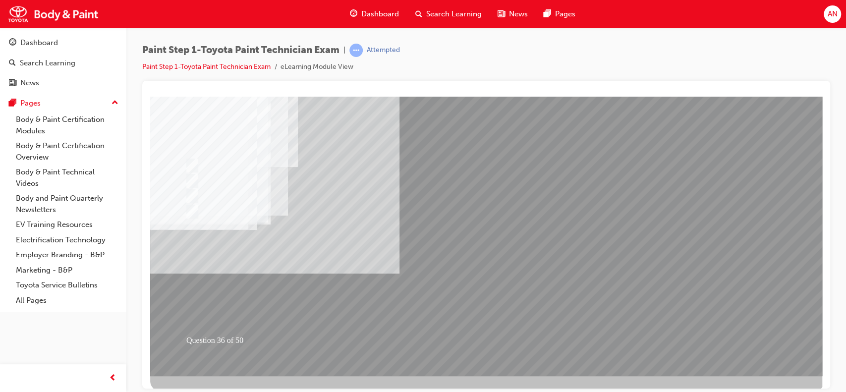
scroll to position [80, 0]
click at [502, 327] on div at bounding box center [487, 194] width 674 height 357
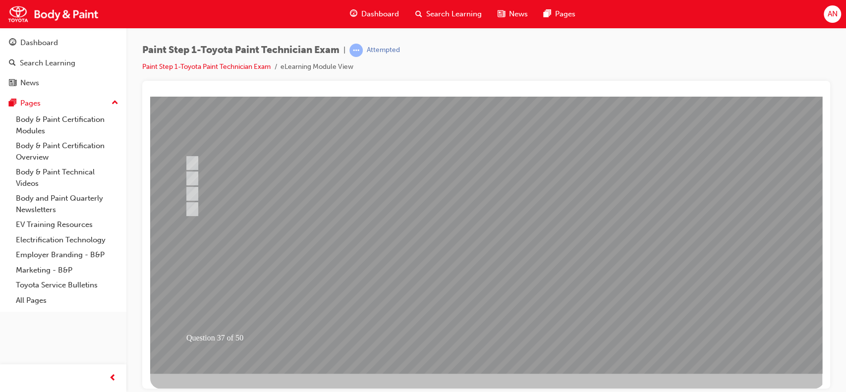
scroll to position [0, 0]
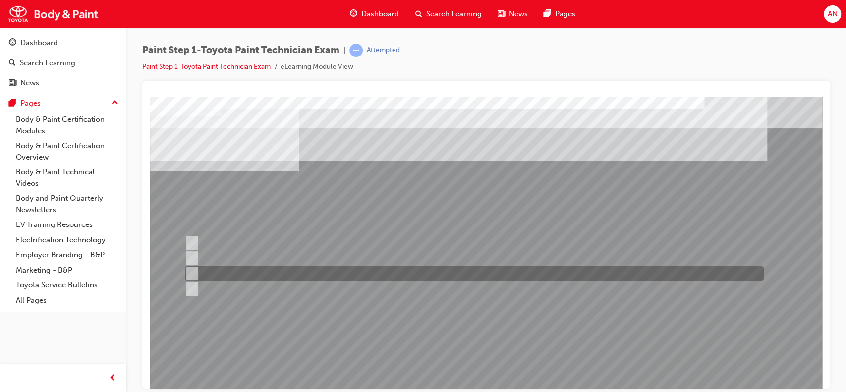
click at [236, 273] on div at bounding box center [471, 273] width 579 height 15
radio input "true"
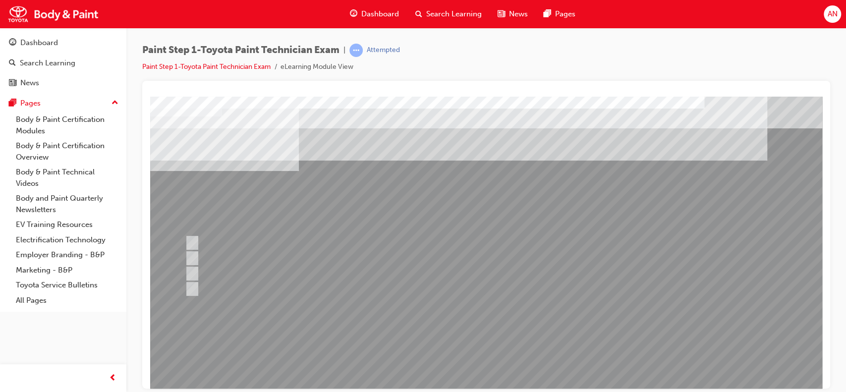
scroll to position [90, 0]
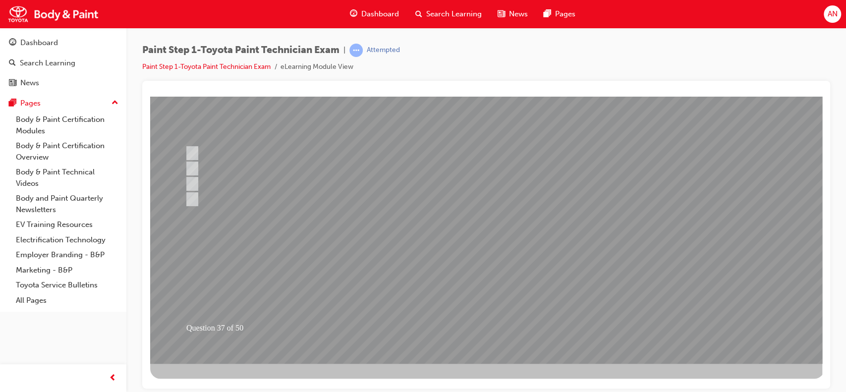
click at [497, 329] on div at bounding box center [487, 184] width 674 height 357
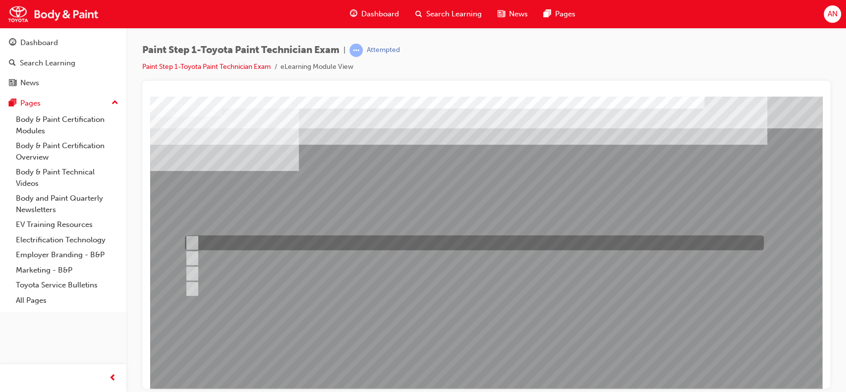
click at [247, 244] on div at bounding box center [471, 242] width 579 height 15
radio input "true"
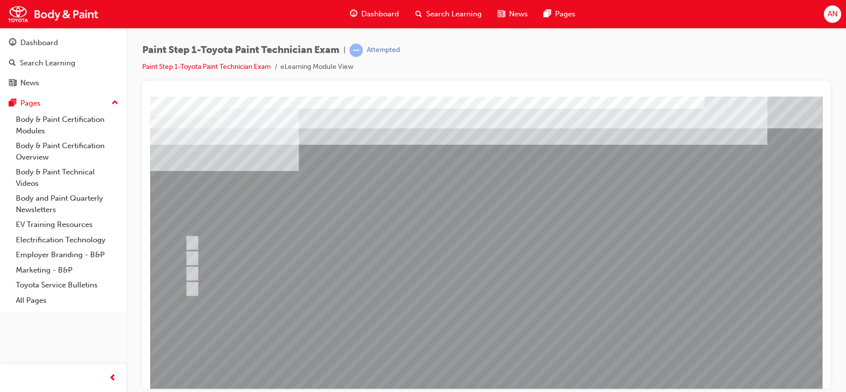
scroll to position [90, 0]
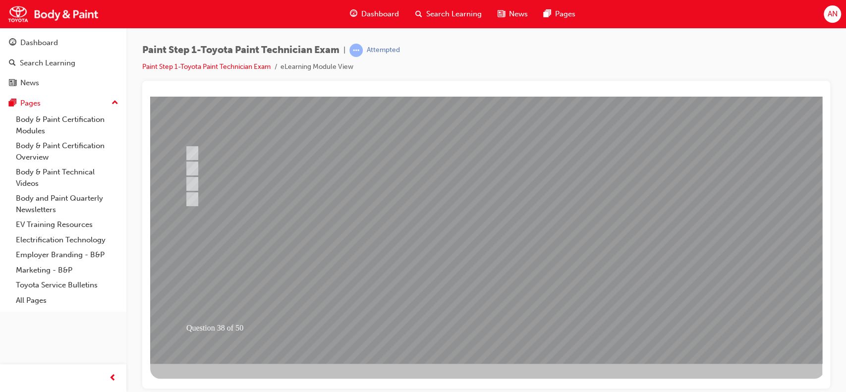
click at [484, 331] on div at bounding box center [487, 184] width 674 height 357
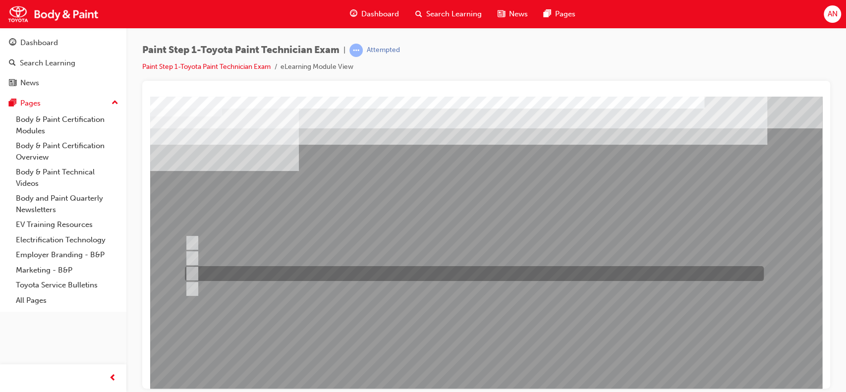
click at [267, 270] on div at bounding box center [471, 273] width 579 height 15
radio input "true"
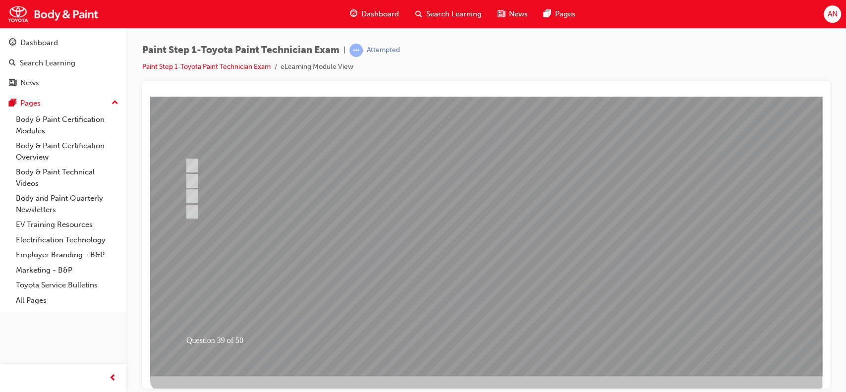
scroll to position [81, 0]
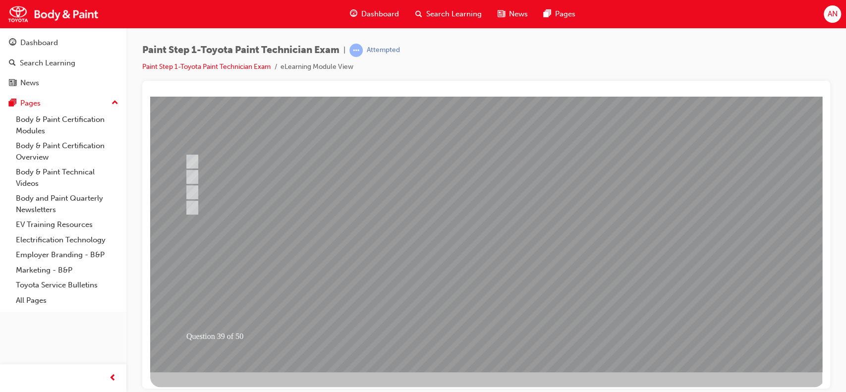
click at [467, 336] on div at bounding box center [487, 193] width 674 height 357
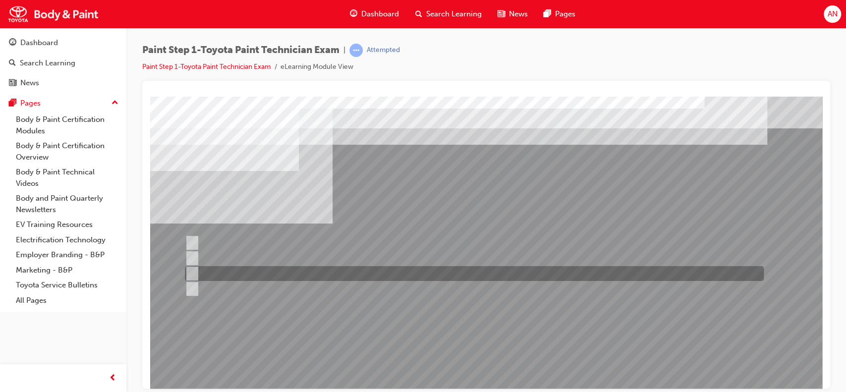
click at [281, 274] on div at bounding box center [471, 273] width 579 height 15
radio input "true"
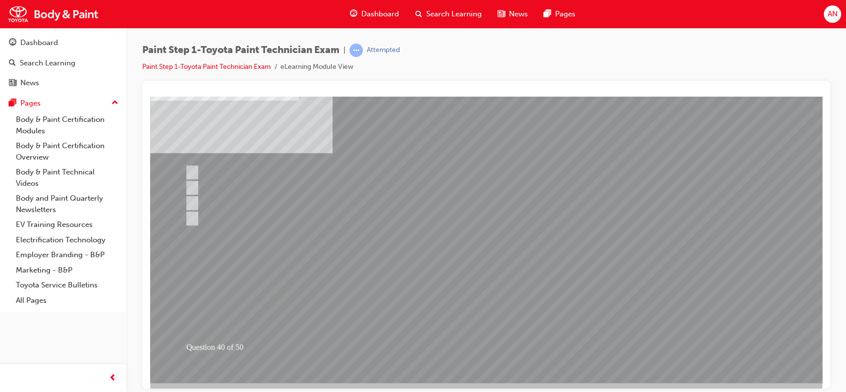
scroll to position [90, 0]
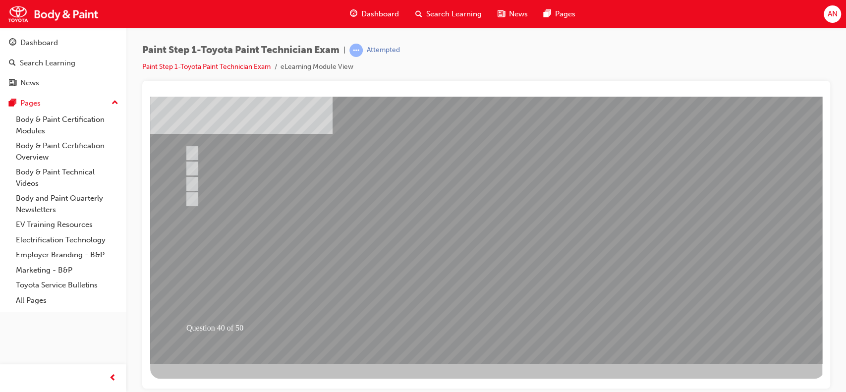
click at [488, 329] on div at bounding box center [487, 184] width 674 height 357
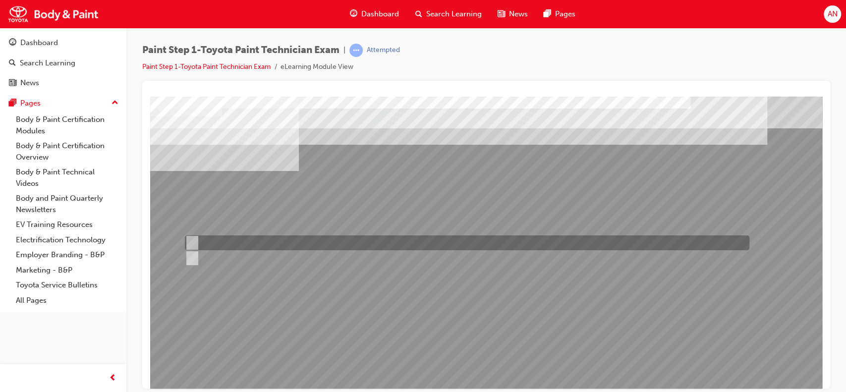
click at [249, 238] on div at bounding box center [464, 242] width 565 height 15
radio input "true"
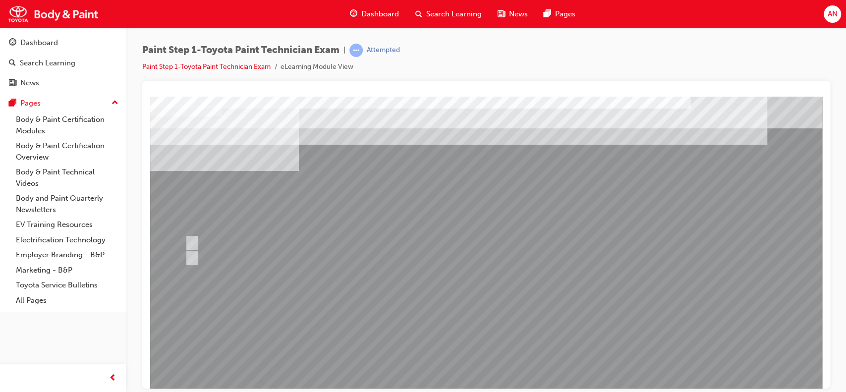
scroll to position [90, 0]
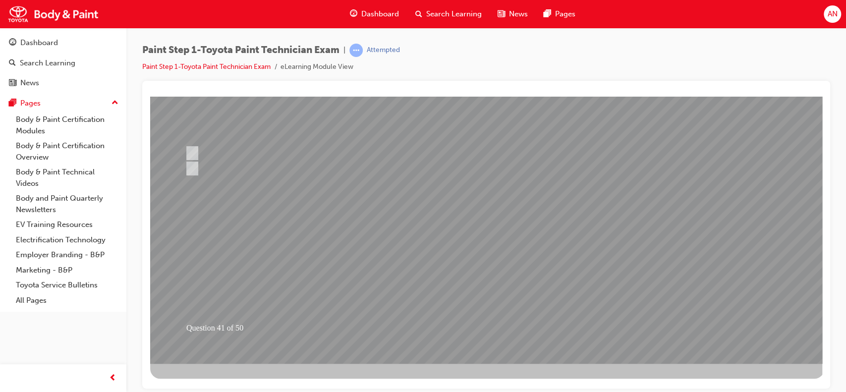
click at [495, 329] on div at bounding box center [487, 184] width 674 height 357
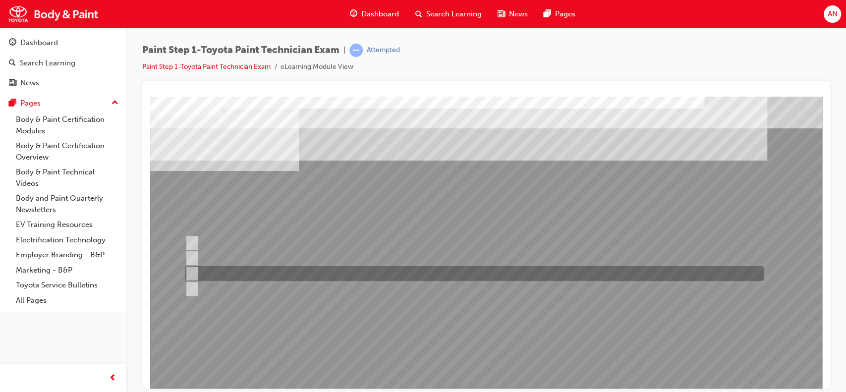
click at [319, 270] on div at bounding box center [471, 273] width 579 height 15
radio input "true"
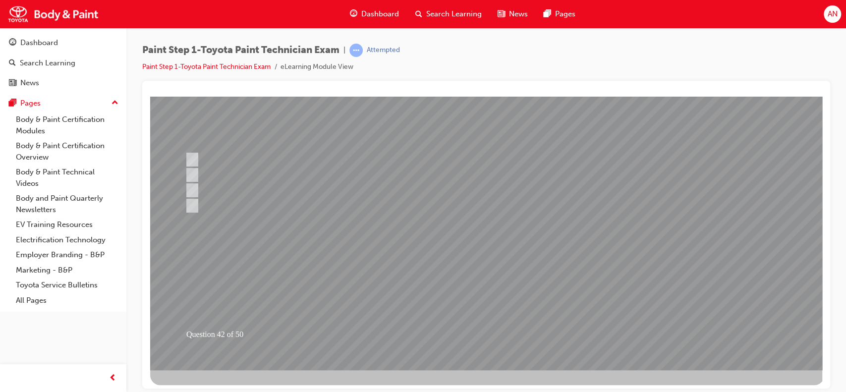
scroll to position [85, 0]
click at [494, 336] on div at bounding box center [487, 189] width 674 height 357
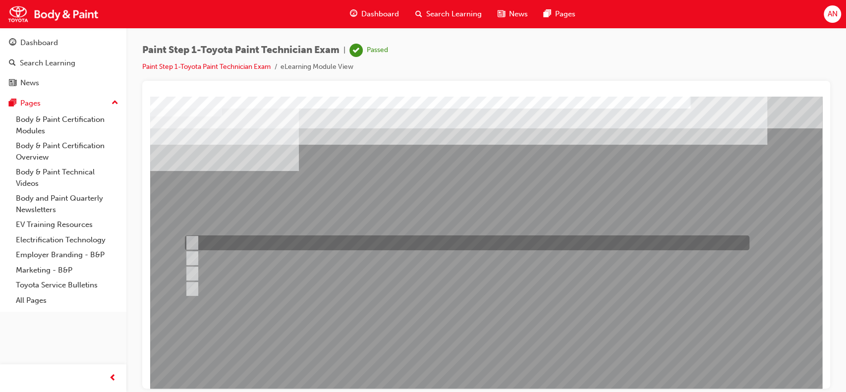
click at [376, 247] on div at bounding box center [464, 242] width 565 height 15
radio input "true"
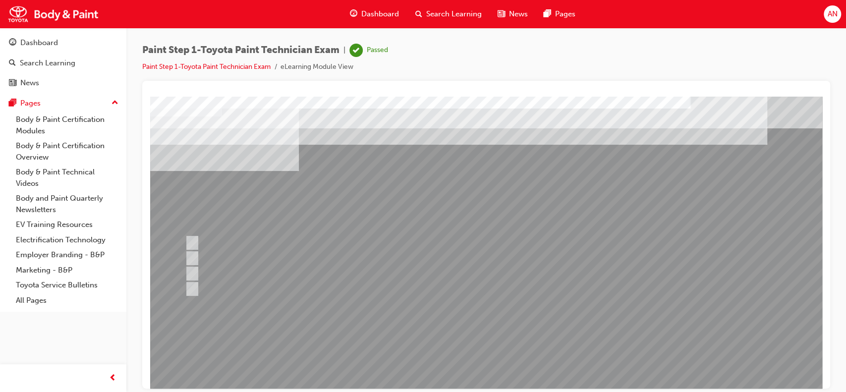
scroll to position [90, 0]
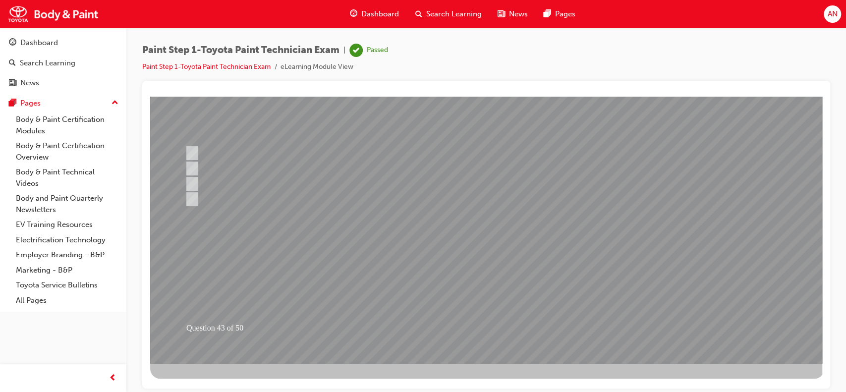
click at [512, 320] on div at bounding box center [487, 184] width 674 height 357
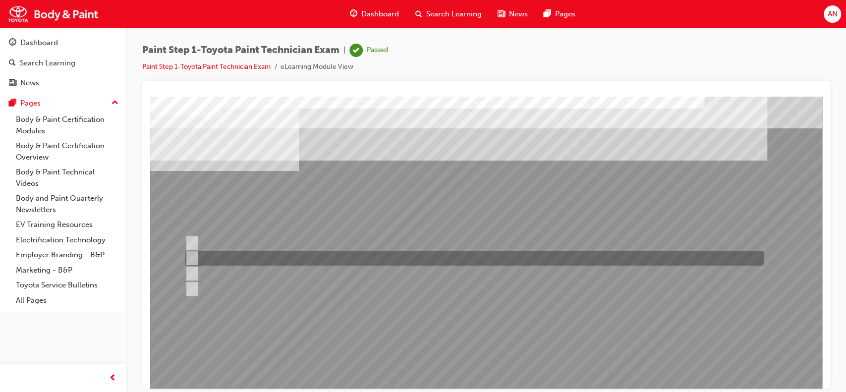
click at [297, 258] on div at bounding box center [471, 258] width 579 height 15
radio input "true"
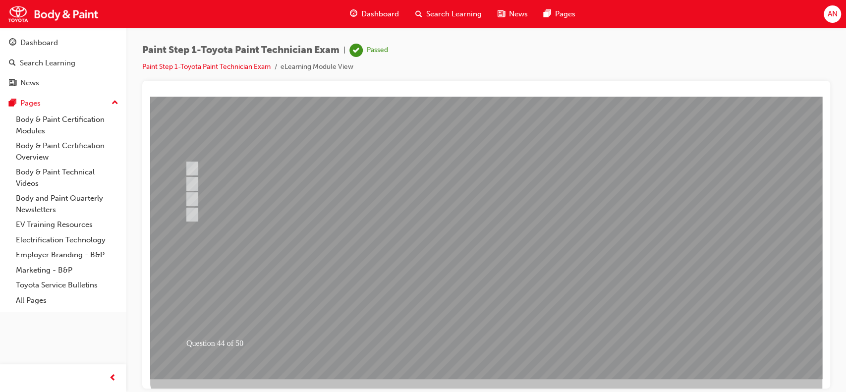
scroll to position [76, 0]
click at [513, 340] on div at bounding box center [487, 198] width 674 height 357
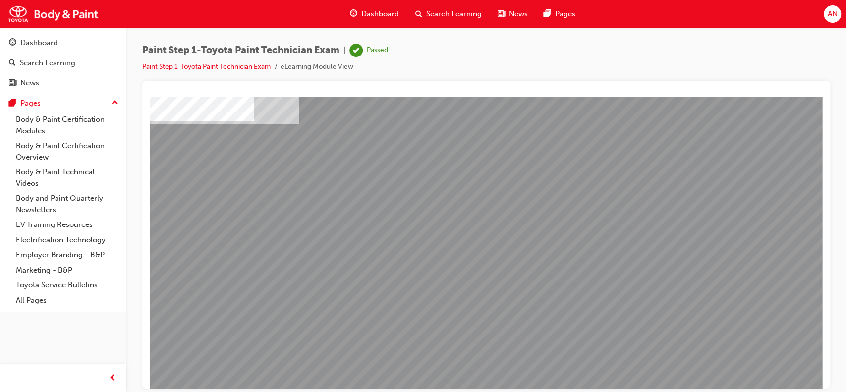
scroll to position [90, 0]
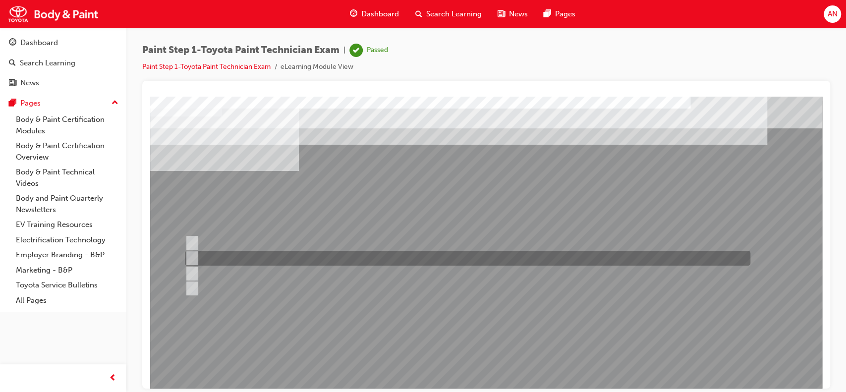
click at [281, 254] on div at bounding box center [465, 258] width 566 height 15
radio input "true"
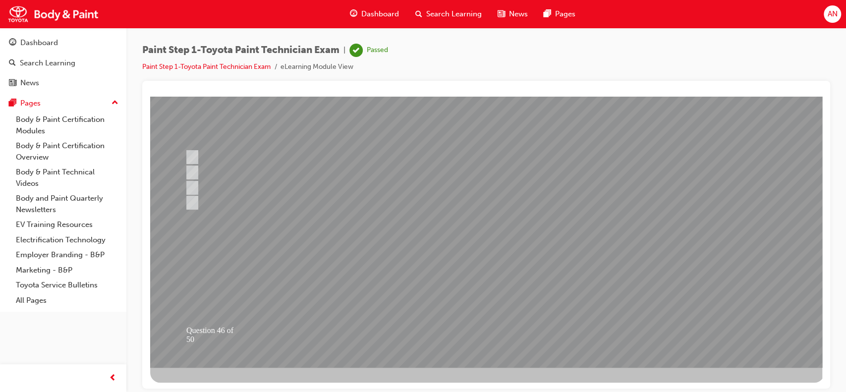
scroll to position [90, 0]
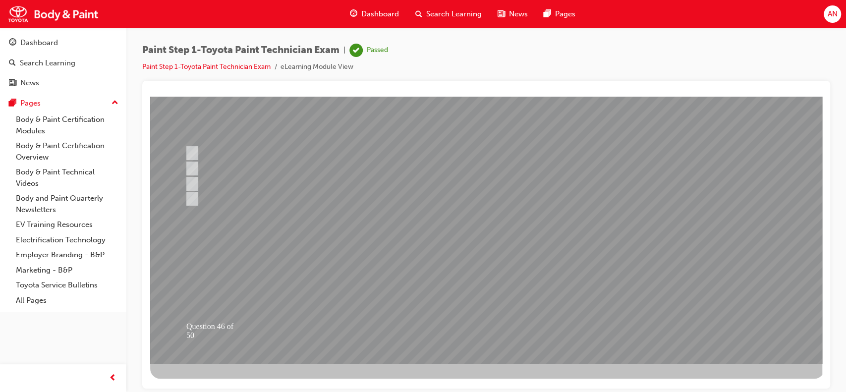
click at [498, 328] on div at bounding box center [487, 184] width 674 height 357
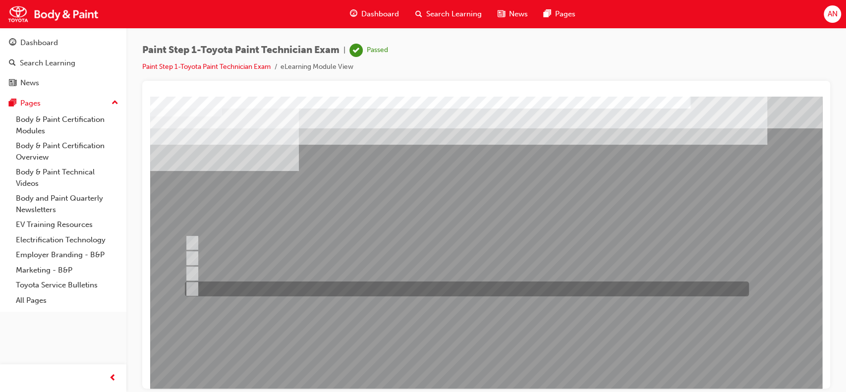
click at [218, 292] on div at bounding box center [464, 289] width 564 height 15
radio input "true"
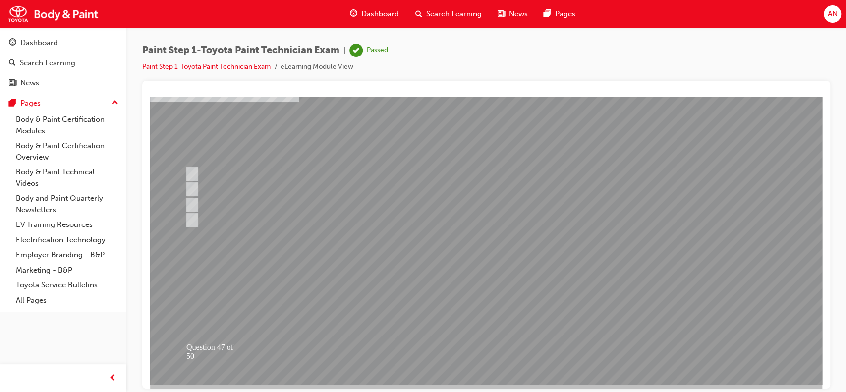
scroll to position [72, 0]
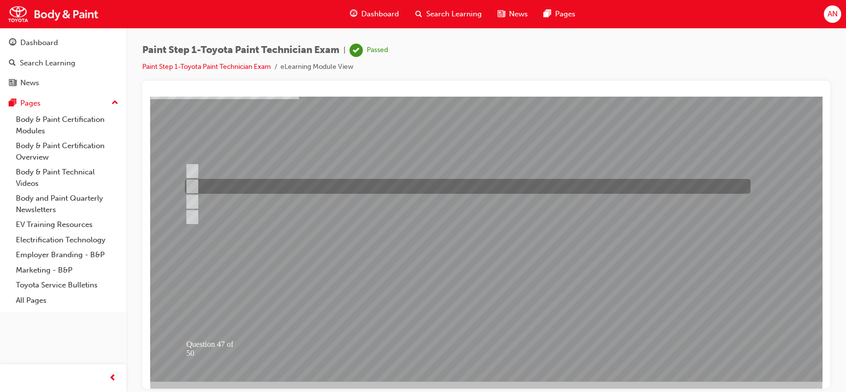
click at [243, 186] on div at bounding box center [465, 186] width 566 height 15
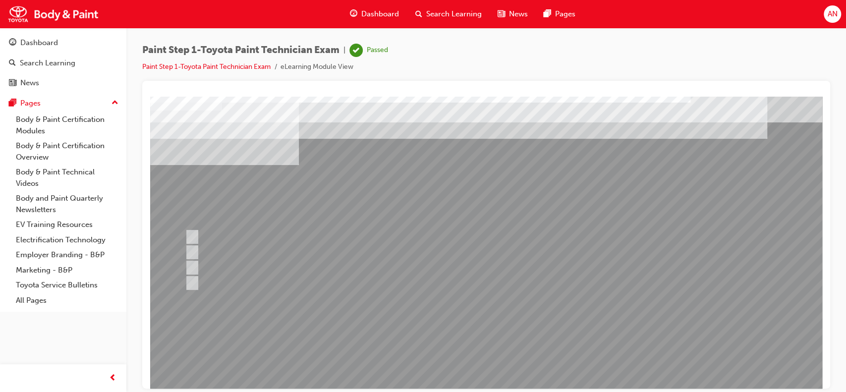
scroll to position [0, 0]
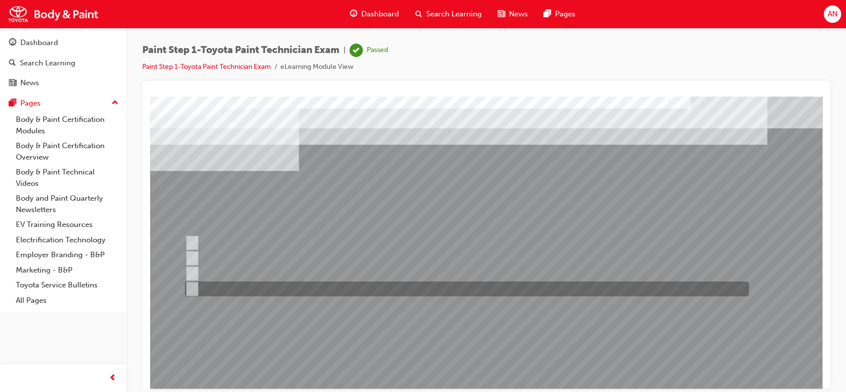
click at [226, 290] on div at bounding box center [464, 289] width 564 height 15
radio input "false"
radio input "true"
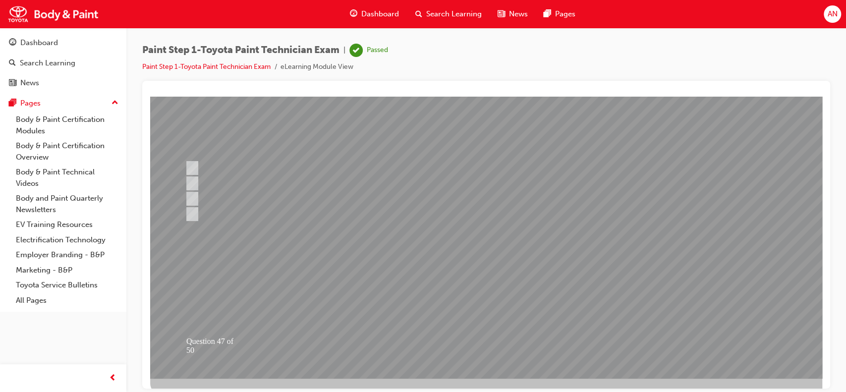
scroll to position [90, 0]
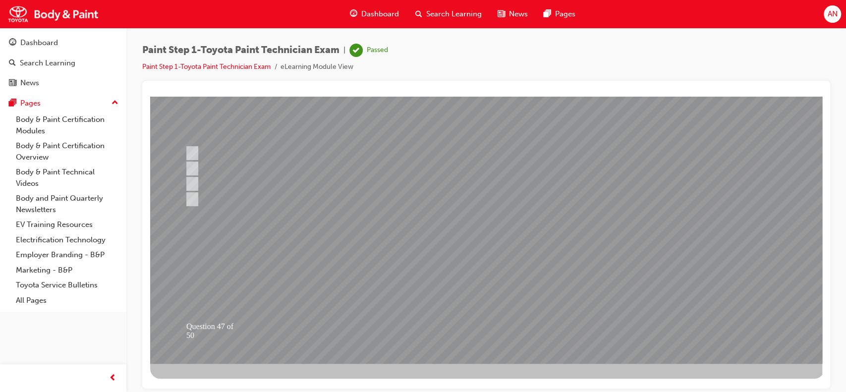
click at [496, 329] on div at bounding box center [487, 184] width 674 height 357
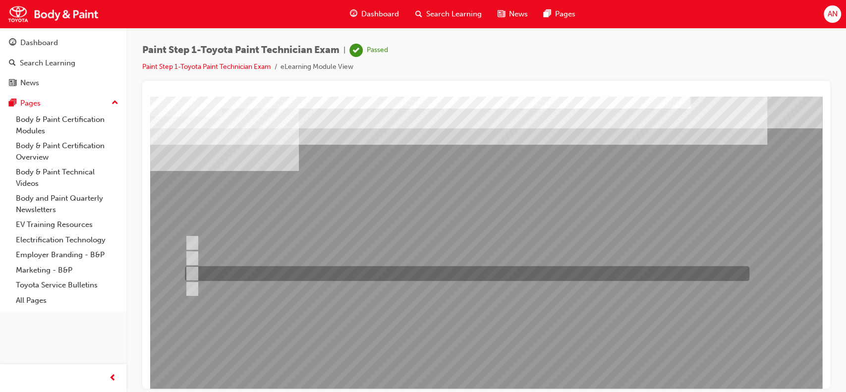
click at [230, 272] on div at bounding box center [464, 273] width 565 height 15
radio input "true"
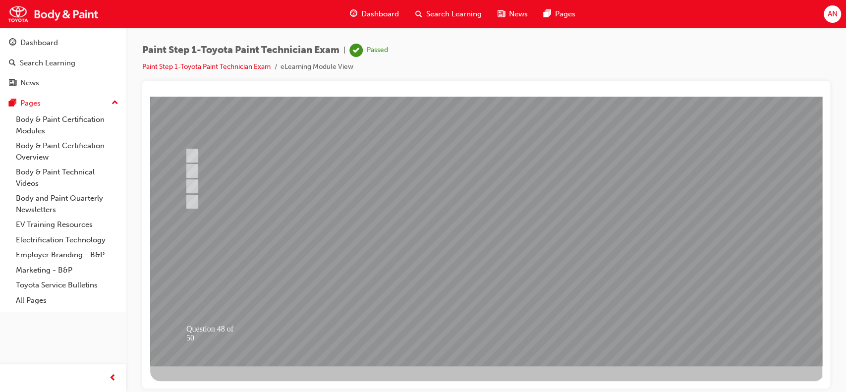
scroll to position [90, 0]
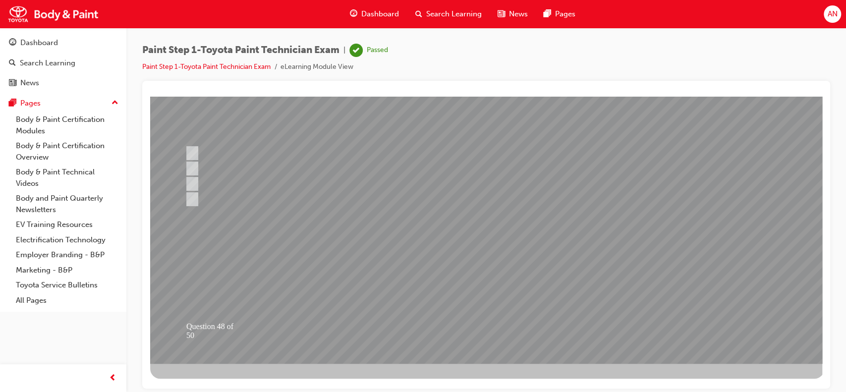
click at [493, 323] on div at bounding box center [487, 184] width 674 height 357
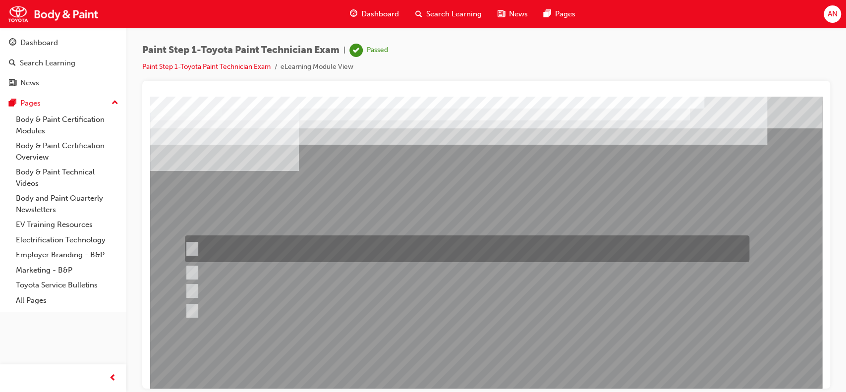
click at [190, 248] on input "To protect the substrate and prevent the base metal from being exposed and impr…" at bounding box center [190, 248] width 11 height 11
radio input "true"
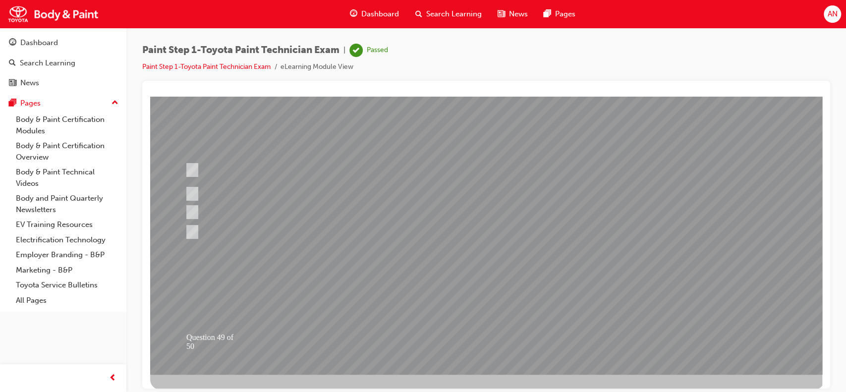
scroll to position [80, 0]
click at [505, 335] on div at bounding box center [487, 194] width 674 height 357
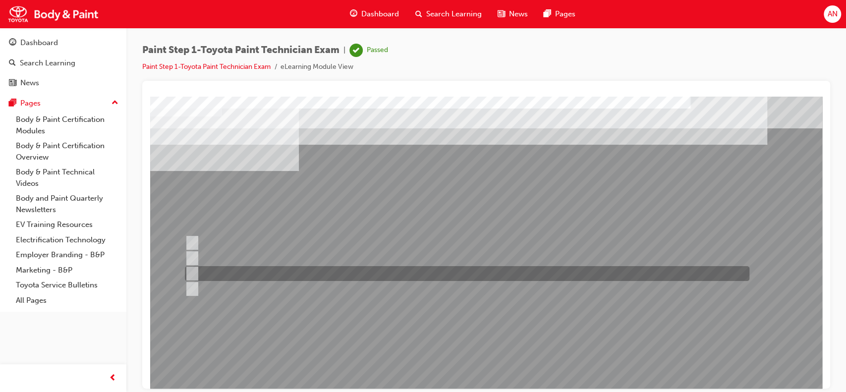
click at [193, 274] on input "2/3" at bounding box center [190, 273] width 11 height 11
radio input "true"
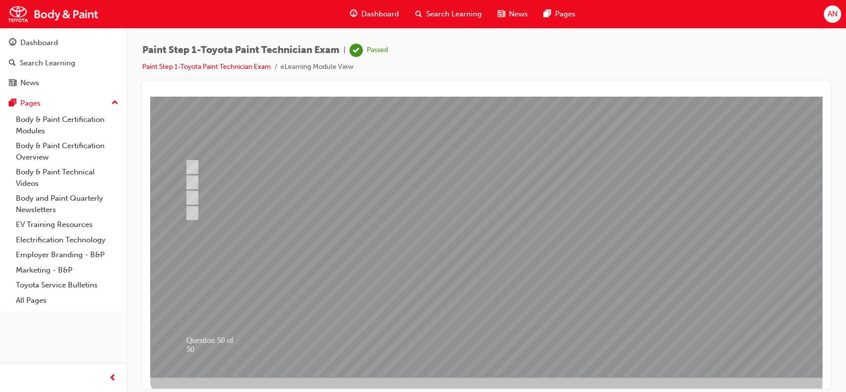
scroll to position [80, 0]
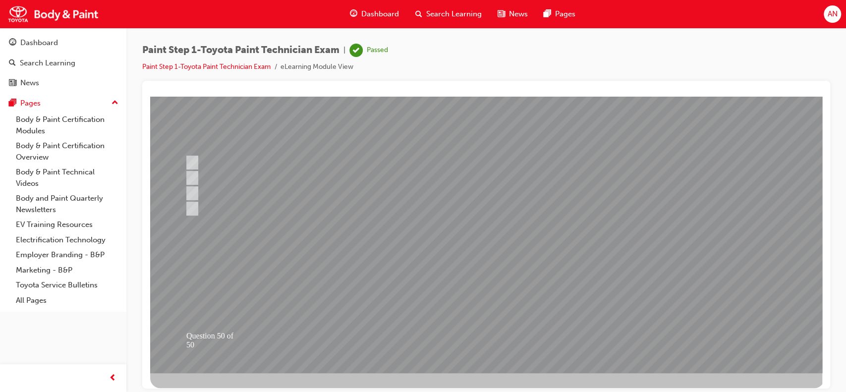
click at [507, 329] on div at bounding box center [487, 194] width 674 height 357
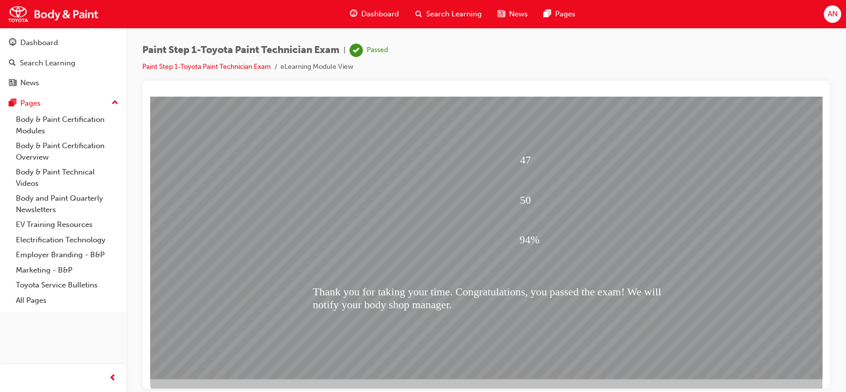
scroll to position [90, 0]
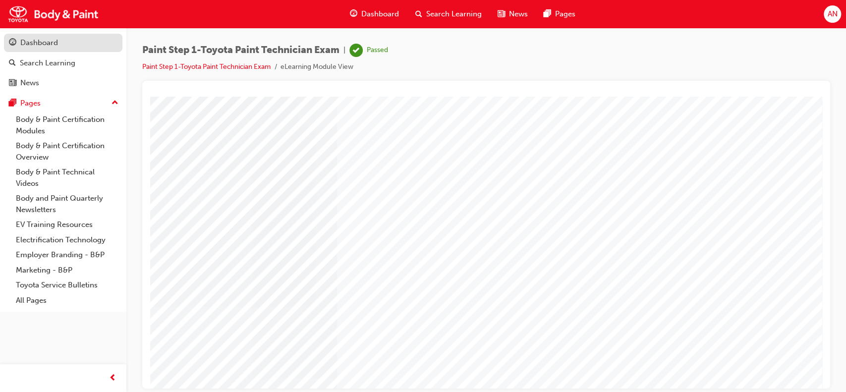
click at [40, 45] on div "Dashboard" at bounding box center [39, 42] width 38 height 11
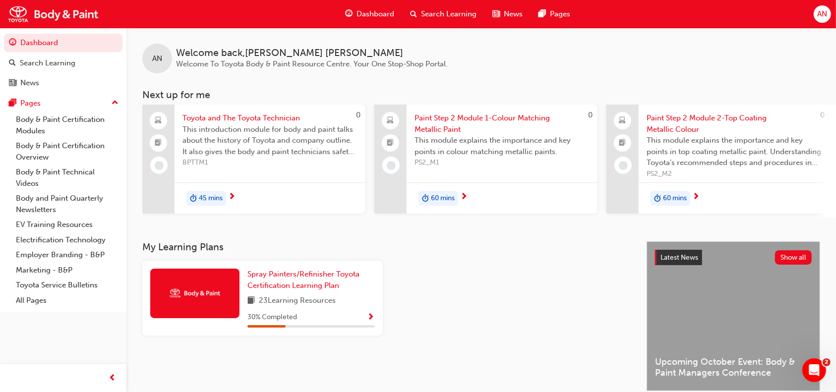
click at [289, 189] on div "45 mins" at bounding box center [270, 197] width 191 height 31
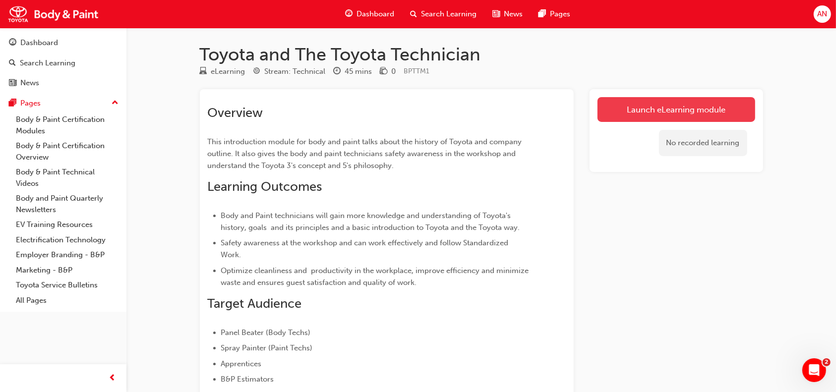
click at [702, 109] on link "Launch eLearning module" at bounding box center [676, 109] width 158 height 25
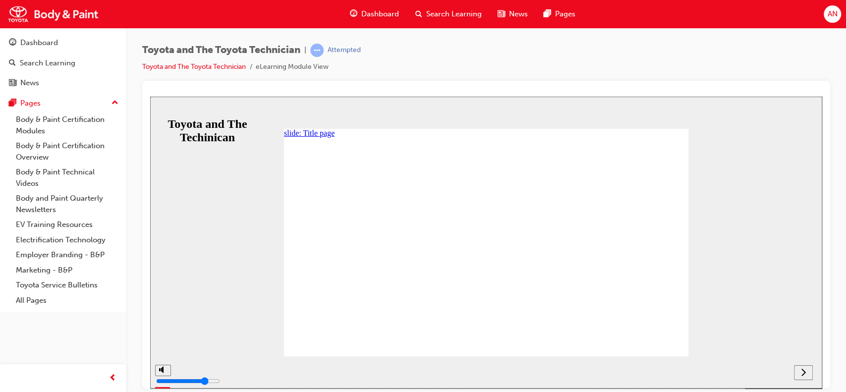
click at [801, 372] on nav "slide navigation" at bounding box center [803, 372] width 19 height 32
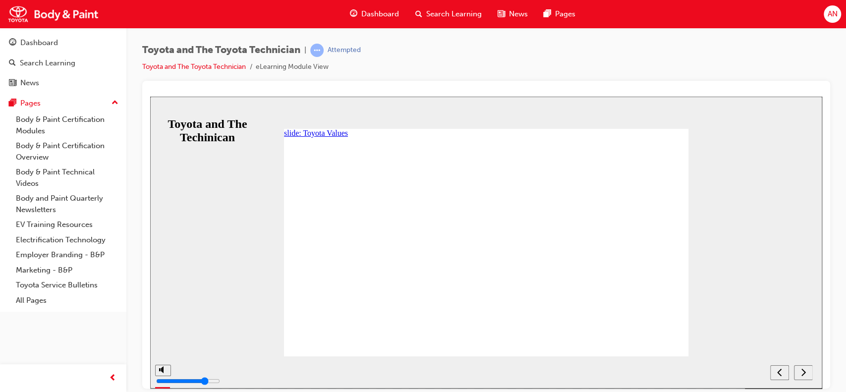
click at [811, 371] on nav "slide navigation" at bounding box center [791, 372] width 42 height 32
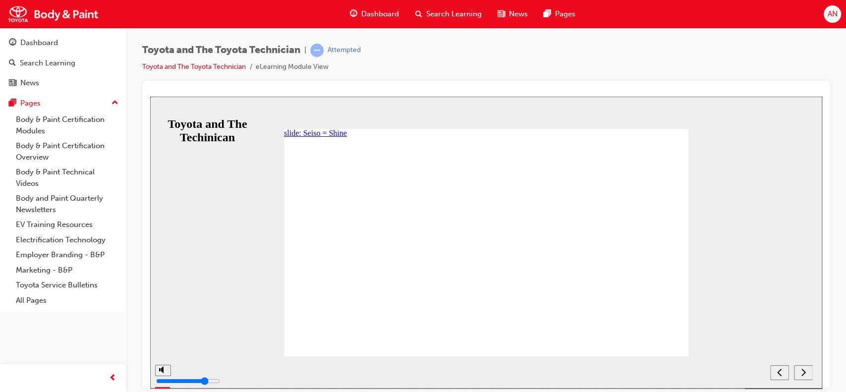
click at [800, 368] on nav "slide navigation" at bounding box center [791, 372] width 42 height 32
click at [801, 373] on nav "slide navigation" at bounding box center [791, 372] width 42 height 32
click at [802, 373] on icon "NEXT" at bounding box center [803, 371] width 5 height 9
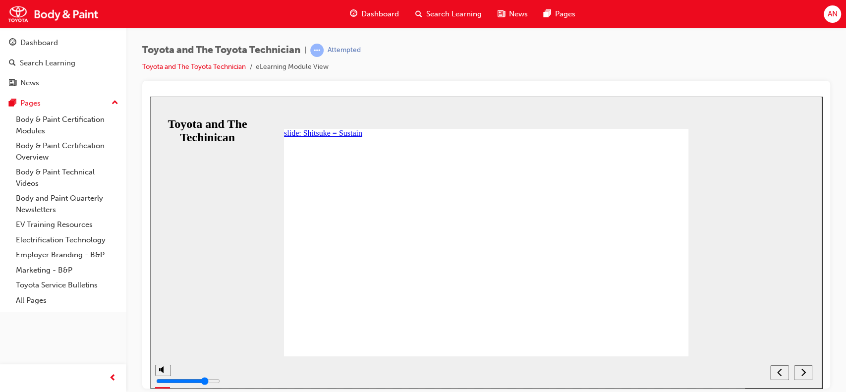
click at [802, 373] on nav "slide navigation" at bounding box center [791, 372] width 42 height 32
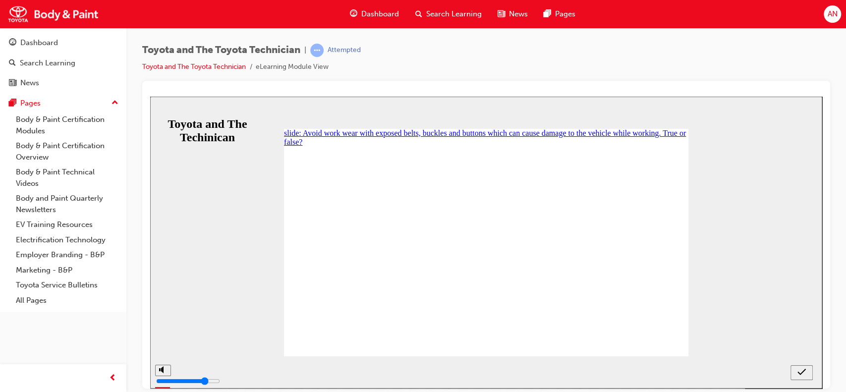
radio input "true"
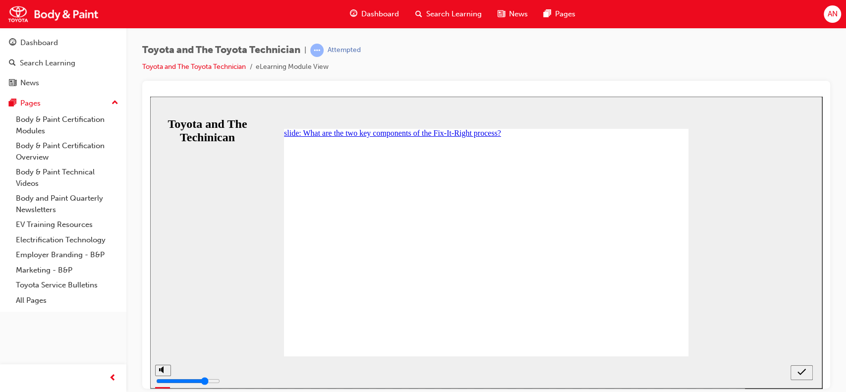
radio input "true"
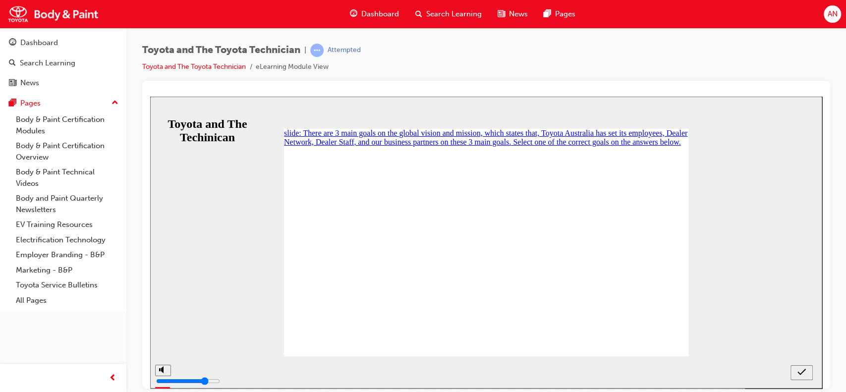
radio input "true"
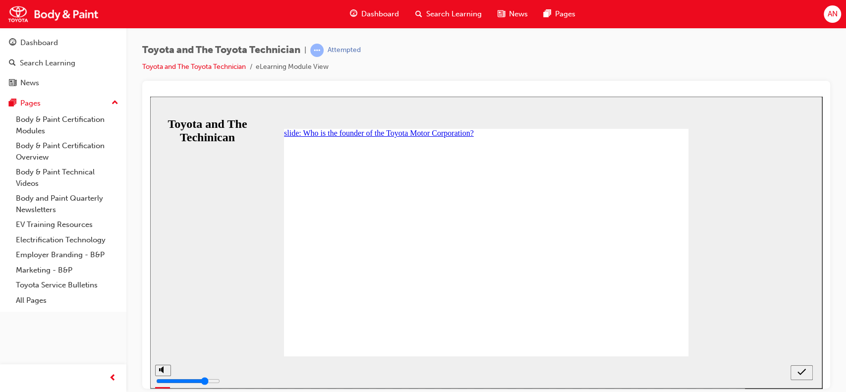
radio input "true"
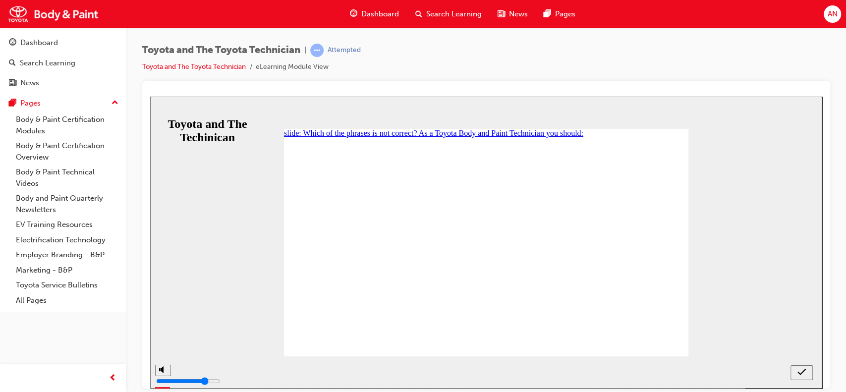
radio input "true"
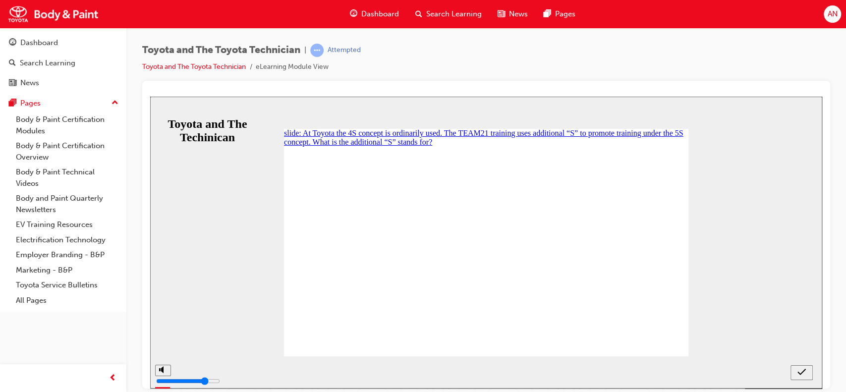
checkbox input "true"
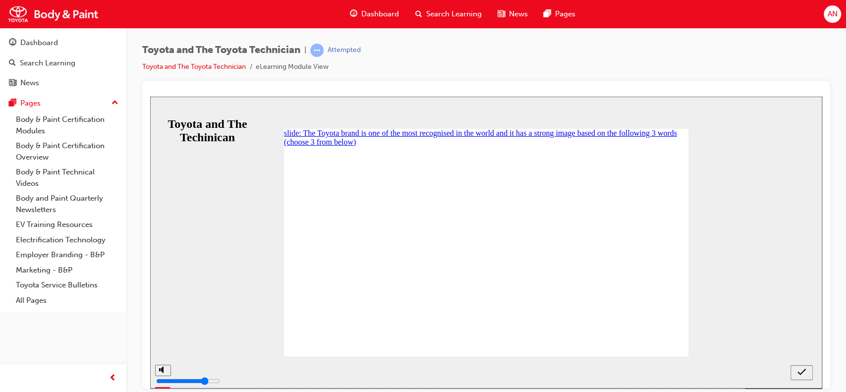
checkbox input "true"
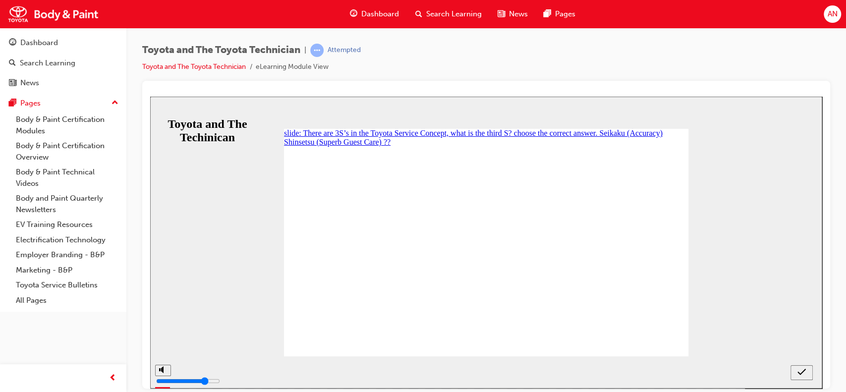
radio input "true"
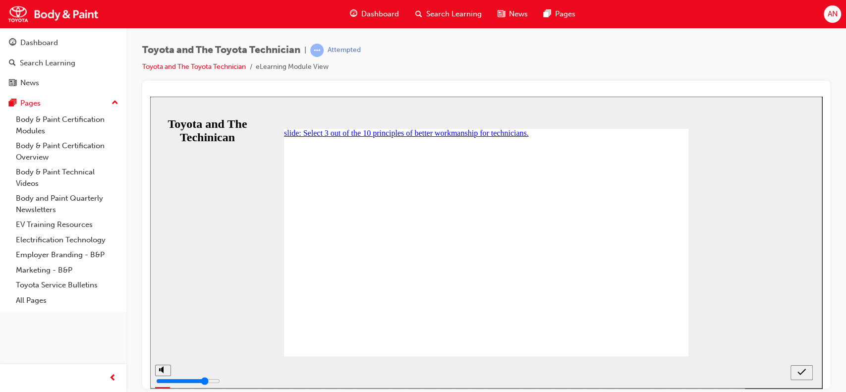
checkbox input "true"
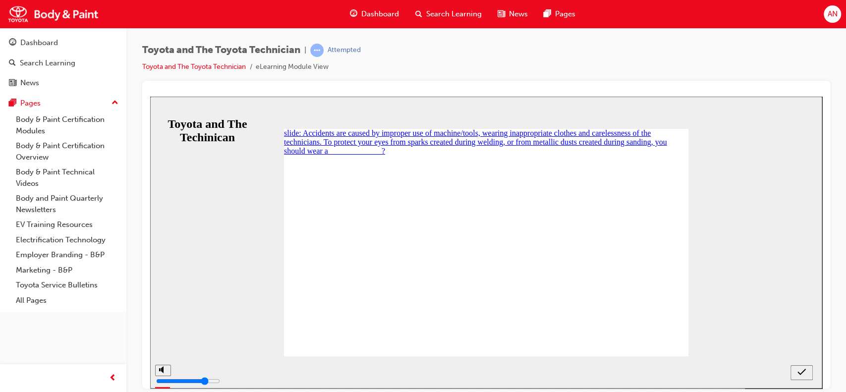
radio input "true"
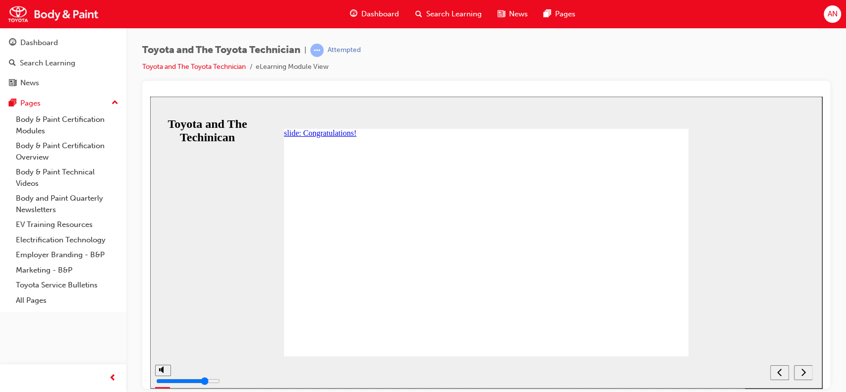
click at [43, 49] on div "Dashboard" at bounding box center [63, 43] width 109 height 12
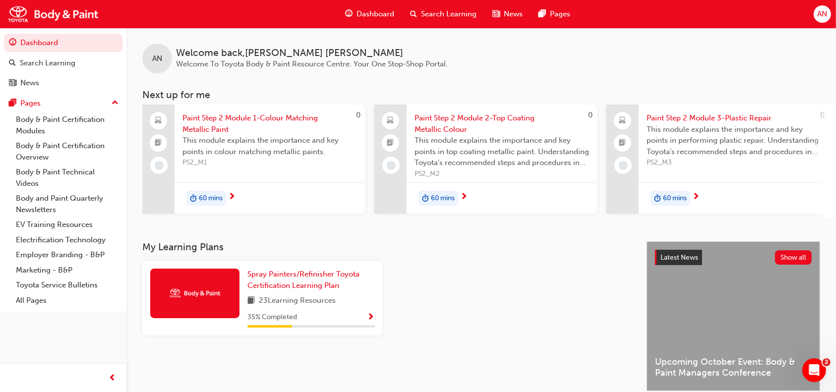
click at [823, 18] on span "AN" at bounding box center [822, 13] width 10 height 11
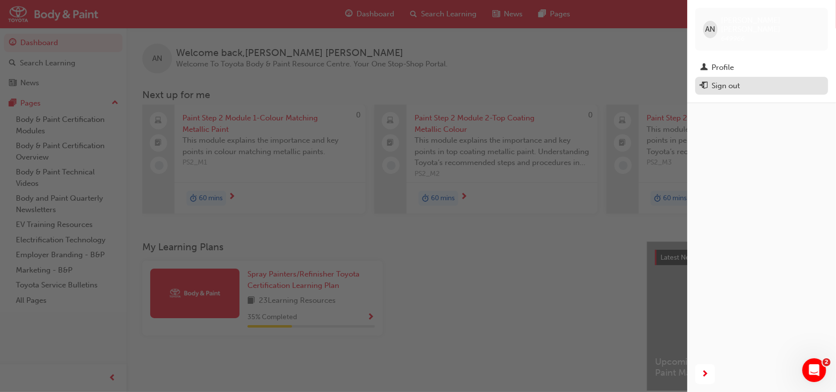
click at [739, 80] on div "Sign out" at bounding box center [725, 85] width 28 height 11
